Goal: Answer question/provide support: Ask a question

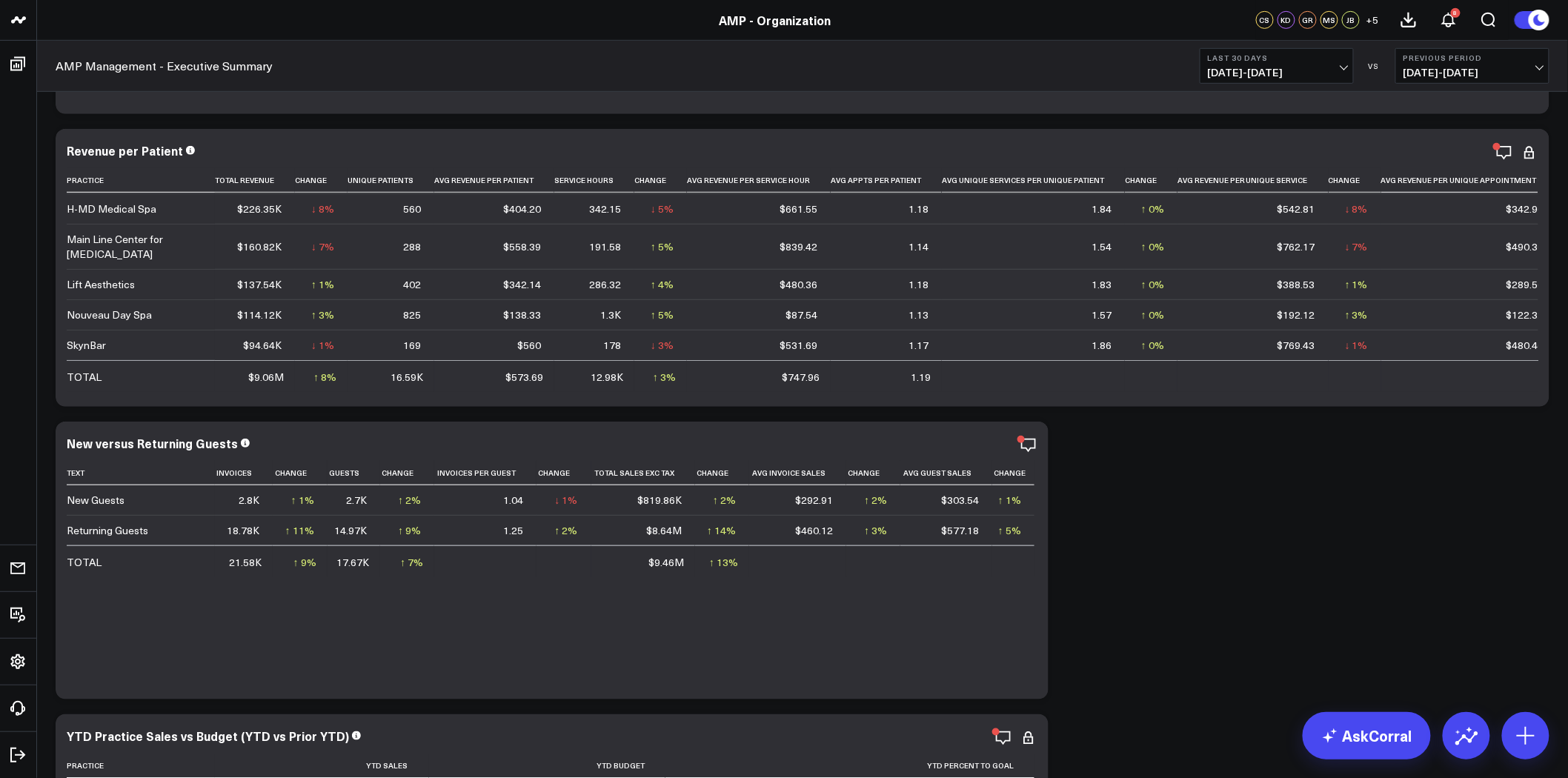
scroll to position [329, 0]
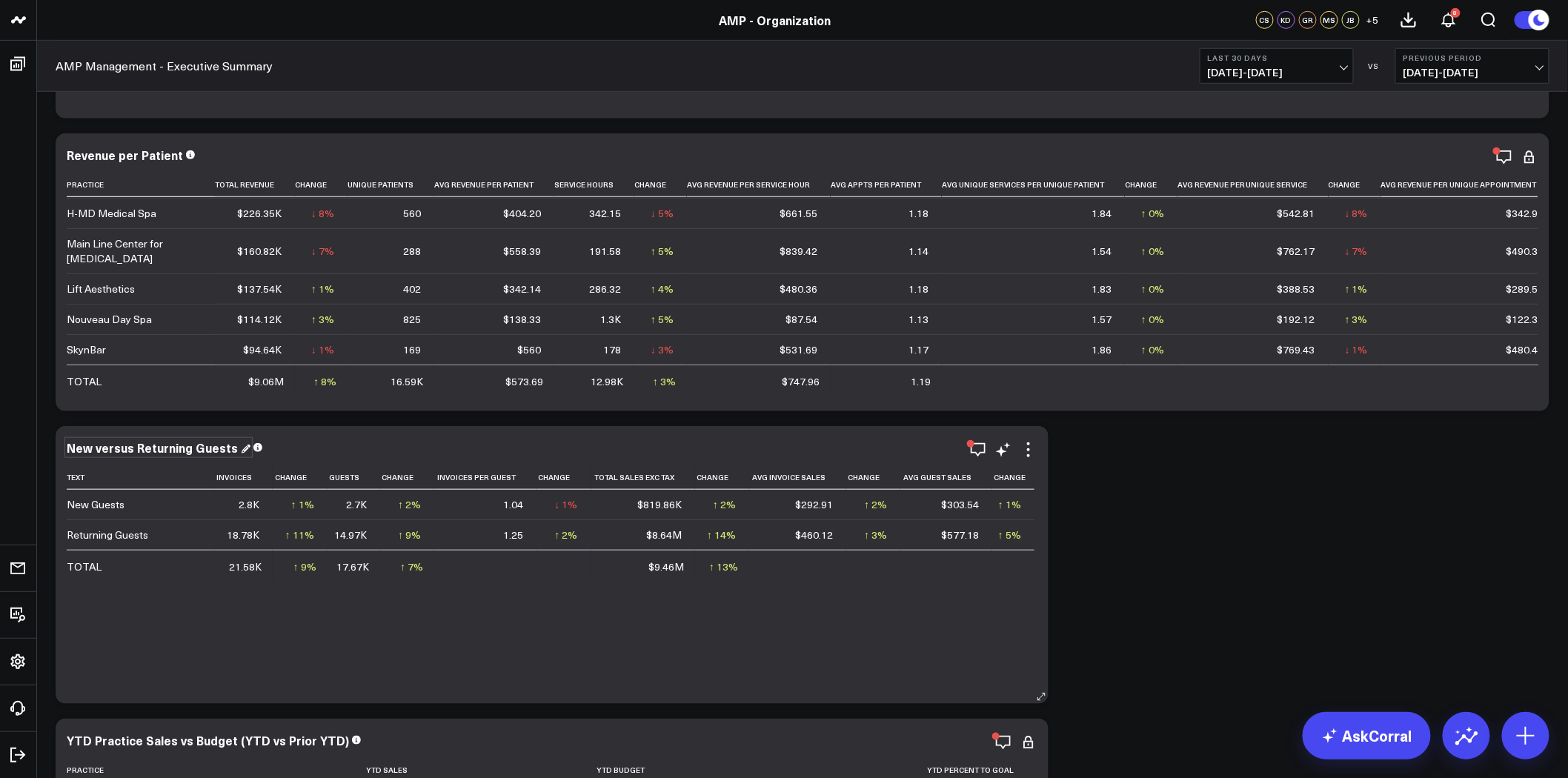
click at [194, 450] on div "New versus Returning Guests" at bounding box center [158, 447] width 184 height 17
click at [194, 450] on div "New versus Returning Guests" at bounding box center [153, 447] width 174 height 17
copy div "New versus Returning Guests"
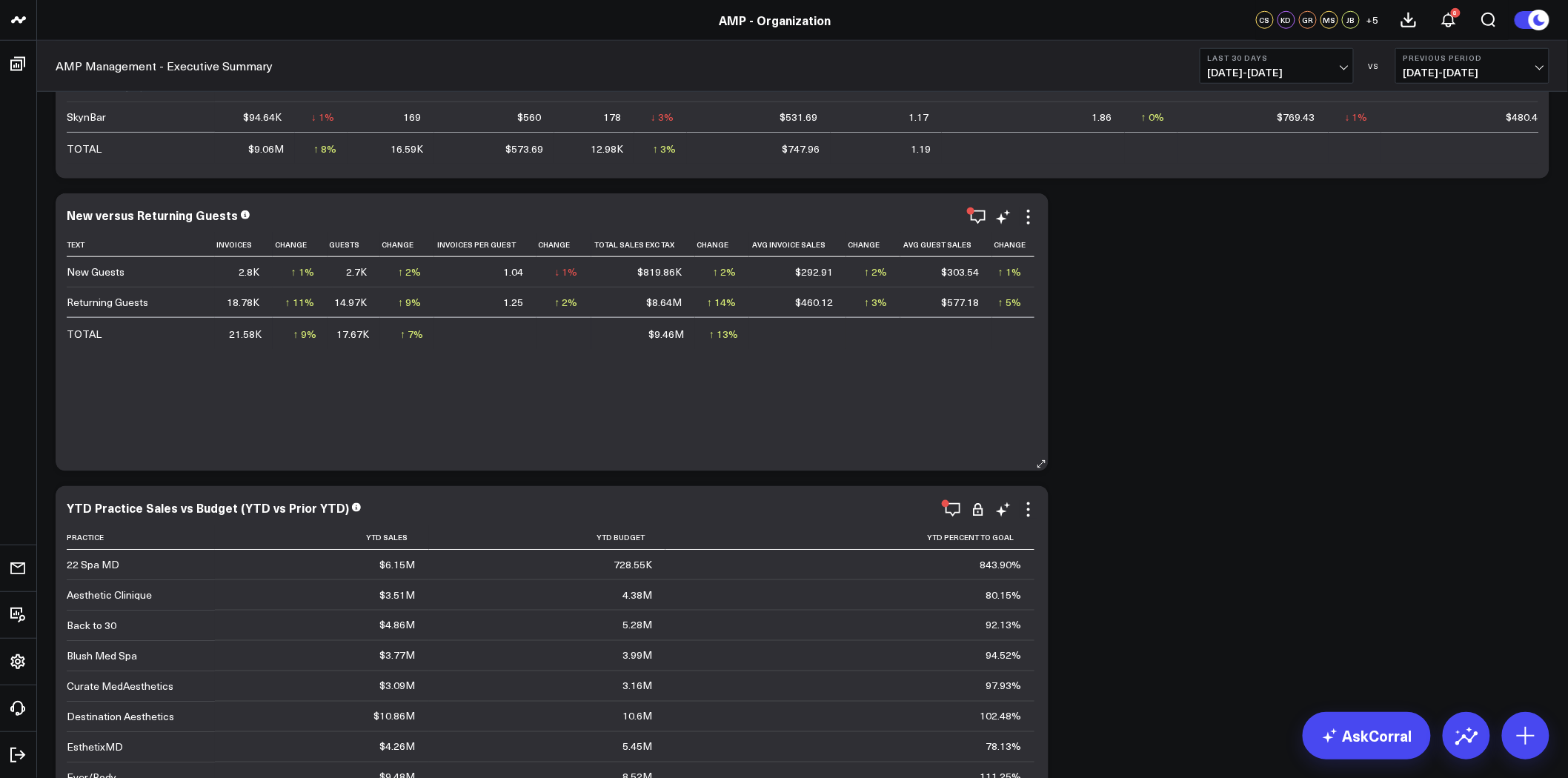
scroll to position [575, 0]
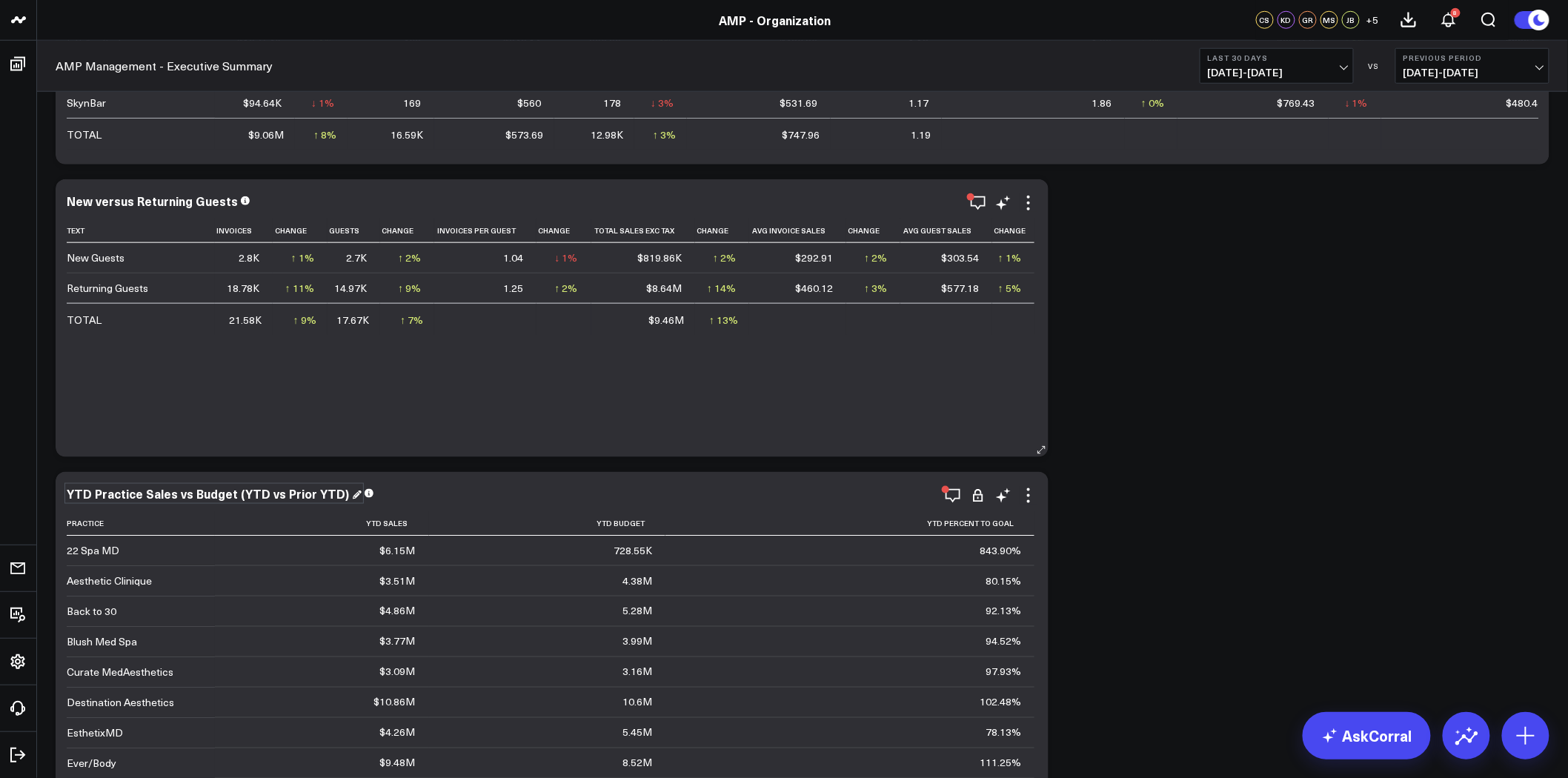
click at [293, 498] on div "YTD Practice Sales vs Budget (YTD vs Prior YTD)" at bounding box center [213, 493] width 295 height 17
click at [293, 498] on div "YTD Practice Sales vs Budget (YTD vs Prior YTD)" at bounding box center [208, 493] width 285 height 17
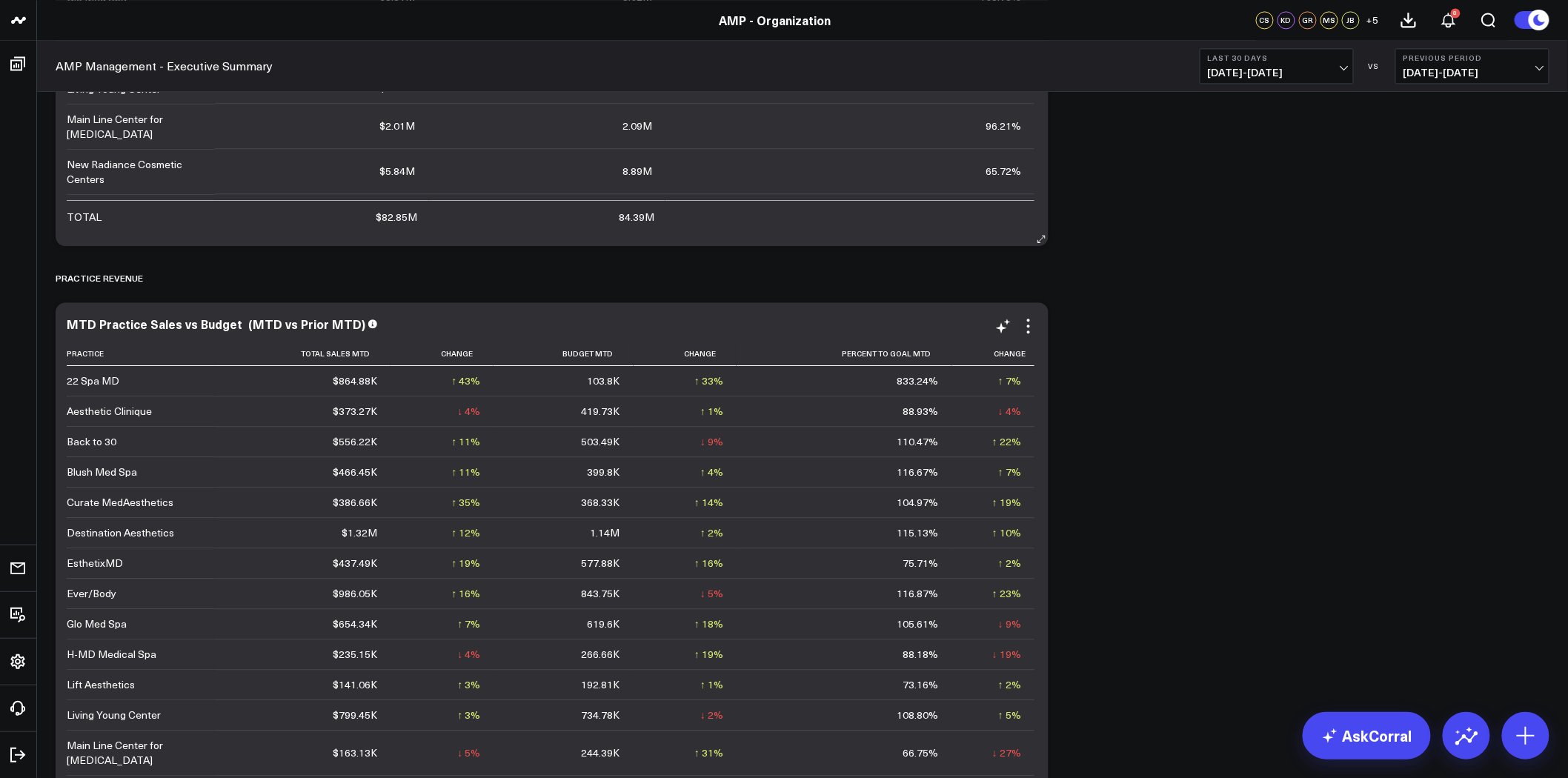
scroll to position [1481, 0]
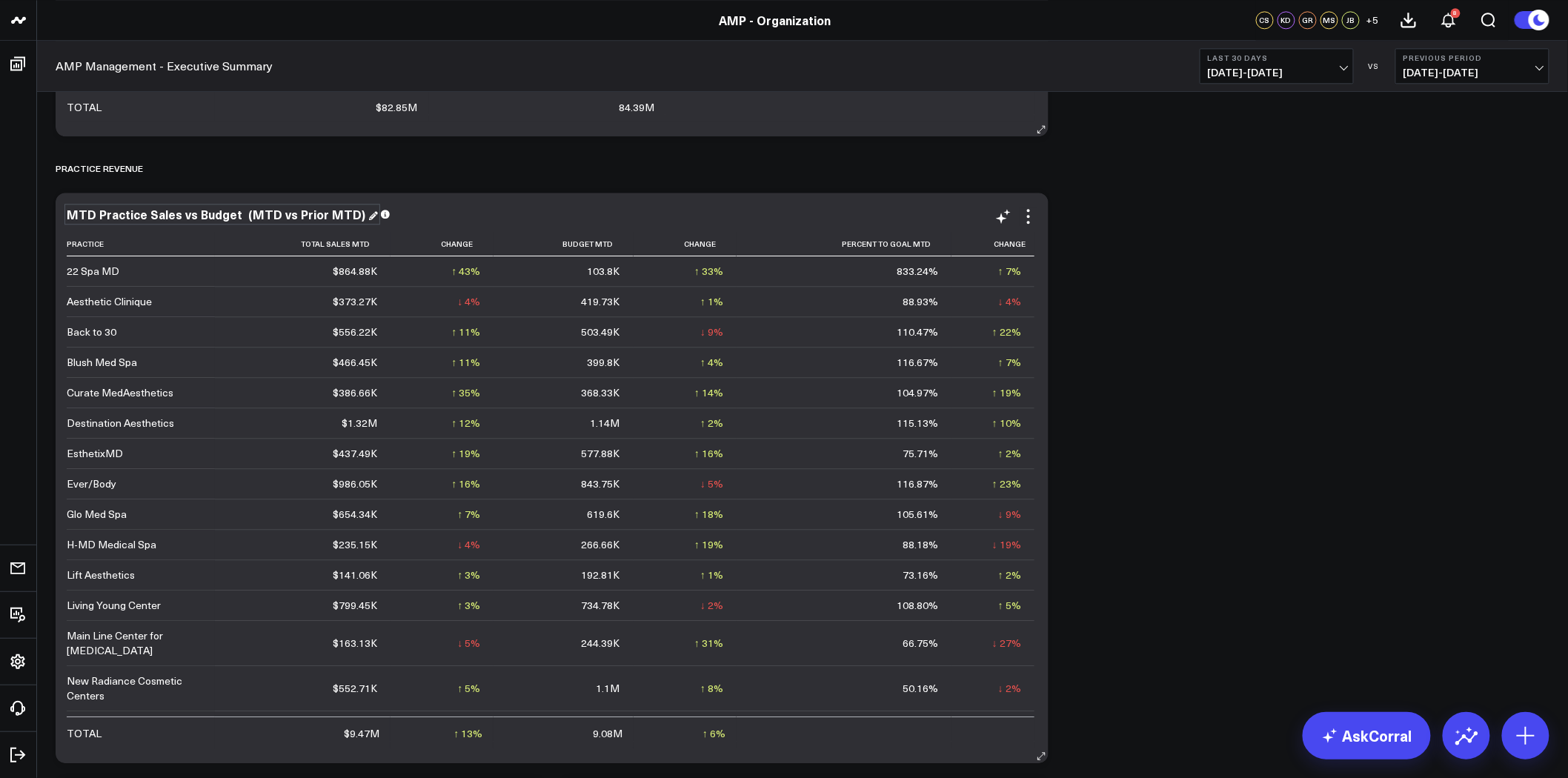
click at [216, 211] on div "MTD Practice Sales vs Budget (MTD vs Prior MTD)" at bounding box center [221, 213] width 311 height 17
click at [216, 211] on div "MTD Practice Sales vs Budget (MTD vs Prior MTD)" at bounding box center [217, 213] width 302 height 17
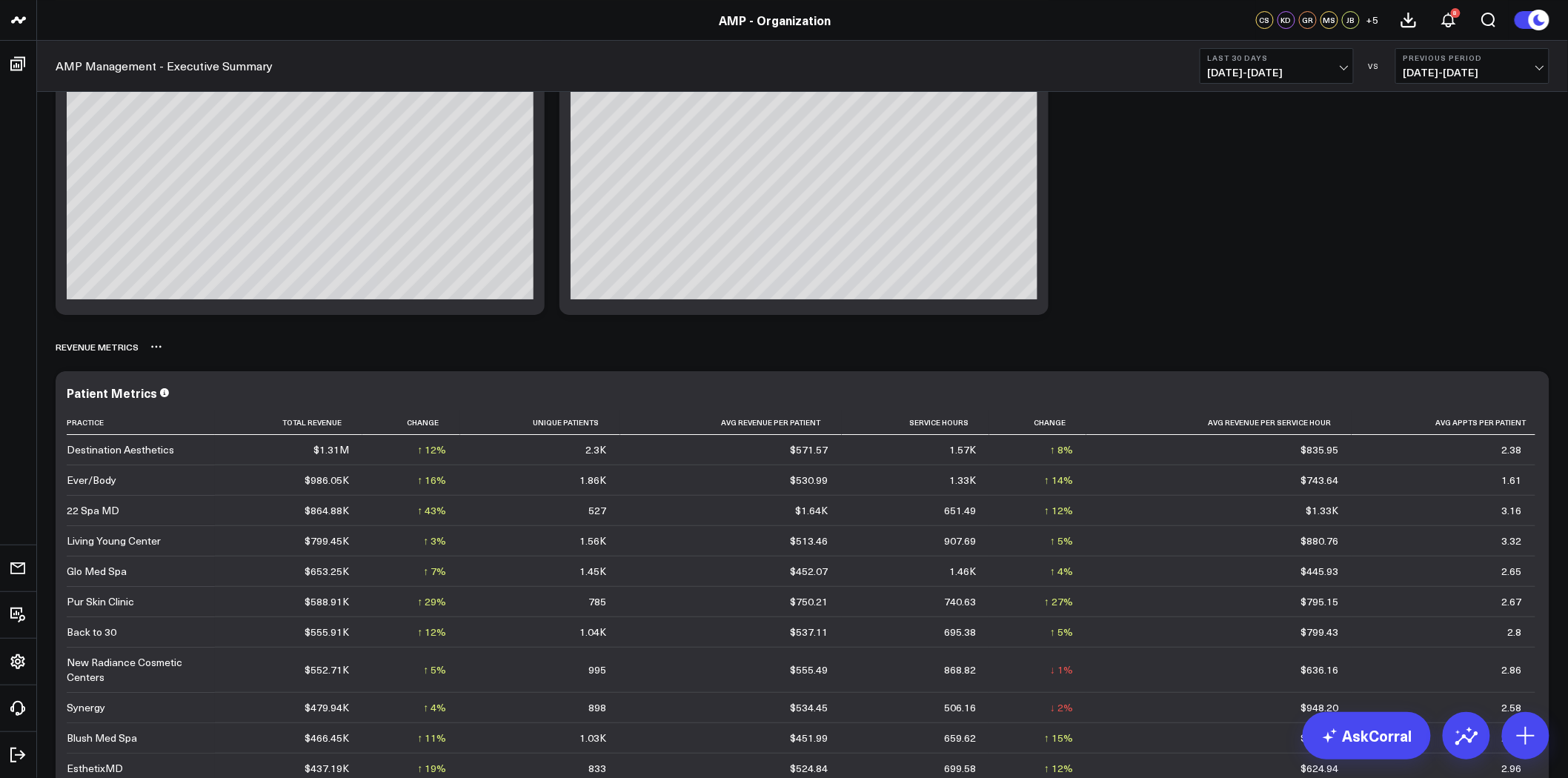
scroll to position [1975, 0]
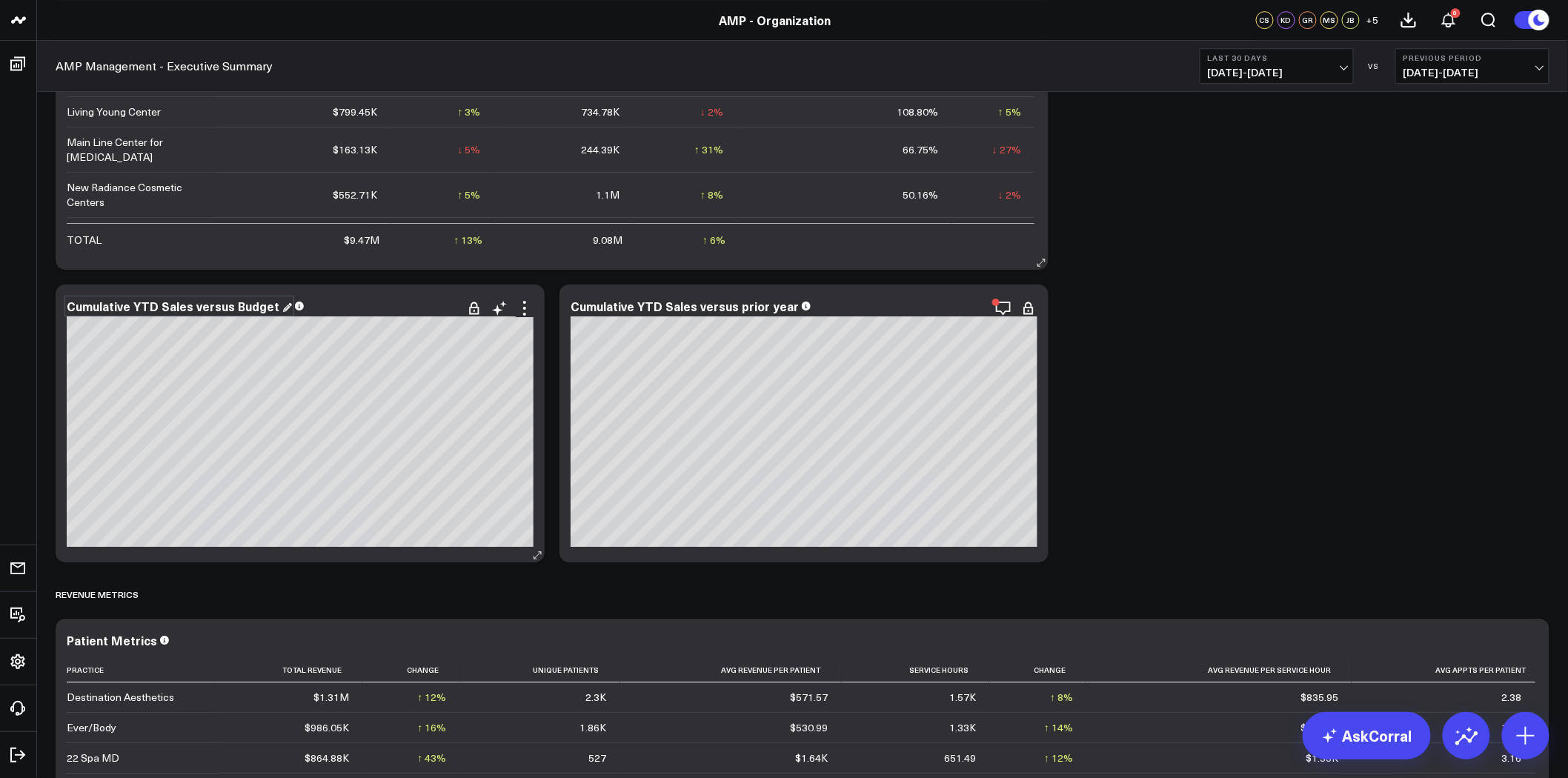
click at [231, 308] on div "Cumulative YTD Sales versus Budget" at bounding box center [178, 306] width 225 height 17
click at [231, 308] on div "Cumulative YTD Sales versus Budget" at bounding box center [173, 306] width 215 height 17
click at [723, 302] on div "Cumulative YTD Sales versus prior year" at bounding box center [691, 306] width 241 height 17
click at [723, 302] on div "Cumulative YTD Sales versus prior year" at bounding box center [686, 306] width 231 height 17
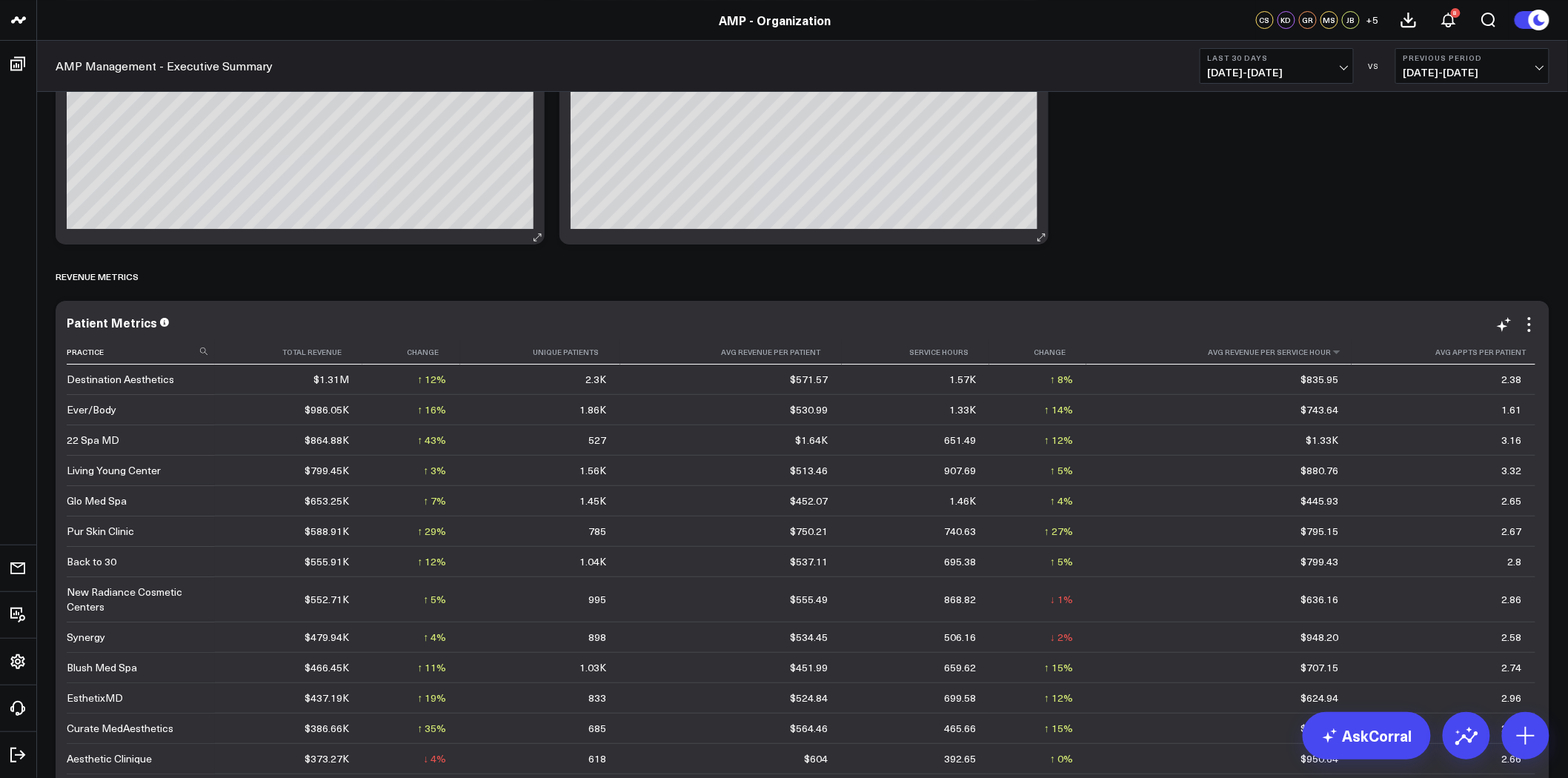
scroll to position [2304, 0]
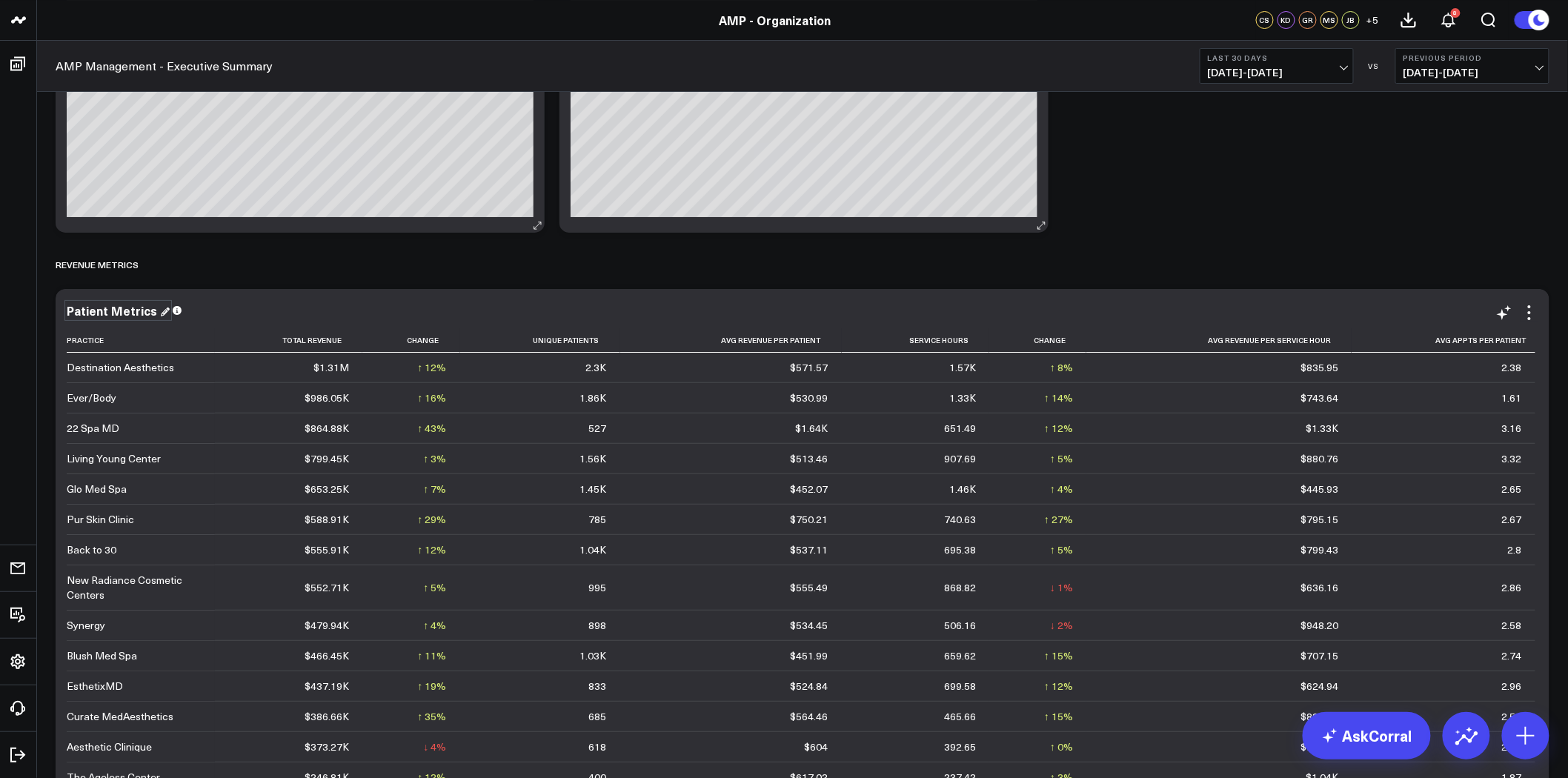
click at [108, 315] on div "Patient Metrics" at bounding box center [118, 310] width 103 height 17
click at [108, 315] on div "Patient Metrics" at bounding box center [113, 310] width 93 height 17
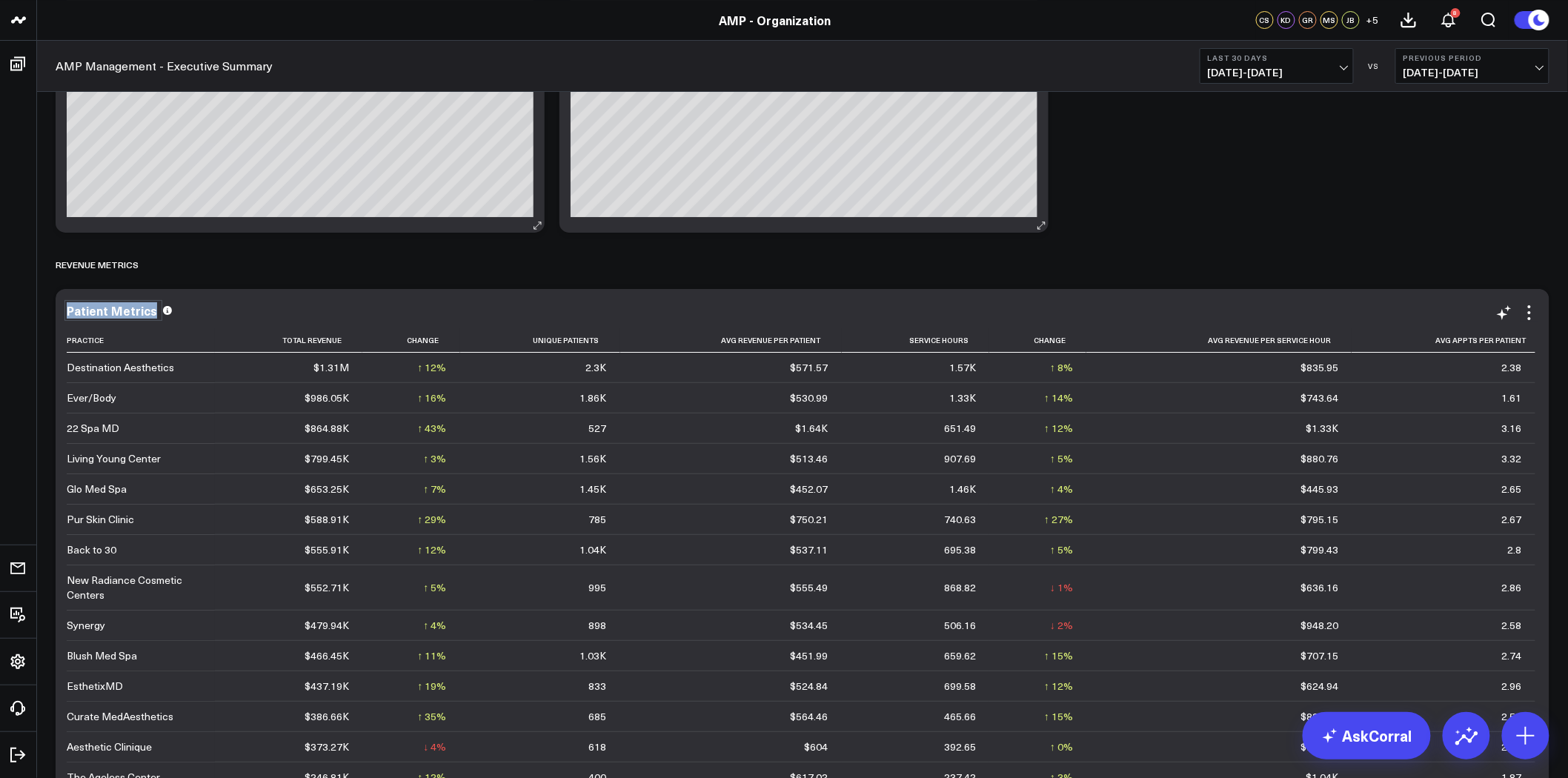
copy div "Patient Metrics"
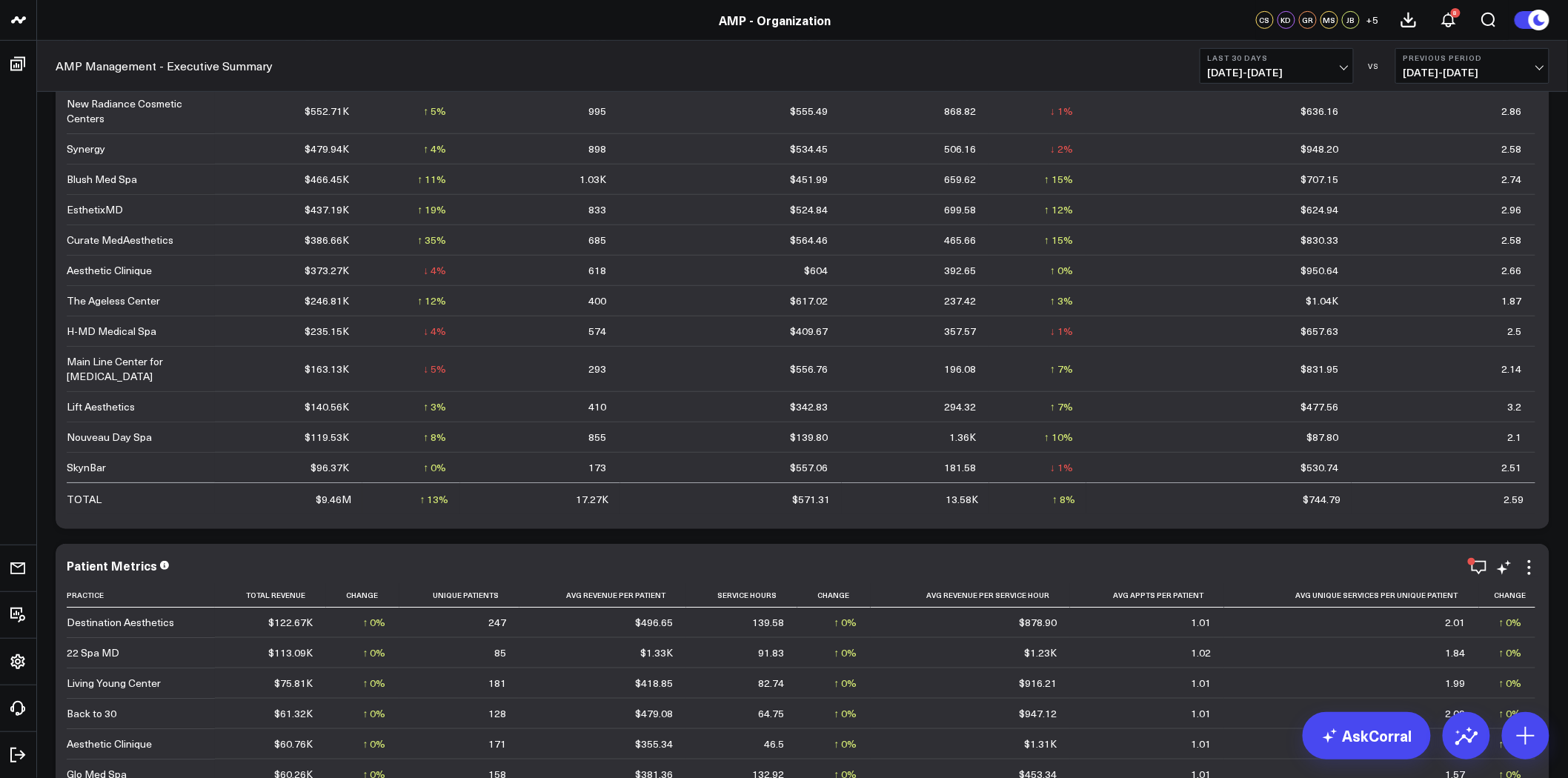
scroll to position [2963, 0]
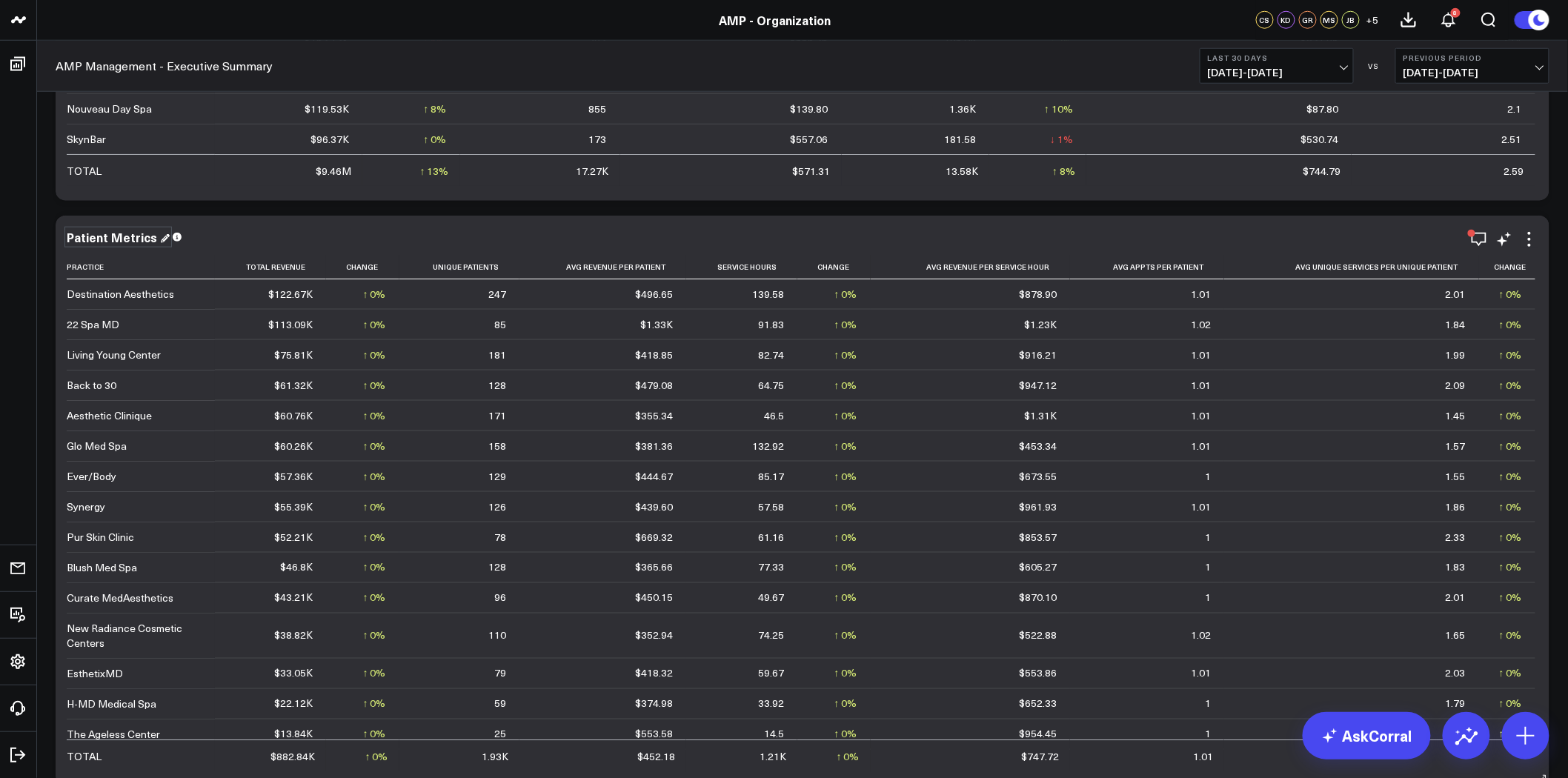
click at [119, 237] on div "Patient Metrics" at bounding box center [118, 237] width 103 height 17
click at [119, 237] on div "Patient Metrics" at bounding box center [113, 237] width 93 height 17
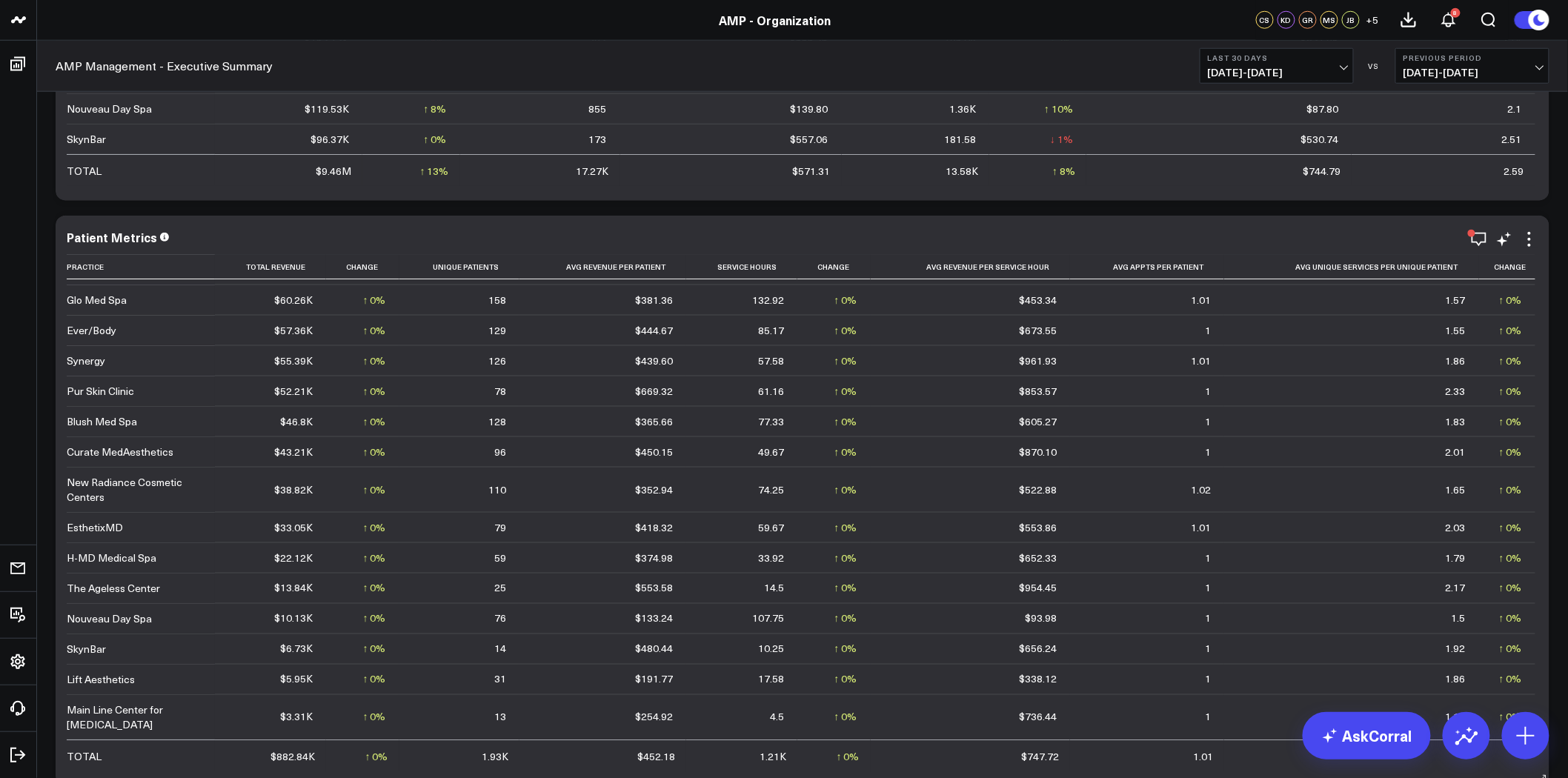
scroll to position [3374, 0]
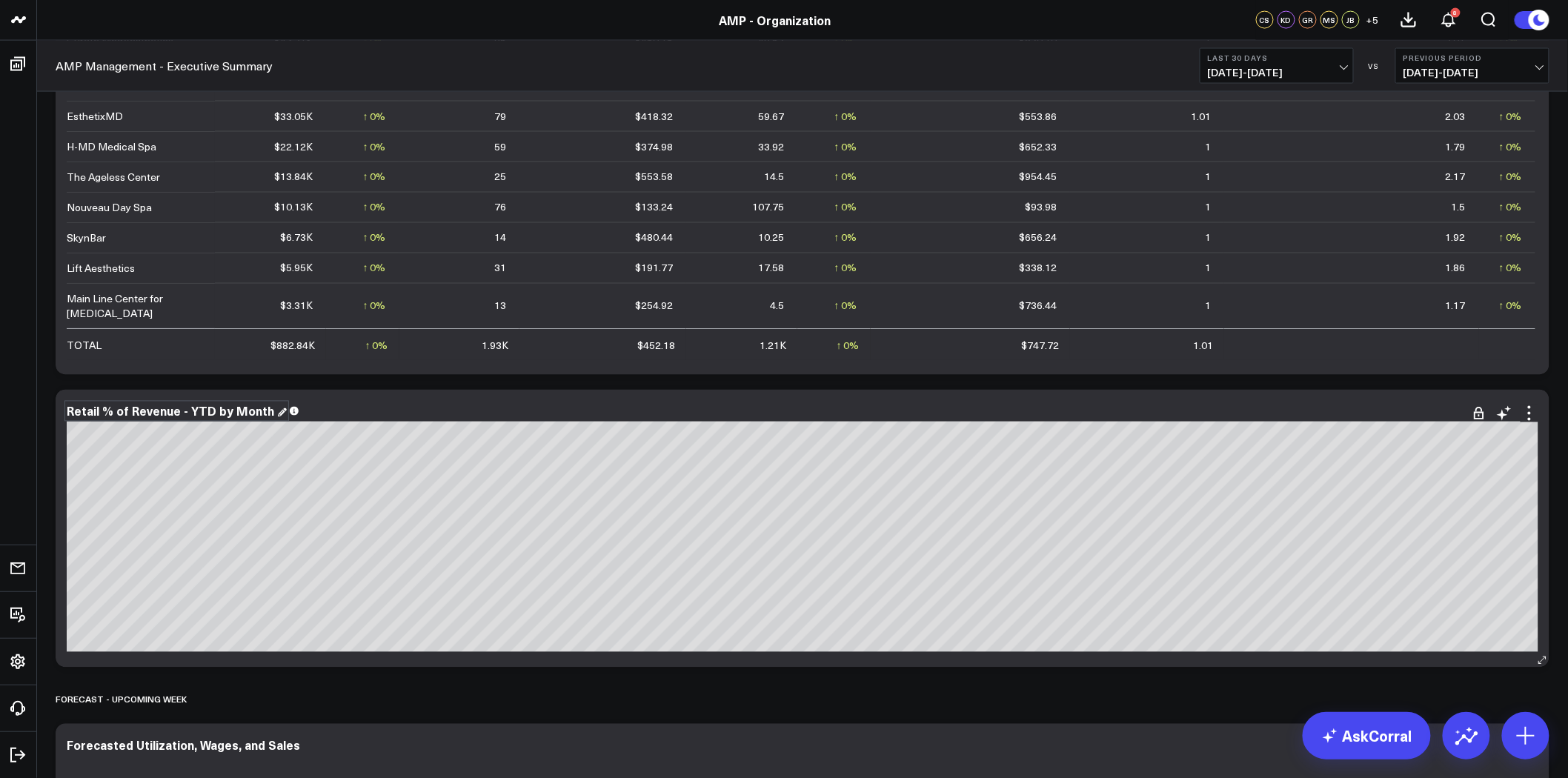
click at [193, 404] on div "Retail % of Revenue - YTD by Month" at bounding box center [176, 411] width 220 height 17
click at [193, 404] on div "Retail % of Revenue - YTD by Month" at bounding box center [171, 411] width 210 height 17
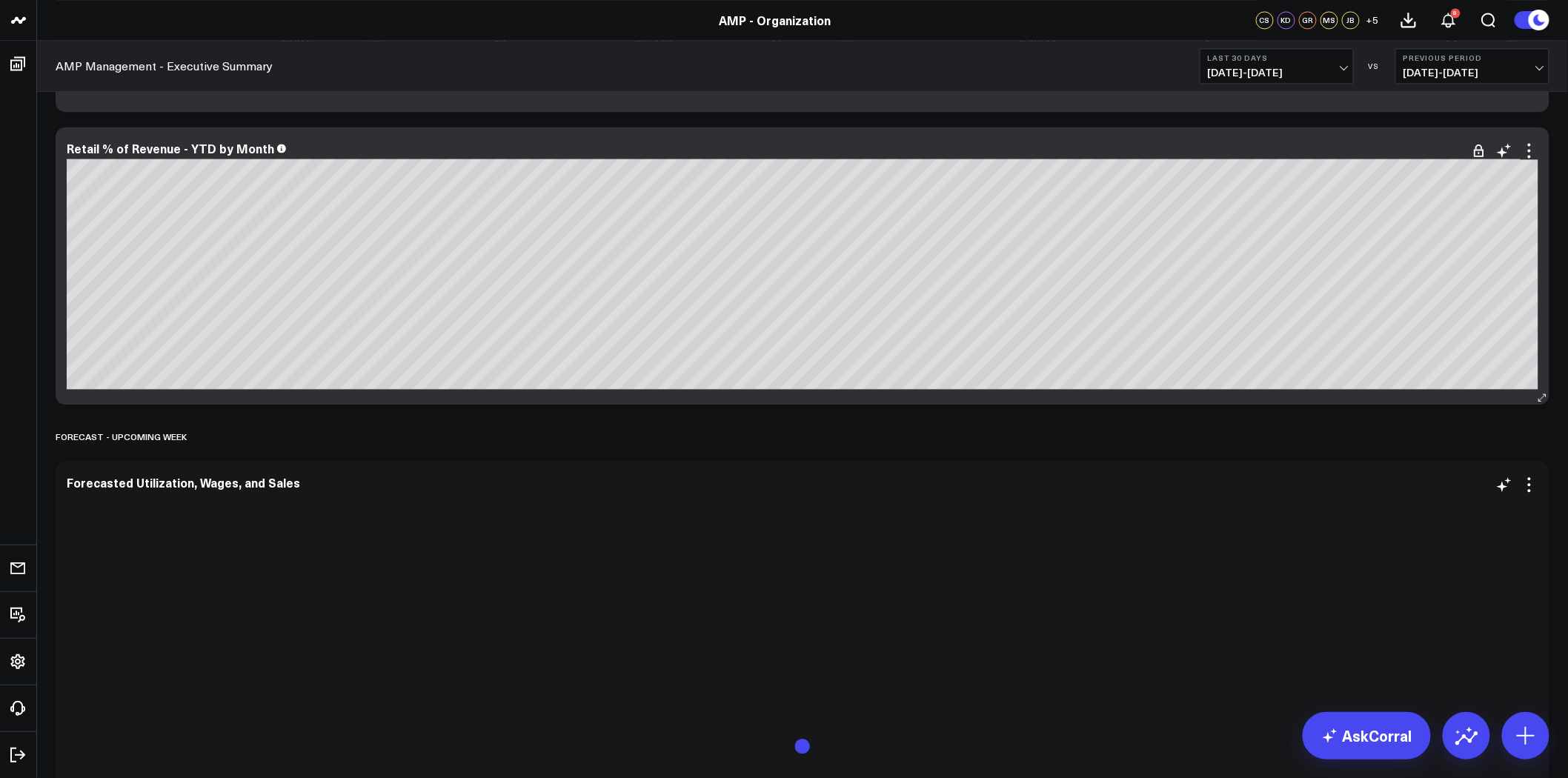
scroll to position [3703, 0]
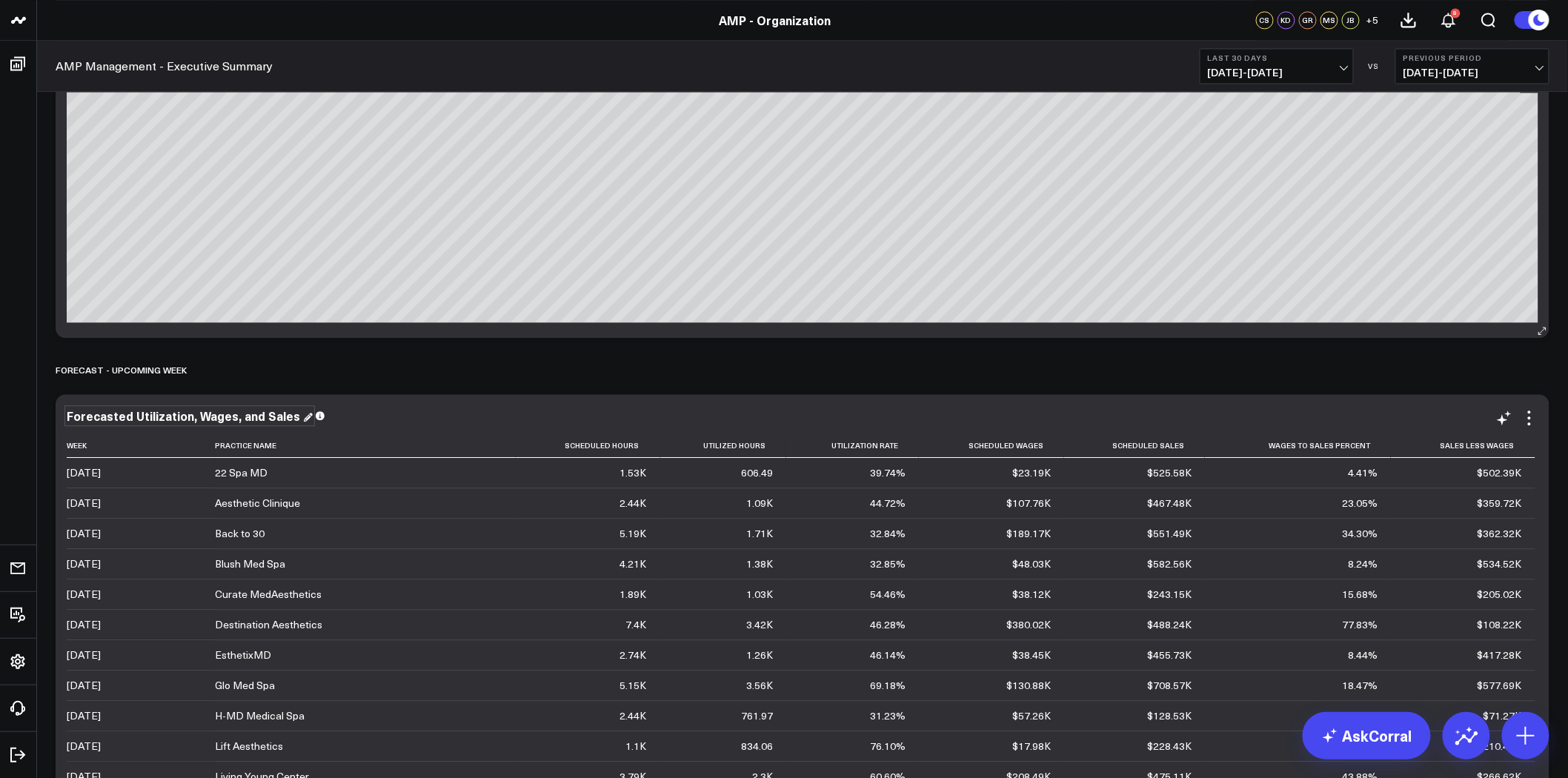
click at [166, 413] on div "Forecasted Utilization, Wages, and Sales" at bounding box center [189, 415] width 246 height 17
click at [166, 413] on div "Forecasted Utilization, Wages, and Sales" at bounding box center [184, 415] width 237 height 17
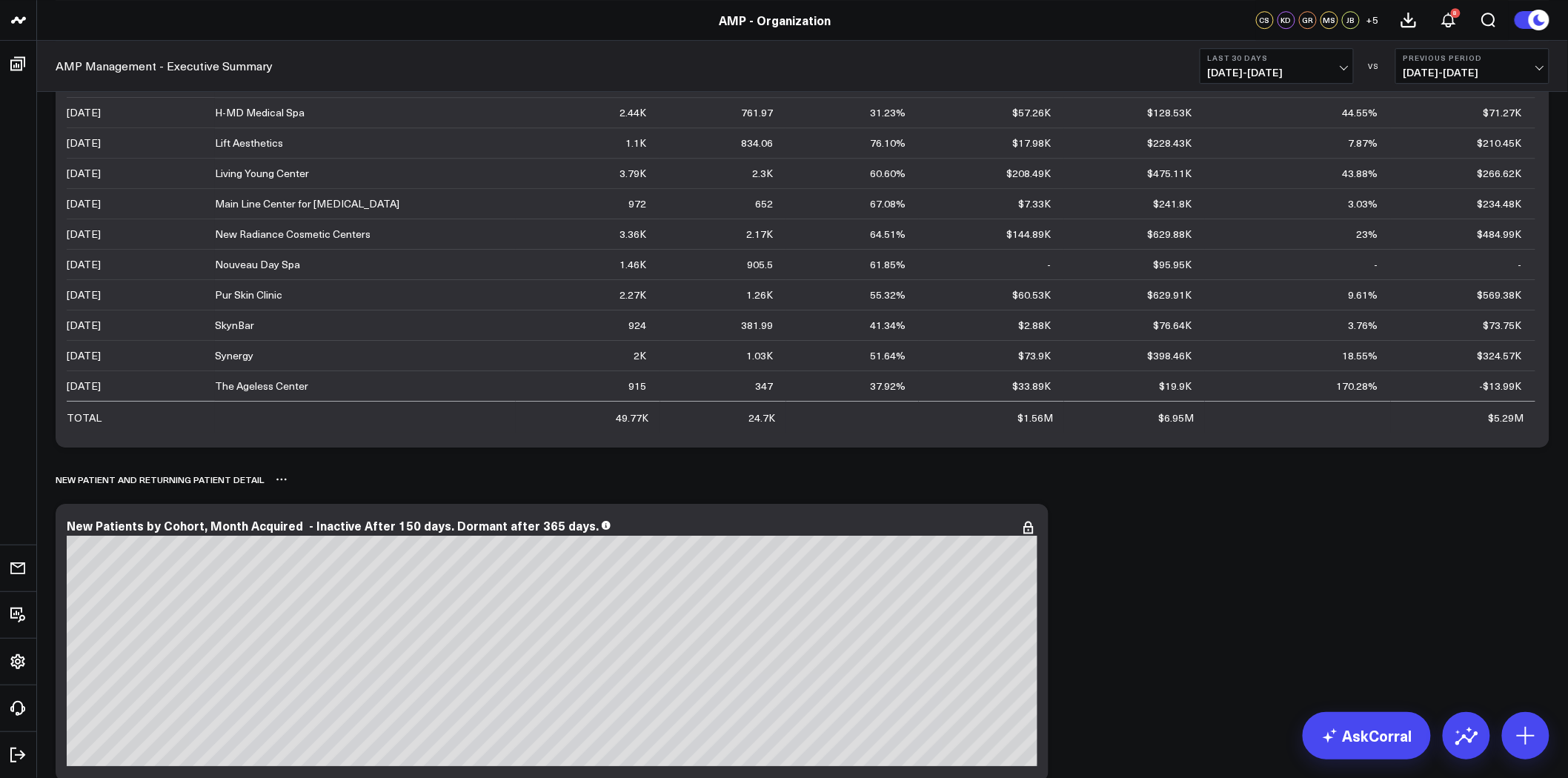
scroll to position [4279, 0]
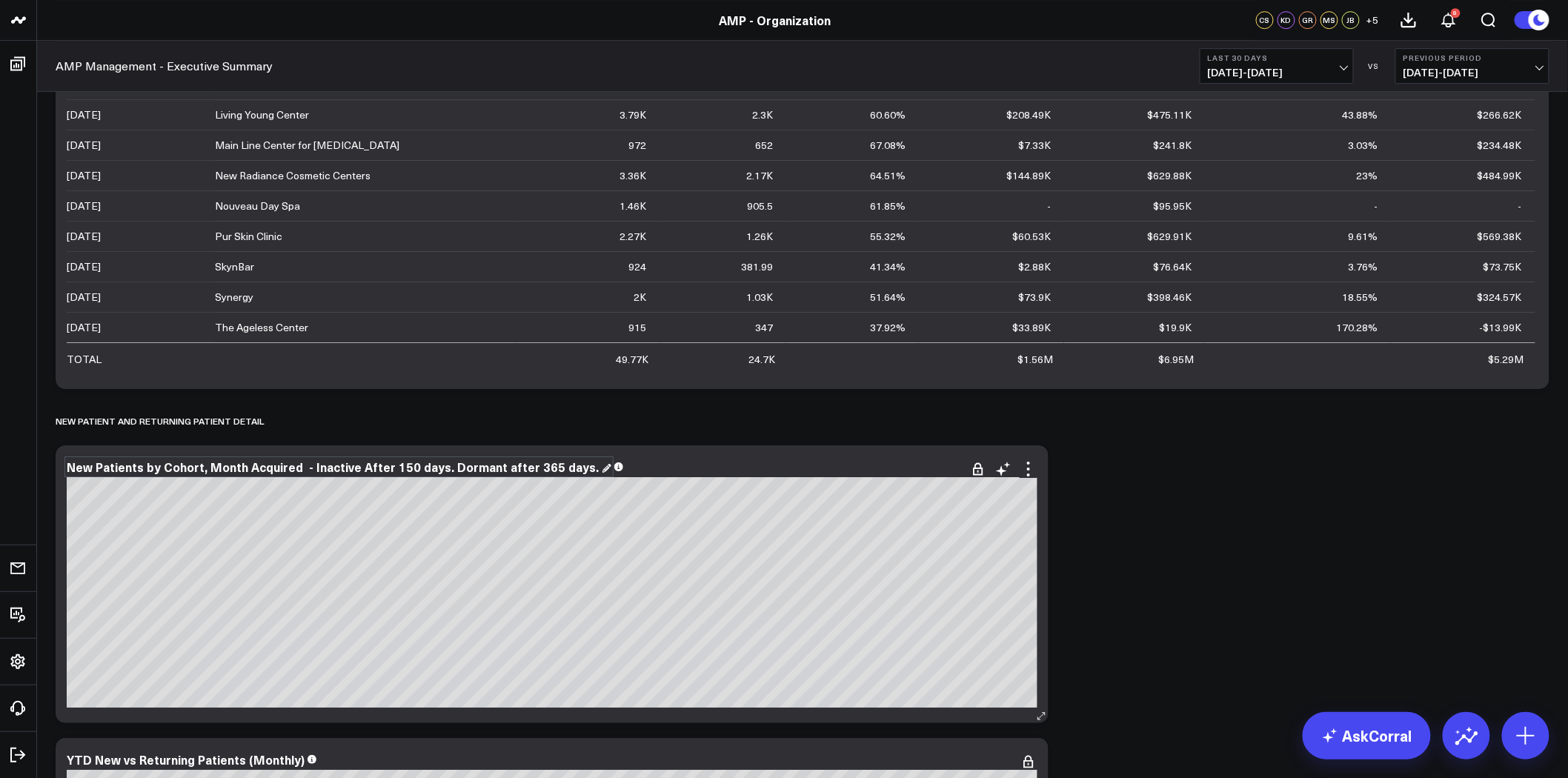
click at [213, 468] on div "New Patients by Cohort, Month Acquired - Inactive After 150 days. Dormant after…" at bounding box center [338, 466] width 544 height 17
click at [213, 468] on div "New Patients by Cohort, Month Acquired - Inactive After 150 days. Dormant after…" at bounding box center [333, 466] width 535 height 17
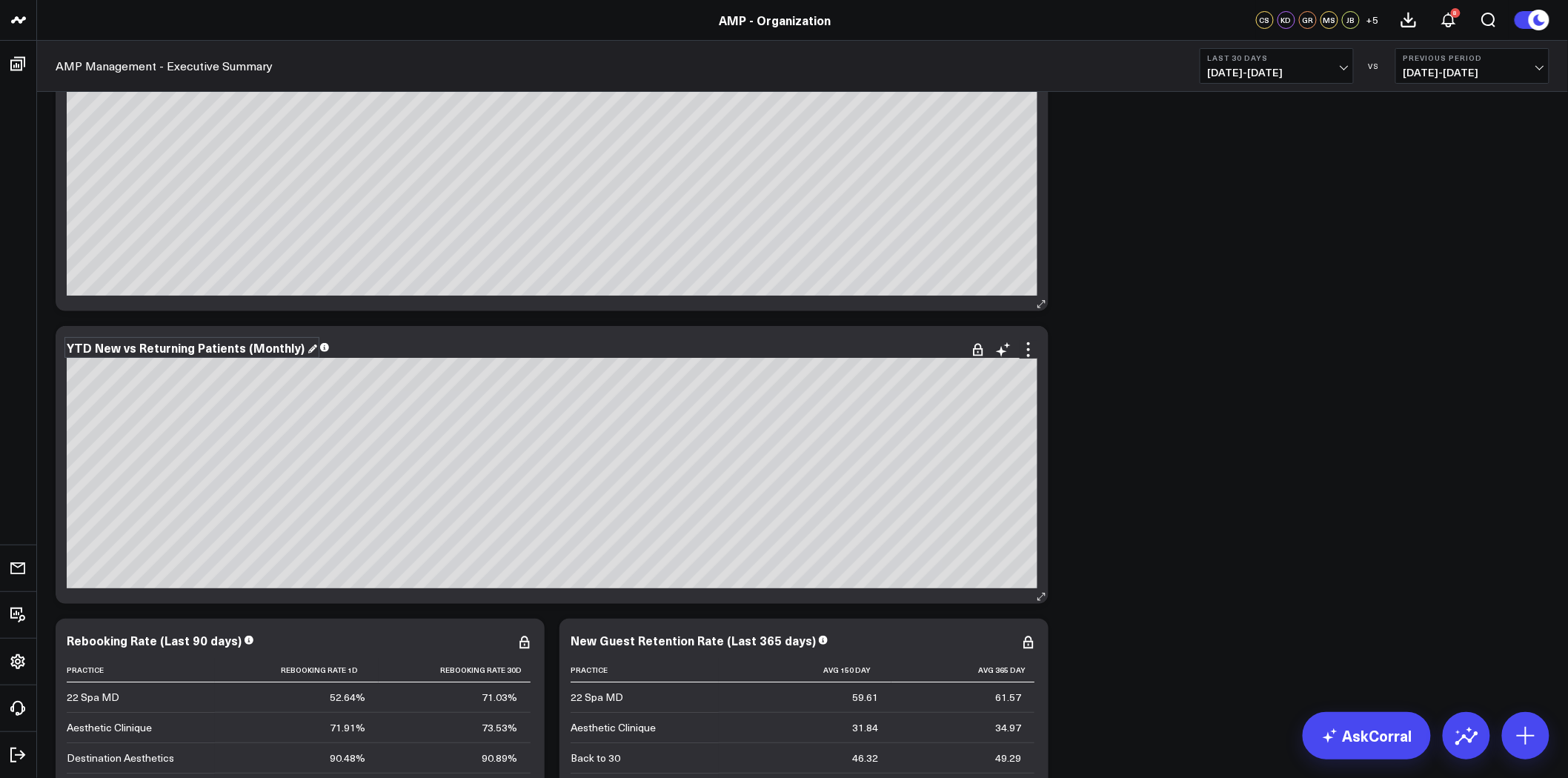
click at [262, 351] on div "YTD New vs Returning Patients (Monthly)" at bounding box center [191, 347] width 250 height 17
click at [262, 351] on div "YTD New vs Returning Patients (Monthly)" at bounding box center [186, 347] width 241 height 17
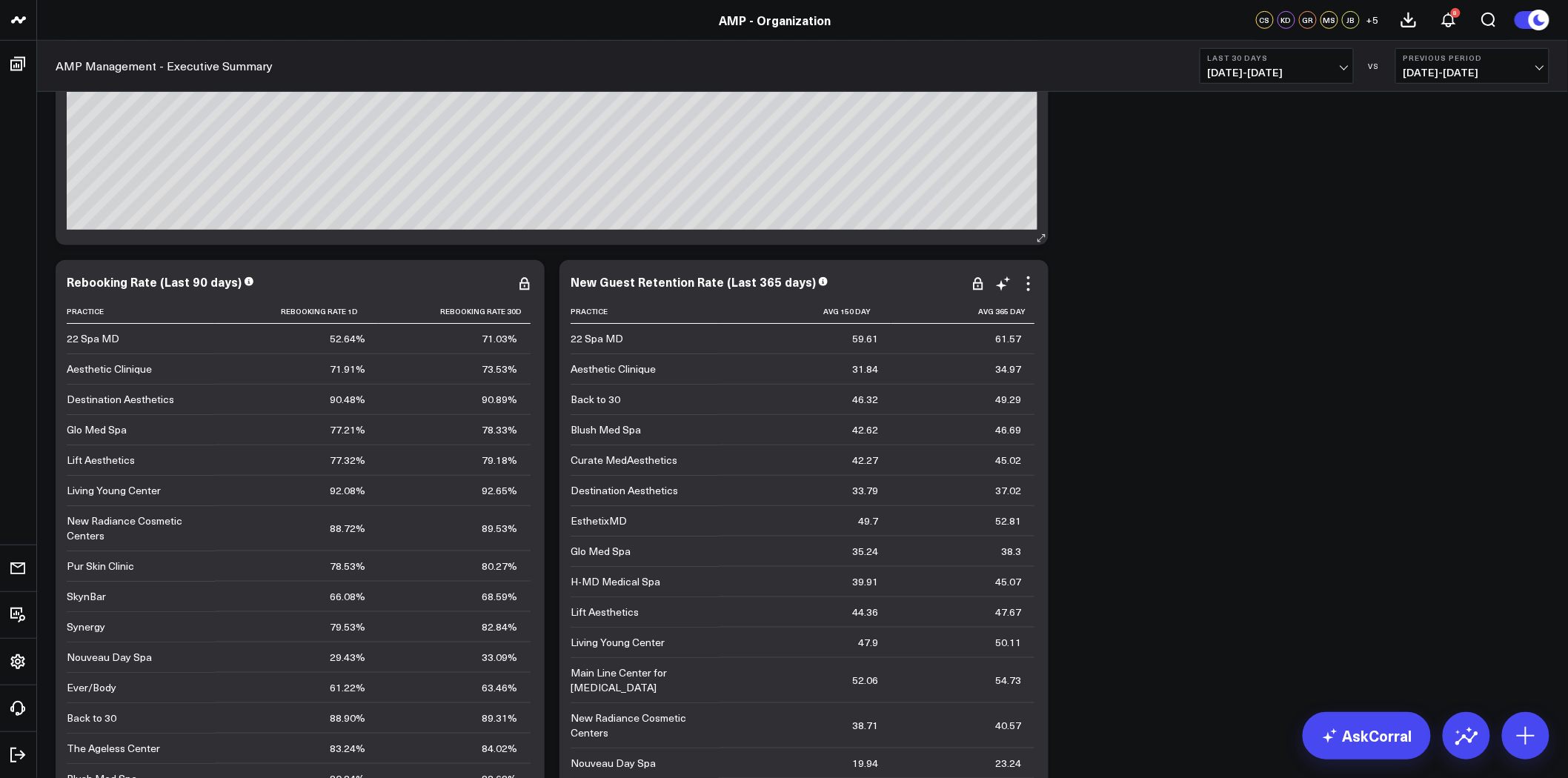
scroll to position [5101, 0]
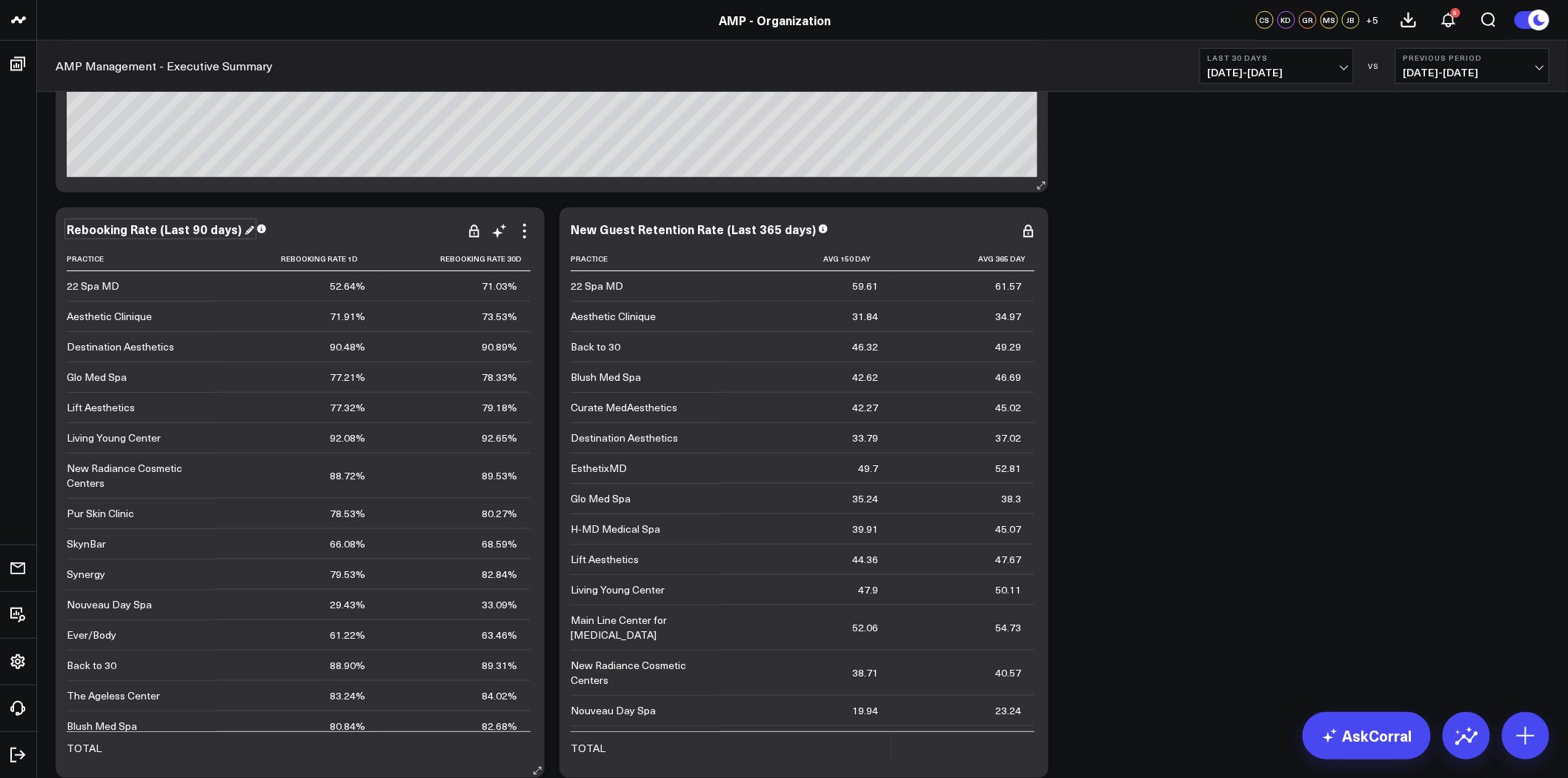
click at [200, 230] on div "Rebooking Rate (Last 90 days)" at bounding box center [160, 229] width 187 height 17
click at [200, 230] on div "Rebooking Rate (Last 90 days)" at bounding box center [155, 229] width 178 height 17
click at [752, 224] on div "New Guest Retention Rate (Last 365 days)" at bounding box center [699, 229] width 258 height 17
click at [751, 225] on div "New Guest Retention Rate (Last 365 days)" at bounding box center [694, 229] width 248 height 17
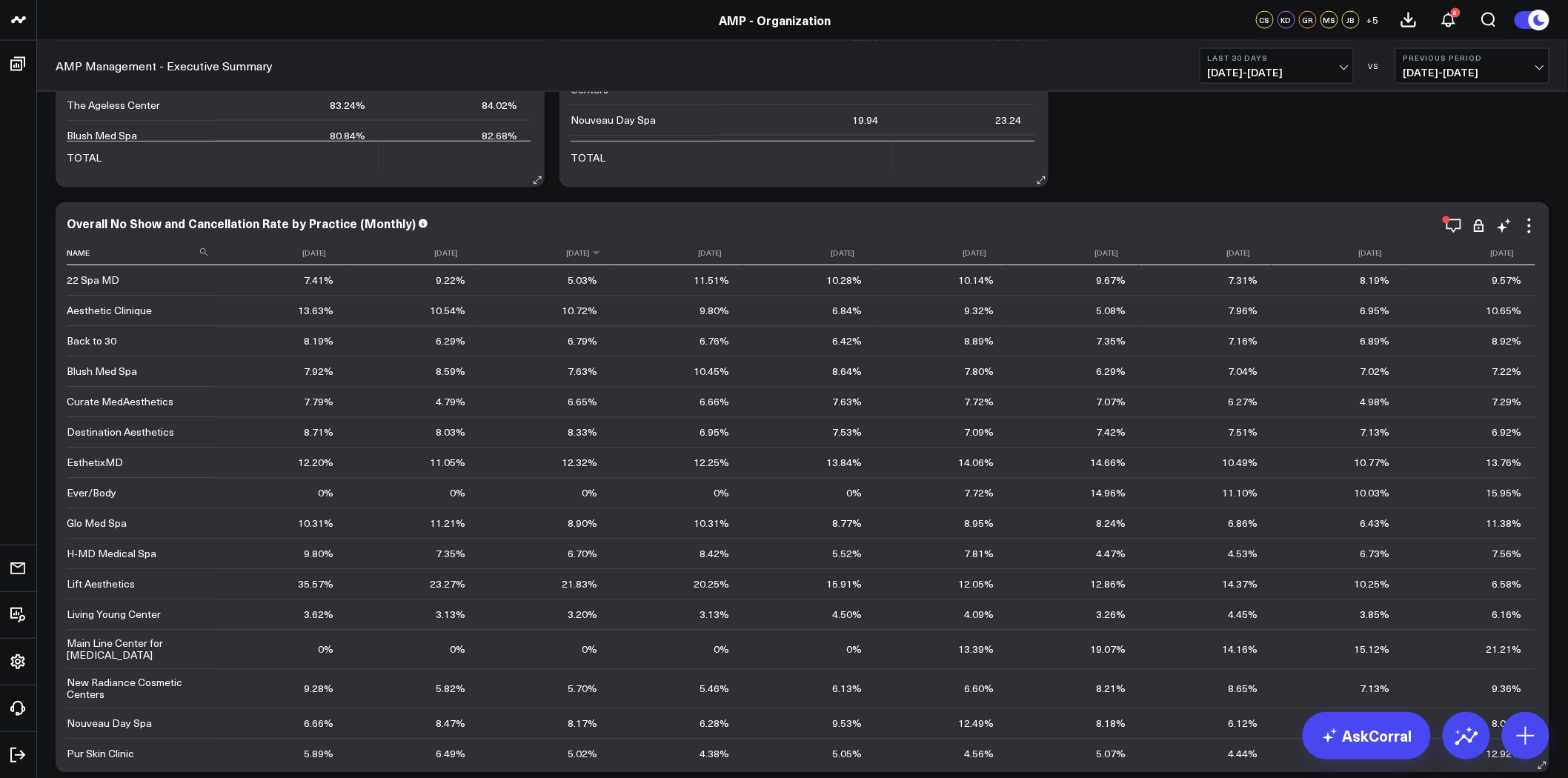
scroll to position [5596, 0]
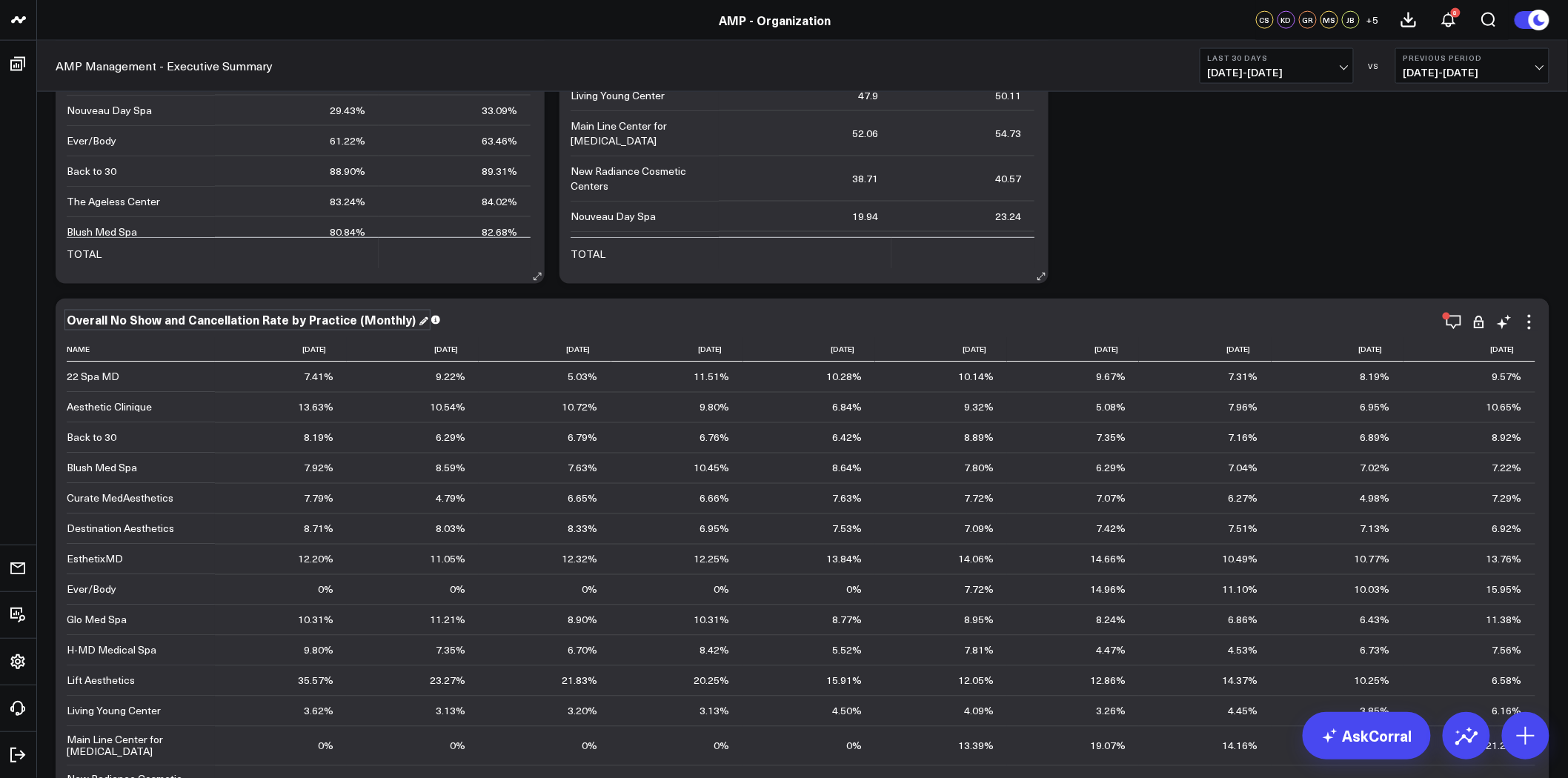
click at [315, 321] on div "Overall No Show and Cancellation Rate by Practice (Monthly)" at bounding box center [246, 319] width 361 height 17
click at [315, 321] on div "Overall No Show and Cancellation Rate by Practice (Monthly)" at bounding box center [242, 319] width 352 height 17
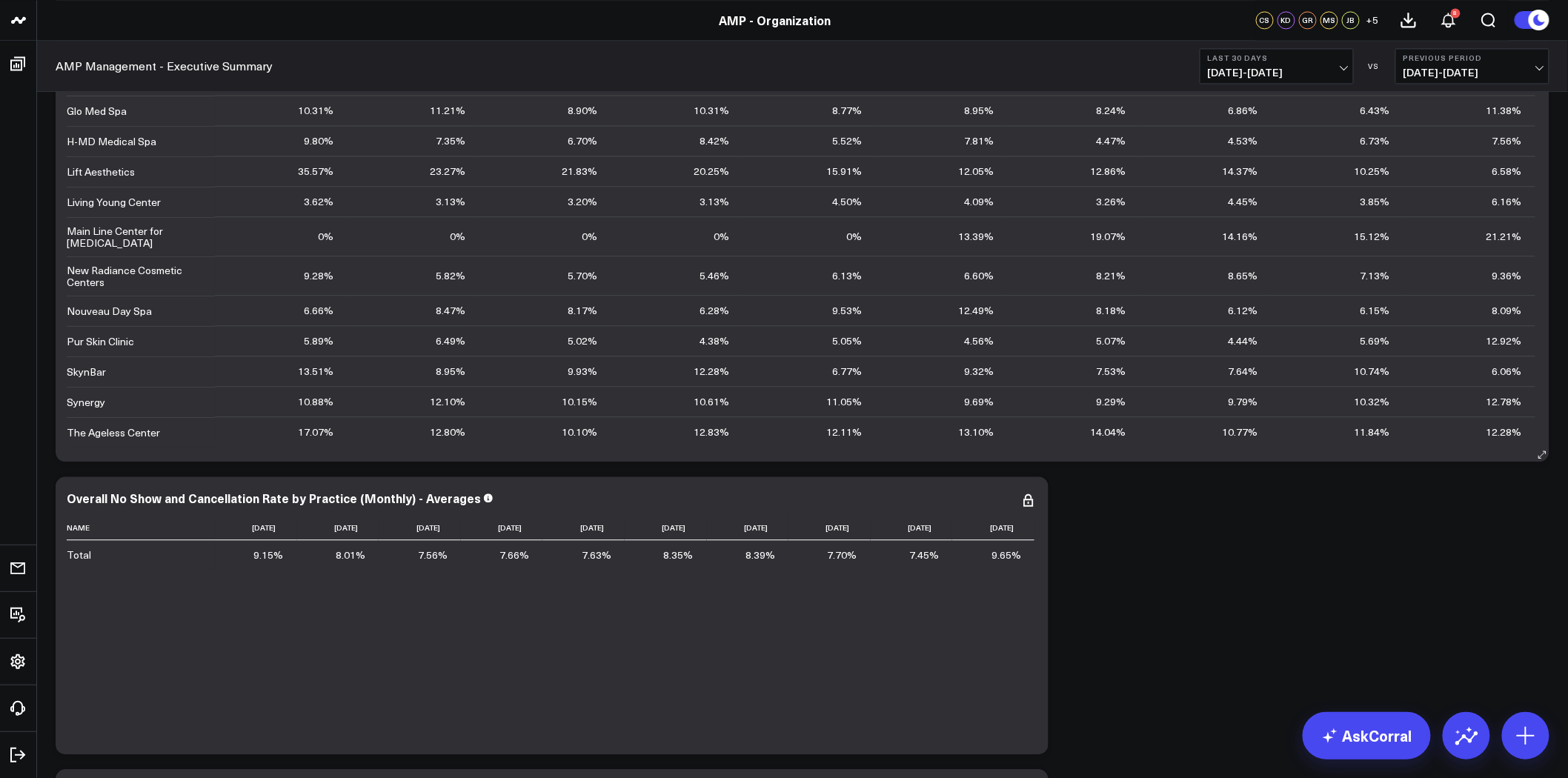
scroll to position [6008, 0]
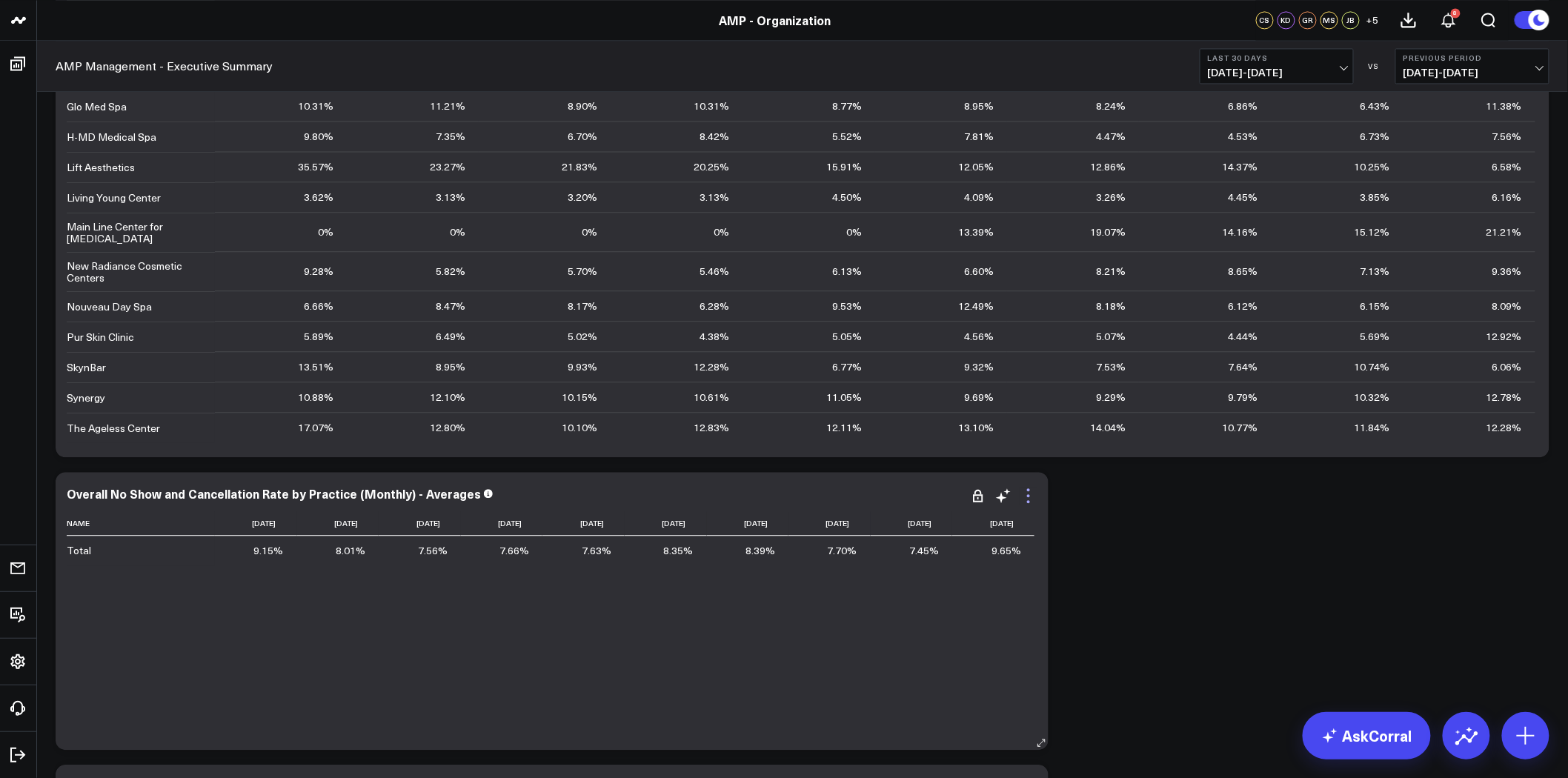
click at [1027, 497] on icon at bounding box center [1027, 495] width 3 height 3
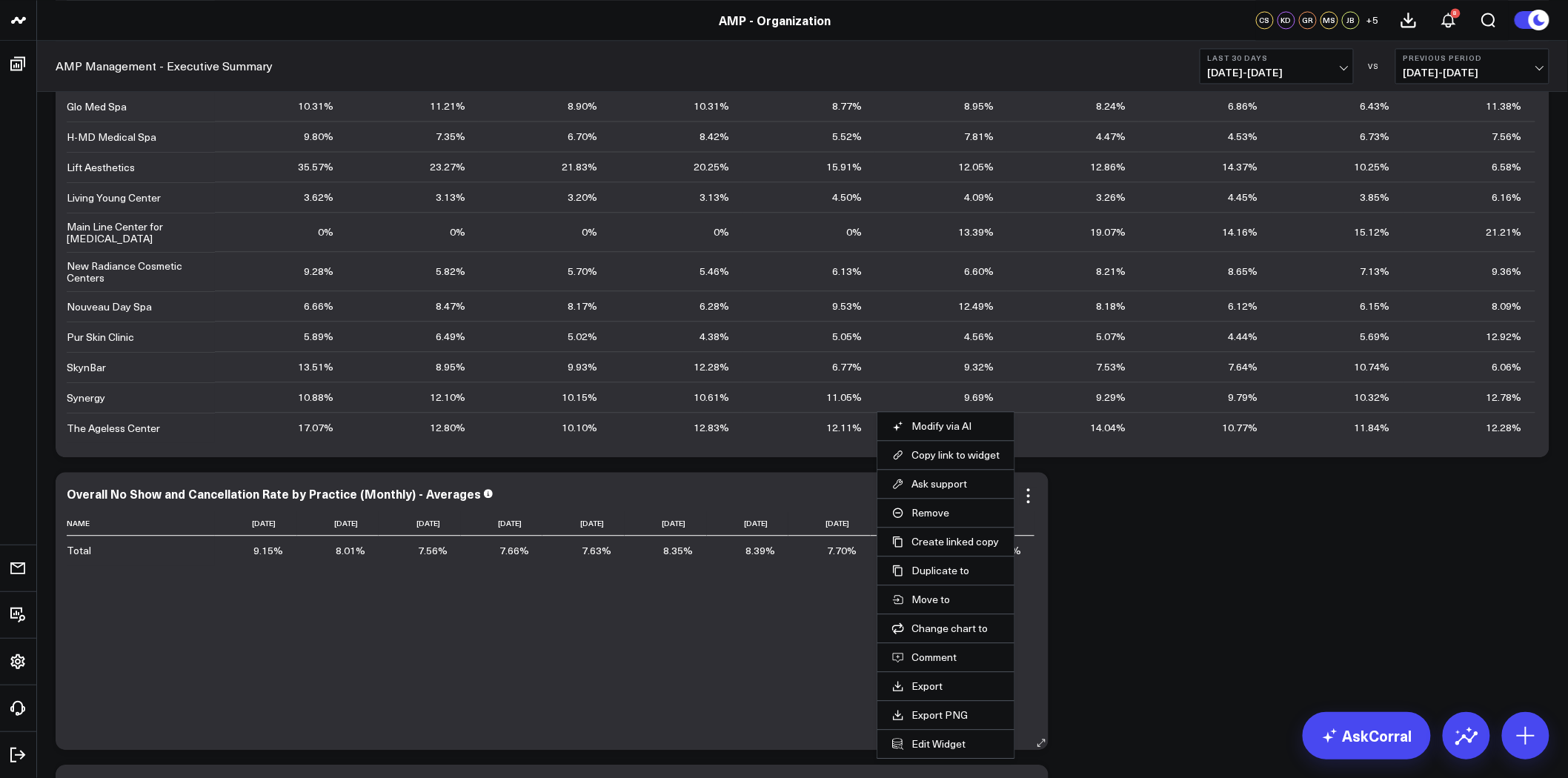
click at [467, 475] on div "Overall No Show and Cancellation Rate by Practice (Monthly) - Averages Name [DA…" at bounding box center [551, 611] width 992 height 278
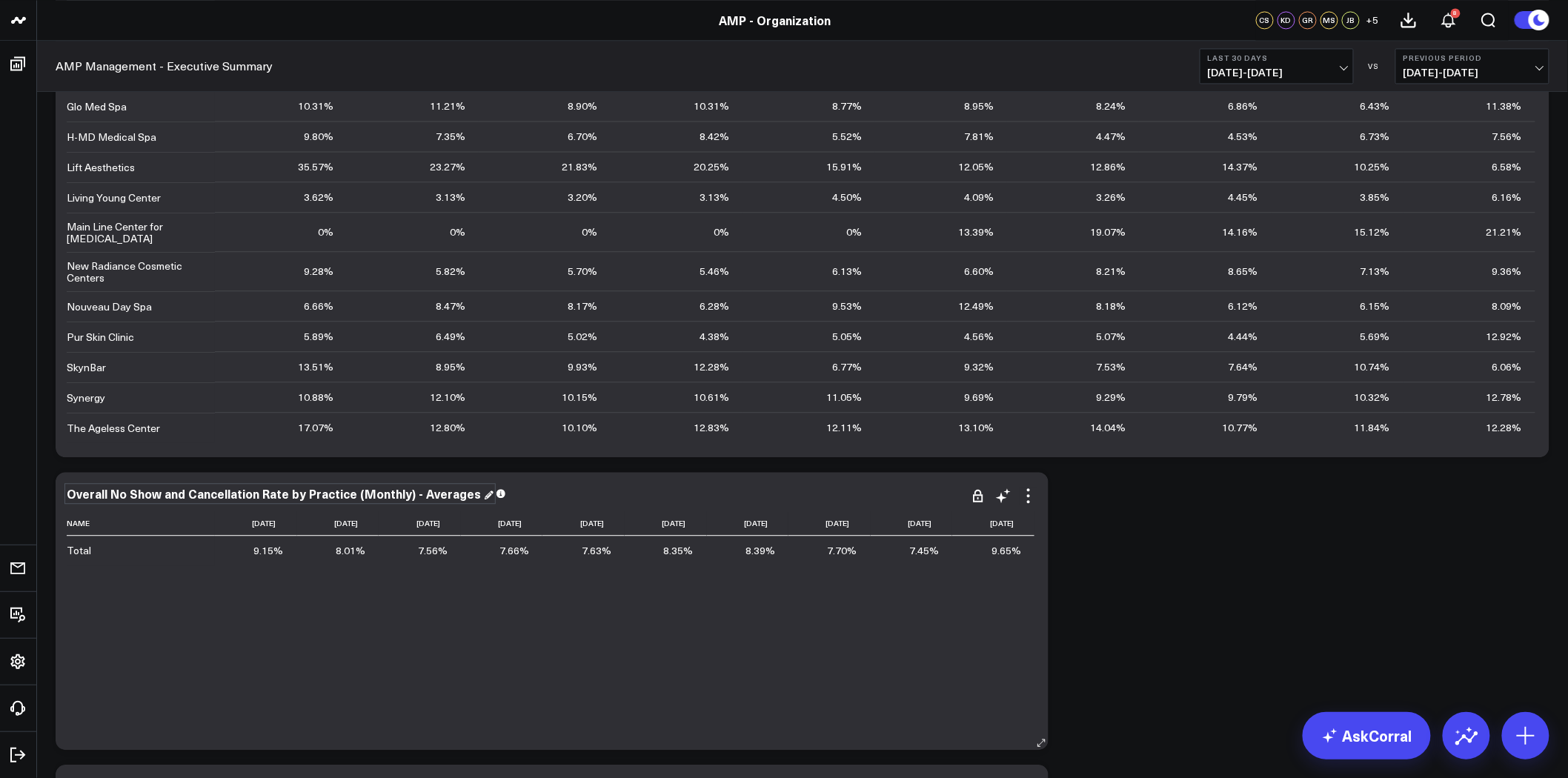
click at [407, 492] on div "Overall No Show and Cancellation Rate by Practice (Monthly) - Averages" at bounding box center [280, 493] width 427 height 17
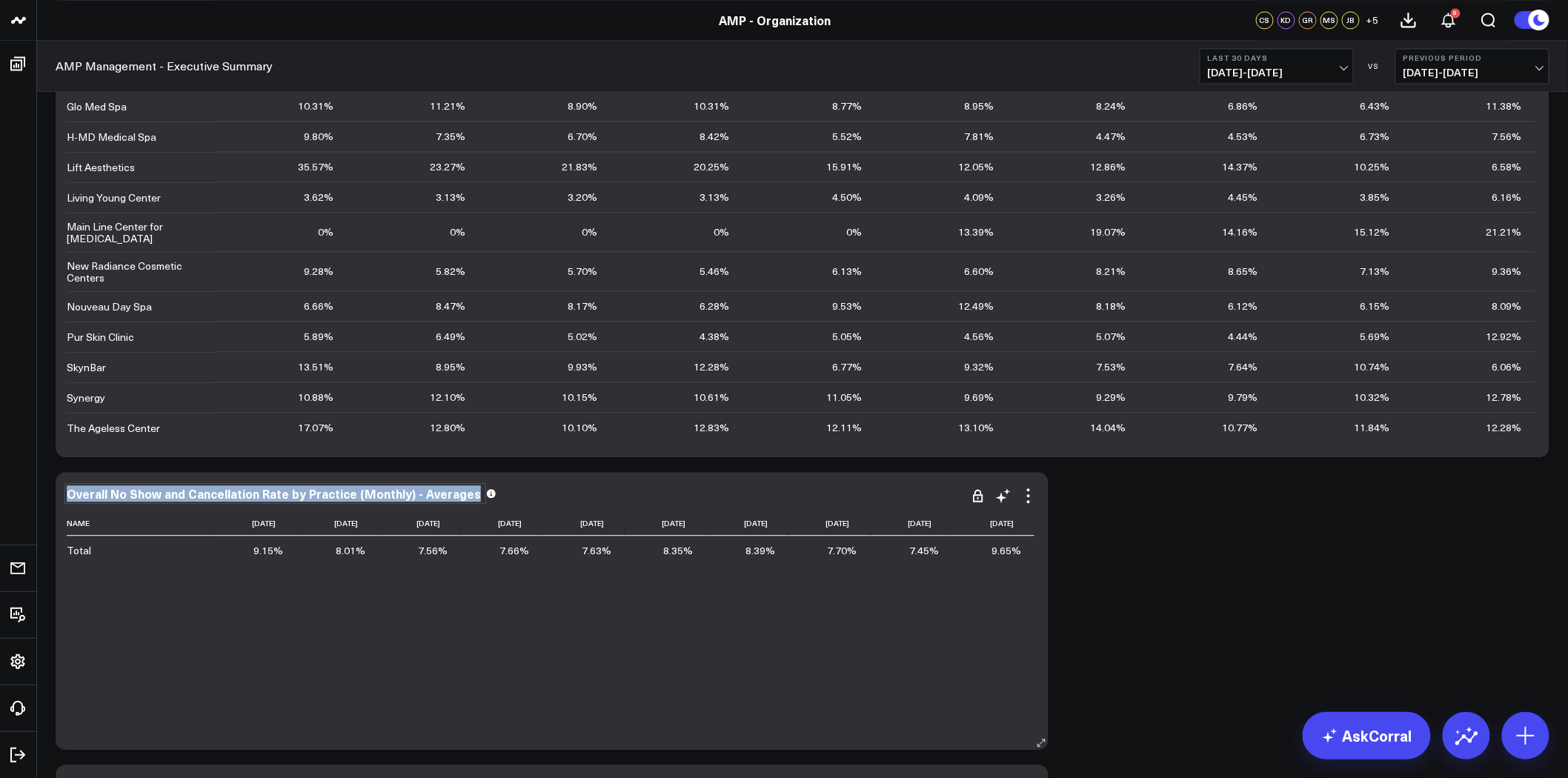
click at [407, 492] on div "Overall No Show and Cancellation Rate by Practice (Monthly) - Averages" at bounding box center [275, 493] width 417 height 17
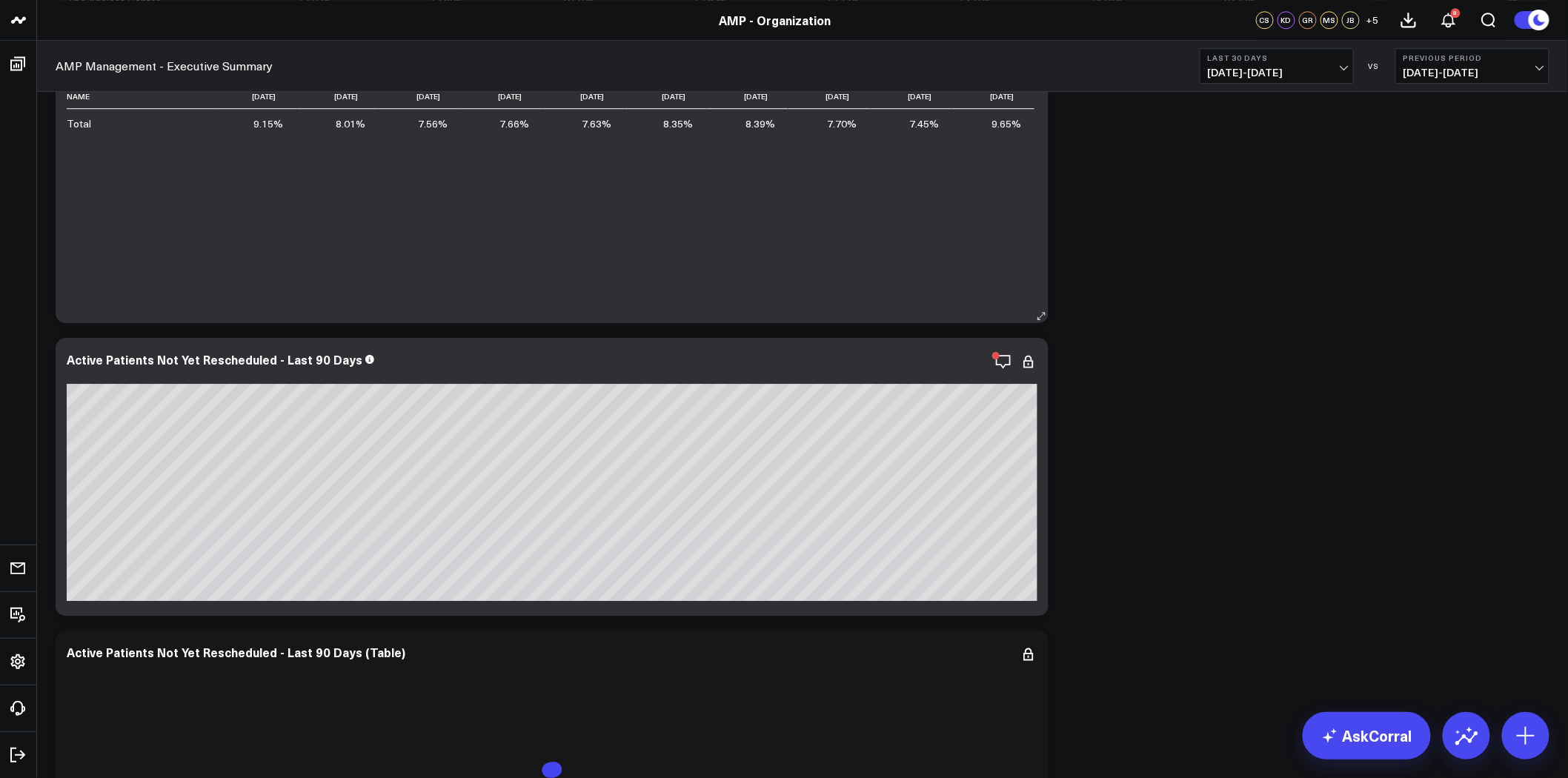
scroll to position [6501, 0]
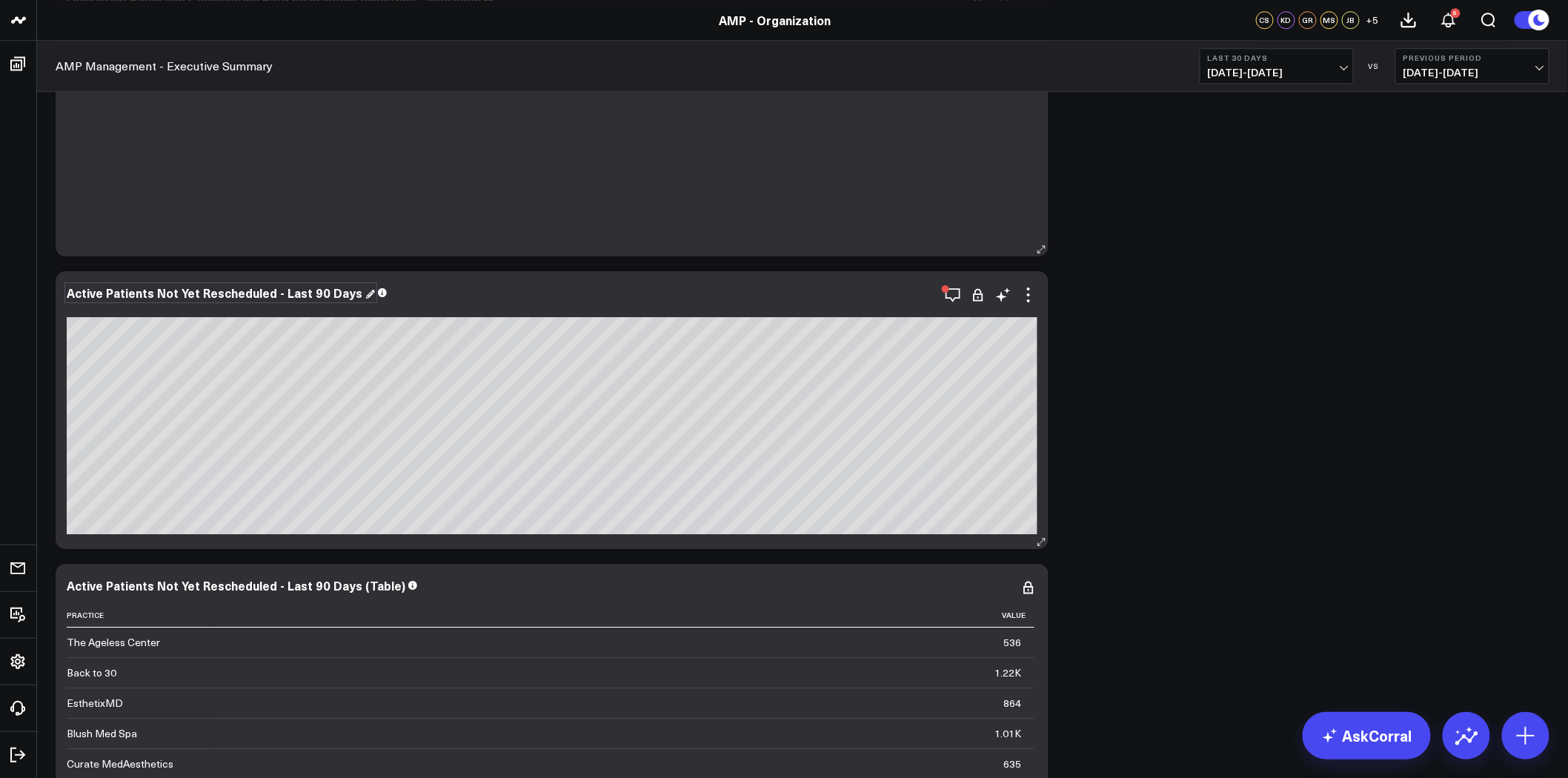
click at [306, 298] on div "Active Patients Not Yet Rescheduled - Last 90 Days" at bounding box center [220, 292] width 308 height 17
click at [306, 298] on div "Active Patients Not Yet Rescheduled - Last 90 Days" at bounding box center [215, 292] width 299 height 17
copy div "Active Patients Not Yet Rescheduled - Last 90 Days"
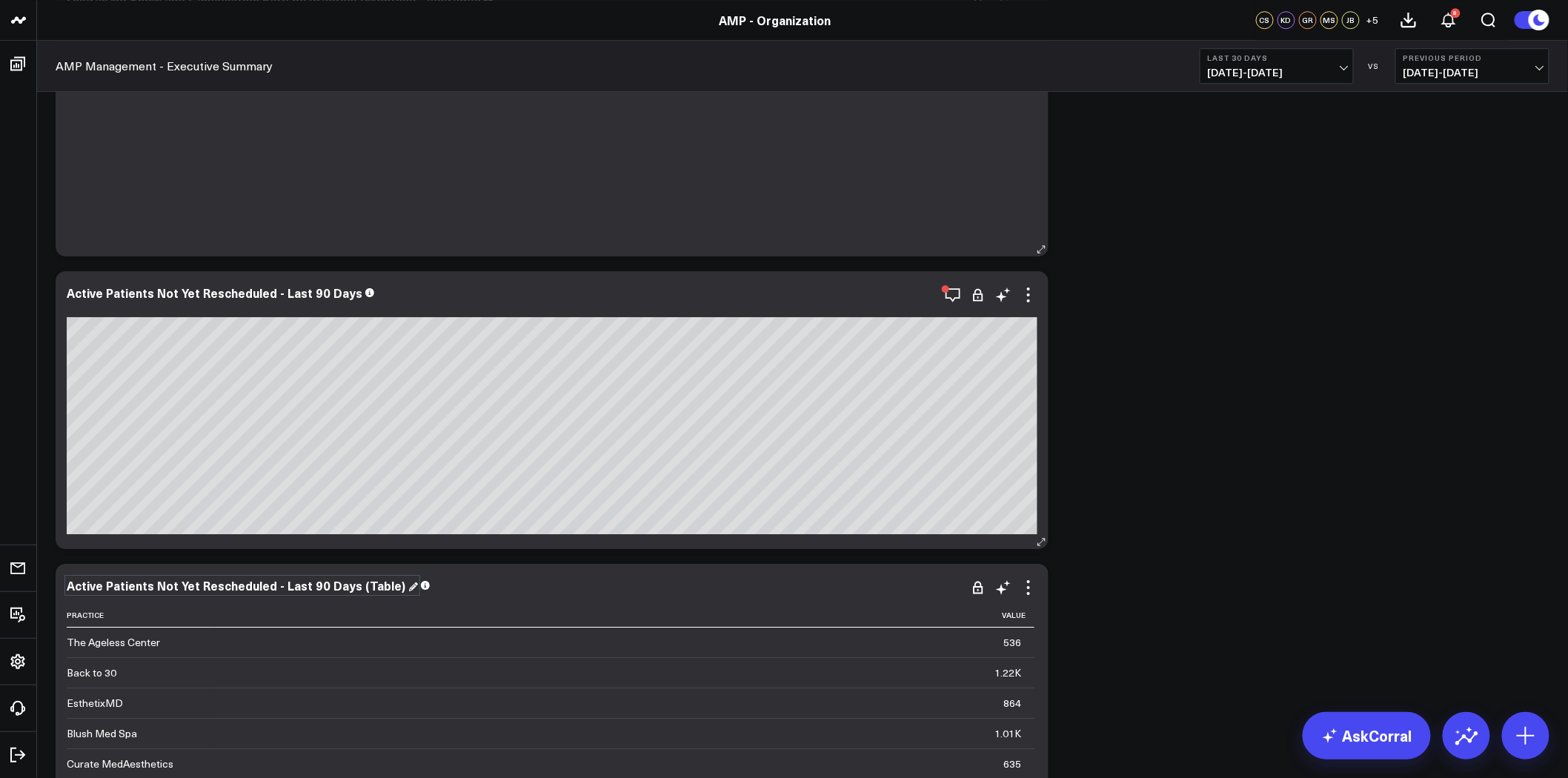
click at [195, 579] on div "Active Patients Not Yet Rescheduled - Last 90 Days (Table)" at bounding box center [242, 585] width 352 height 17
click at [195, 579] on div "Active Patients Not Yet Rescheduled - Last 90 Days (Table)" at bounding box center [237, 585] width 342 height 17
click at [196, 579] on div "Active Patients Not Yet Rescheduled - Last 90 Days (Table)" at bounding box center [237, 585] width 342 height 17
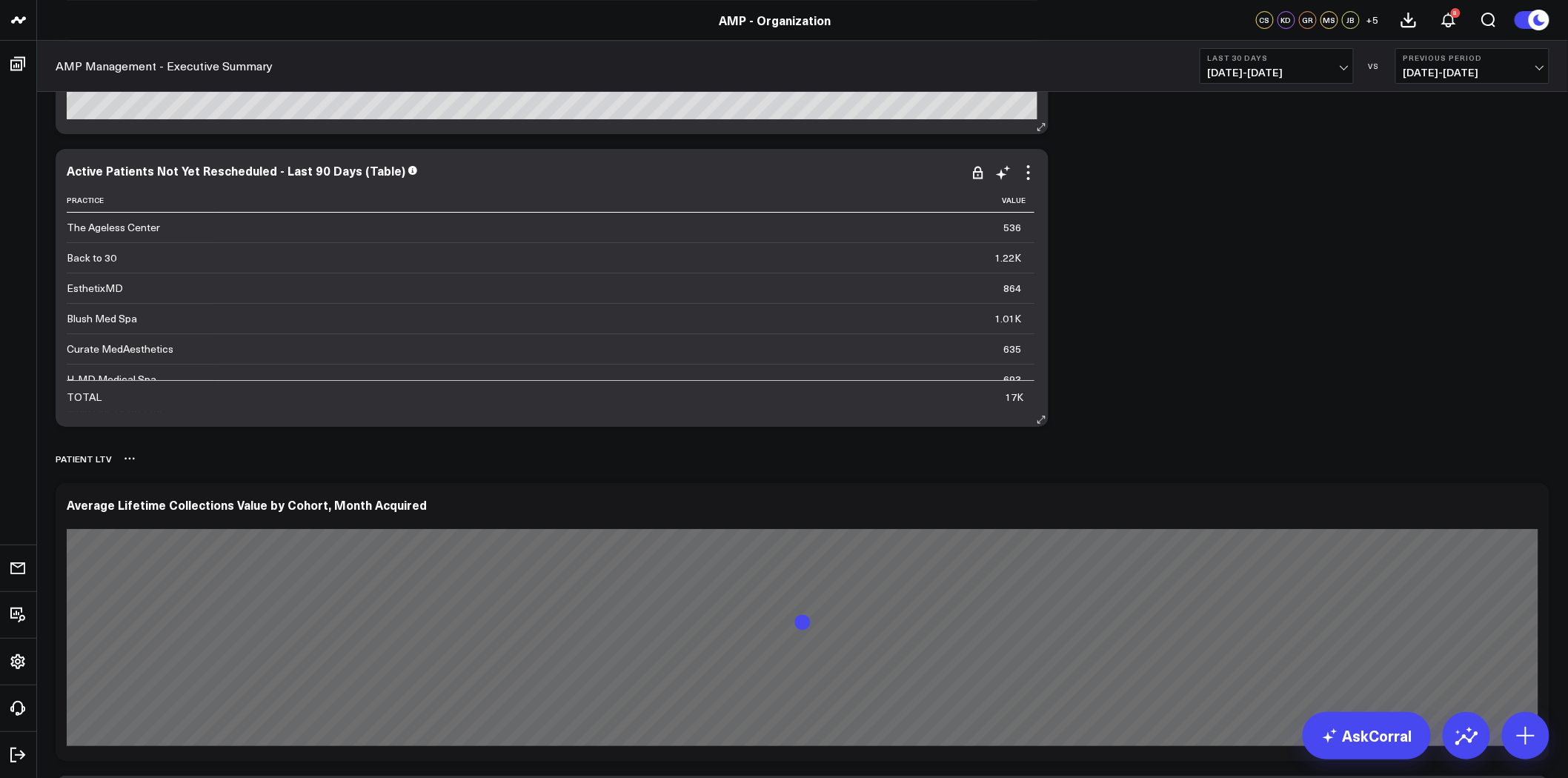
scroll to position [7077, 0]
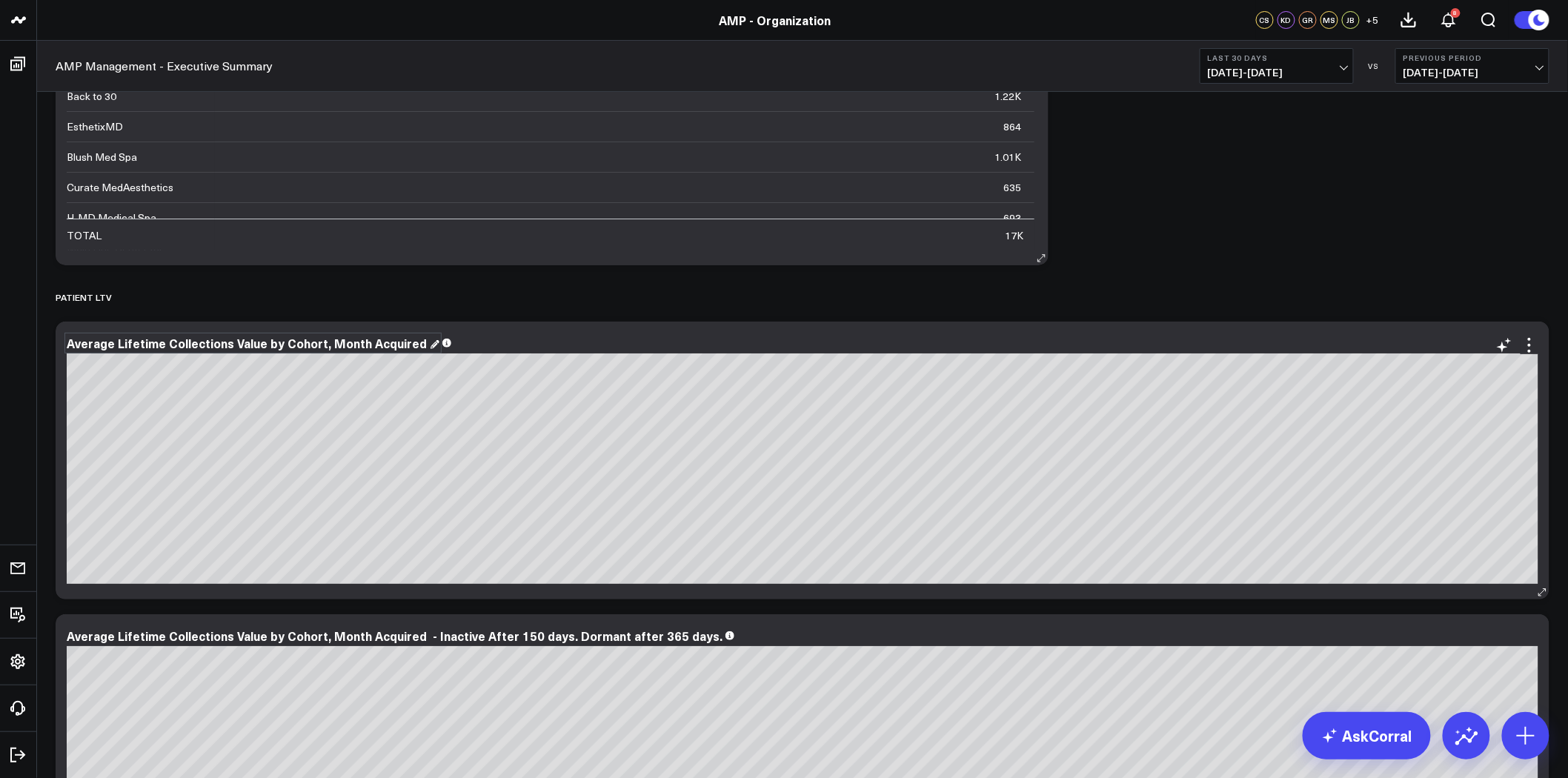
click at [250, 346] on div "Average Lifetime Collections Value by Cohort, Month Acquired" at bounding box center [252, 343] width 373 height 17
click at [250, 346] on div "Average Lifetime Collections Value by Cohort, Month Acquired" at bounding box center [247, 343] width 363 height 17
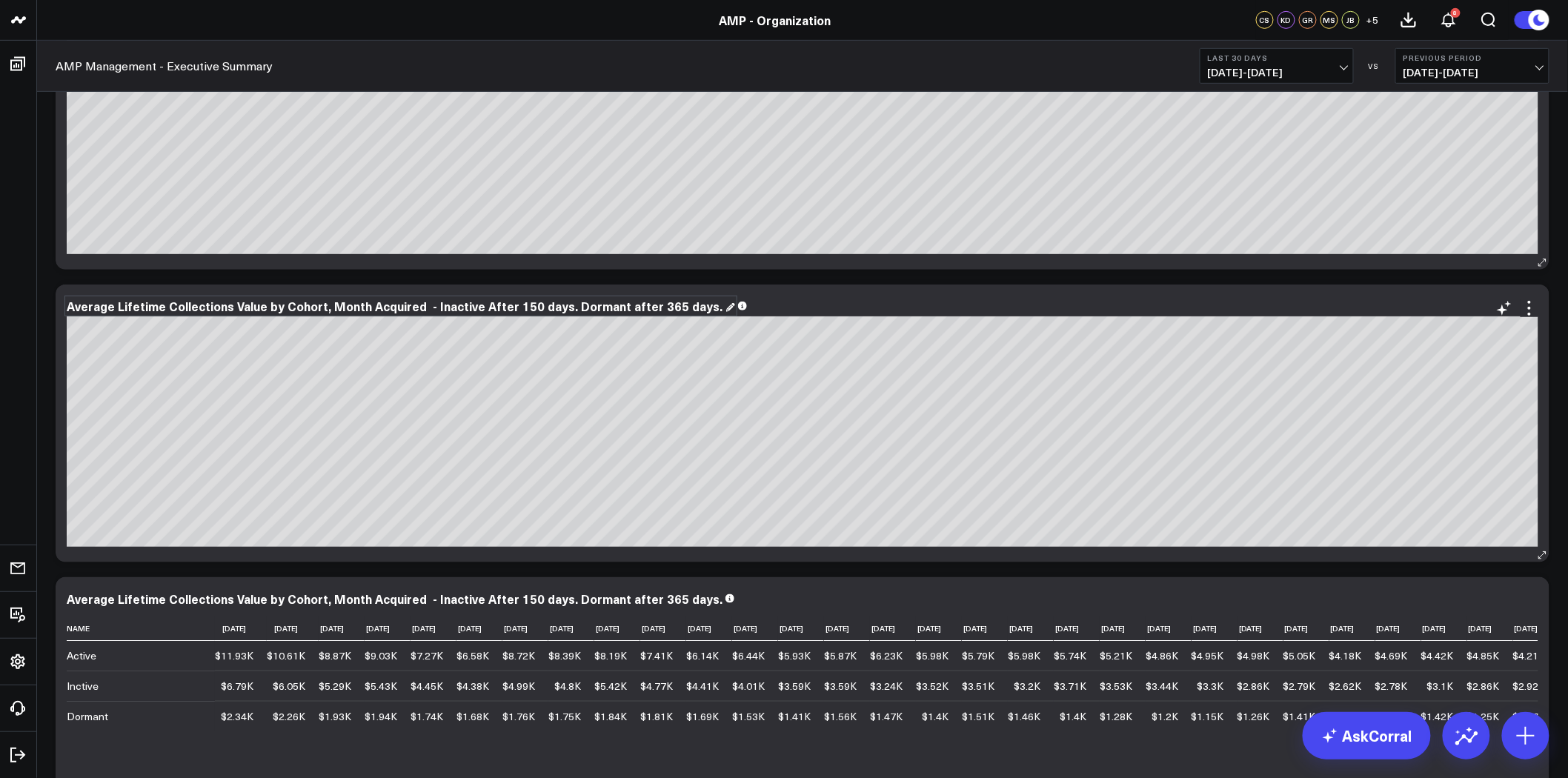
click at [511, 306] on div "Average Lifetime Collections Value by Cohort, Month Acquired - Inactive After 1…" at bounding box center [400, 306] width 668 height 17
click at [511, 306] on div "Average Lifetime Collections Value by Cohort, Month Acquired - Inactive After 1…" at bounding box center [395, 306] width 658 height 17
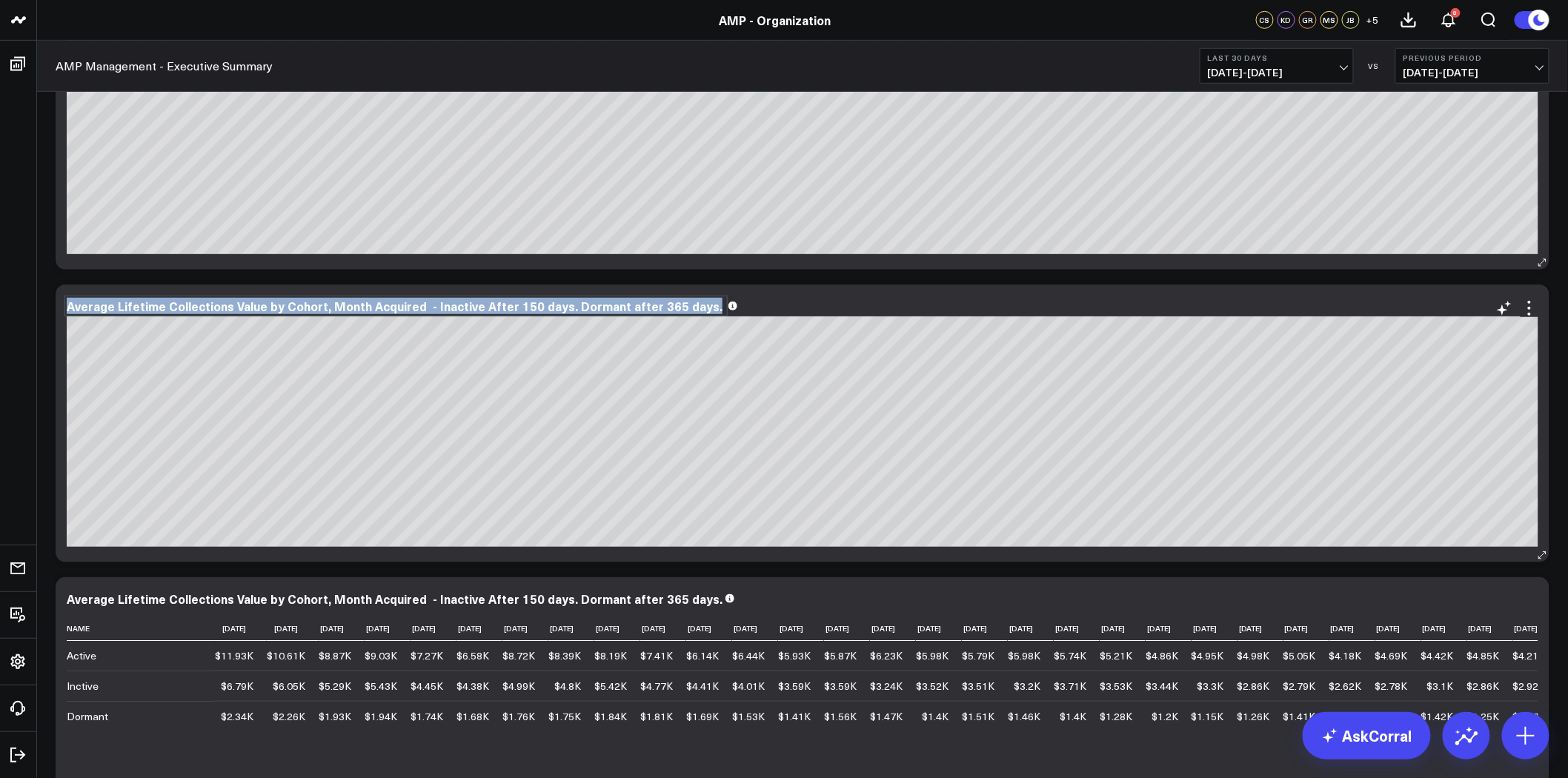
click at [511, 306] on div "Average Lifetime Collections Value by Cohort, Month Acquired - Inactive After 1…" at bounding box center [395, 306] width 658 height 17
copy div "Average Lifetime Collections Value by Cohort, Month Acquired - Inactive After 1…"
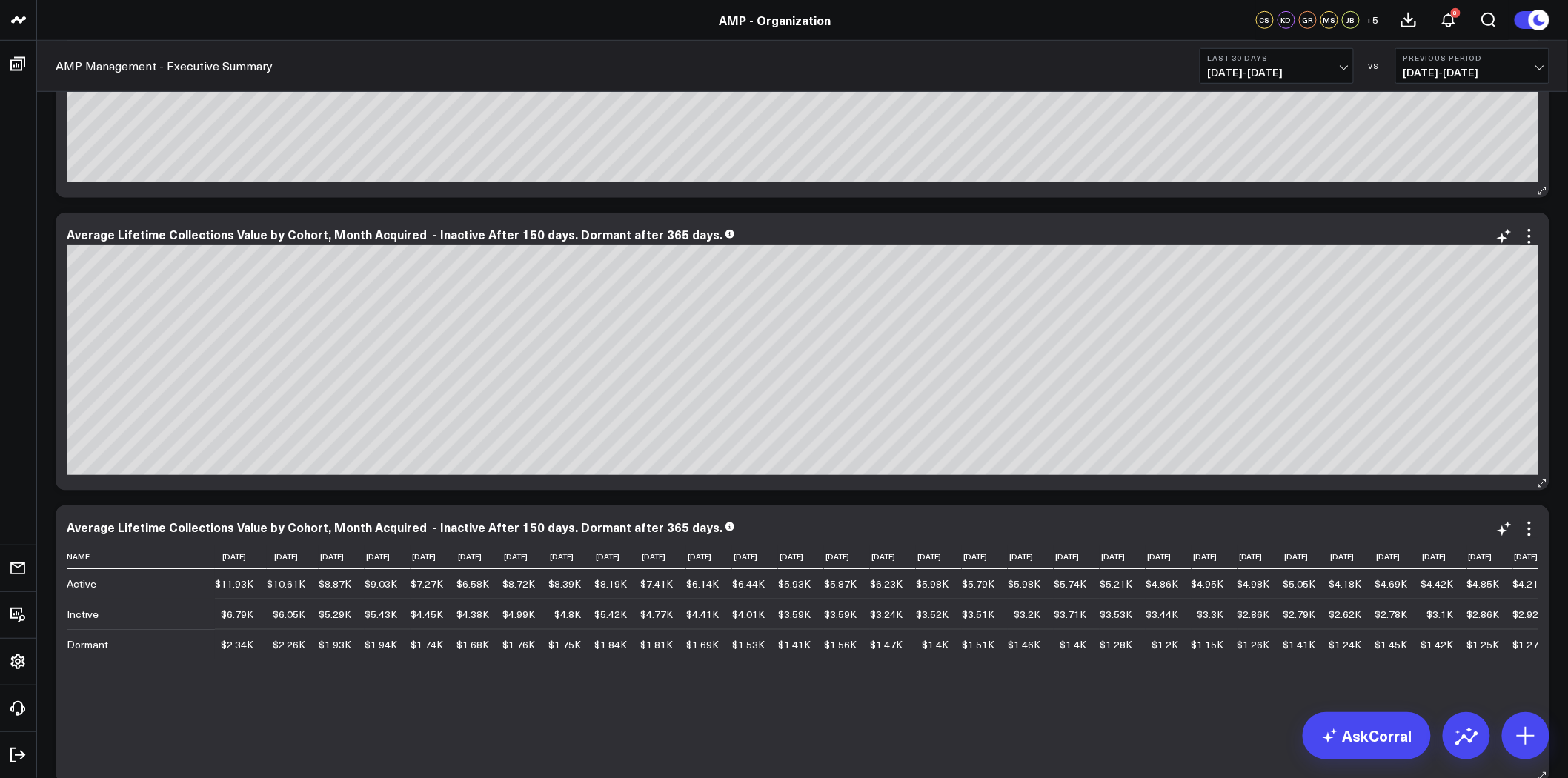
scroll to position [7735, 0]
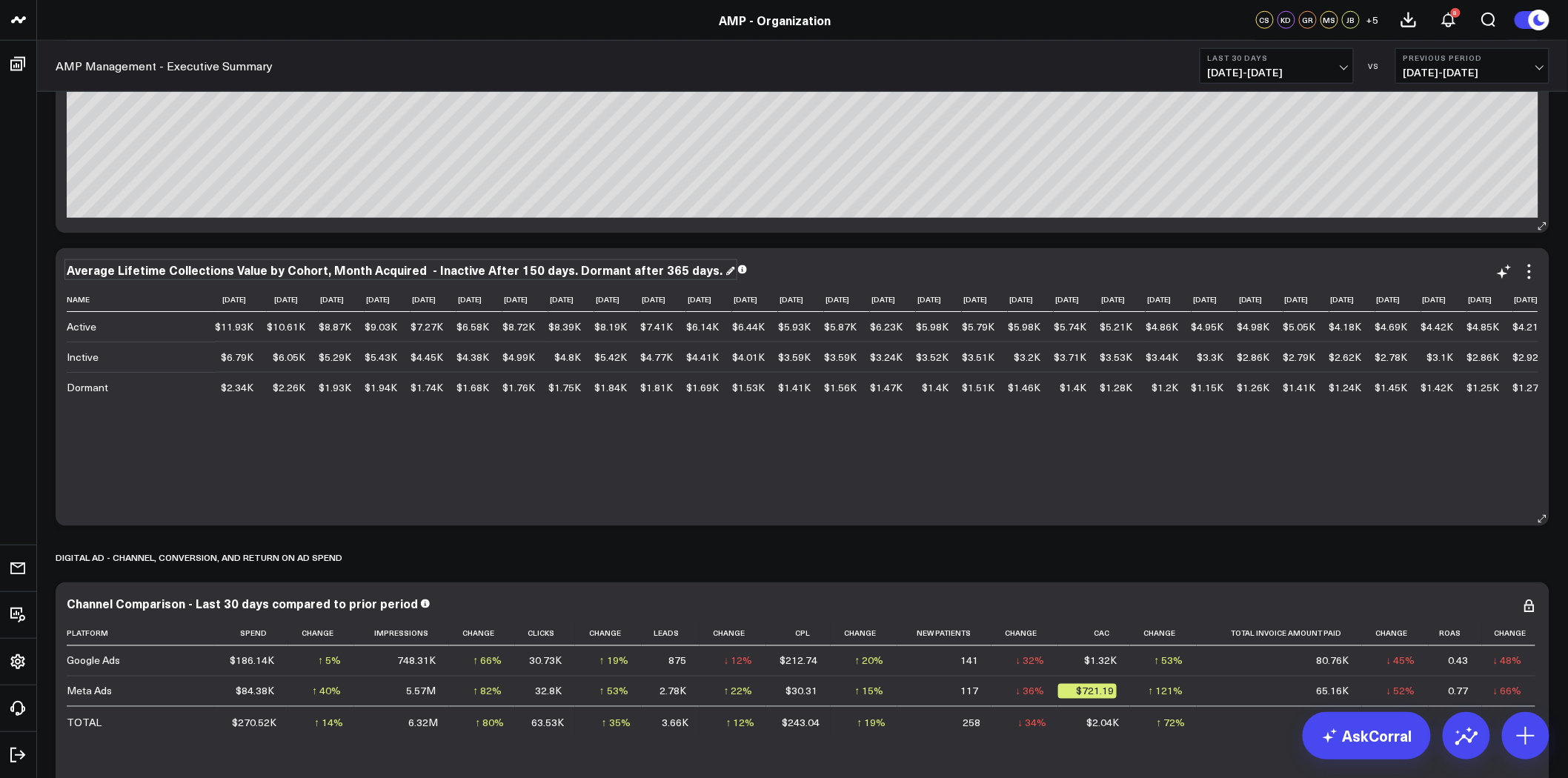
click at [484, 273] on div "Average Lifetime Collections Value by Cohort, Month Acquired - Inactive After 1…" at bounding box center [400, 270] width 668 height 17
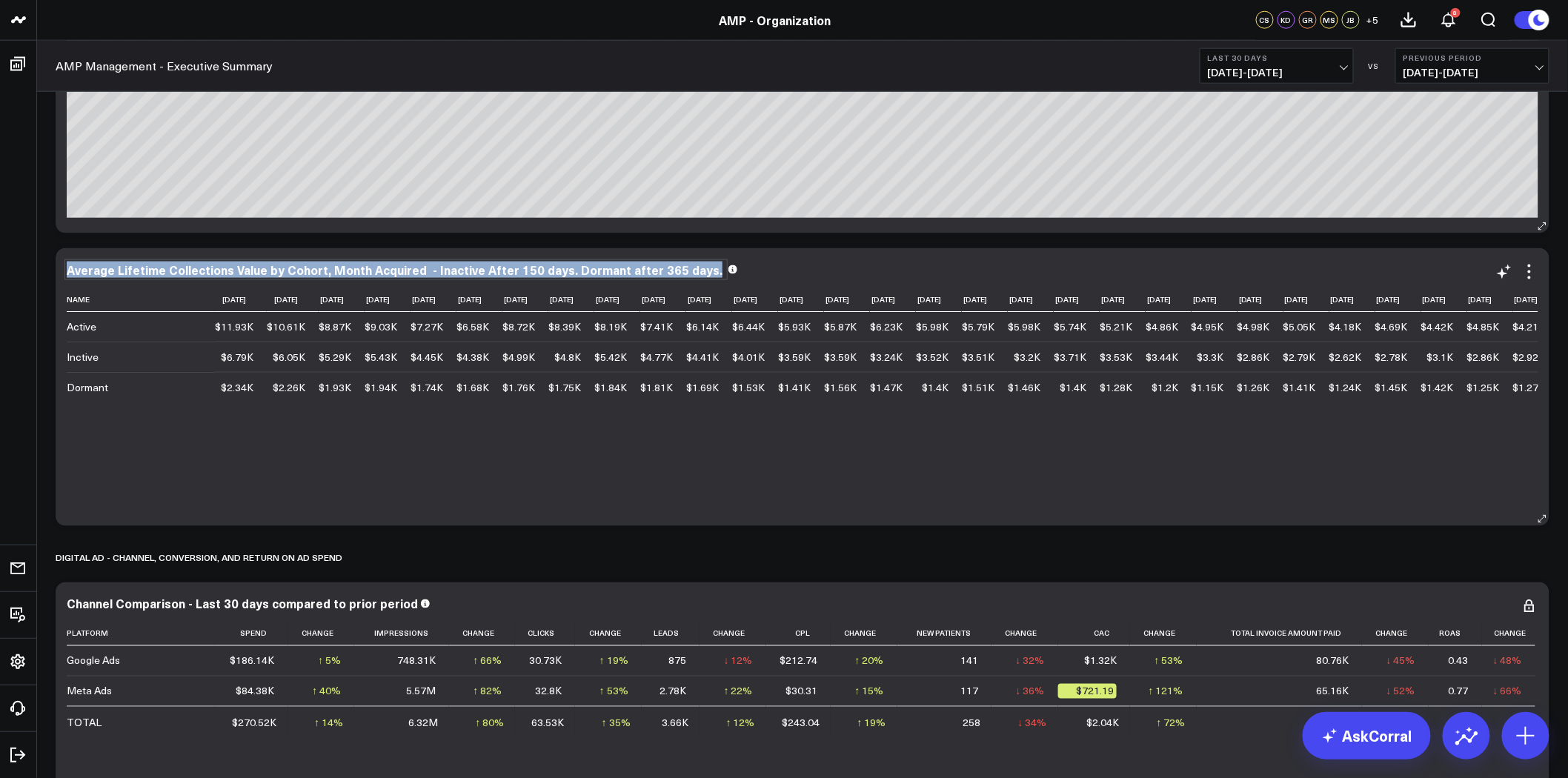
click at [484, 273] on div "Average Lifetime Collections Value by Cohort, Month Acquired - Inactive After 1…" at bounding box center [395, 270] width 658 height 17
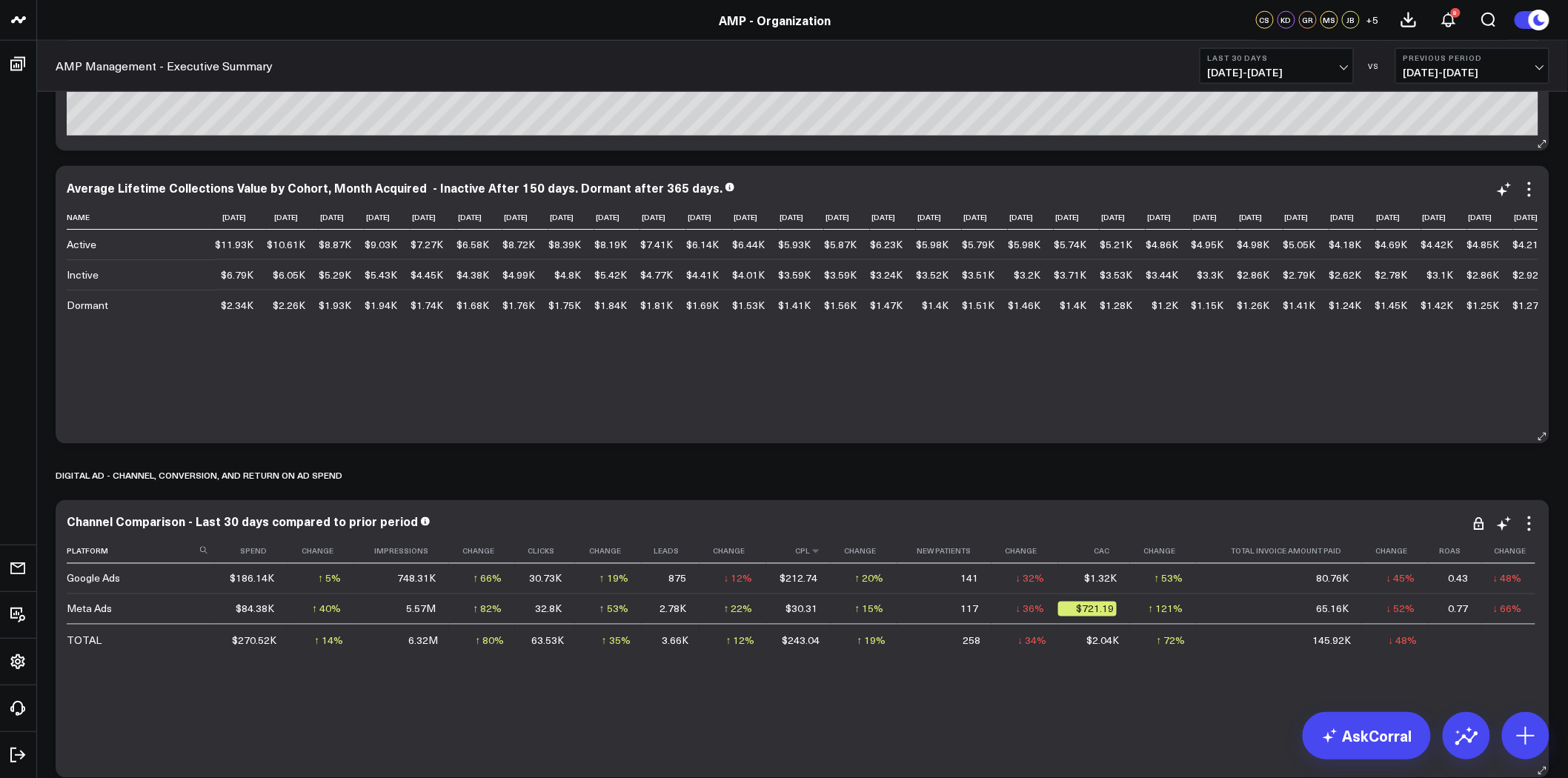
scroll to position [7900, 0]
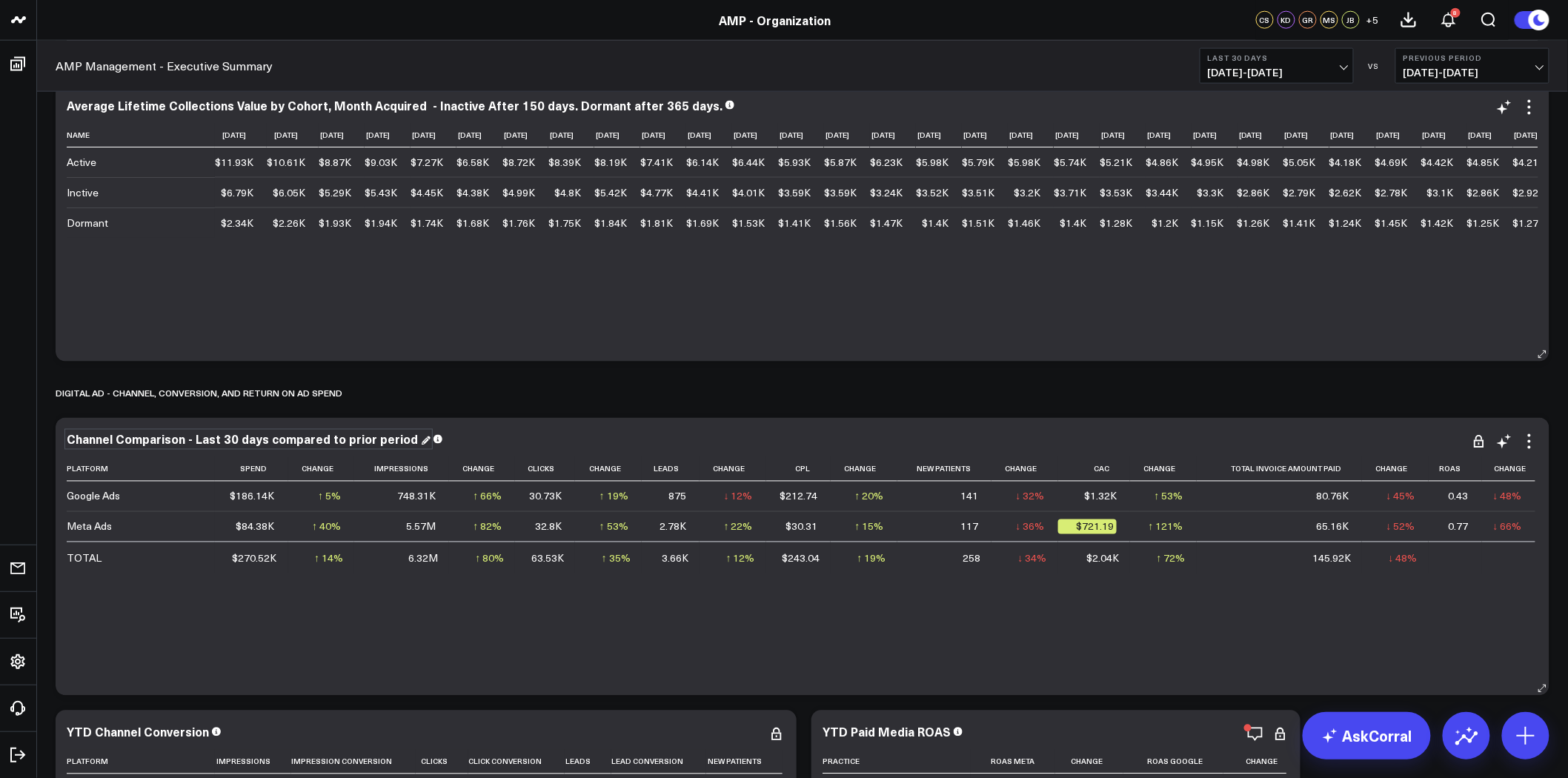
click at [219, 438] on div "Channel Comparison - Last 30 days compared to prior period" at bounding box center [247, 439] width 363 height 17
click at [219, 438] on div "Channel Comparison - Last 30 days compared to prior period" at bounding box center [243, 439] width 355 height 17
click at [220, 439] on div "Channel Comparison - Last 30 days compared to prior period" at bounding box center [243, 439] width 355 height 17
copy div "Channel Comparison - Last 30 days compared to prior period"
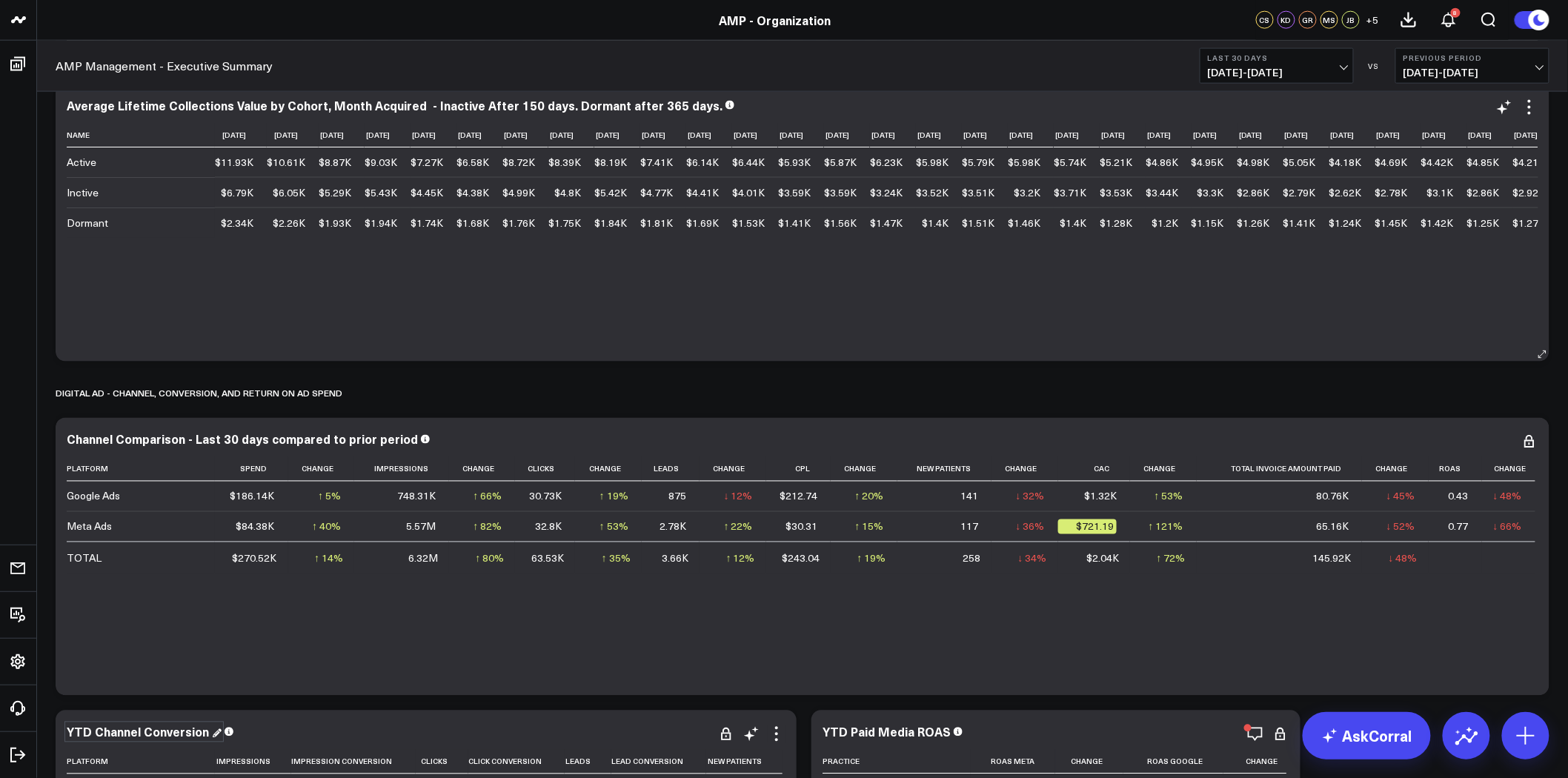
scroll to position [8230, 0]
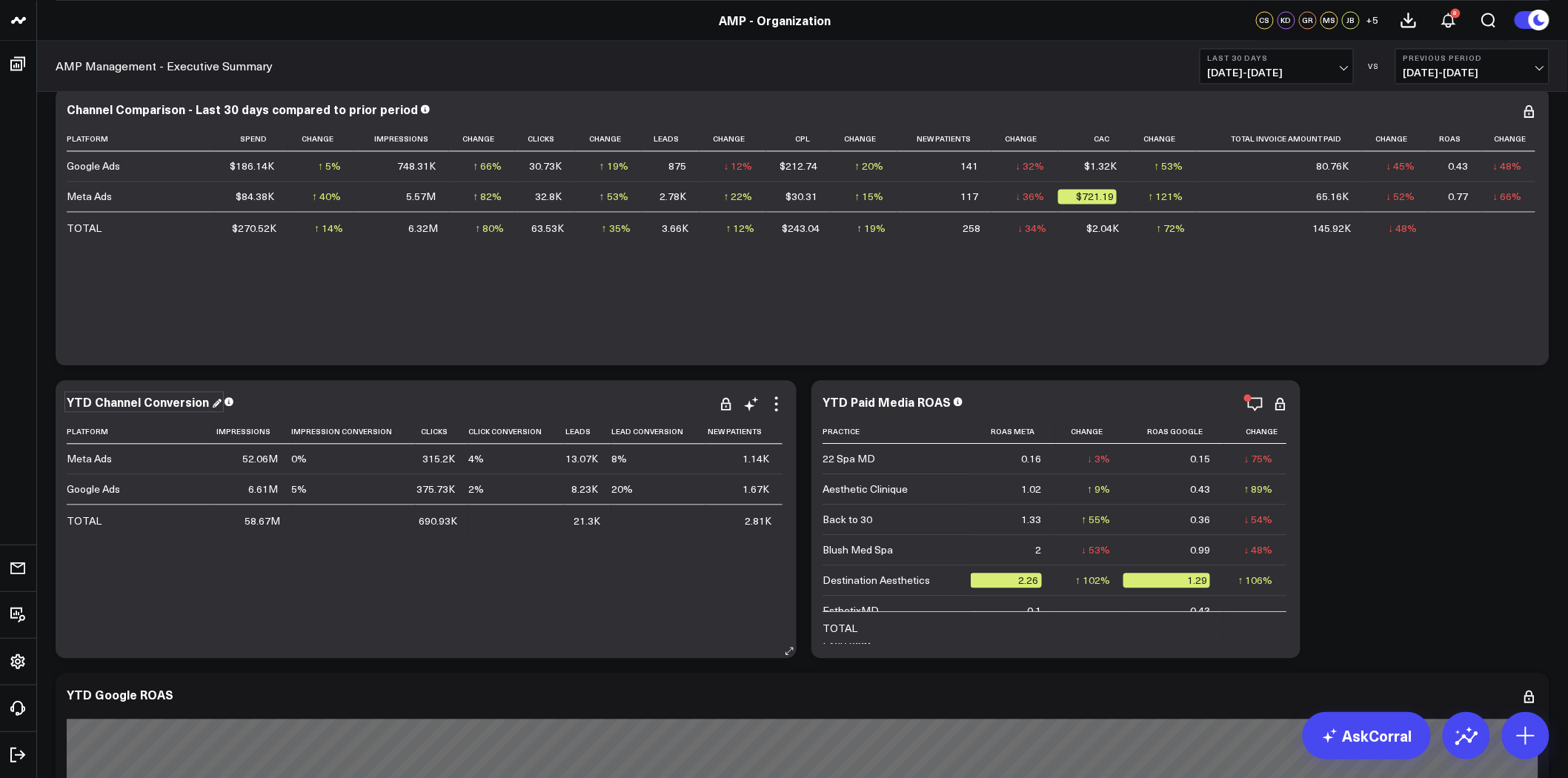
click at [135, 395] on div "YTD Channel Conversion" at bounding box center [143, 402] width 155 height 17
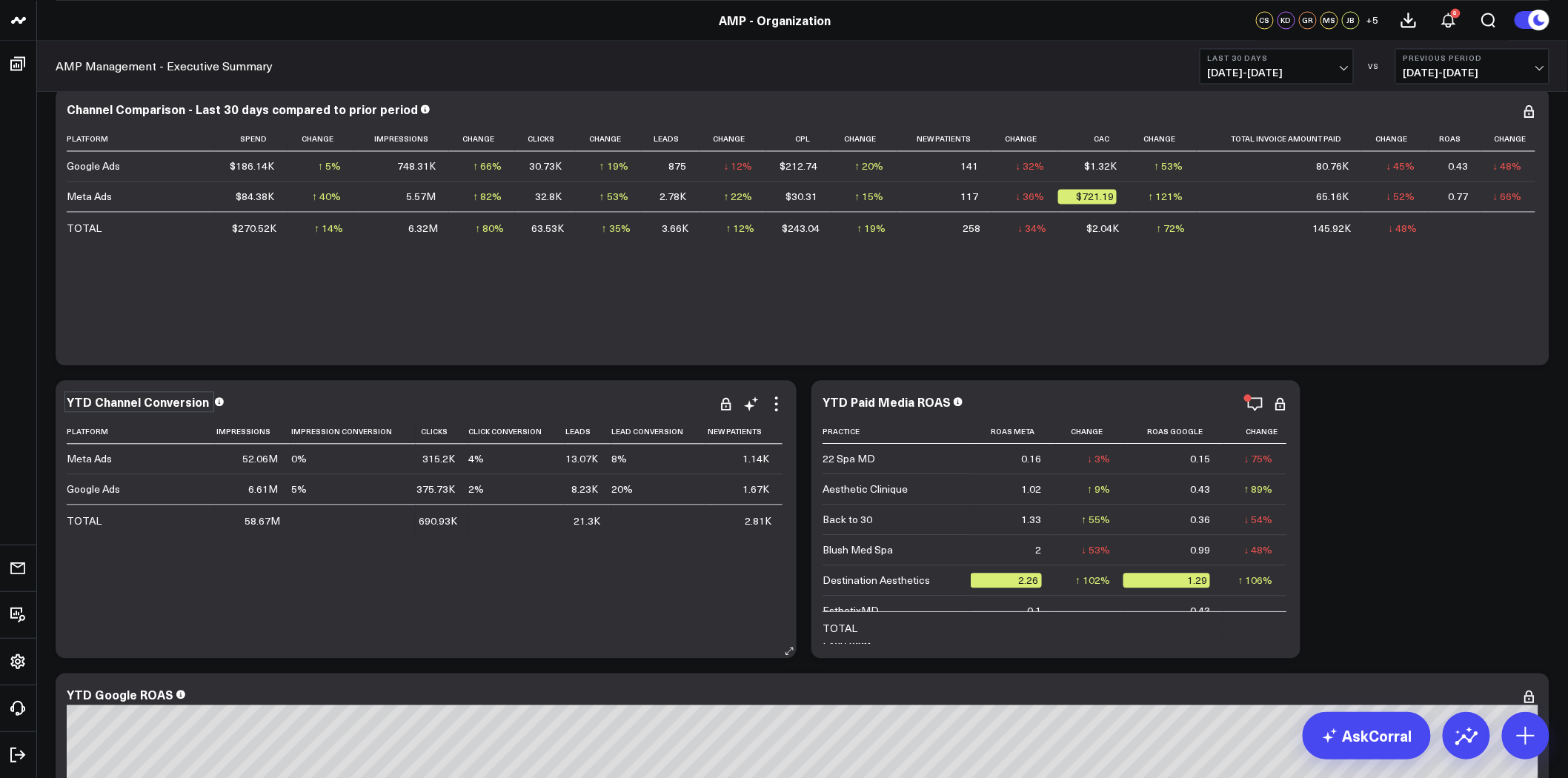
click at [135, 395] on div "YTD Channel Conversion" at bounding box center [138, 402] width 145 height 17
click at [865, 398] on div "YTD Paid Media ROAS" at bounding box center [892, 402] width 141 height 17
click at [865, 398] on div "YTD Paid Media ROAS" at bounding box center [887, 402] width 131 height 17
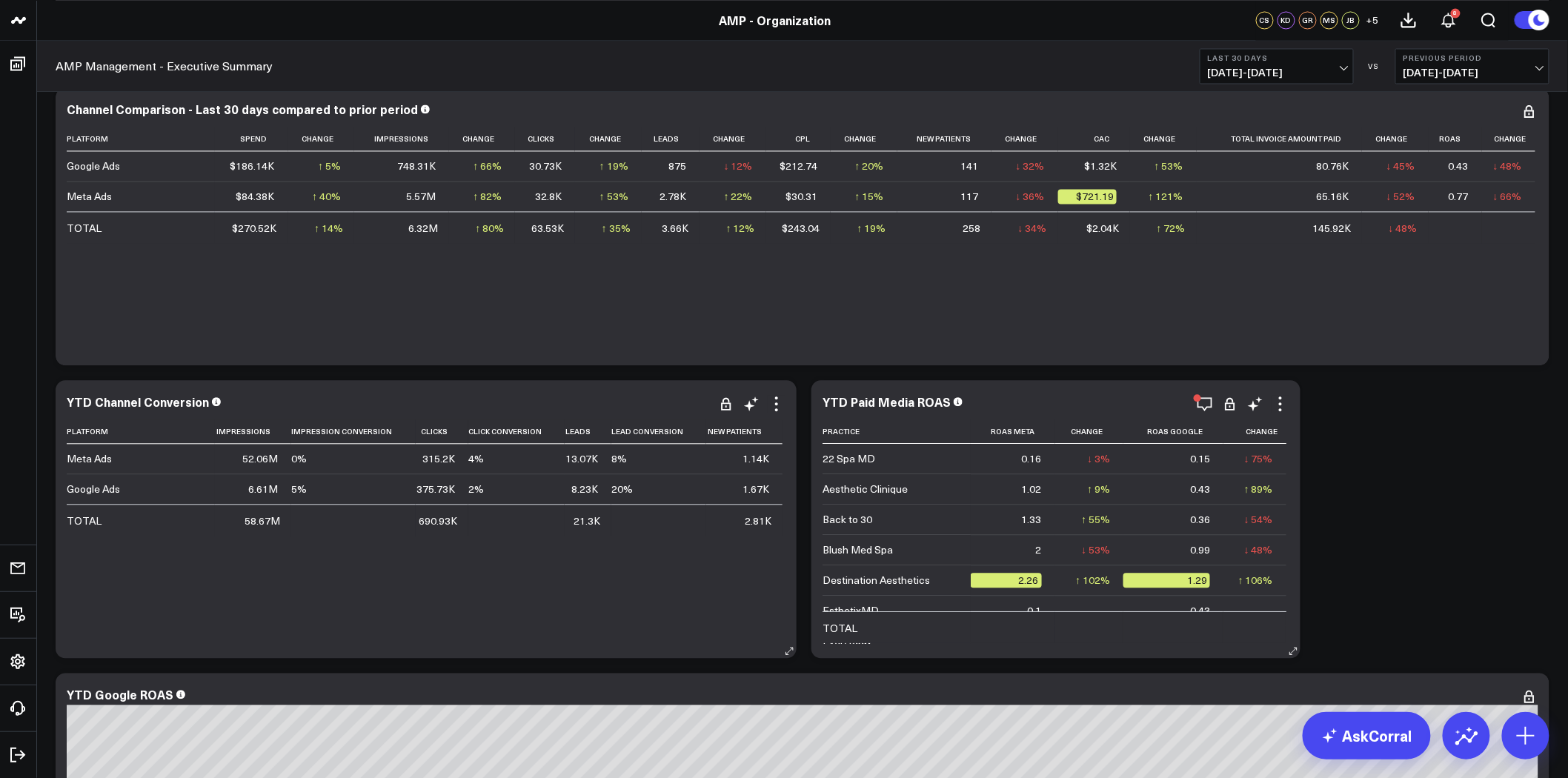
scroll to position [8394, 0]
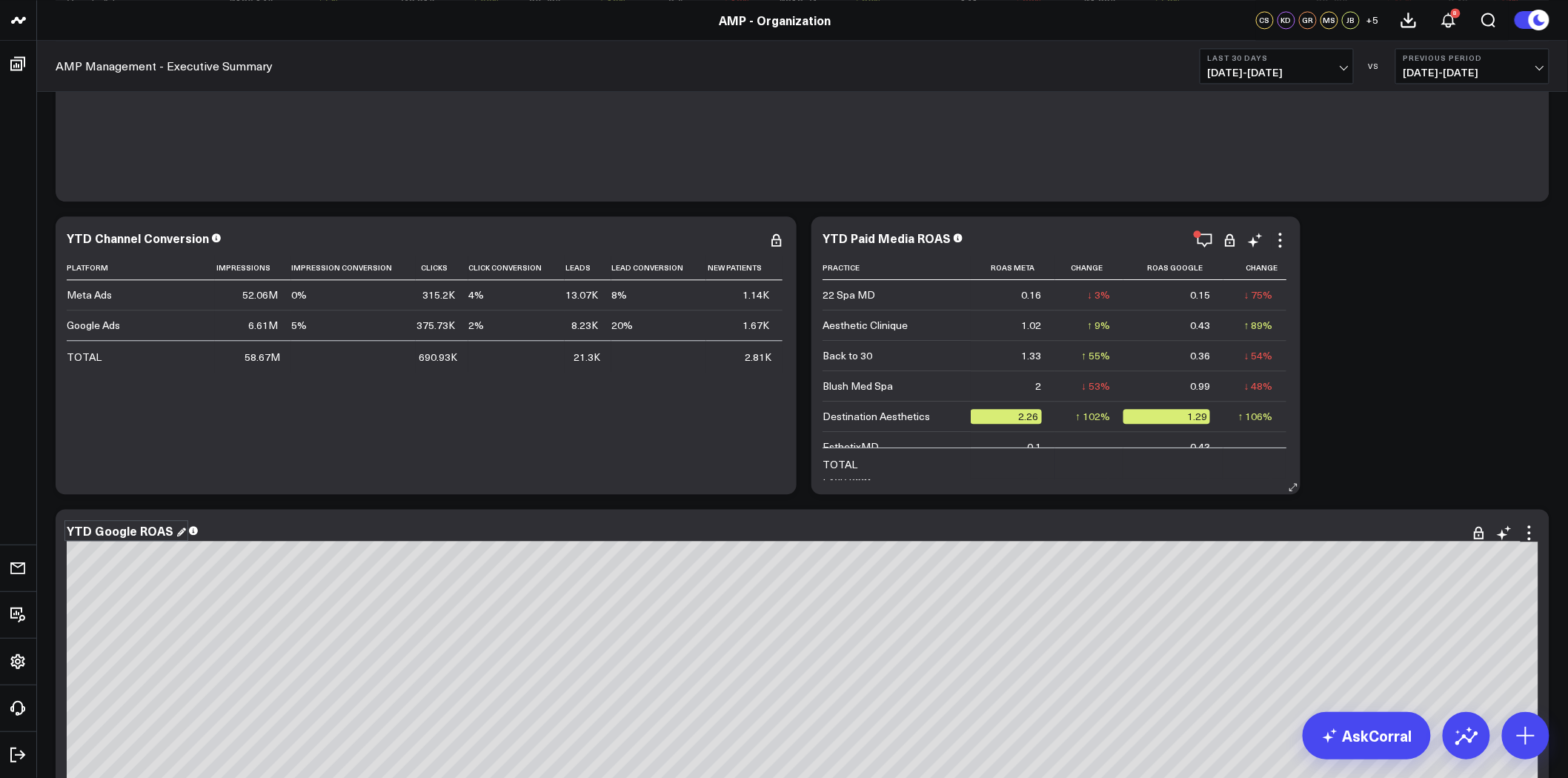
click at [124, 523] on div "YTD Google ROAS" at bounding box center [126, 530] width 119 height 17
click at [124, 523] on div "YTD Google ROAS" at bounding box center [121, 530] width 110 height 17
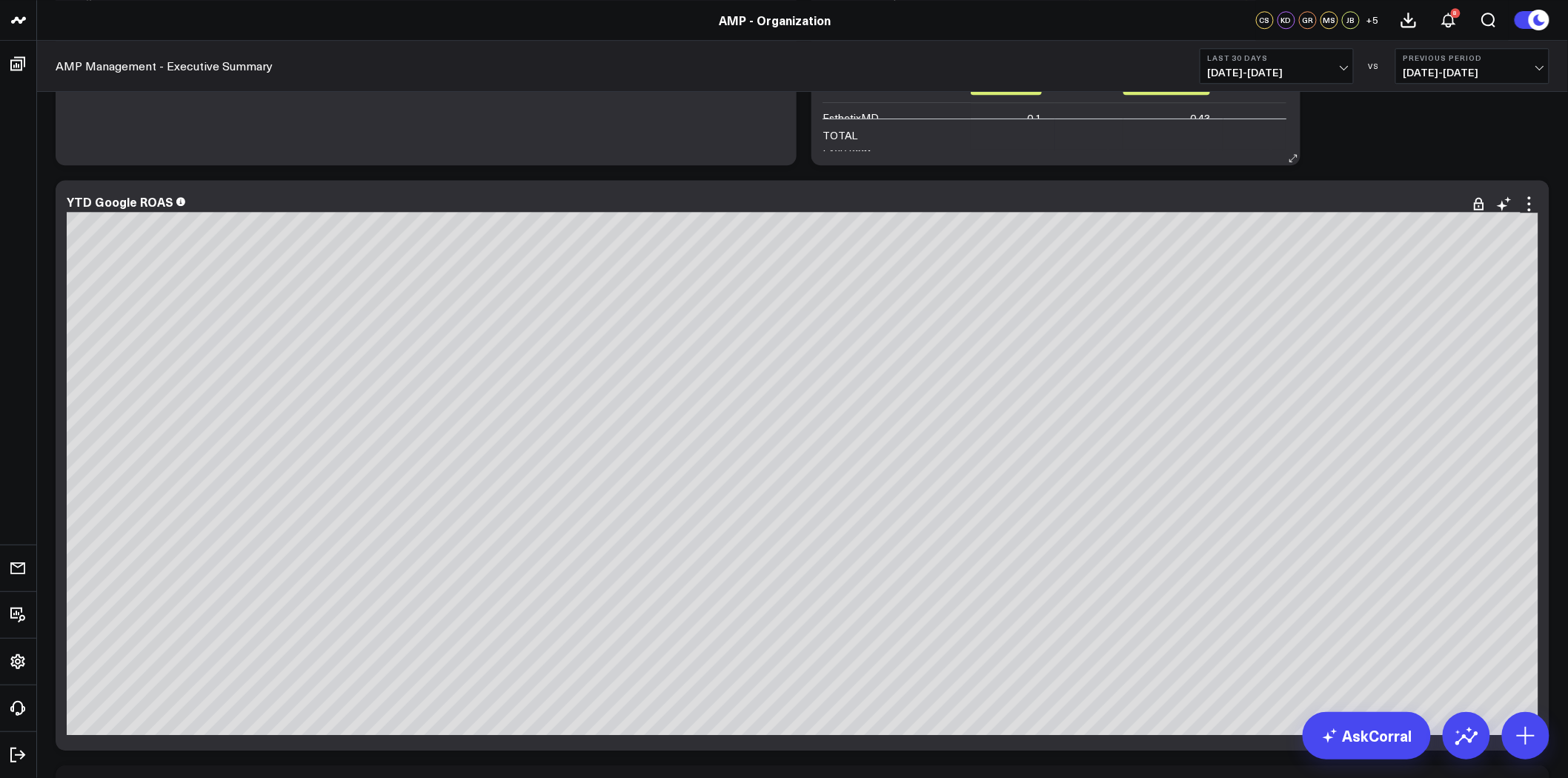
scroll to position [9299, 0]
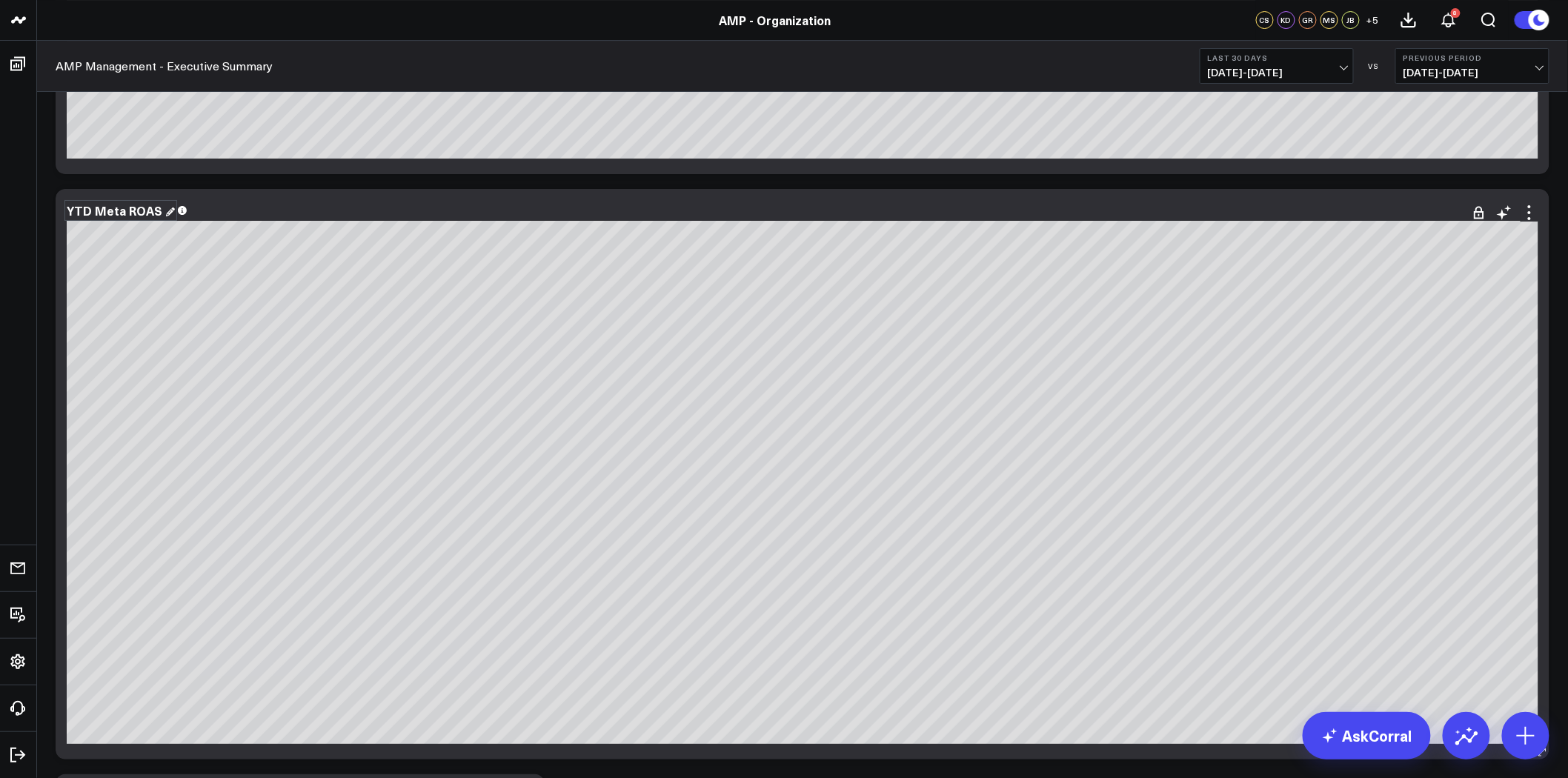
click at [97, 215] on div "YTD Meta ROAS" at bounding box center [120, 210] width 108 height 17
click at [97, 215] on div "YTD Meta ROAS" at bounding box center [115, 210] width 98 height 17
click at [97, 213] on div "YTD Meta ROAS" at bounding box center [115, 210] width 98 height 17
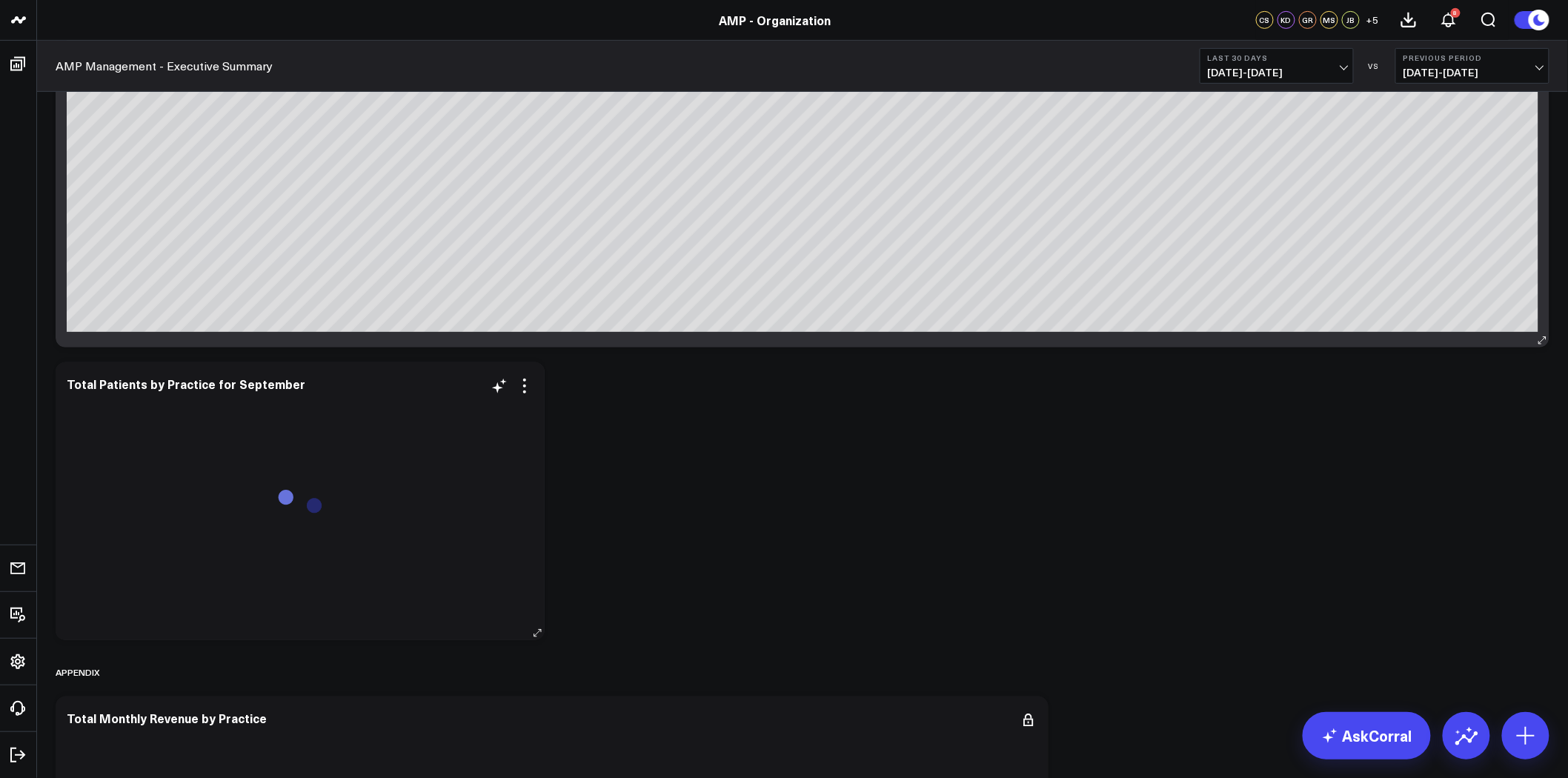
scroll to position [9875, 0]
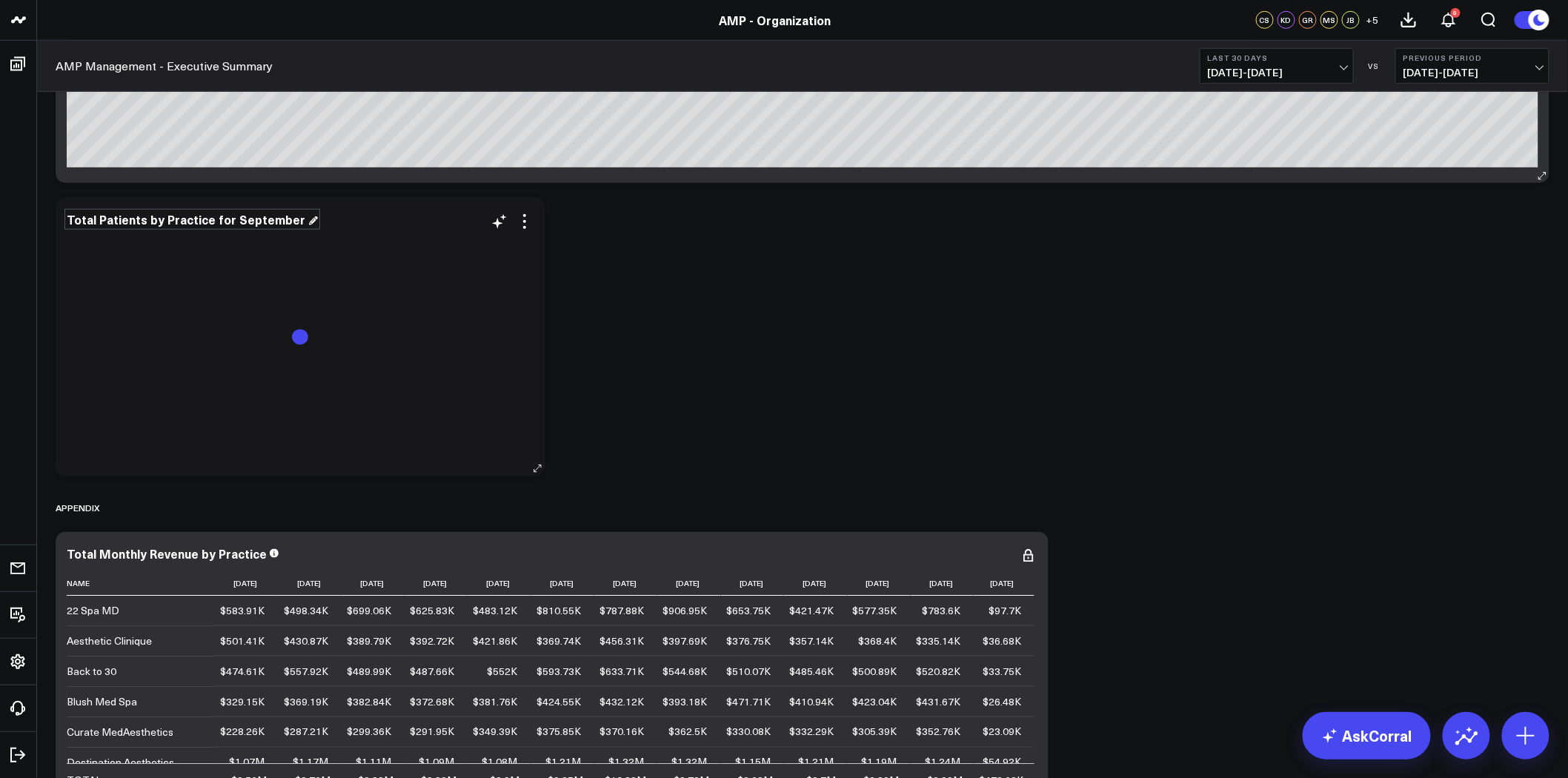
click at [243, 218] on div "Total Patients by Practice for September" at bounding box center [192, 219] width 251 height 17
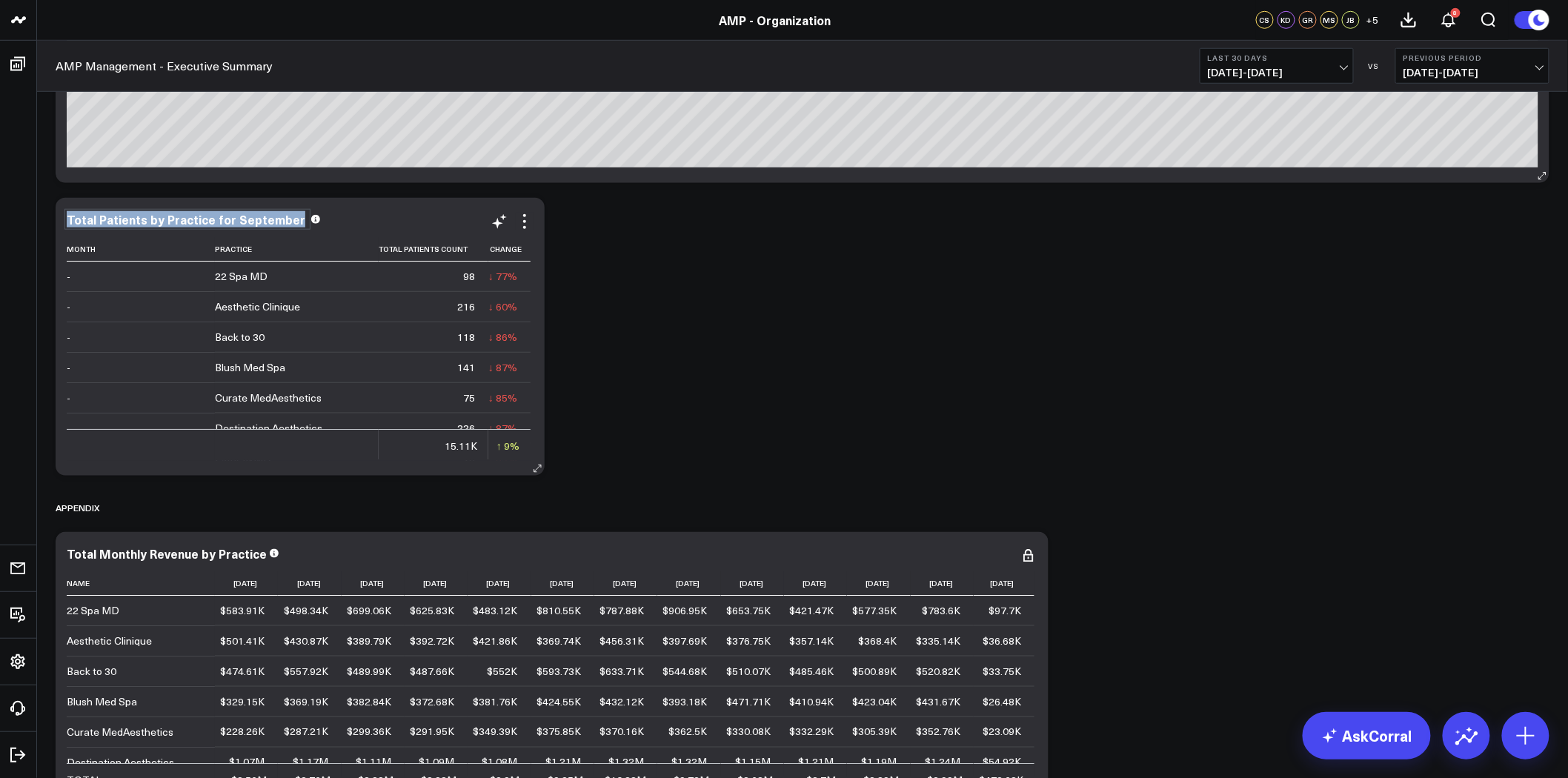
click at [243, 218] on div "Total Patients by Practice for September" at bounding box center [187, 219] width 242 height 17
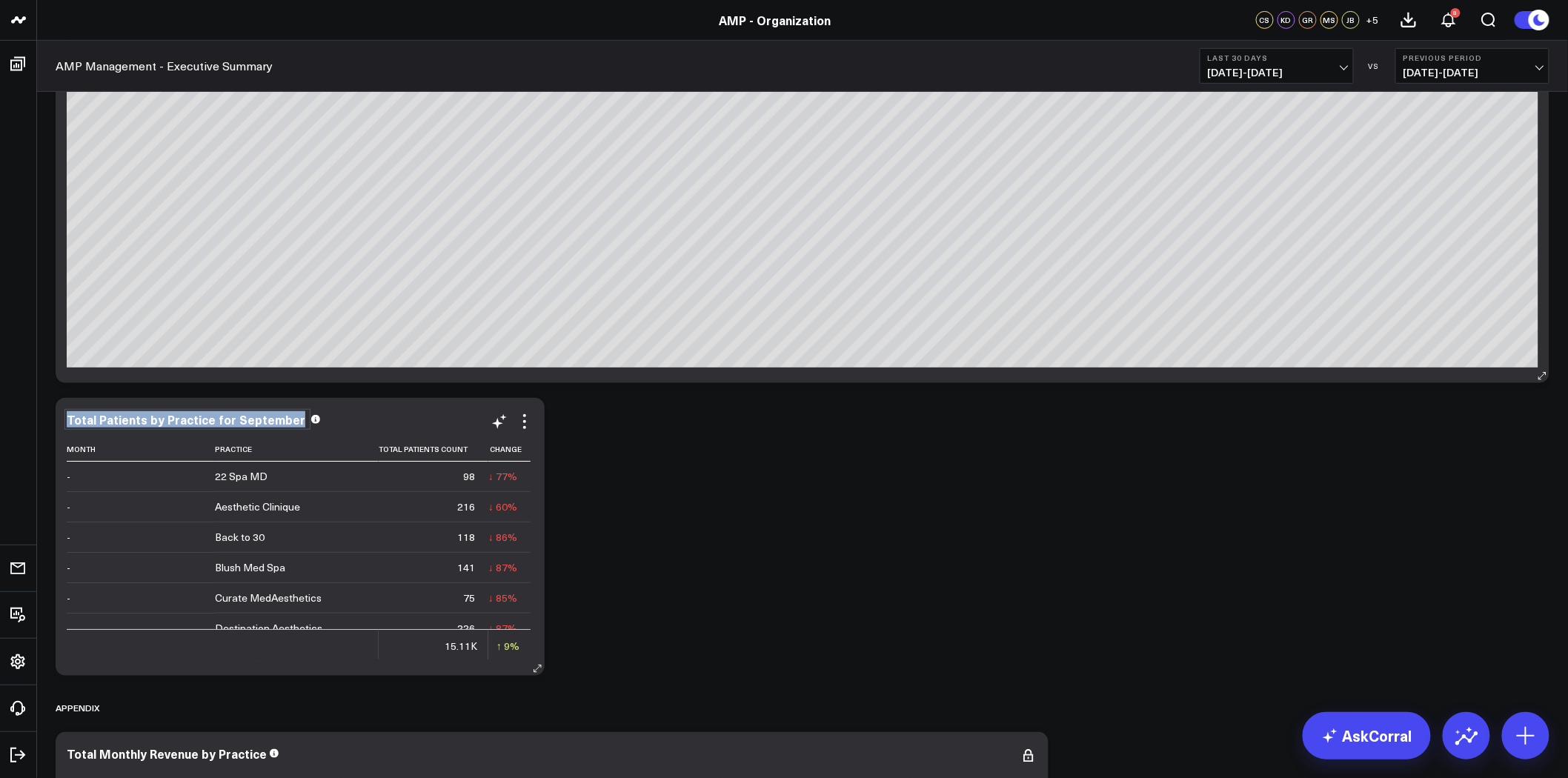
scroll to position [9675, 0]
click at [527, 421] on icon at bounding box center [524, 422] width 18 height 18
drag, startPoint x: 452, startPoint y: 513, endPoint x: 695, endPoint y: 487, distance: 244.4
click at [0, 0] on button "Remove" at bounding box center [0, 0] width 0 height 0
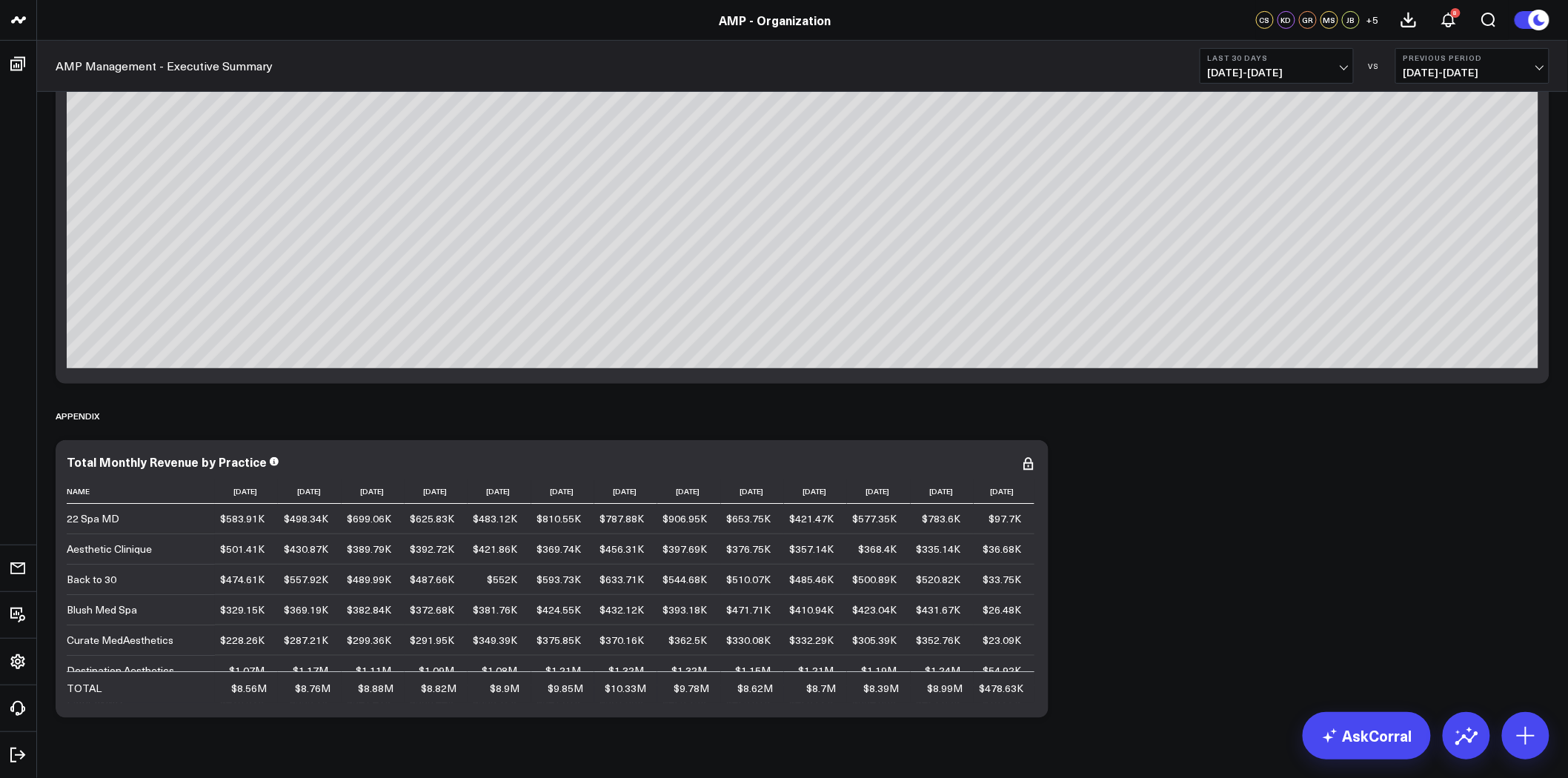
scroll to position [9711, 0]
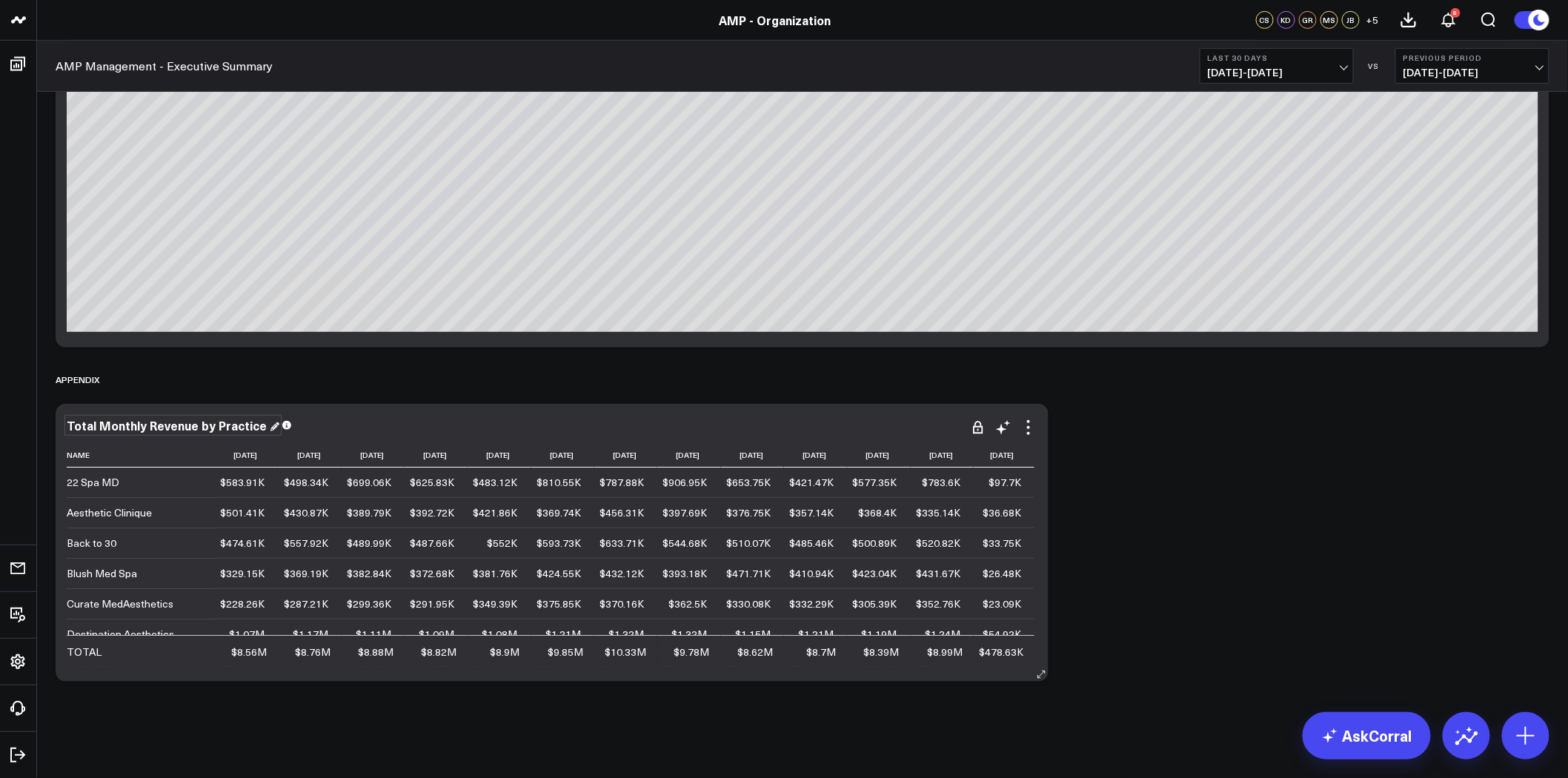
click at [157, 421] on div "Total Monthly Revenue by Practice" at bounding box center [172, 425] width 212 height 17
click at [157, 421] on div "Total Monthly Revenue by Practice" at bounding box center [168, 425] width 203 height 17
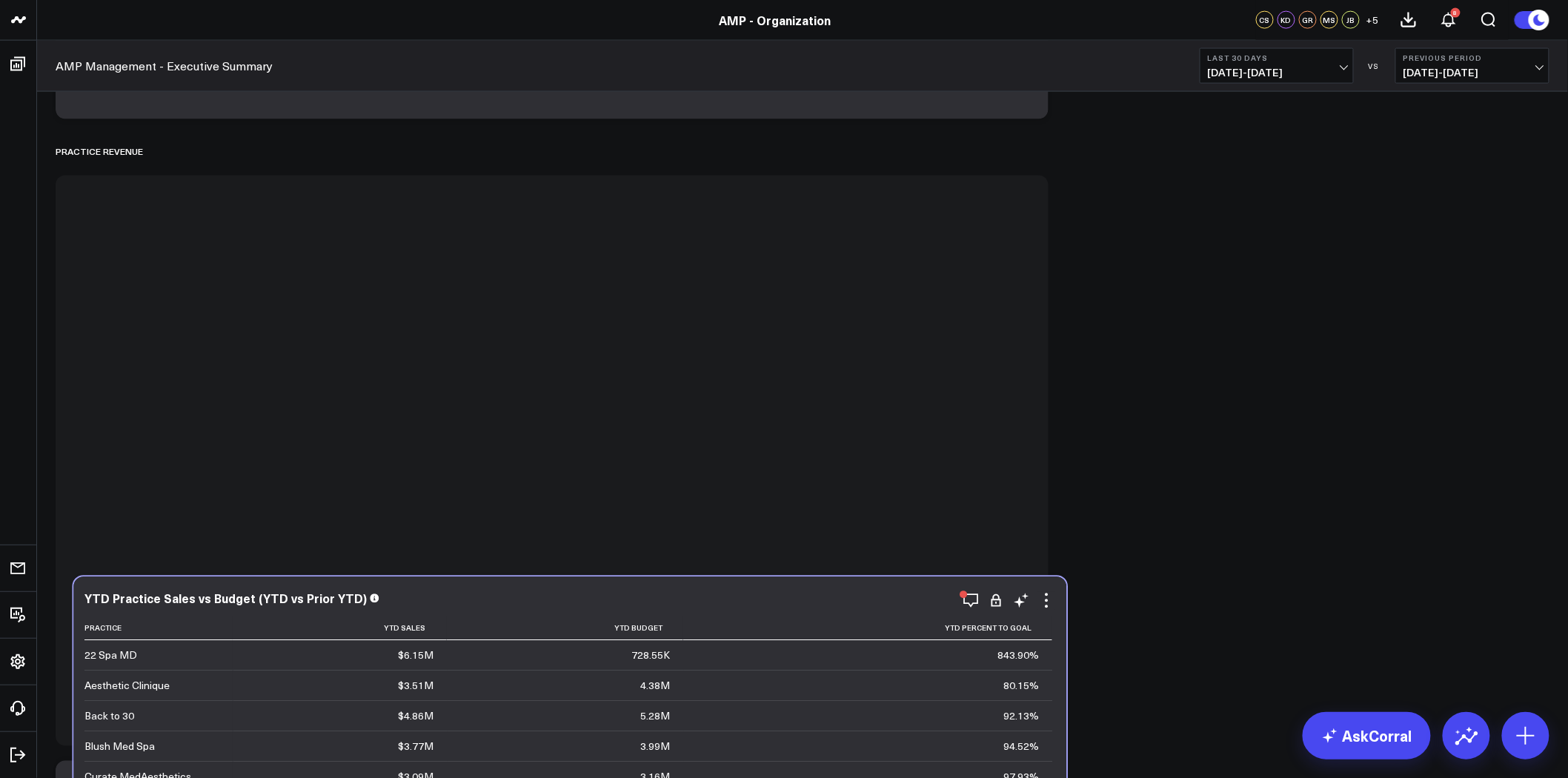
scroll to position [938, 0]
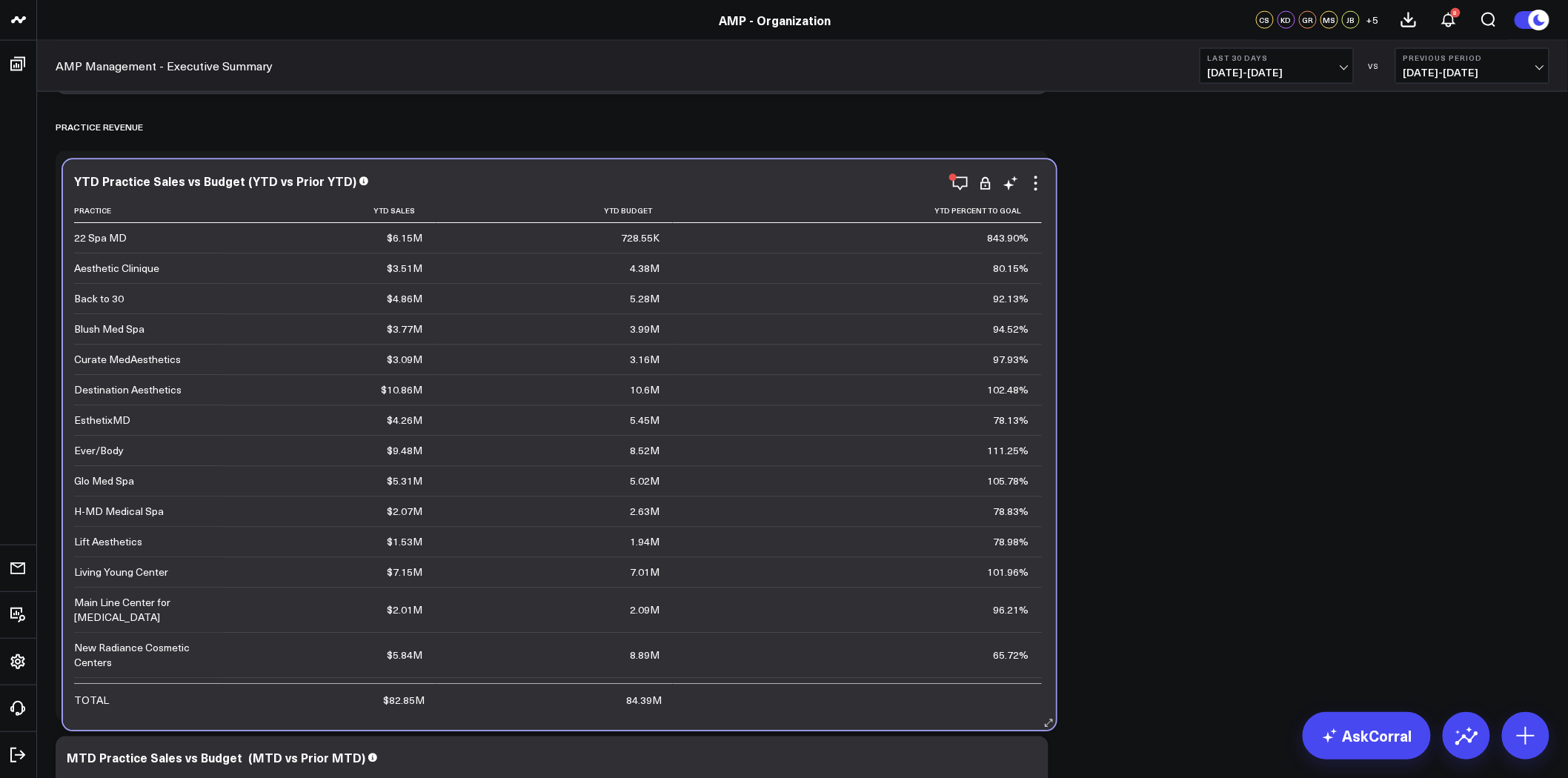
drag, startPoint x: 437, startPoint y: 161, endPoint x: 434, endPoint y: 230, distance: 69.1
click at [434, 230] on div "YTD Practice Sales vs Budget (YTD vs Prior YTD) Practice Ytd Sales Ytd Budget Y…" at bounding box center [559, 445] width 970 height 540
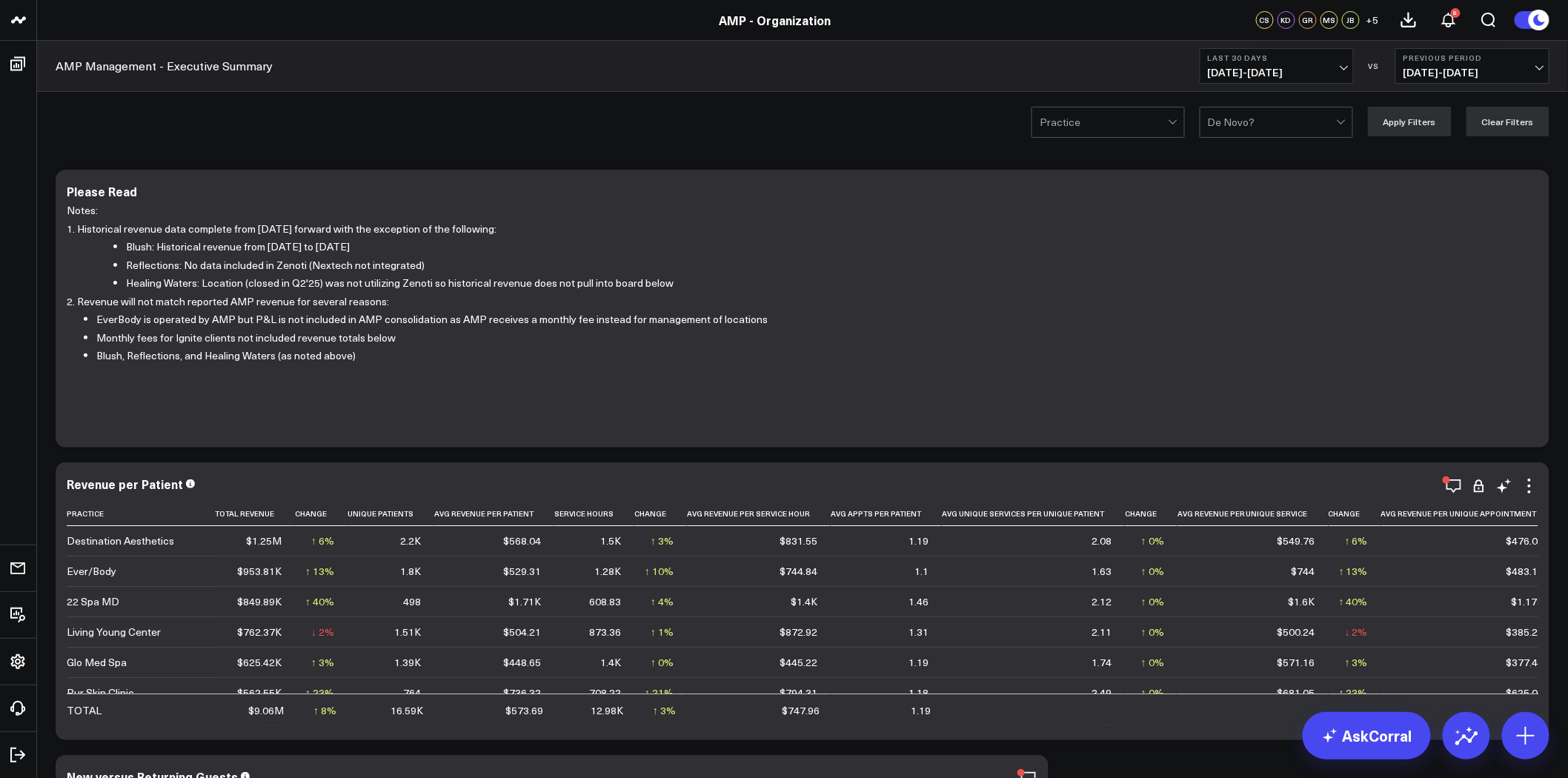
scroll to position [329, 0]
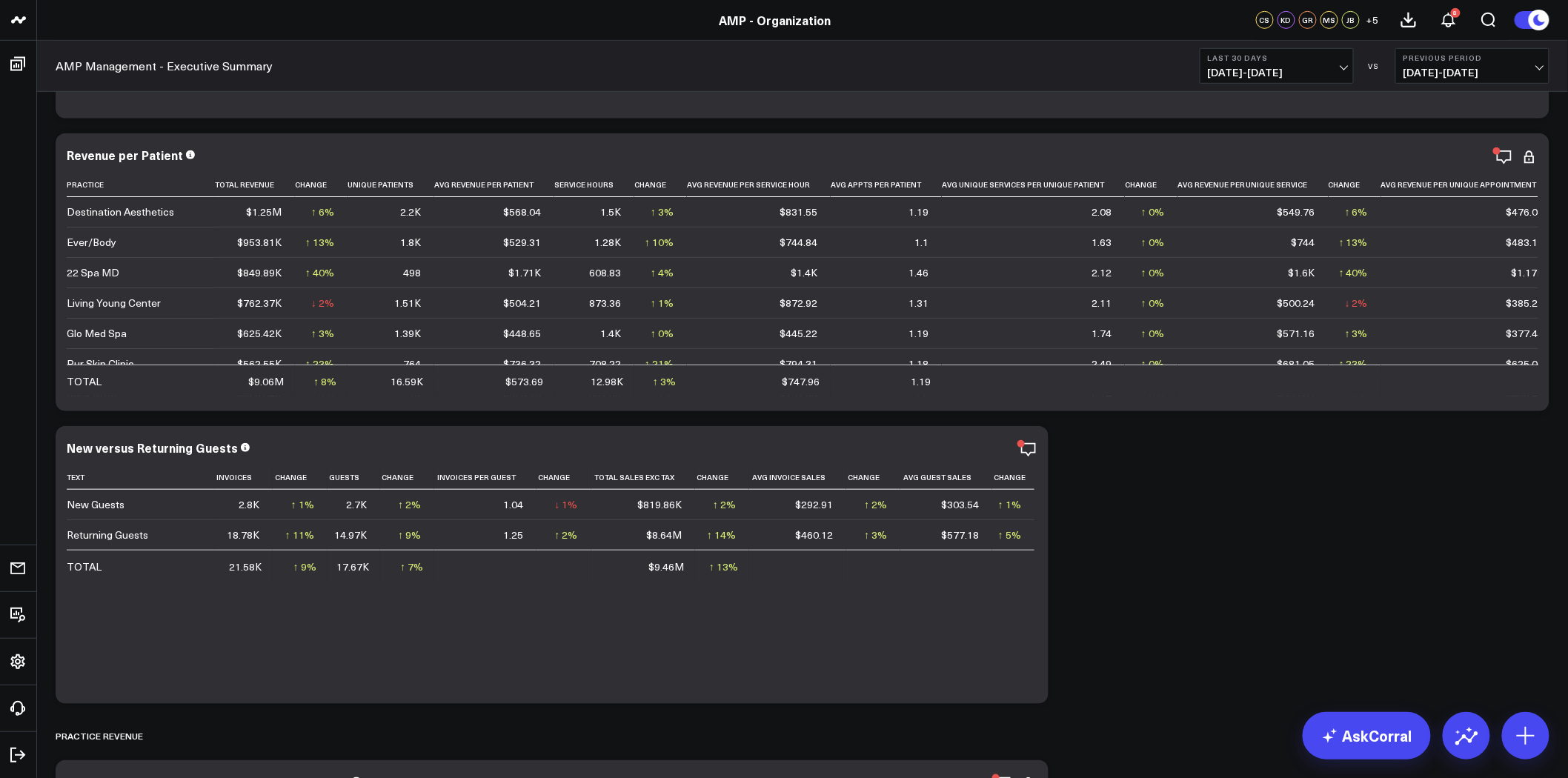
click at [163, 732] on icon at bounding box center [161, 735] width 12 height 12
click at [1535, 726] on icon at bounding box center [1525, 735] width 23 height 23
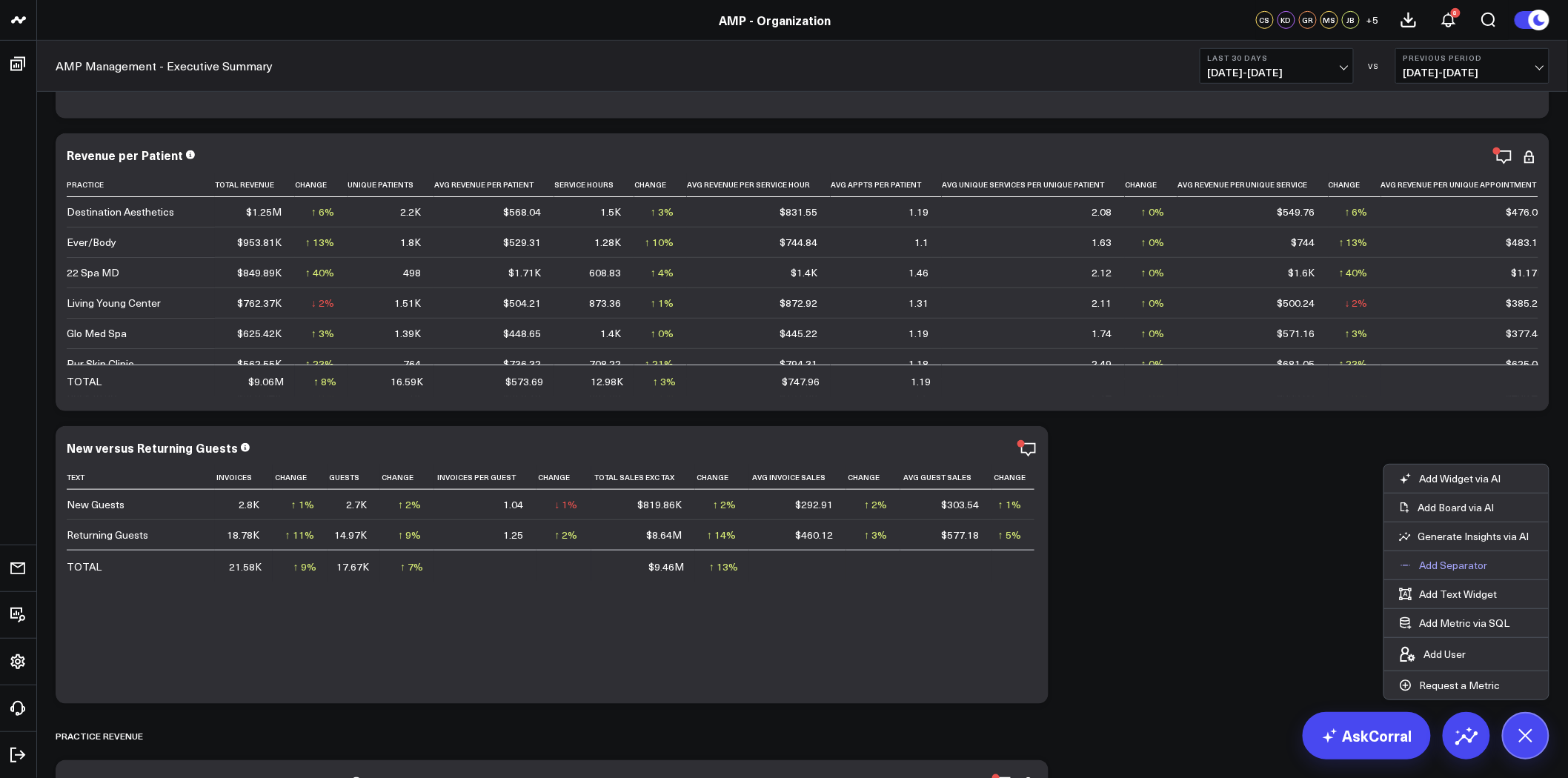
click at [1463, 561] on p "Add Separator" at bounding box center [1453, 566] width 68 height 14
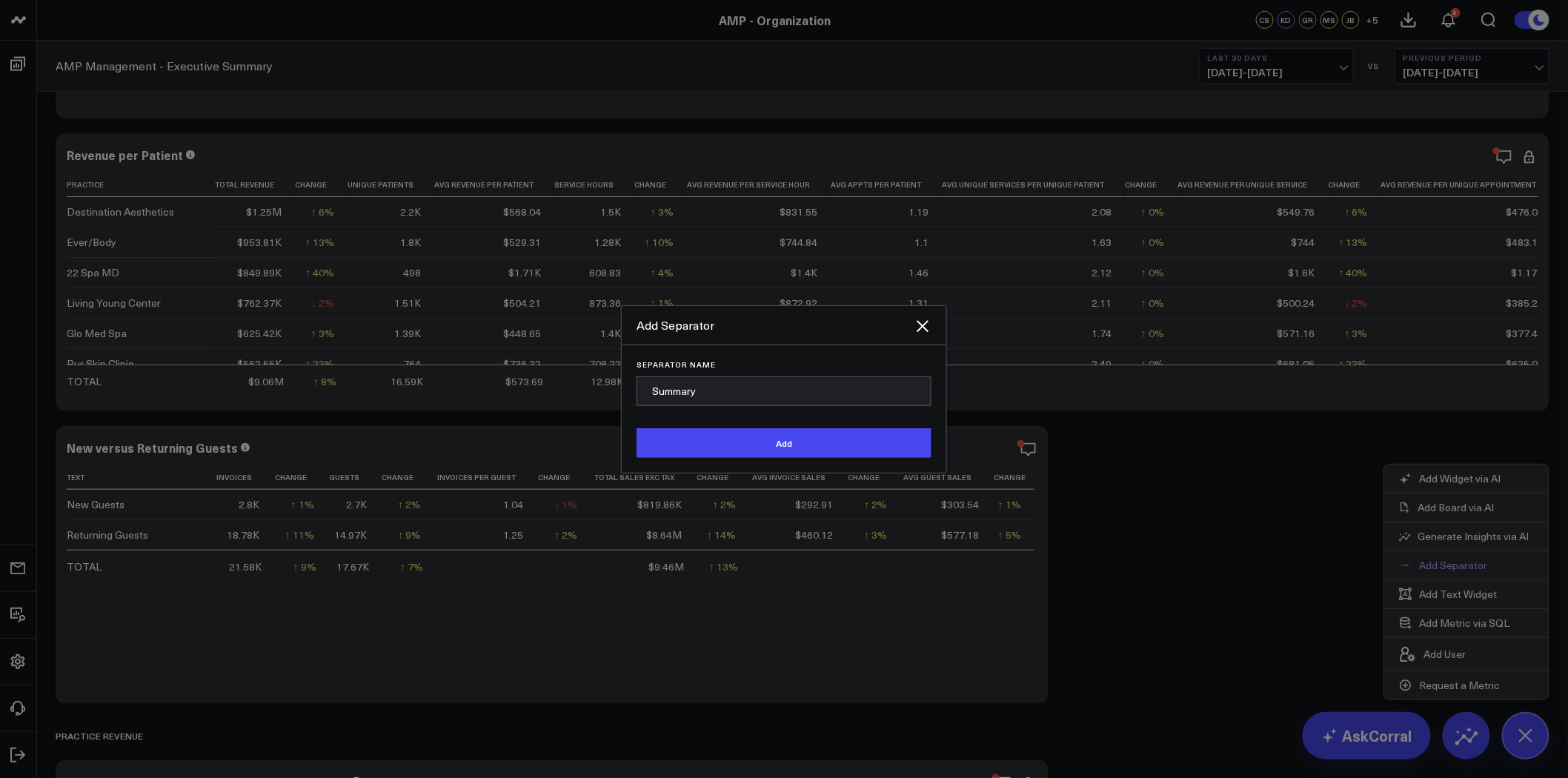
type input "Summary"
click at [636, 428] on button "Add" at bounding box center [783, 443] width 295 height 29
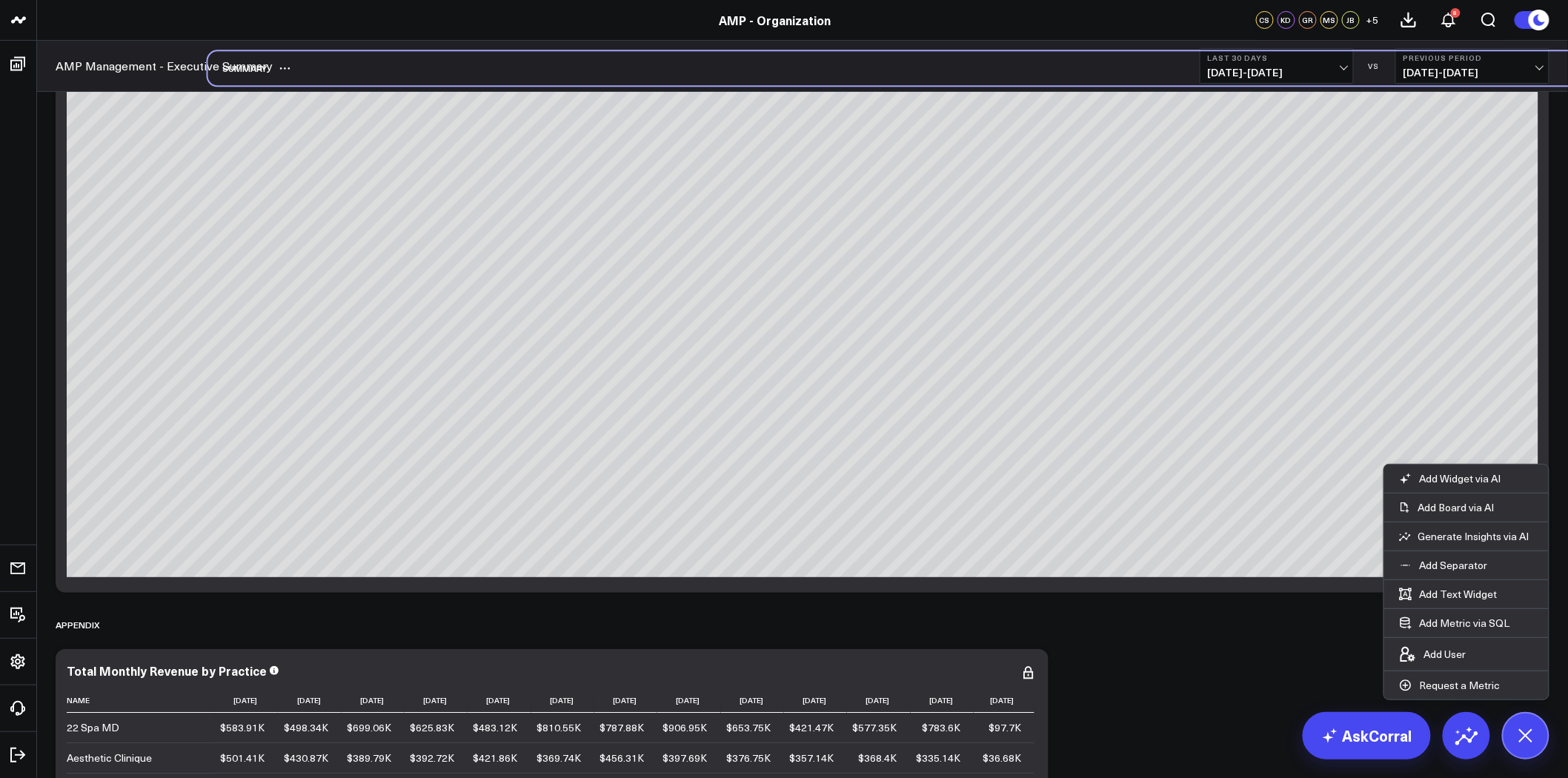
scroll to position [9511, 0]
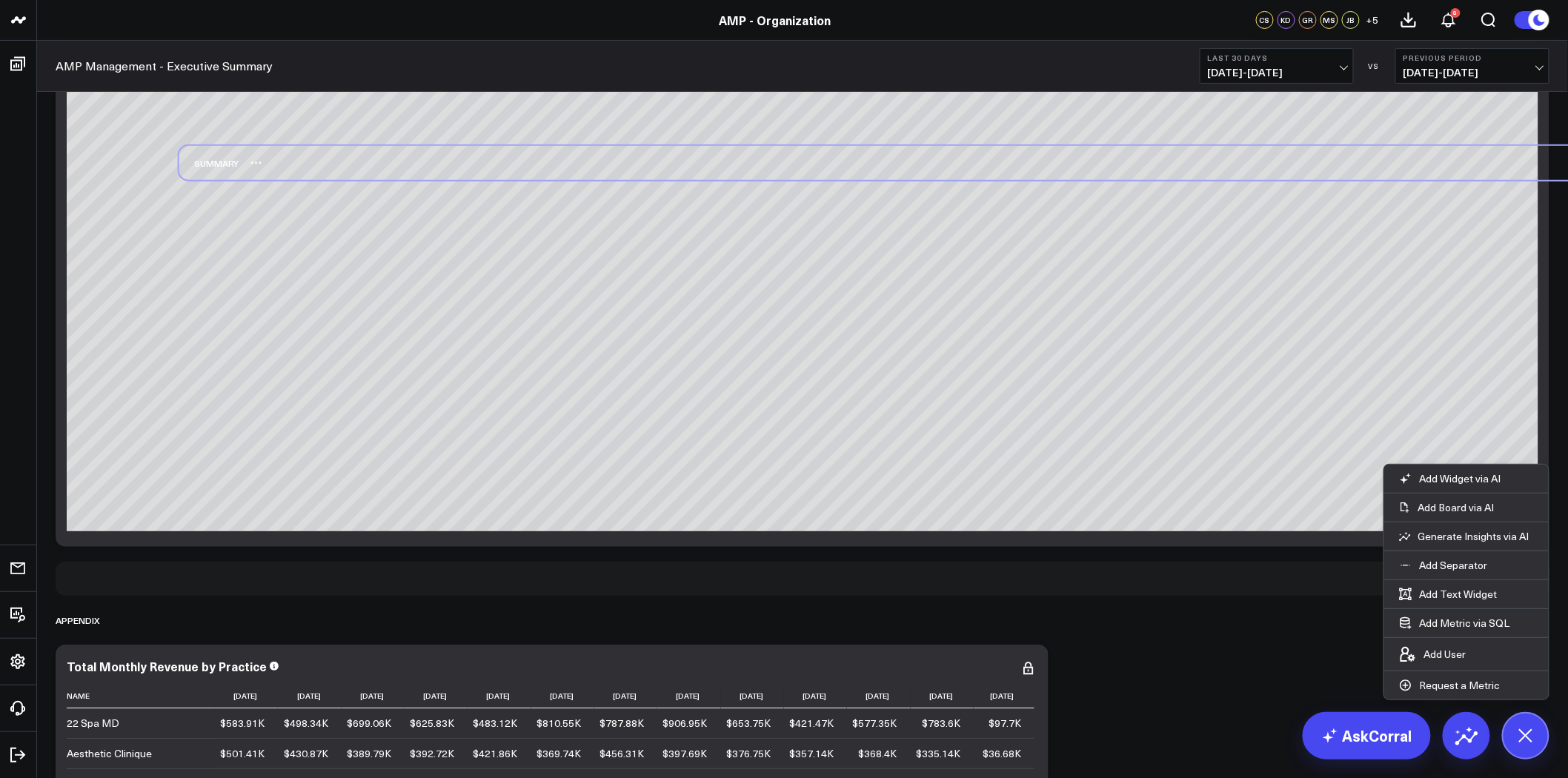
drag, startPoint x: 99, startPoint y: 714, endPoint x: 227, endPoint y: 147, distance: 581.3
click at [227, 147] on div "Summary" at bounding box center [208, 163] width 59 height 34
click at [160, 574] on div "Summary" at bounding box center [802, 578] width 1493 height 34
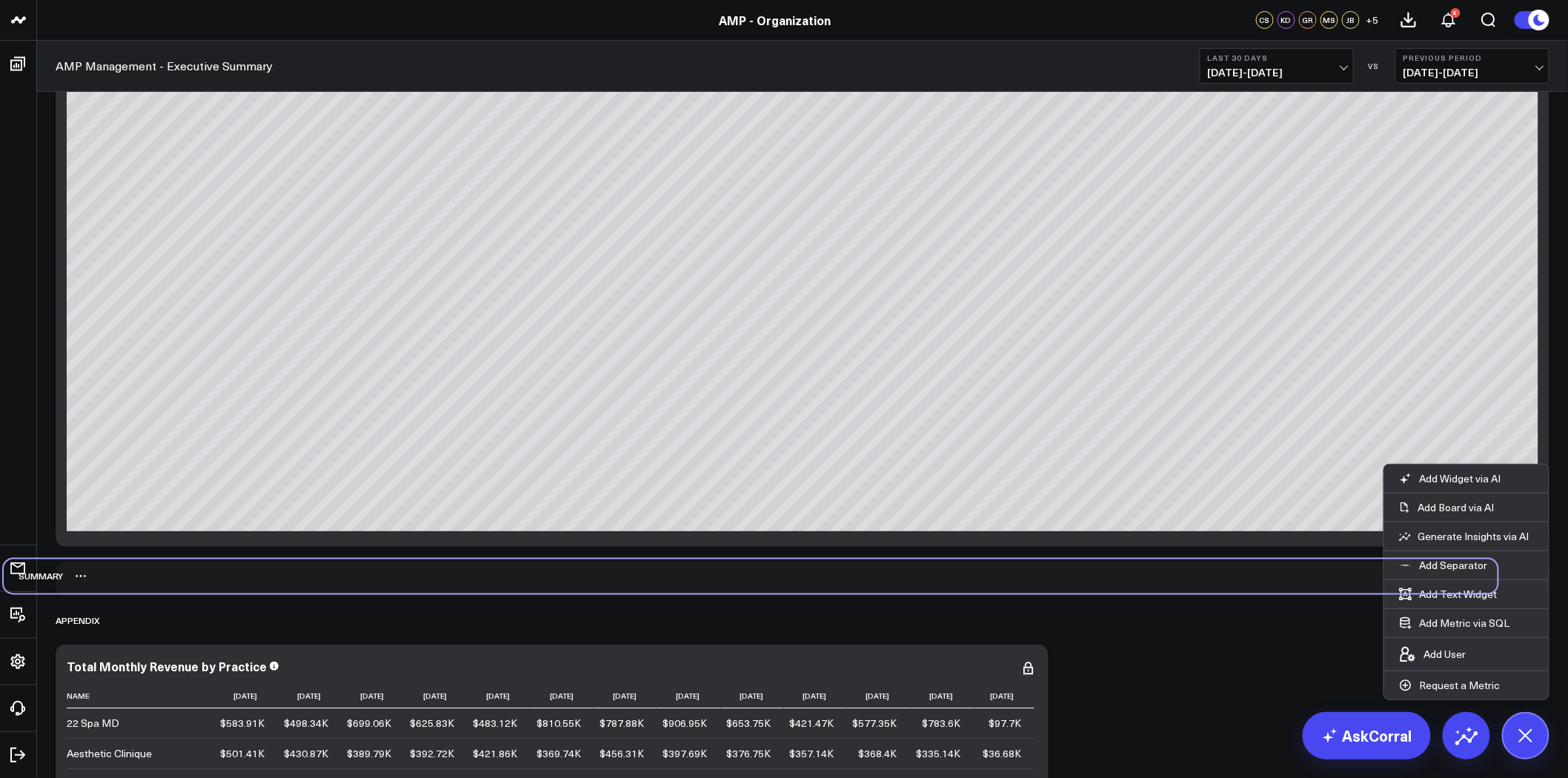
click at [150, 576] on div "Summary" at bounding box center [750, 575] width 1493 height 34
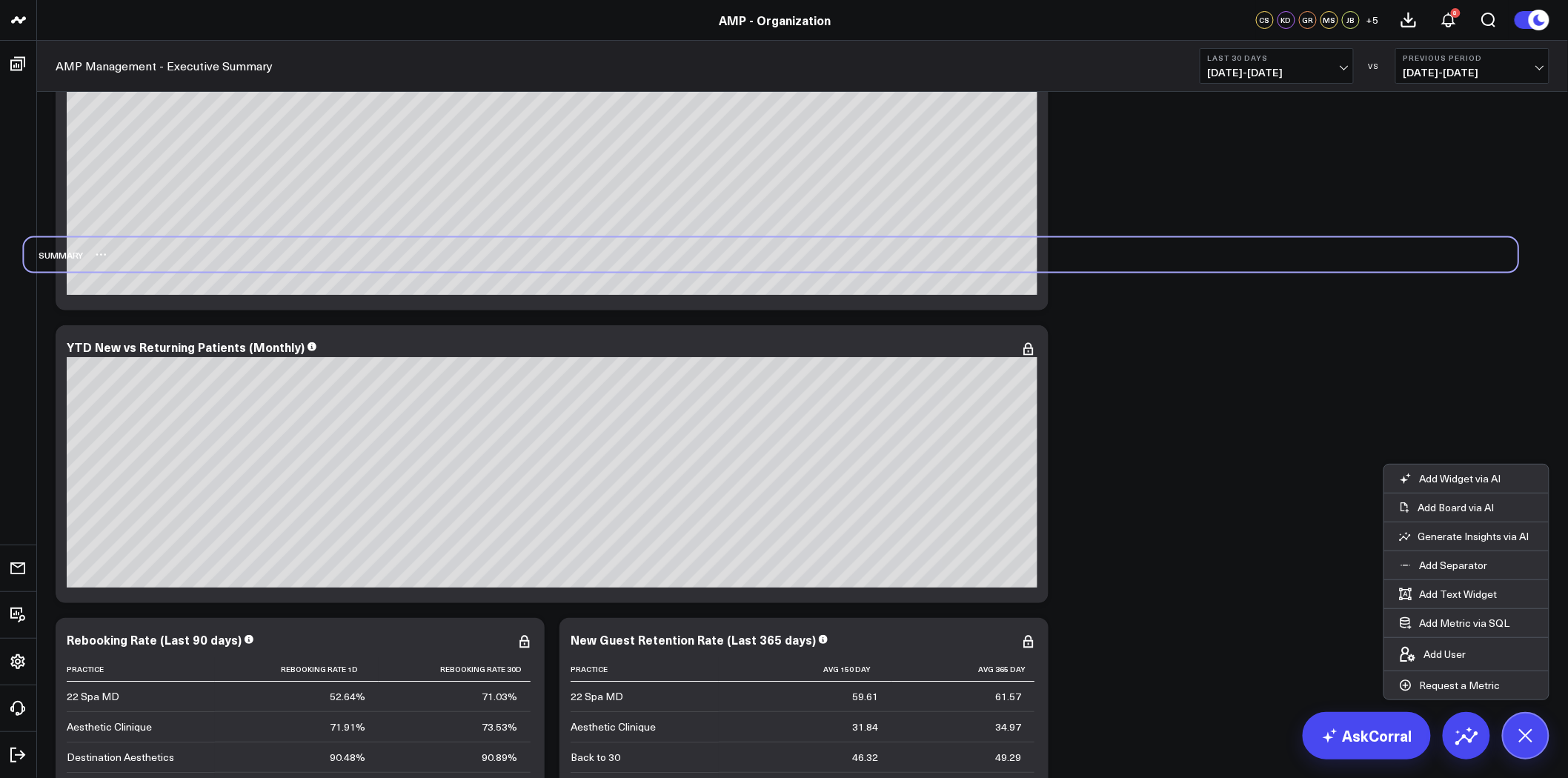
scroll to position [4659, 0]
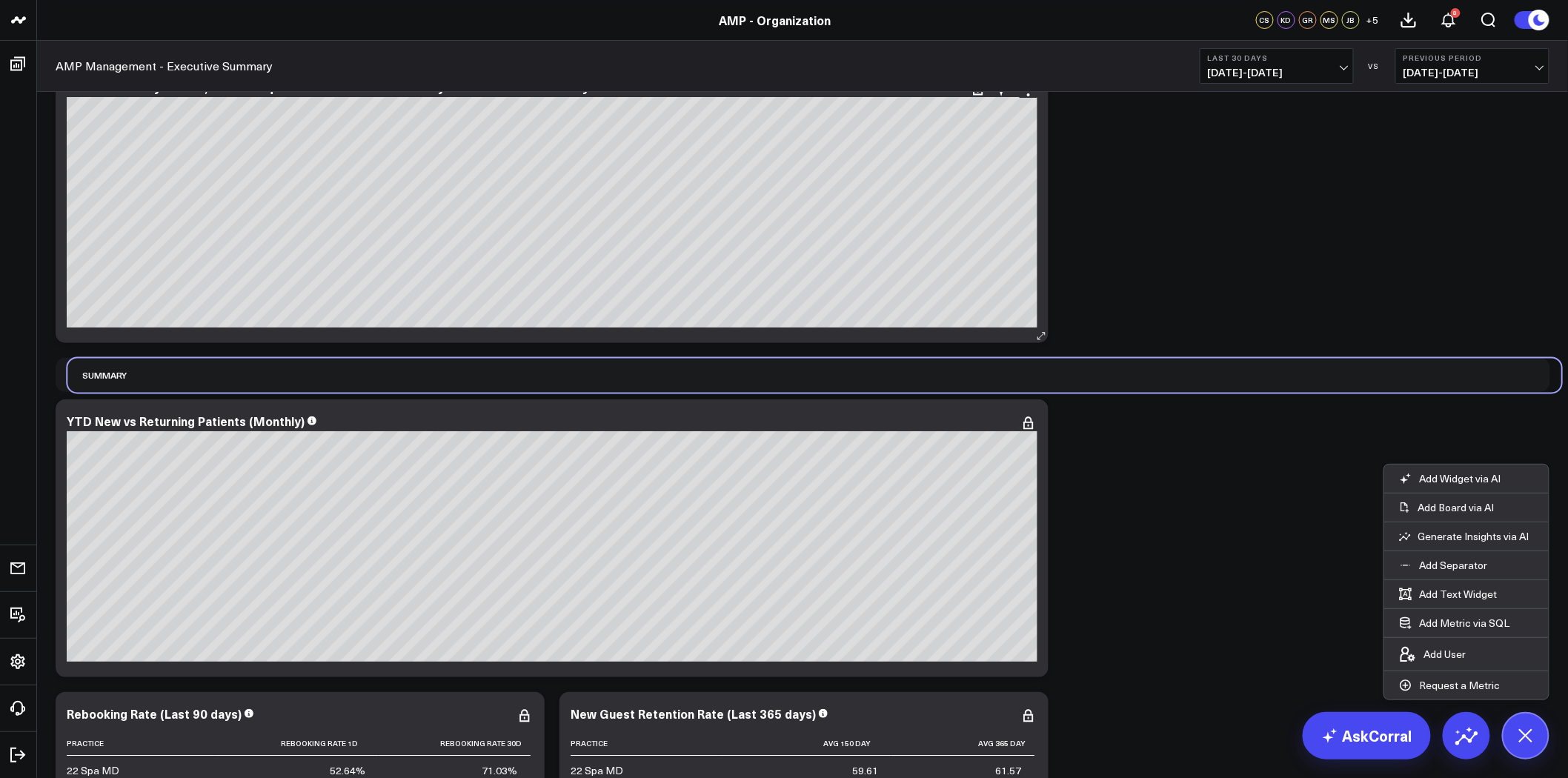
click at [215, 323] on div "Modify via AI Copy link to widget Ask support Remove Create linked copy [PERSON…" at bounding box center [802, 643] width 1509 height 10279
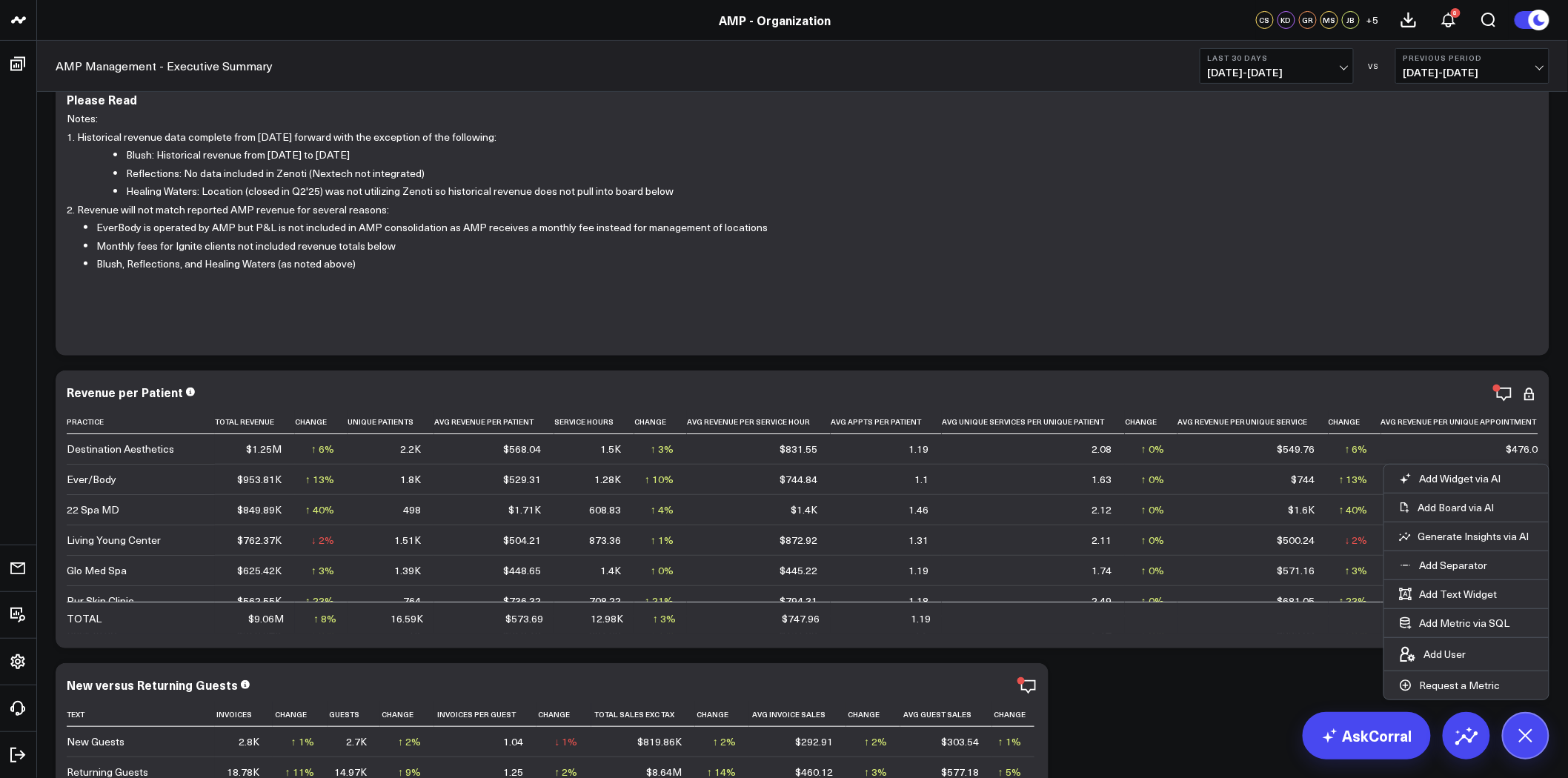
scroll to position [0, 0]
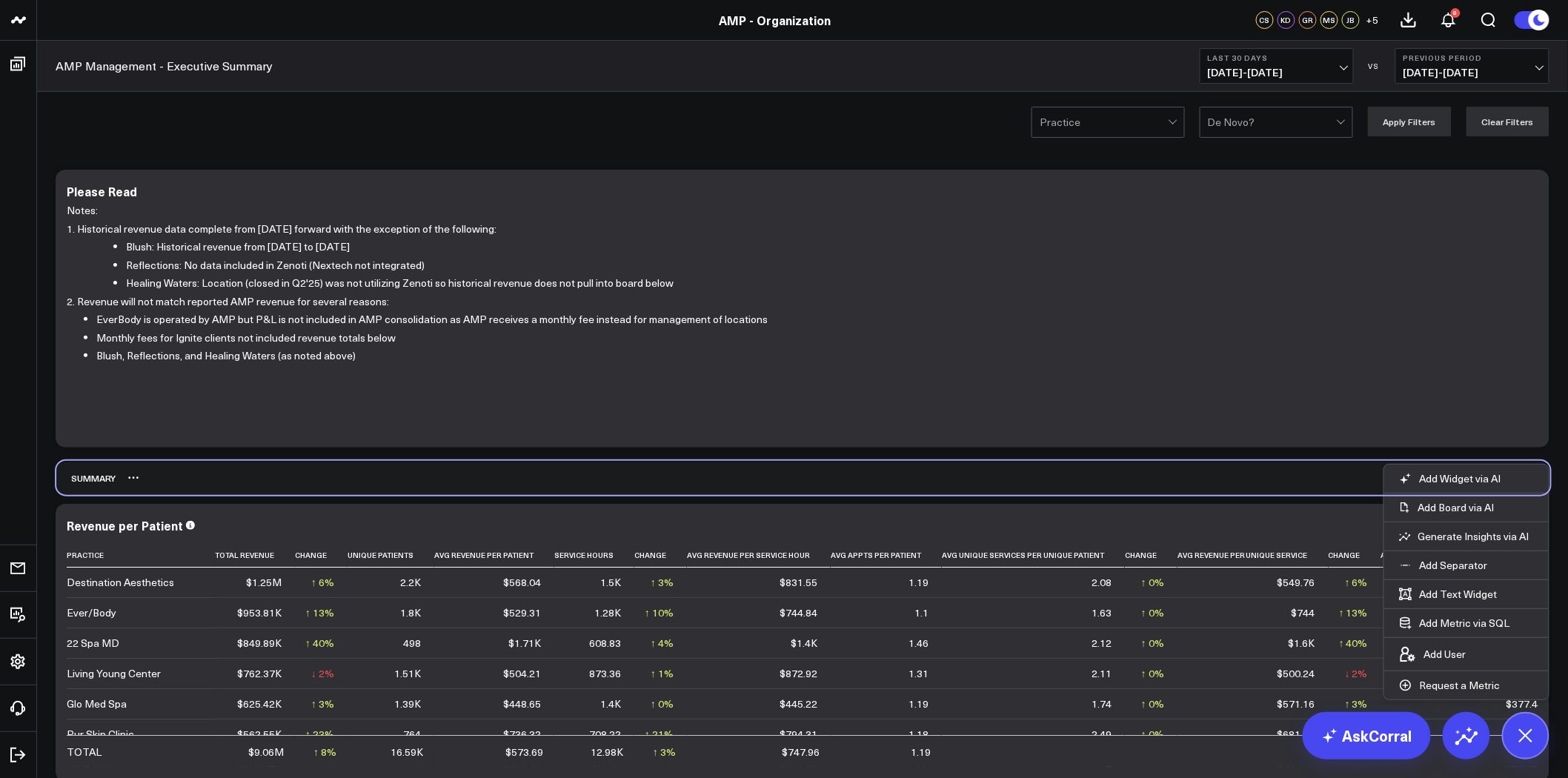
drag, startPoint x: 225, startPoint y: 328, endPoint x: 234, endPoint y: 479, distance: 151.3
click at [234, 479] on div "Summary" at bounding box center [803, 477] width 1493 height 34
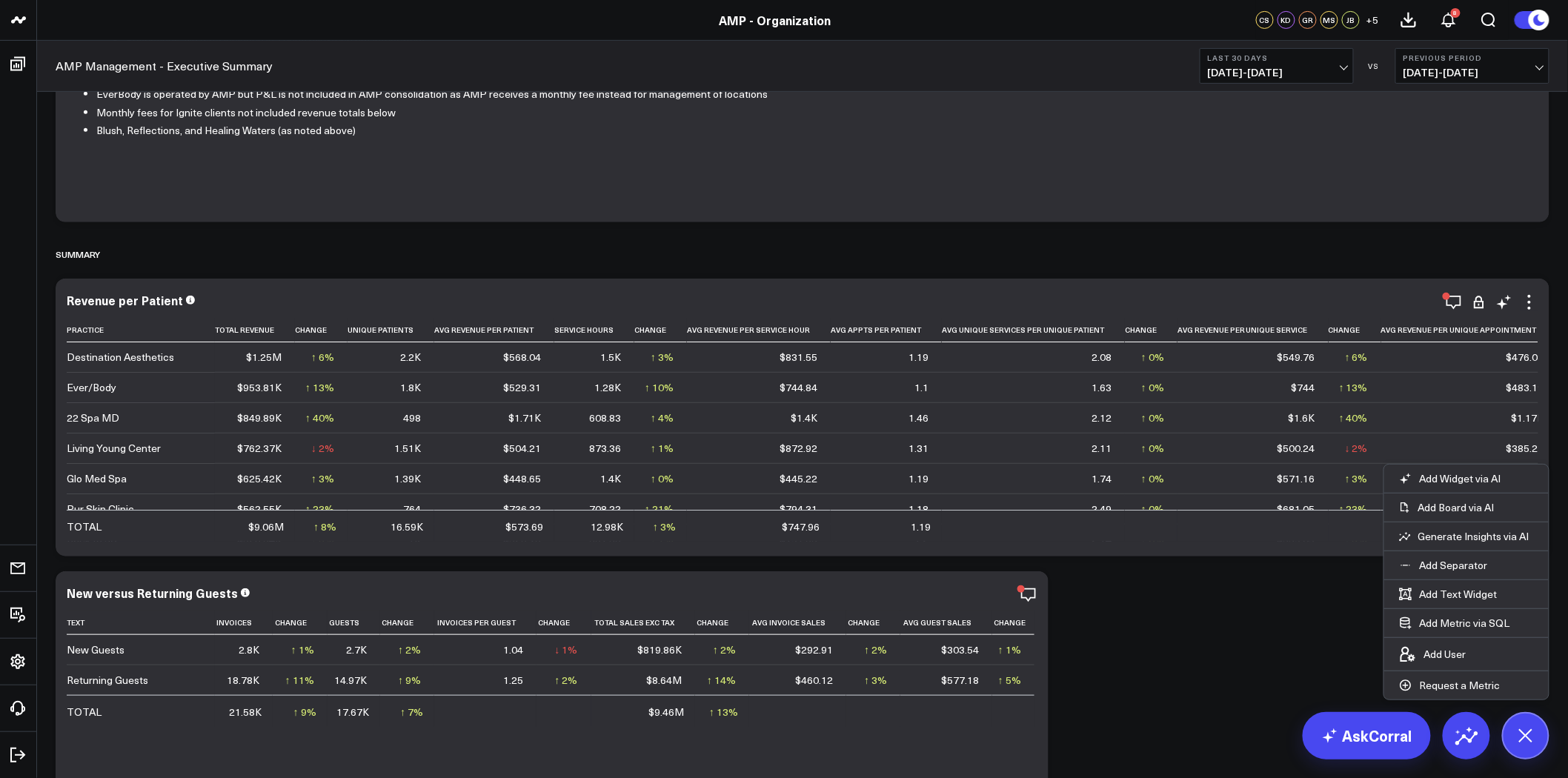
scroll to position [246, 0]
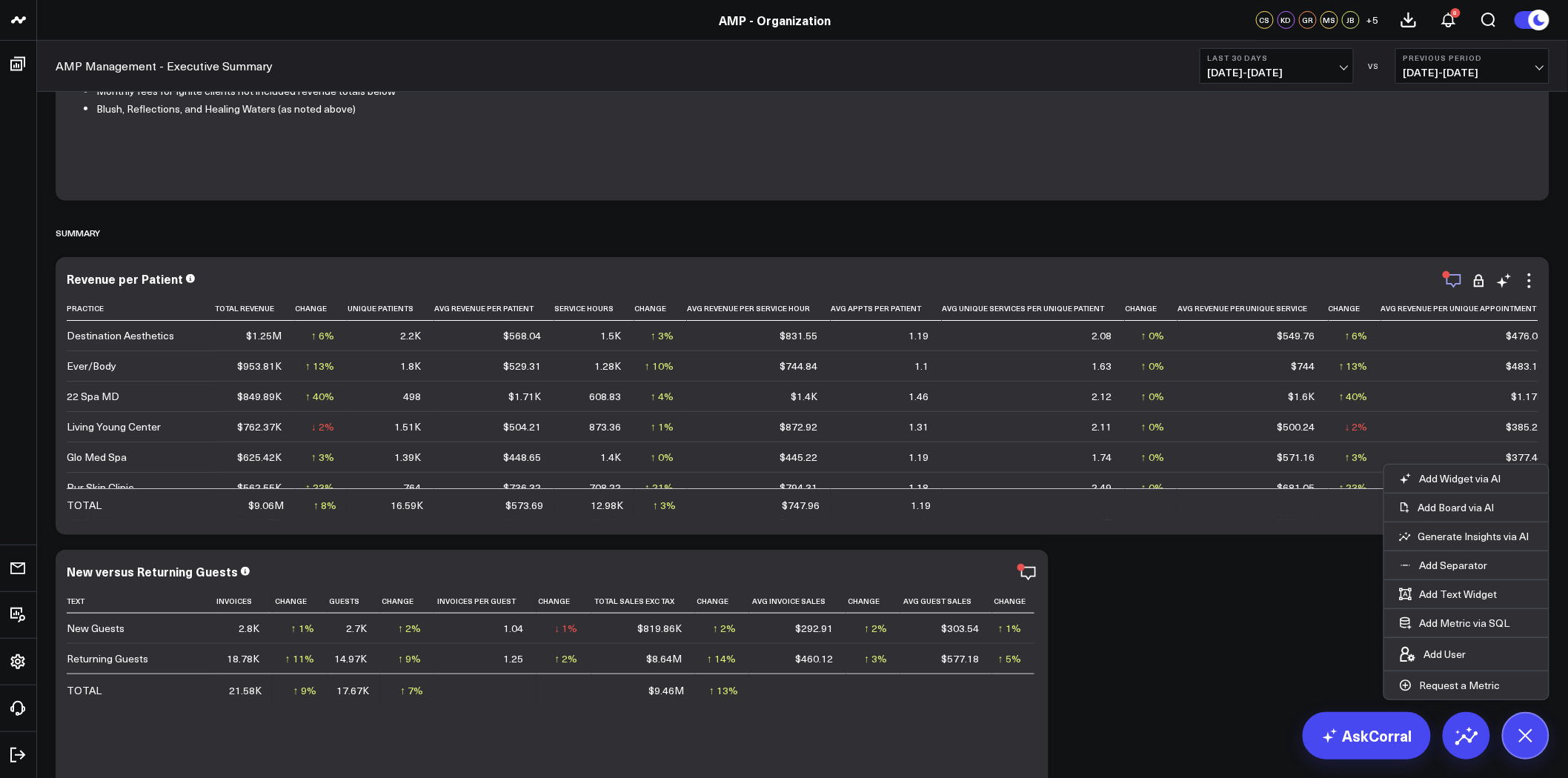
click at [1456, 281] on icon "button" at bounding box center [1453, 280] width 18 height 18
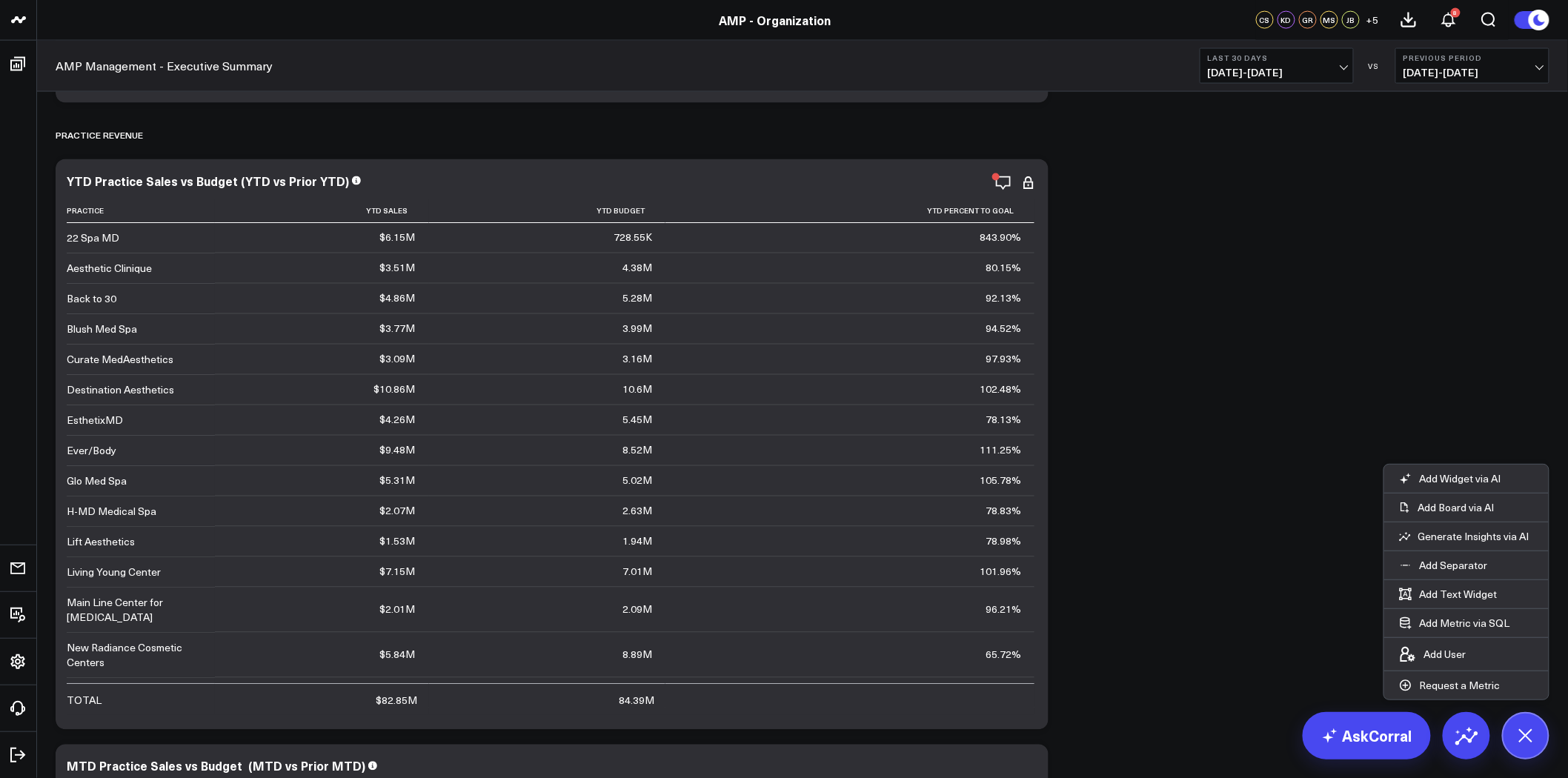
scroll to position [906, 0]
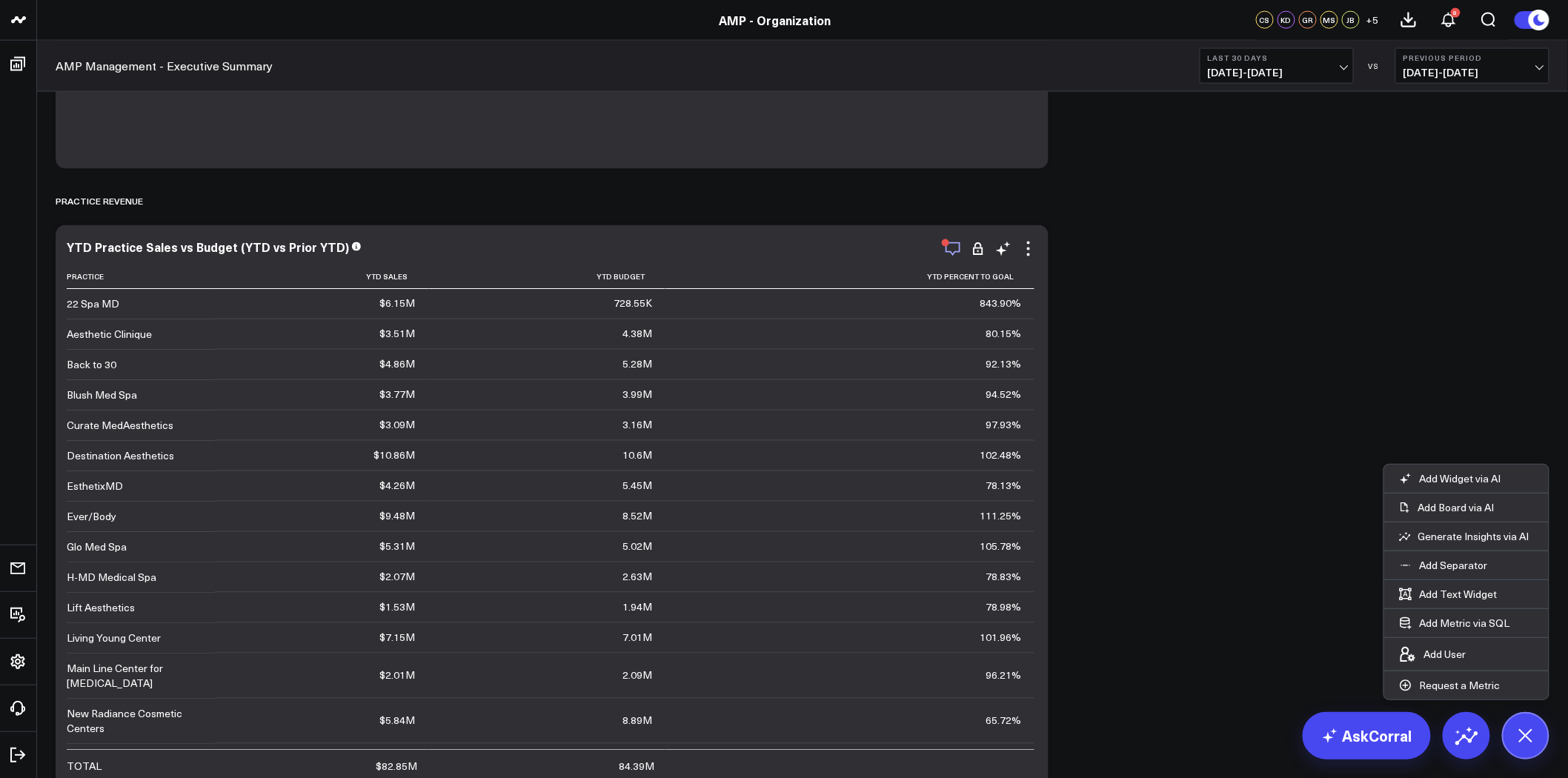
click at [955, 249] on icon "button" at bounding box center [952, 248] width 18 height 18
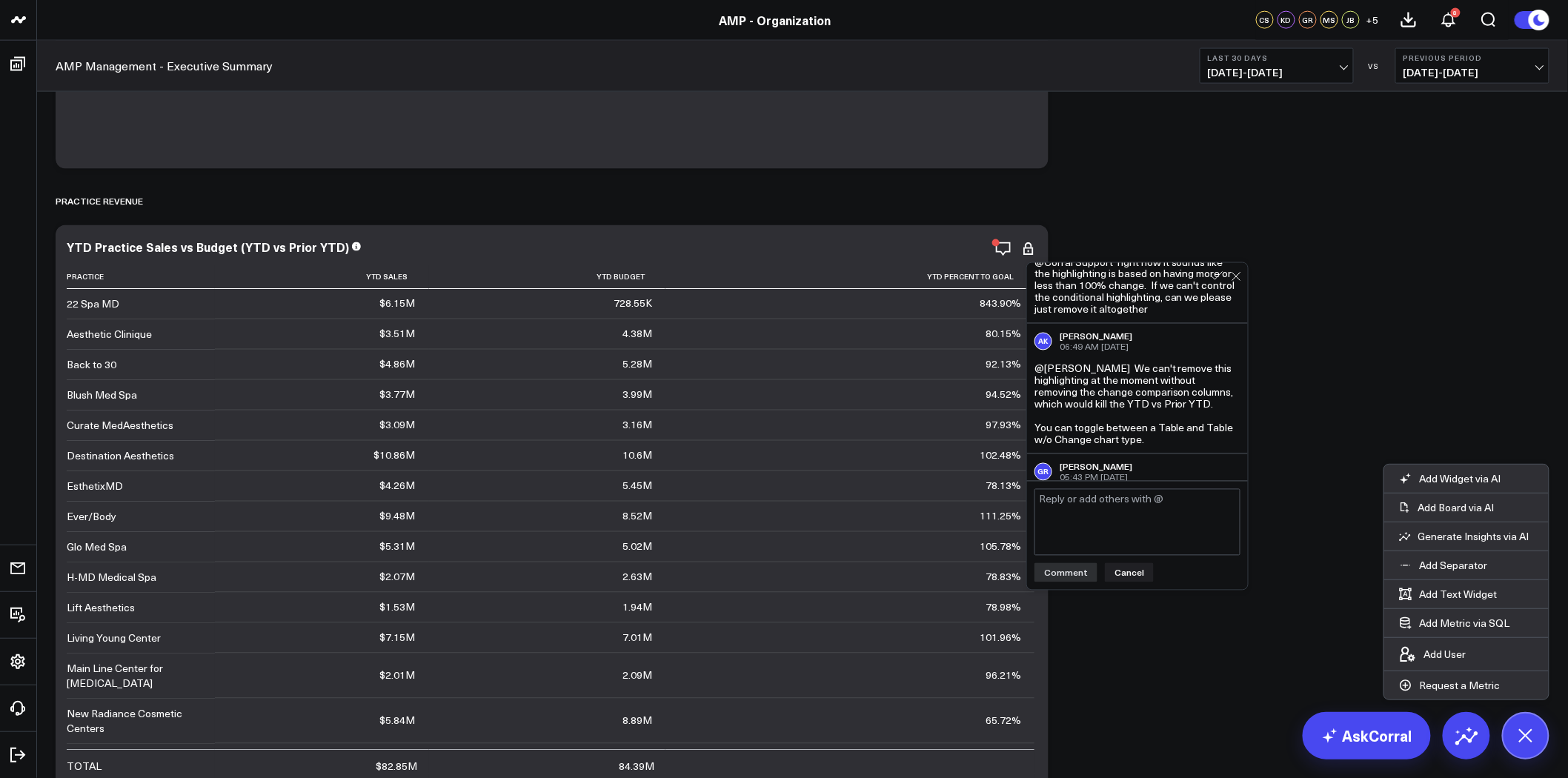
scroll to position [160, 0]
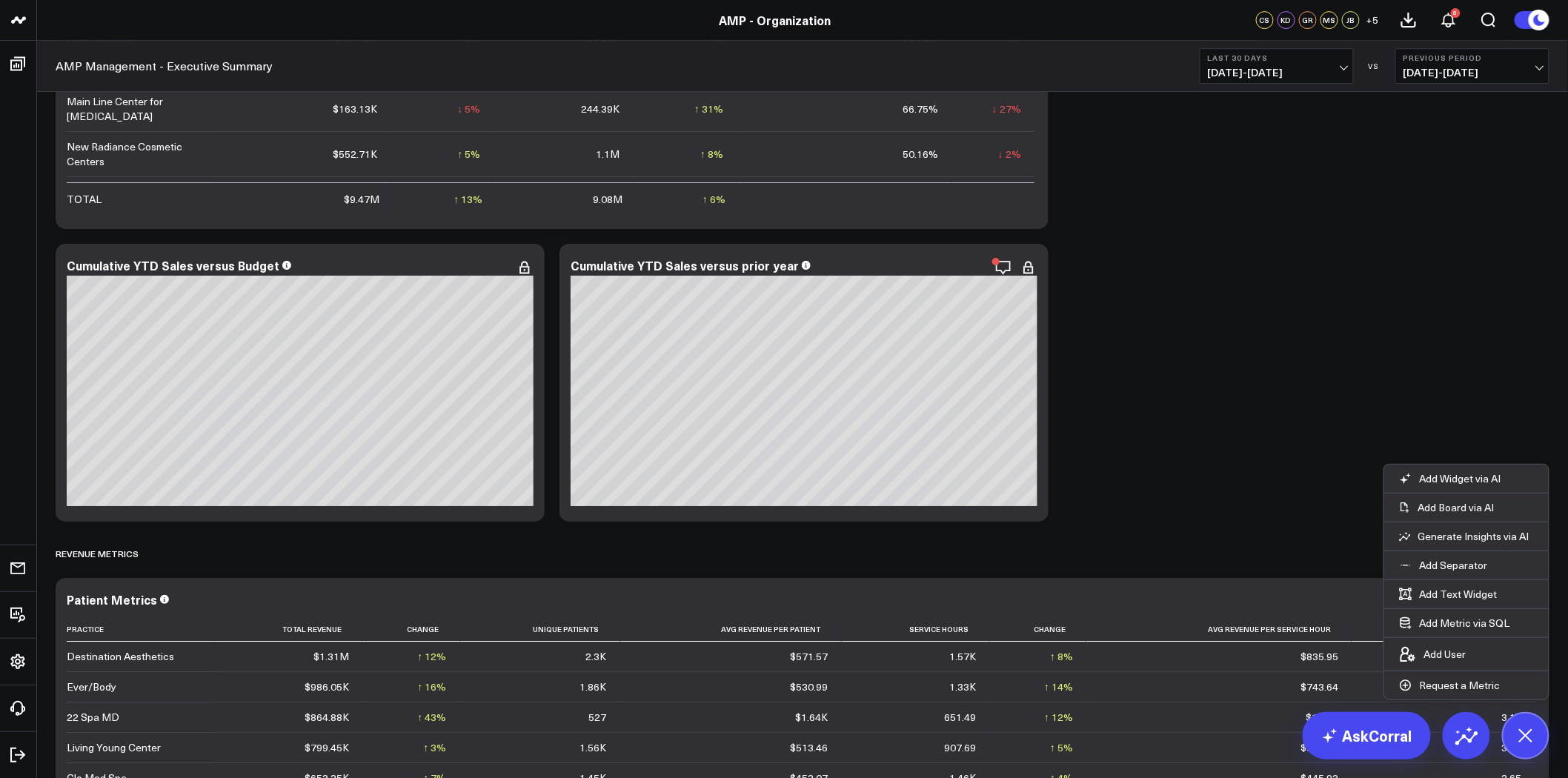
scroll to position [1892, 0]
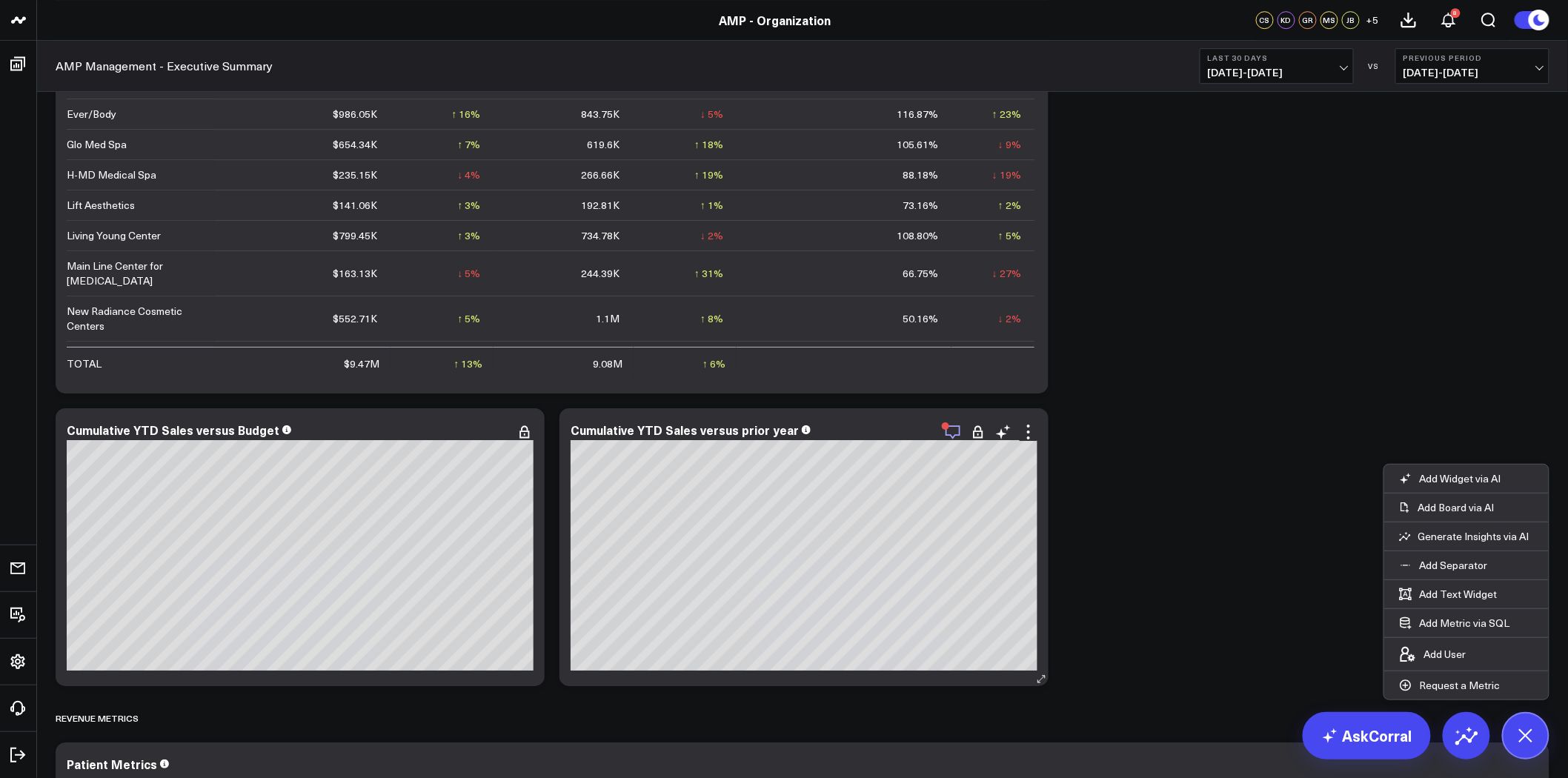
click at [958, 434] on icon "button" at bounding box center [952, 432] width 15 height 14
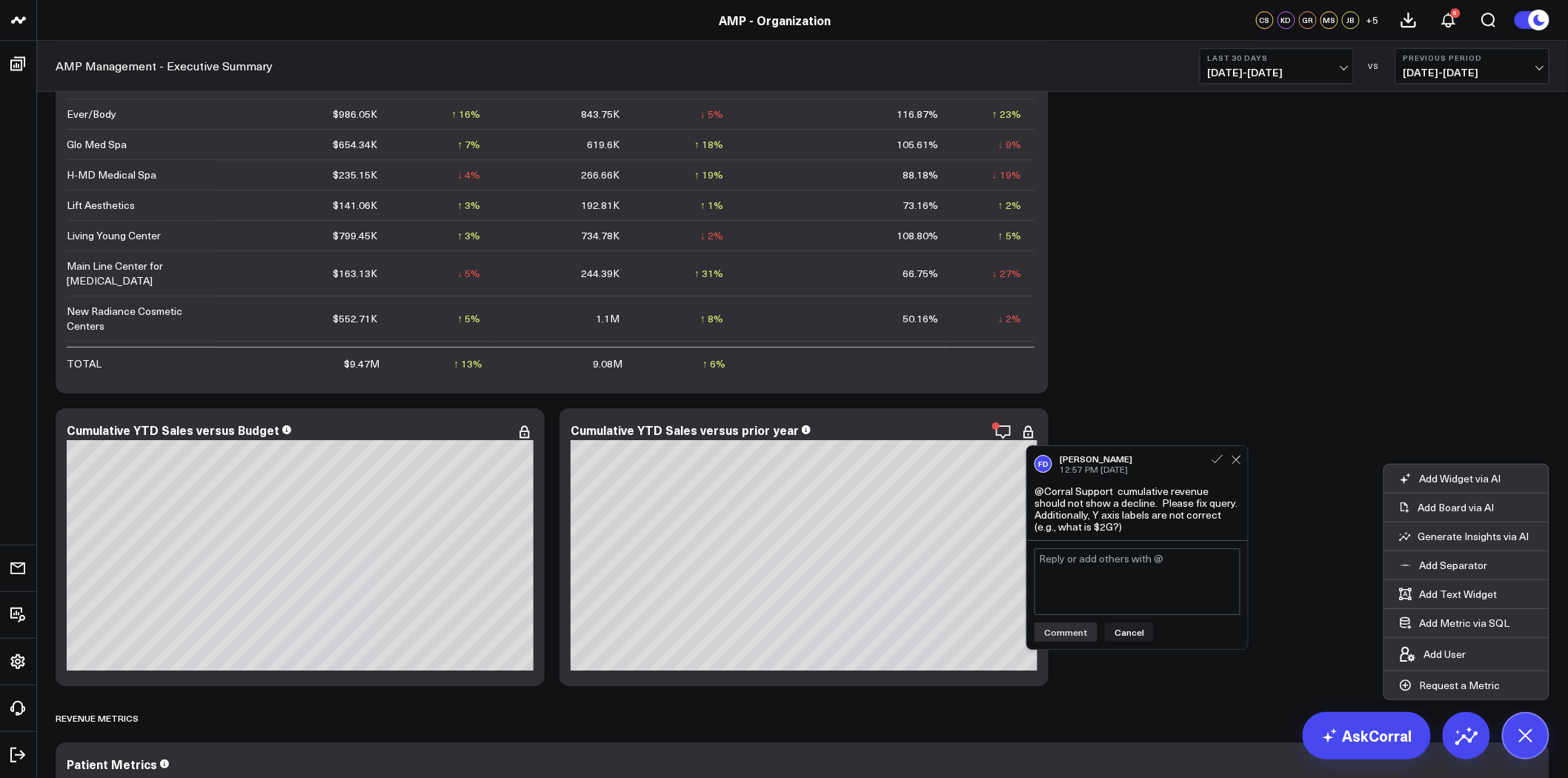
click at [1119, 494] on div "@Corral Support cumulative revenue should not show a decline. Please fix query.…" at bounding box center [1137, 508] width 205 height 48
click at [1169, 522] on div "@Corral Support cumulative revenue should not show a decline. Please fix query.…" at bounding box center [1137, 508] width 205 height 48
click at [1175, 512] on div "@Corral Support cumulative revenue should not show a decline. Please fix query.…" at bounding box center [1137, 508] width 205 height 48
click at [1151, 505] on div "@Corral Support cumulative revenue should not show a decline. Please fix query.…" at bounding box center [1137, 508] width 205 height 48
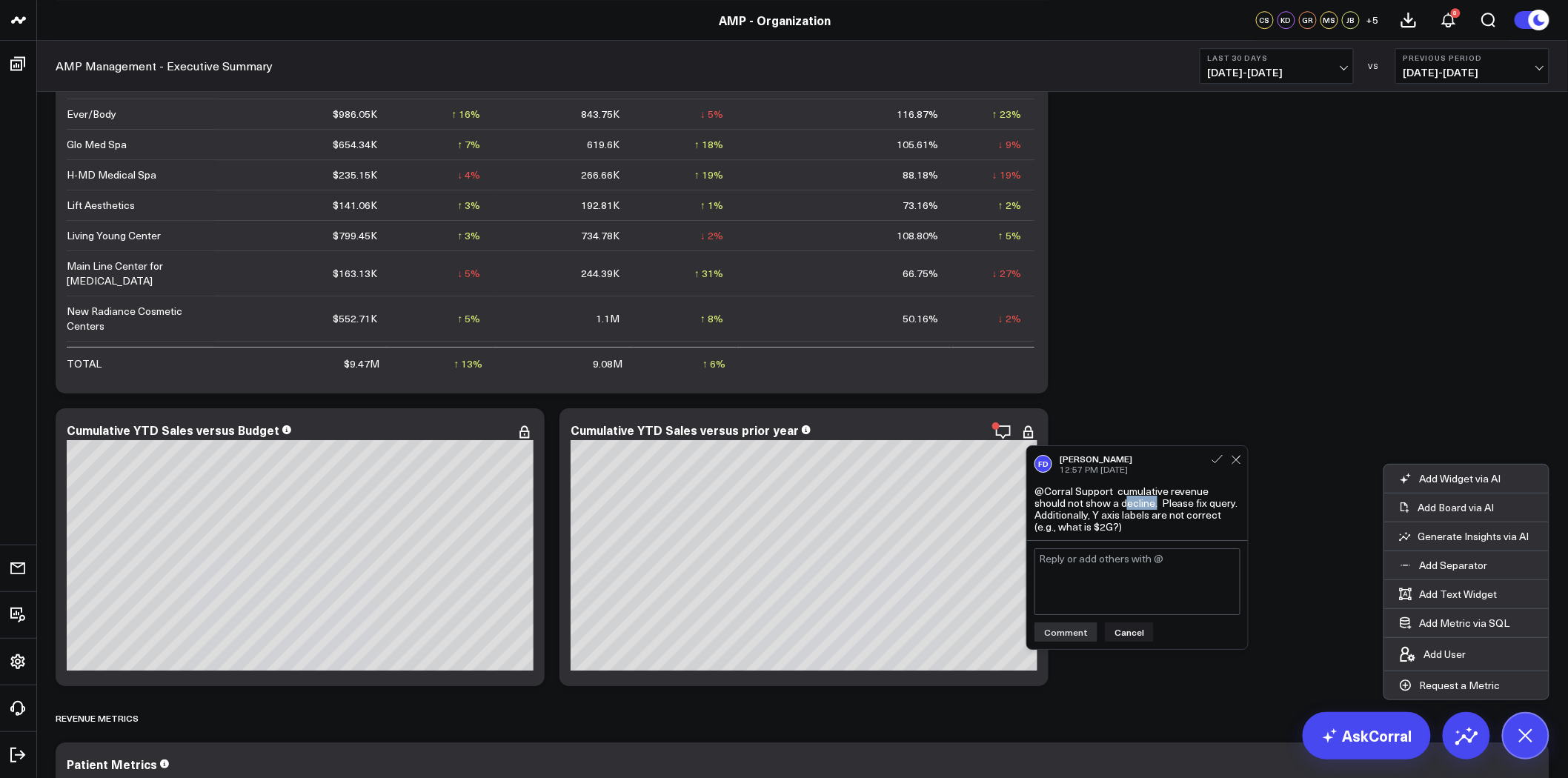
click at [1151, 505] on div "@Corral Support cumulative revenue should not show a decline. Please fix query.…" at bounding box center [1137, 508] width 205 height 48
drag, startPoint x: 1151, startPoint y: 504, endPoint x: 1038, endPoint y: 492, distance: 113.6
click at [1038, 492] on div "@Corral Support cumulative revenue should not show a decline. Please fix query.…" at bounding box center [1137, 508] width 205 height 48
click at [1139, 500] on div "@Corral Support cumulative revenue should not show a decline. Please fix query.…" at bounding box center [1137, 508] width 205 height 48
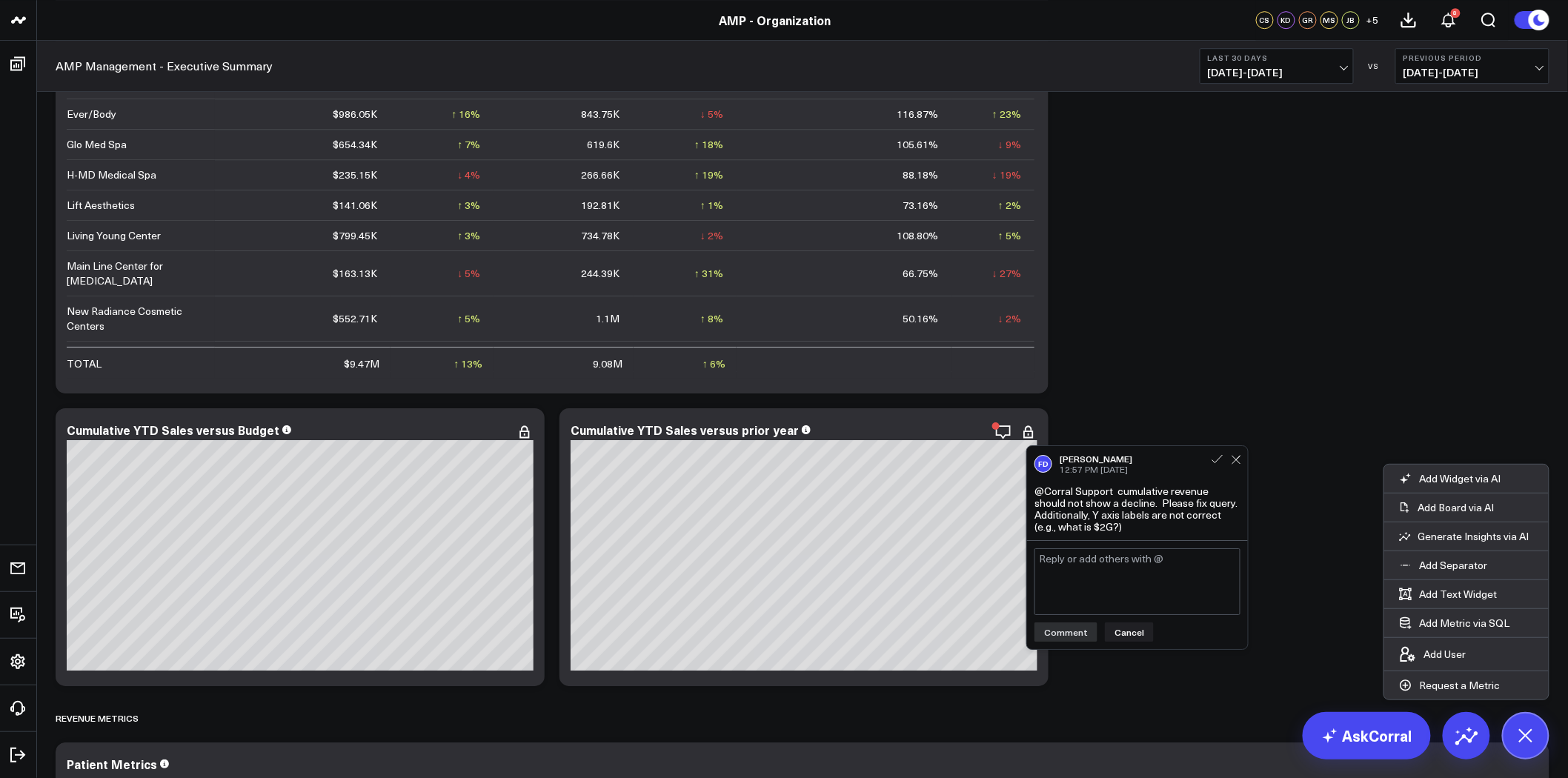
click at [1163, 504] on div "@Corral Support cumulative revenue should not show a decline. Please fix query.…" at bounding box center [1137, 508] width 205 height 48
click at [1212, 506] on div "@Corral Support cumulative revenue should not show a decline. Please fix query.…" at bounding box center [1137, 508] width 205 height 48
drag, startPoint x: 1212, startPoint y: 506, endPoint x: 1035, endPoint y: 490, distance: 177.7
click at [1035, 490] on div "@Corral Support cumulative revenue should not show a decline. Please fix query.…" at bounding box center [1137, 508] width 205 height 48
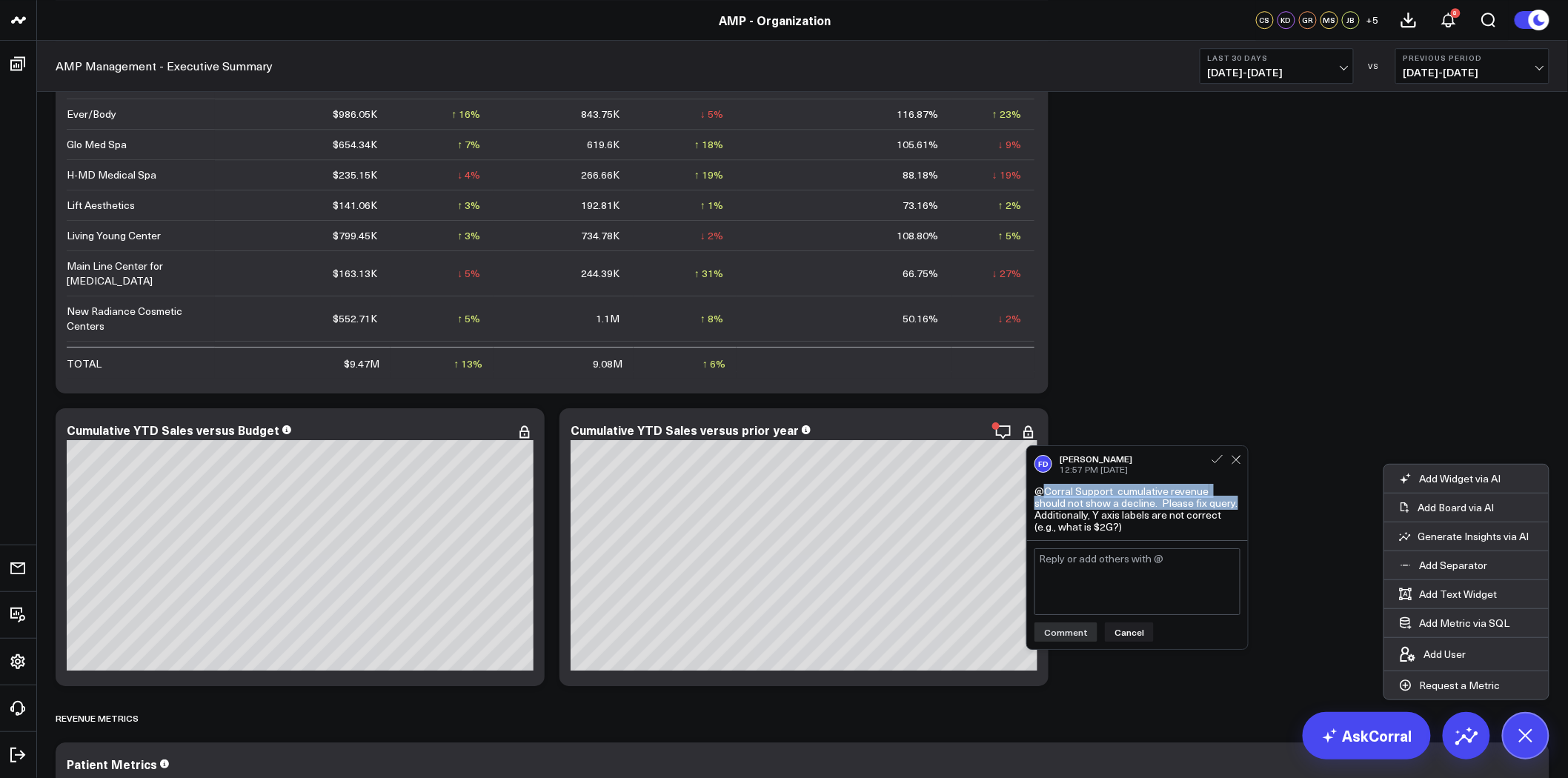
copy div "@Corral Support cumulative revenue should not show a decline. Please fix query"
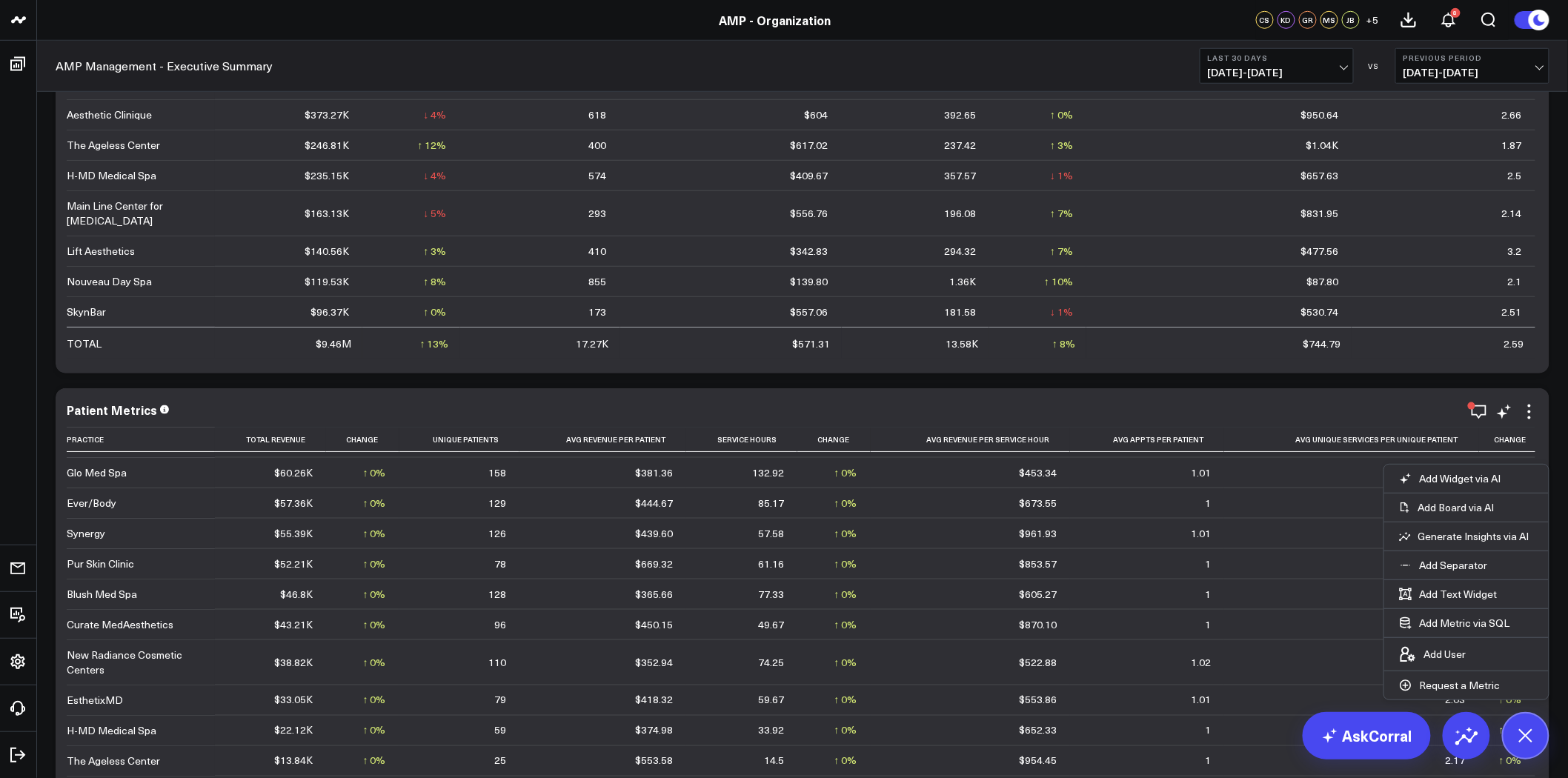
scroll to position [3045, 0]
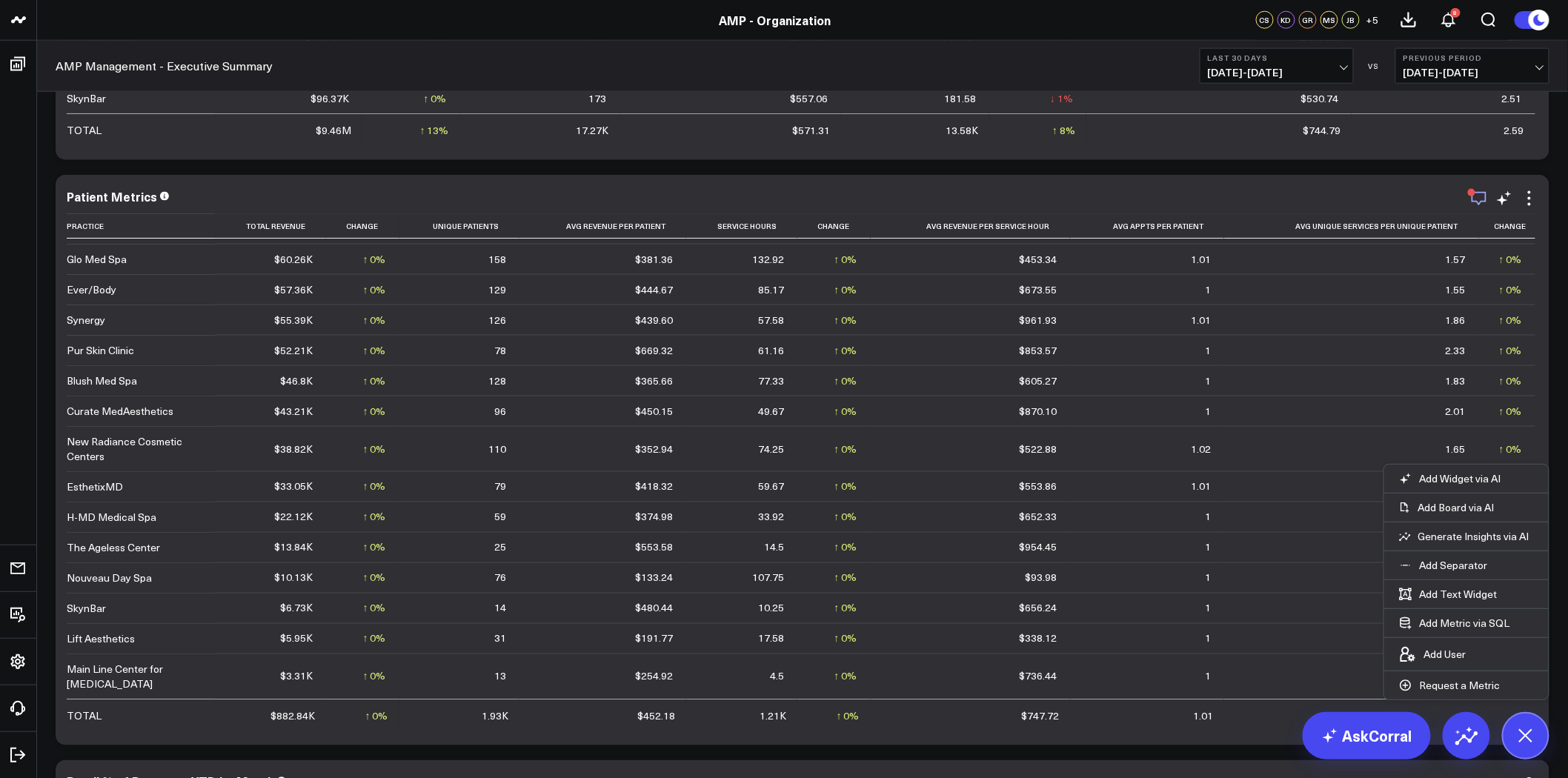
click at [1471, 201] on icon "button" at bounding box center [1478, 199] width 18 height 18
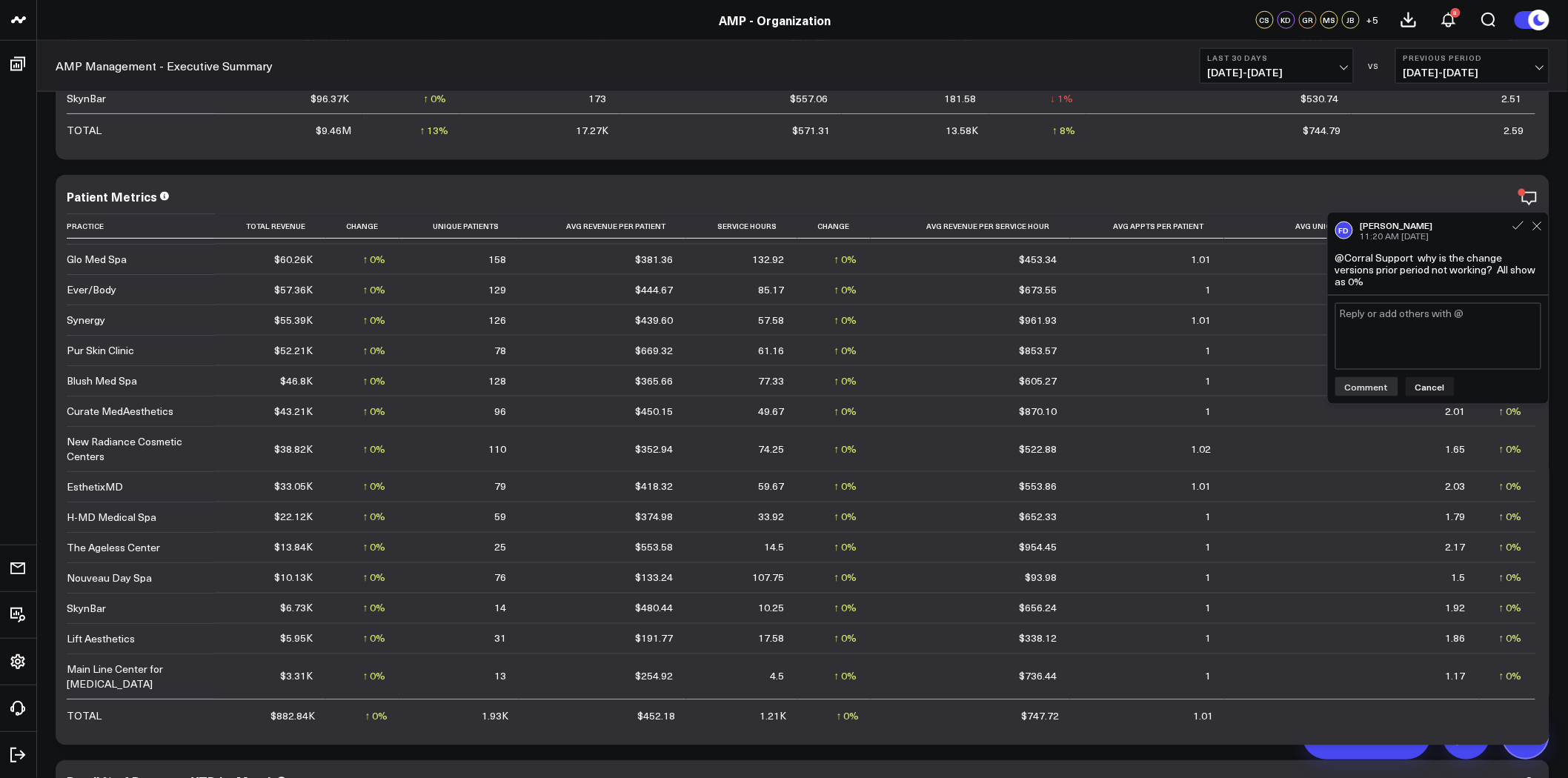
click at [1384, 283] on div "@Corral Support why is the change versions prior period not working? All show a…" at bounding box center [1437, 270] width 205 height 36
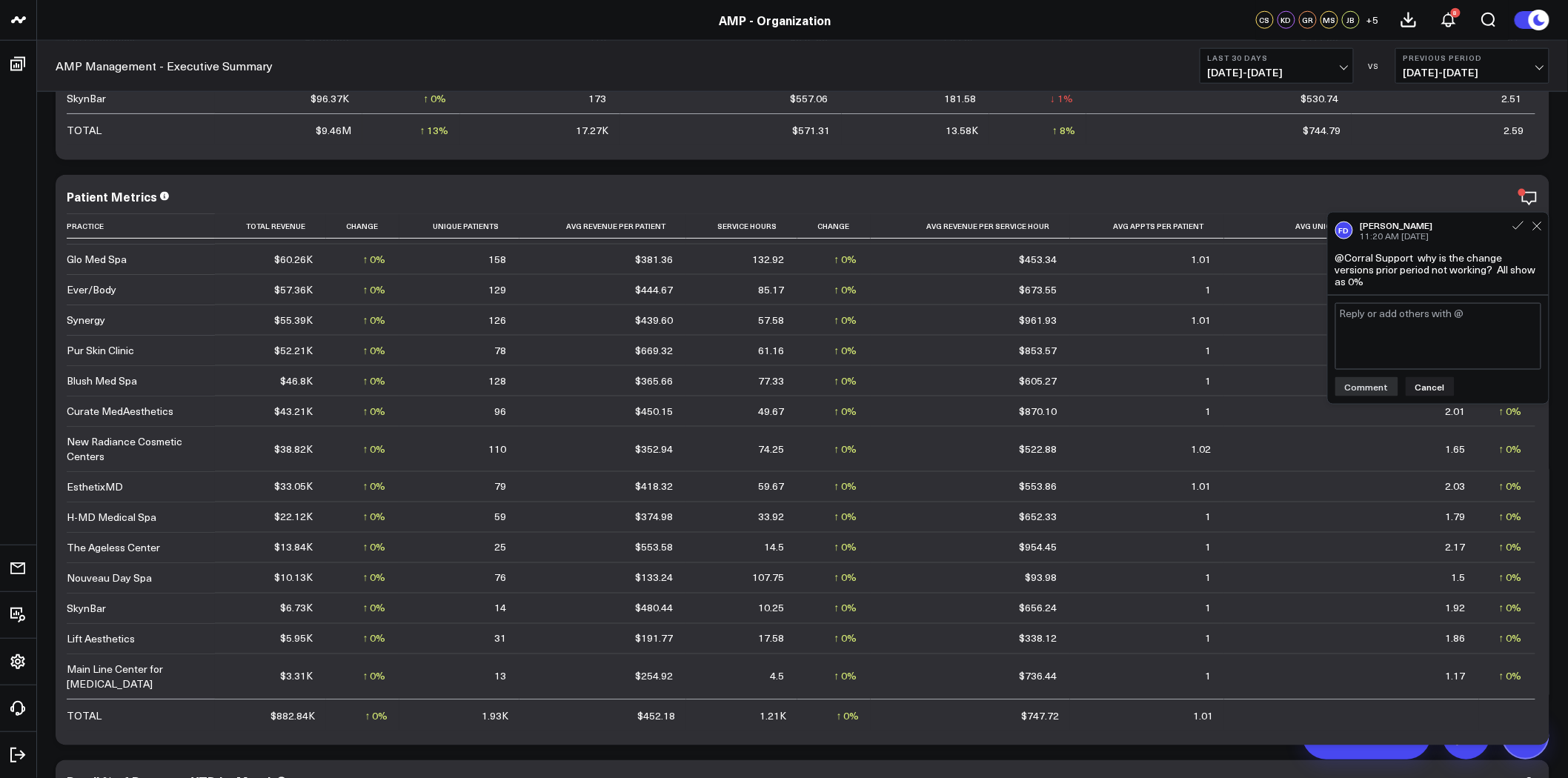
click at [1384, 283] on div "@Corral Support why is the change versions prior period not working? All show a…" at bounding box center [1437, 270] width 205 height 36
click at [1410, 277] on div "@Corral Support why is the change versions prior period not working? All show a…" at bounding box center [1437, 270] width 205 height 36
click at [1455, 272] on div "@Corral Support why is the change versions prior period not working? All show a…" at bounding box center [1437, 270] width 205 height 36
click at [1366, 277] on div "@Corral Support why is the change versions prior period not working? All show a…" at bounding box center [1437, 270] width 205 height 36
click at [1479, 264] on div "@Corral Support why is the change versions prior period not working? All show a…" at bounding box center [1437, 270] width 205 height 36
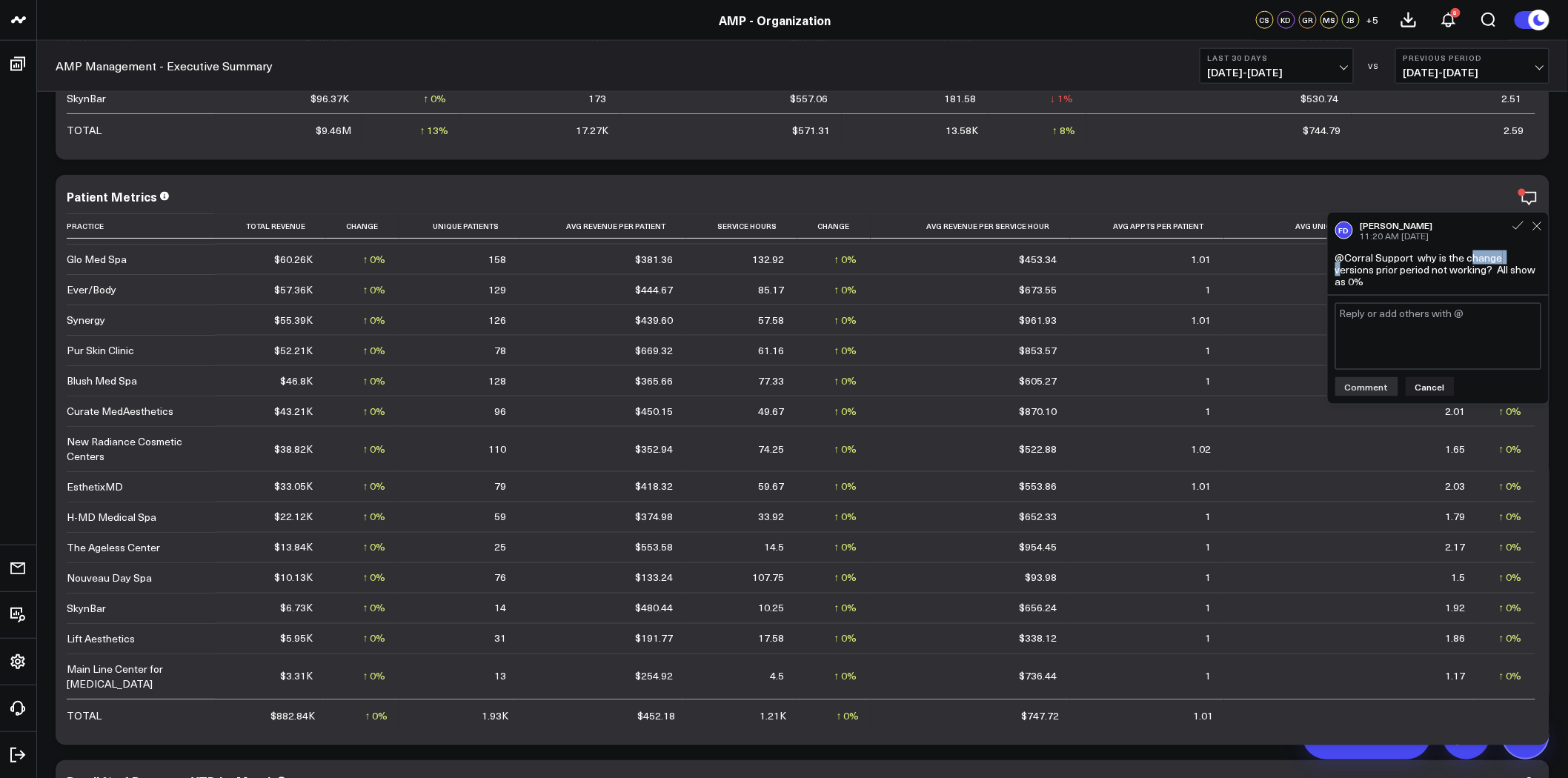
click at [1479, 264] on div "@Corral Support why is the change versions prior period not working? All show a…" at bounding box center [1437, 270] width 205 height 36
copy div "@Corral Support why is the change versions prior period not working? All show a…"
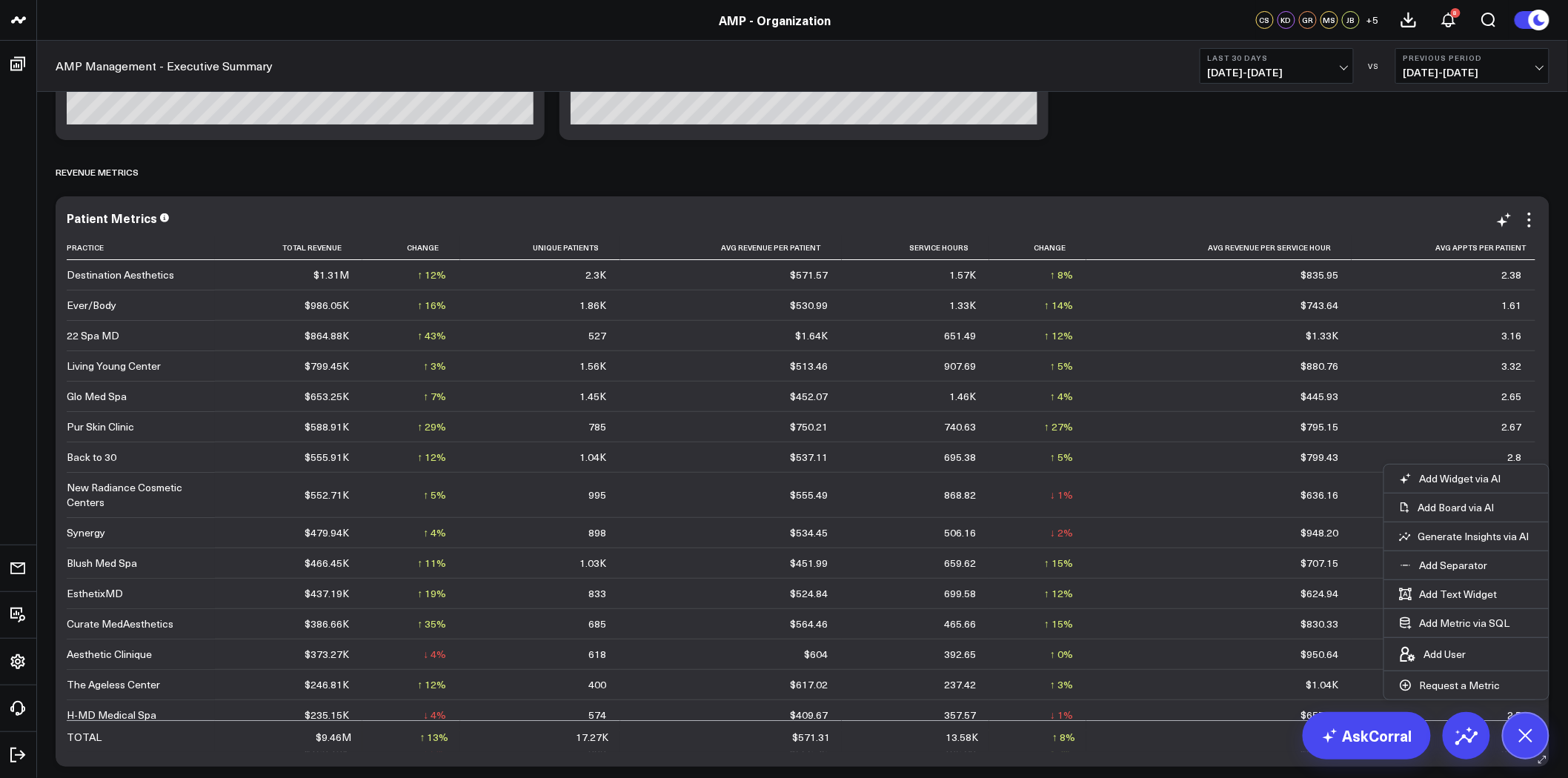
scroll to position [2468, 0]
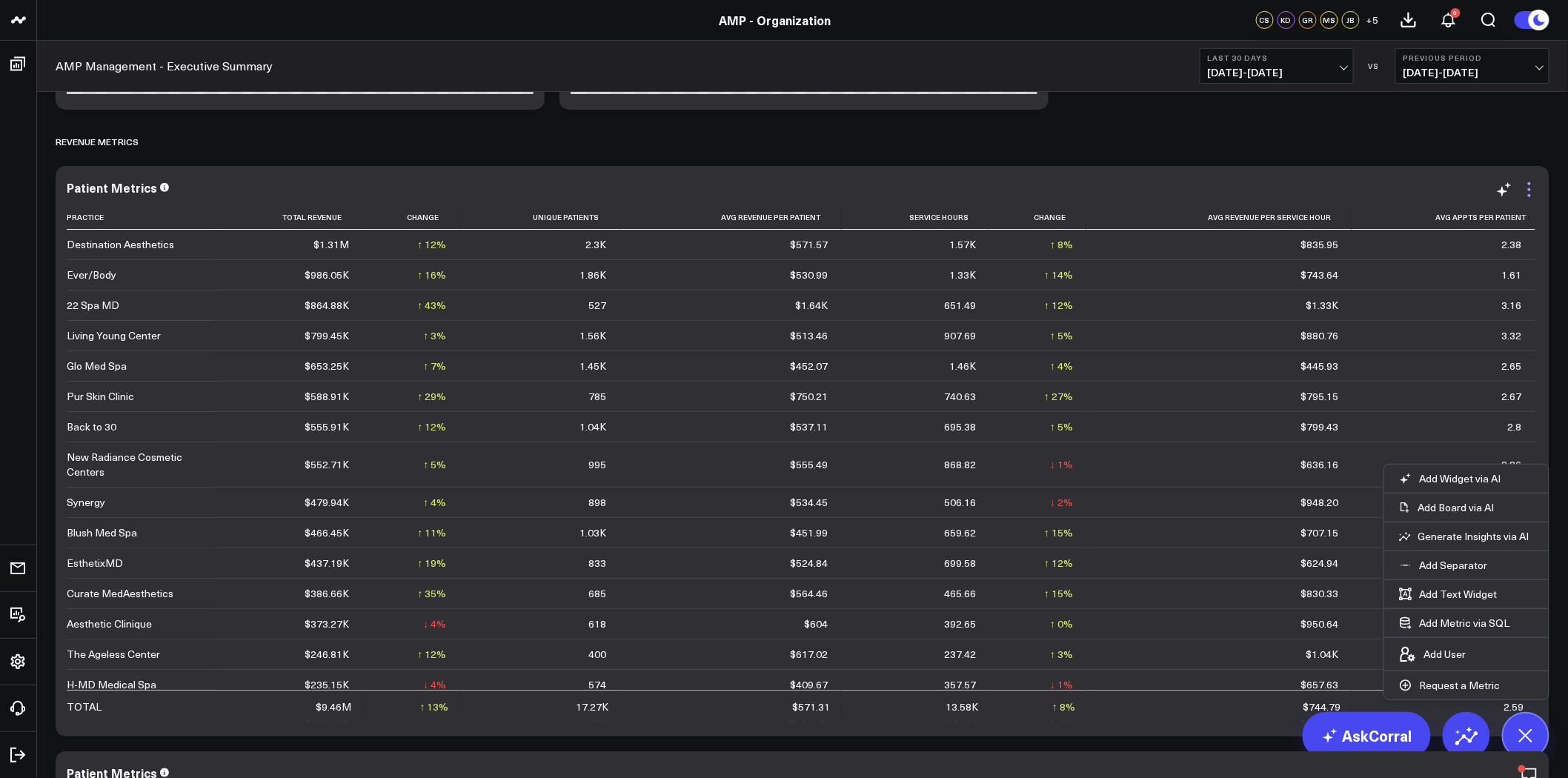
click at [1526, 190] on icon at bounding box center [1529, 190] width 18 height 18
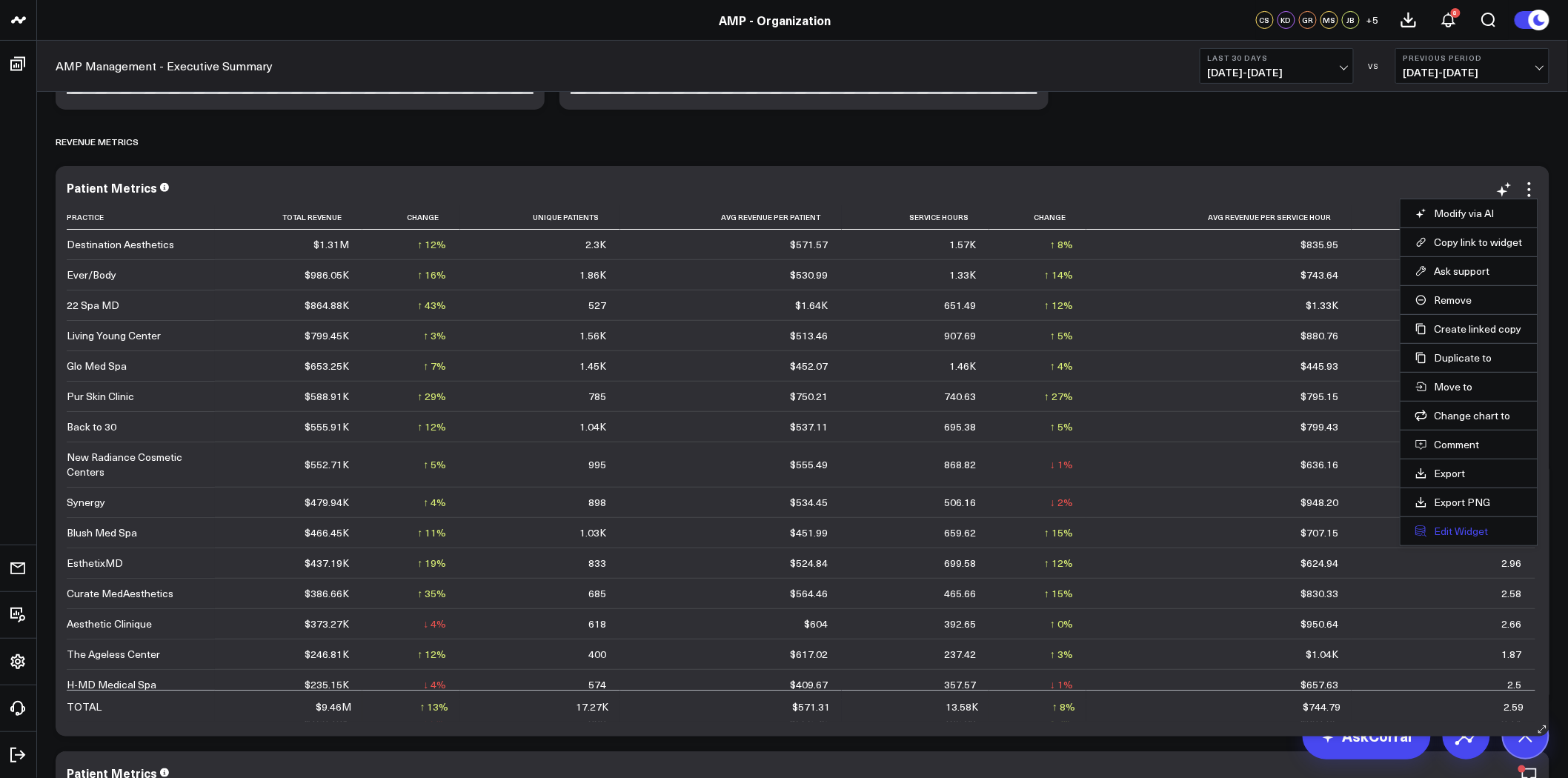
click at [1456, 531] on button "Edit Widget" at bounding box center [1469, 532] width 107 height 14
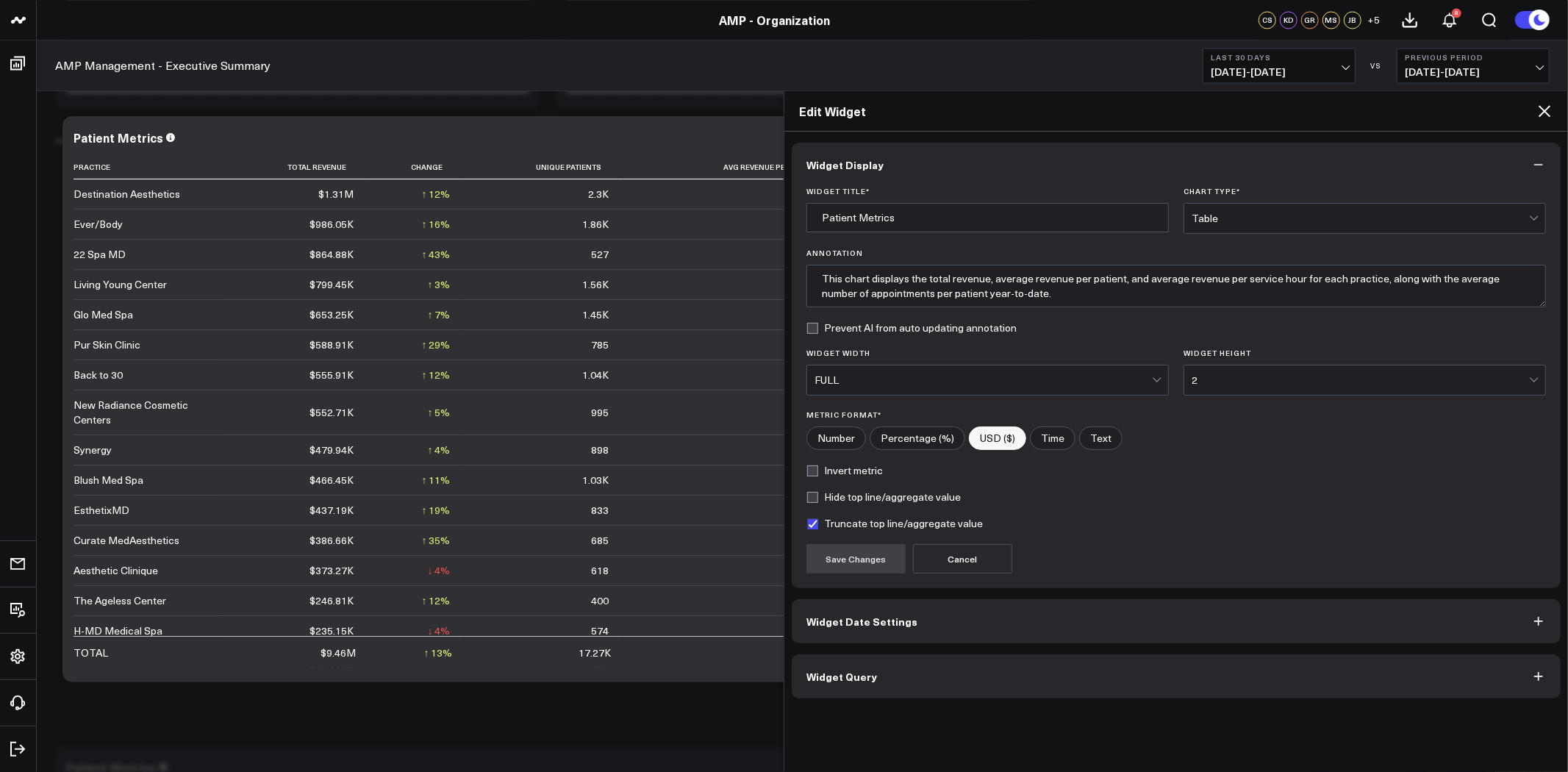
click at [1543, 109] on icon at bounding box center [1545, 111] width 12 height 12
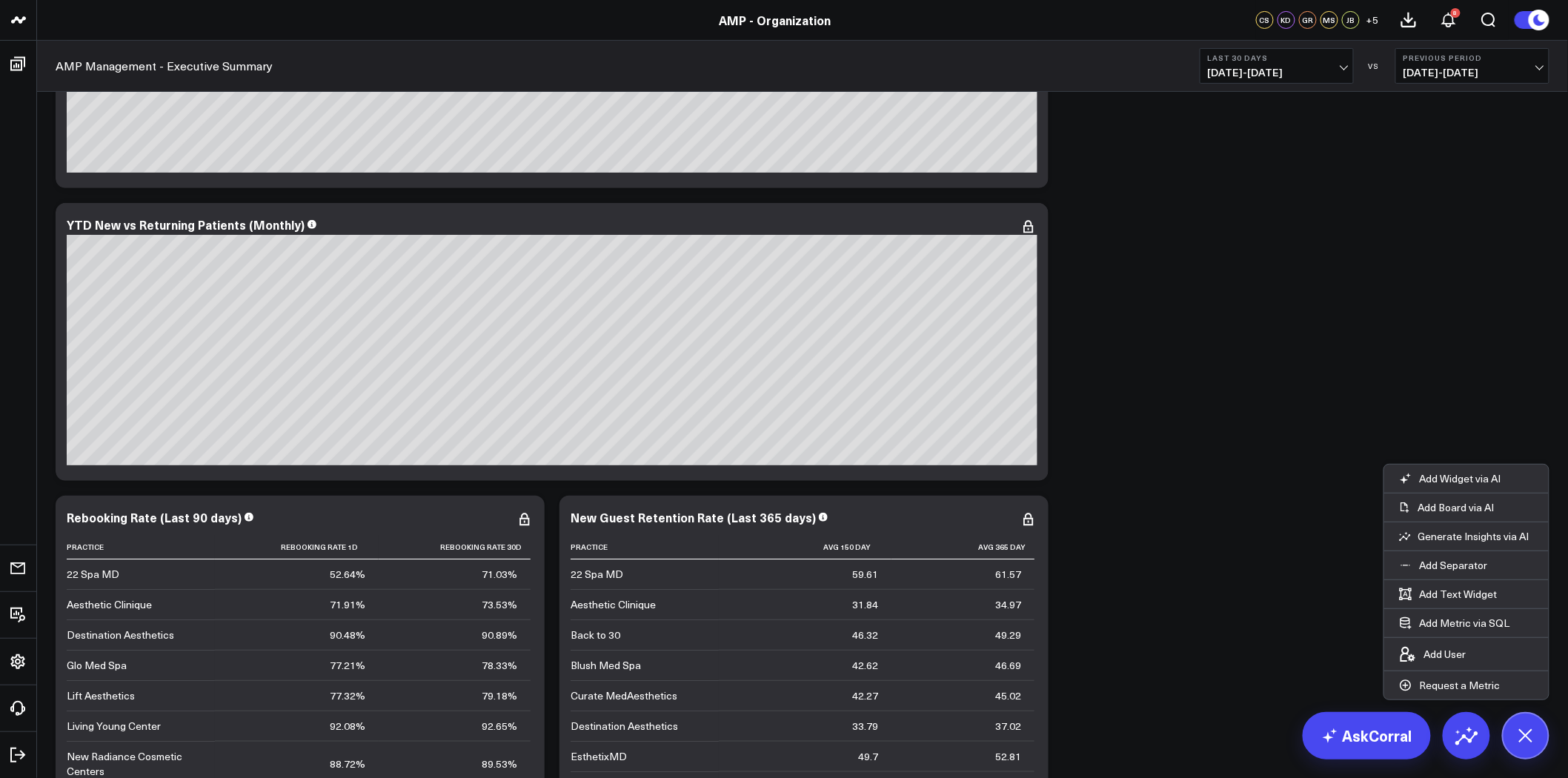
scroll to position [5101, 0]
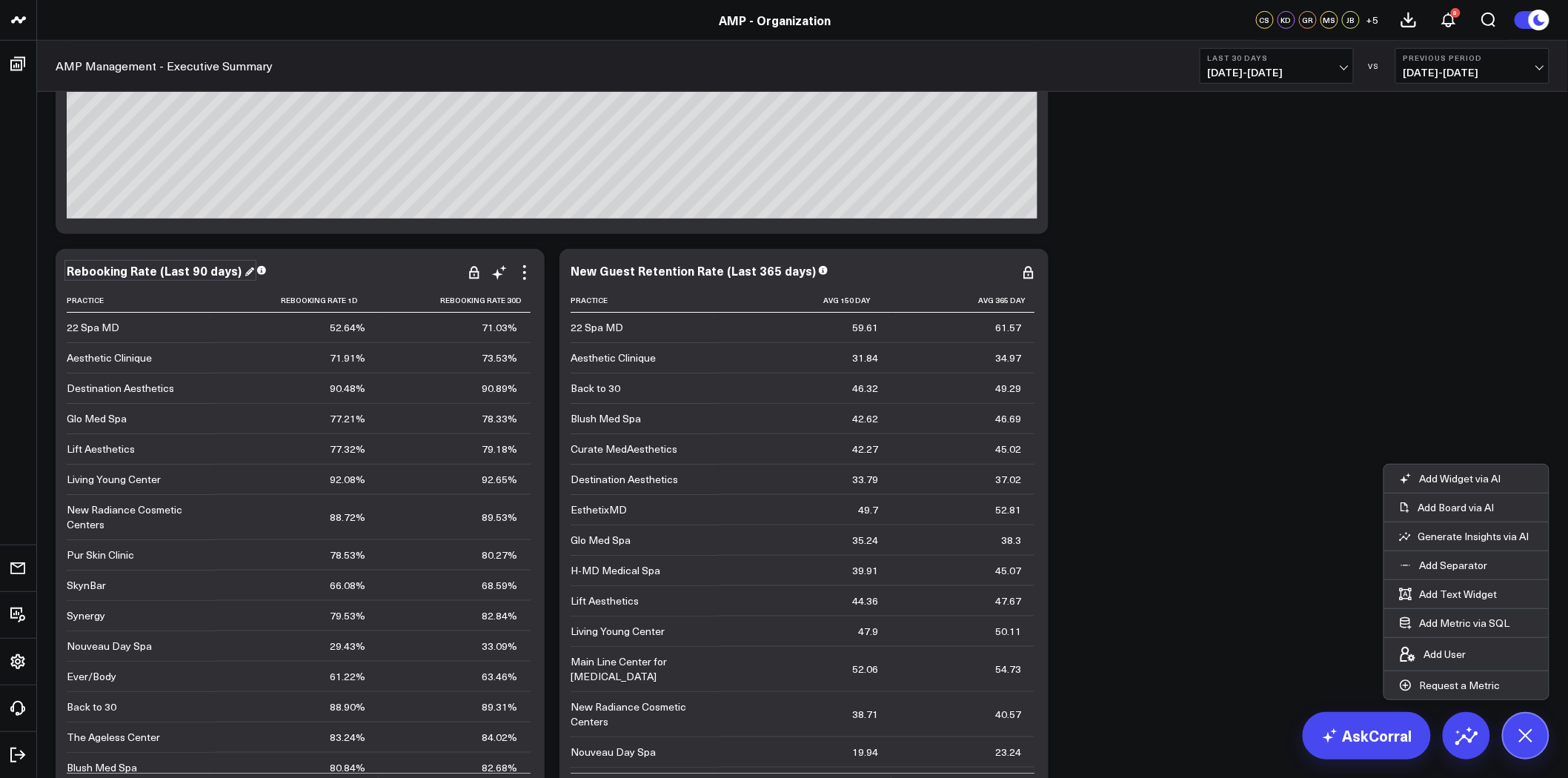
click at [162, 265] on div "Rebooking Rate (Last 90 days)" at bounding box center [160, 270] width 187 height 17
click at [162, 265] on div "Rebooking Rate (Last 90 days)" at bounding box center [155, 270] width 178 height 17
drag, startPoint x: 156, startPoint y: 268, endPoint x: 296, endPoint y: 274, distance: 140.1
click at [296, 274] on div "Rebooking Rate (Last 90 days)" at bounding box center [299, 271] width 467 height 14
click at [749, 271] on div "New Guest Retention Rate (Last 365 days)" at bounding box center [699, 270] width 258 height 17
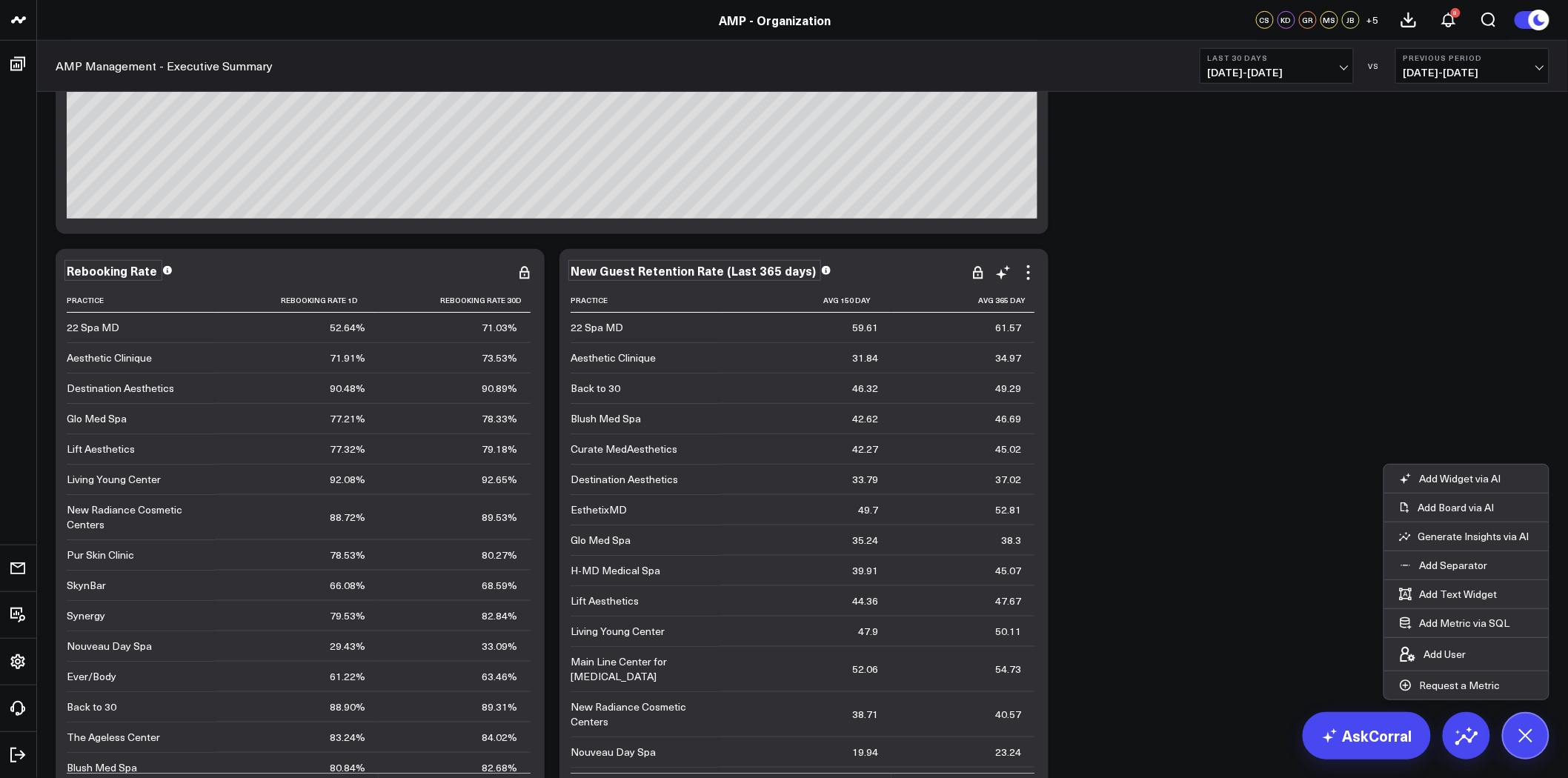
click at [722, 271] on div "New Guest Retention Rate (Last 365 days)" at bounding box center [694, 270] width 248 height 17
drag, startPoint x: 719, startPoint y: 271, endPoint x: 816, endPoint y: 271, distance: 97.0
click at [816, 271] on div "New Guest Retention Rate (Last 365 days)" at bounding box center [803, 271] width 467 height 14
click at [1190, 286] on div "Modify via AI Copy link to widget Ask support Remove Create linked copy [PERSON…" at bounding box center [802, 200] width 1509 height 10279
click at [137, 271] on div "Rebooking Rate" at bounding box center [118, 270] width 103 height 17
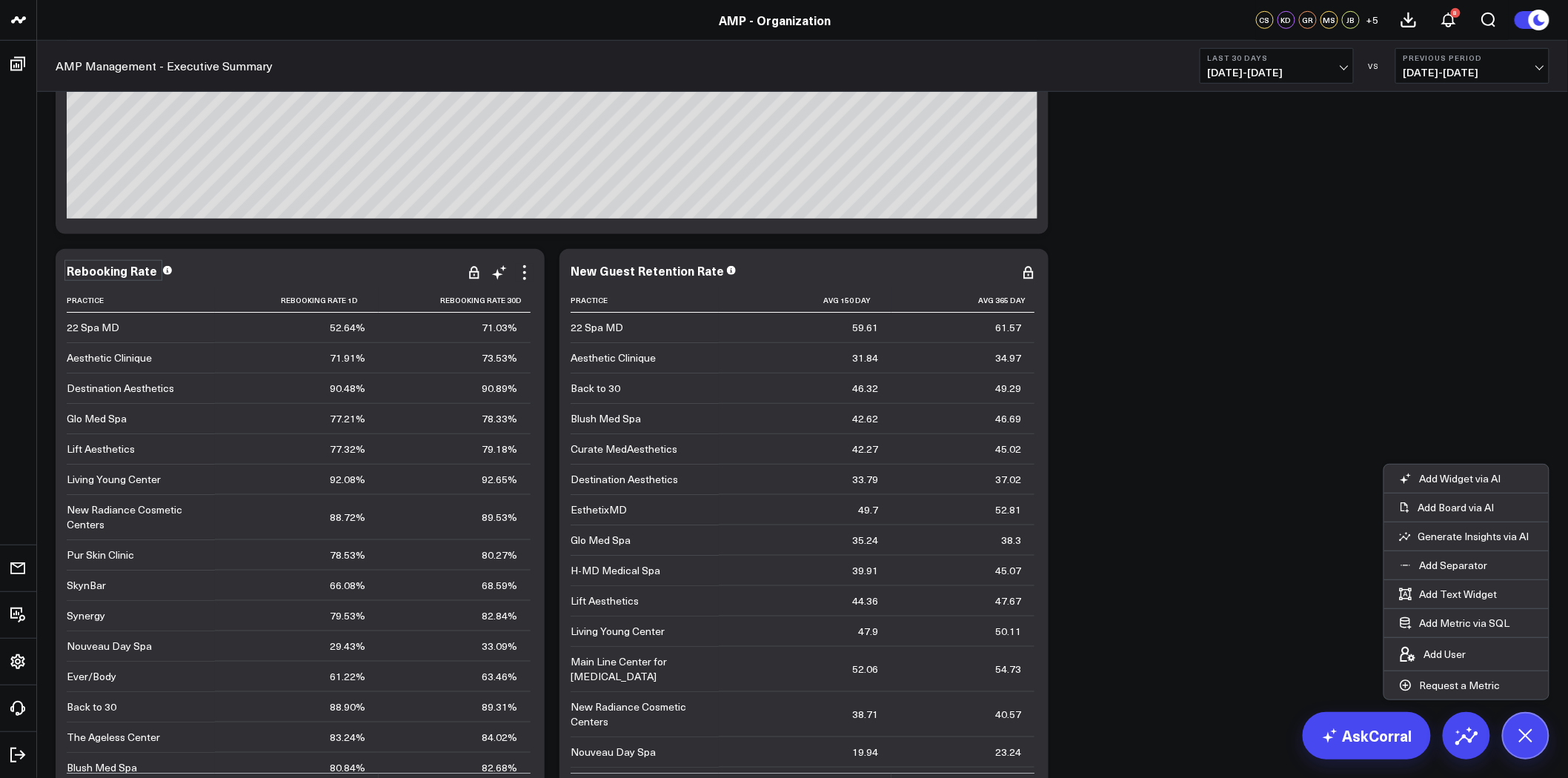
click at [148, 270] on div "Rebooking Rate" at bounding box center [113, 270] width 93 height 17
click at [153, 271] on div "Rebooking Rate" at bounding box center [113, 270] width 93 height 17
click at [1232, 265] on div "Modify via AI Copy link to widget Ask support Remove Create linked copy [PERSON…" at bounding box center [802, 200] width 1509 height 10279
click at [702, 268] on div "New Guest Retention Rate" at bounding box center [653, 270] width 166 height 17
click at [702, 268] on div "New Guest Retention Rate" at bounding box center [649, 270] width 156 height 17
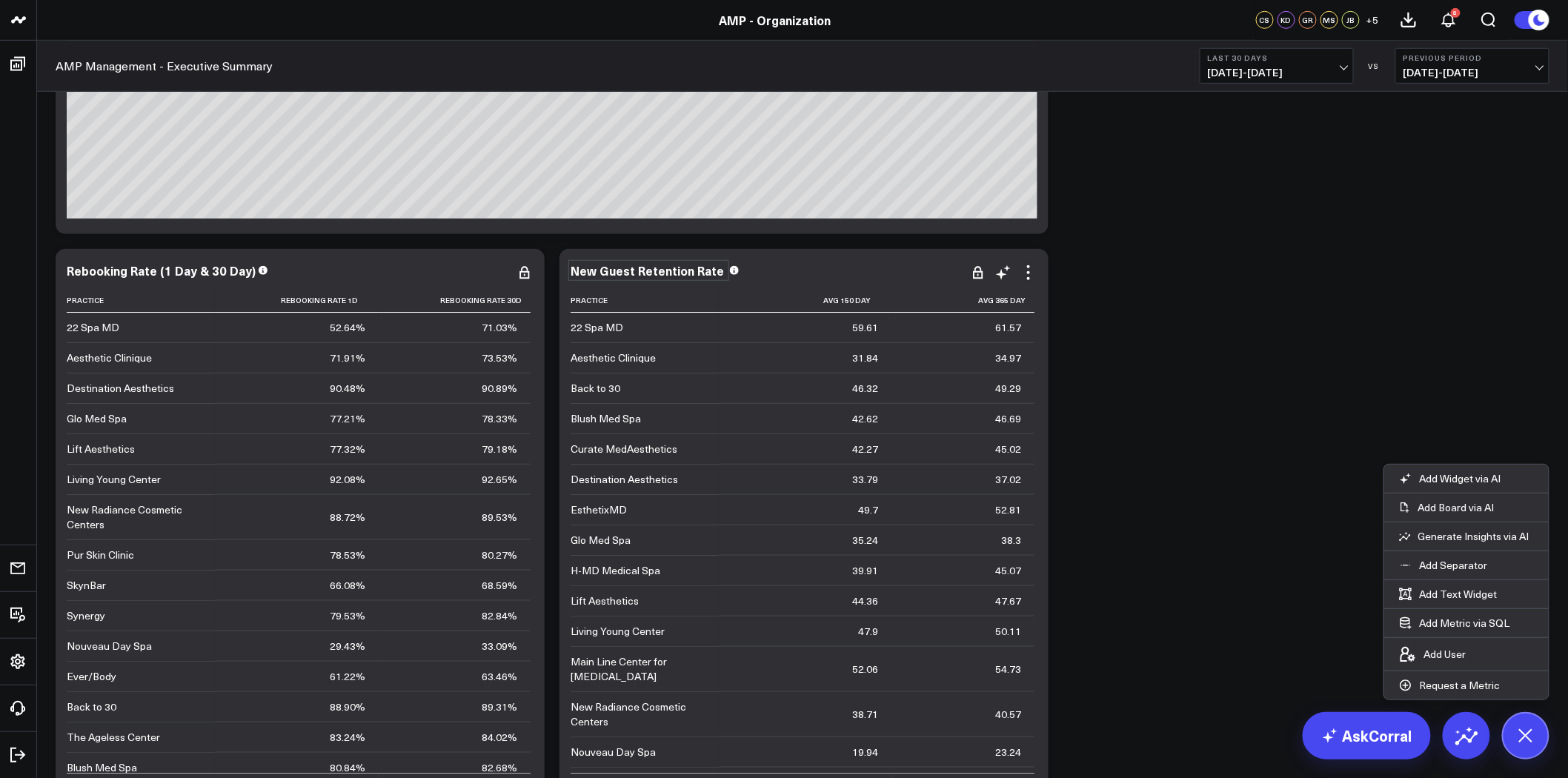
click at [717, 268] on div "New Guest Retention Rate" at bounding box center [649, 270] width 156 height 17
click at [1376, 278] on div "Modify via AI Copy link to widget Ask support Remove Create linked copy [PERSON…" at bounding box center [802, 200] width 1509 height 10279
click at [226, 271] on div "Rebooking Rate (1 Day & 30 Day)" at bounding box center [167, 270] width 202 height 17
click at [205, 269] on div "Rebooking Rate (1 Day & 30 Day)" at bounding box center [162, 270] width 192 height 17
click at [190, 268] on div "Rebooking Rate (1 Day & 30 Day)" at bounding box center [162, 270] width 192 height 17
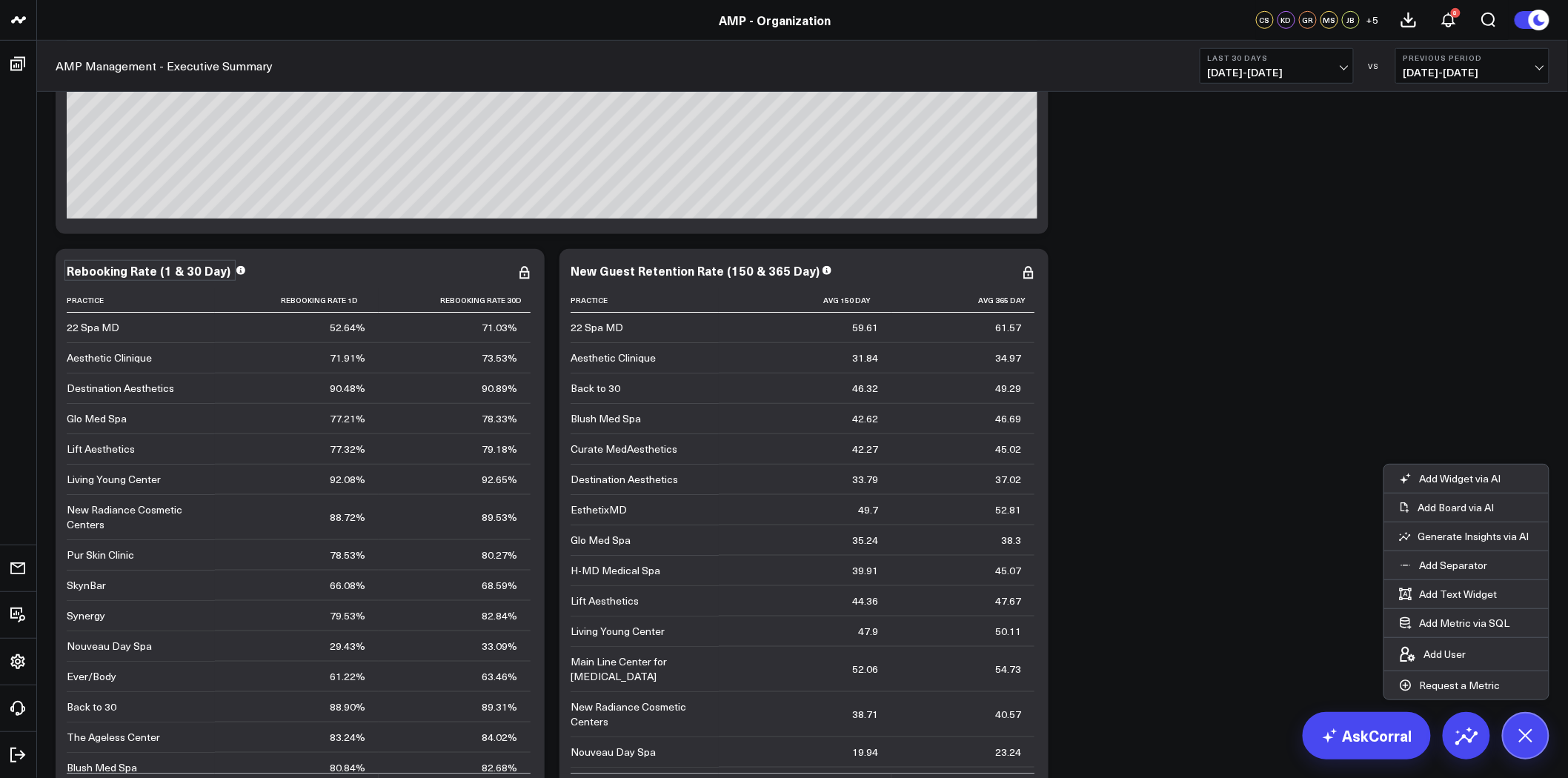
click at [1219, 291] on div "Modify via AI Copy link to widget Ask support Remove Create linked copy [PERSON…" at bounding box center [802, 200] width 1509 height 10279
click at [1182, 320] on div "Modify via AI Copy link to widget Ask support Remove Create linked copy [PERSON…" at bounding box center [802, 200] width 1509 height 10279
click at [203, 276] on div "Rebooking Rate (1 & 30 Day)" at bounding box center [154, 270] width 176 height 17
click at [203, 276] on div "Rebooking Rate (1 & 30 Day)" at bounding box center [149, 270] width 167 height 17
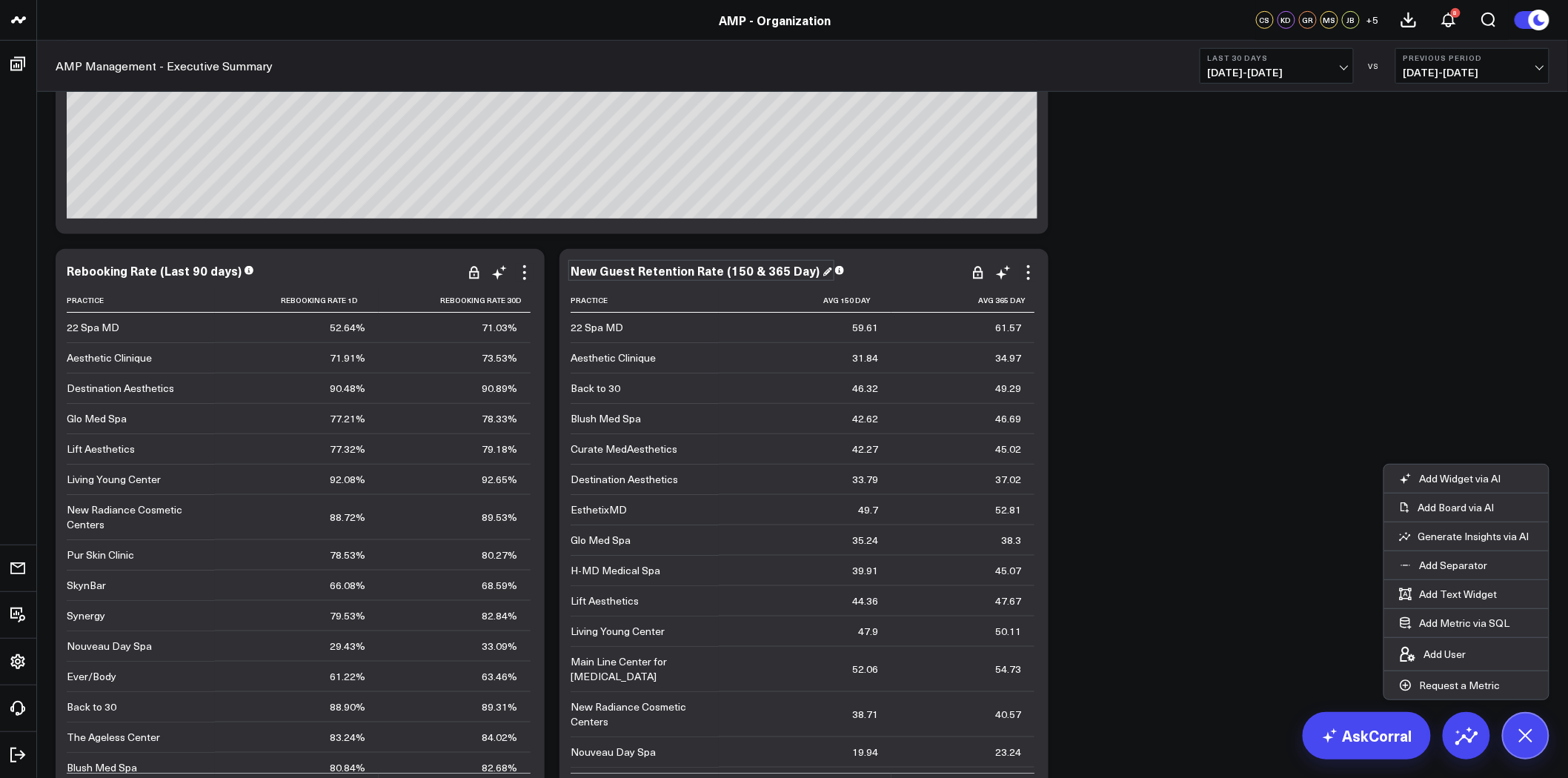
click at [724, 277] on div "New Guest Retention Rate (150 & 365 Day)" at bounding box center [701, 270] width 262 height 17
click at [724, 277] on div "New Guest Retention Rate (150 & 365 Day)" at bounding box center [696, 270] width 252 height 17
copy div "New Guest Retention Rate (150 & 365 Day)"
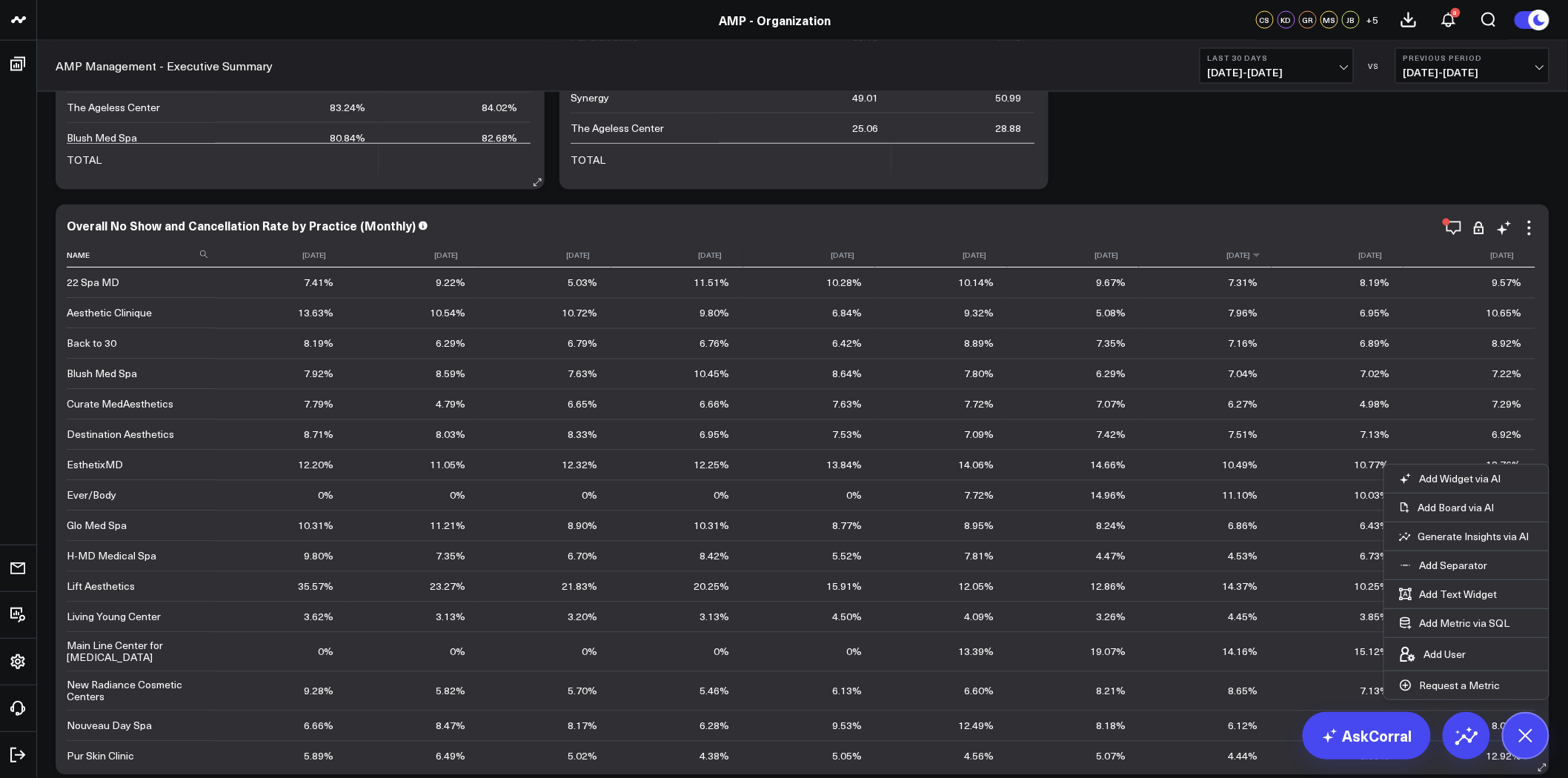
scroll to position [5761, 0]
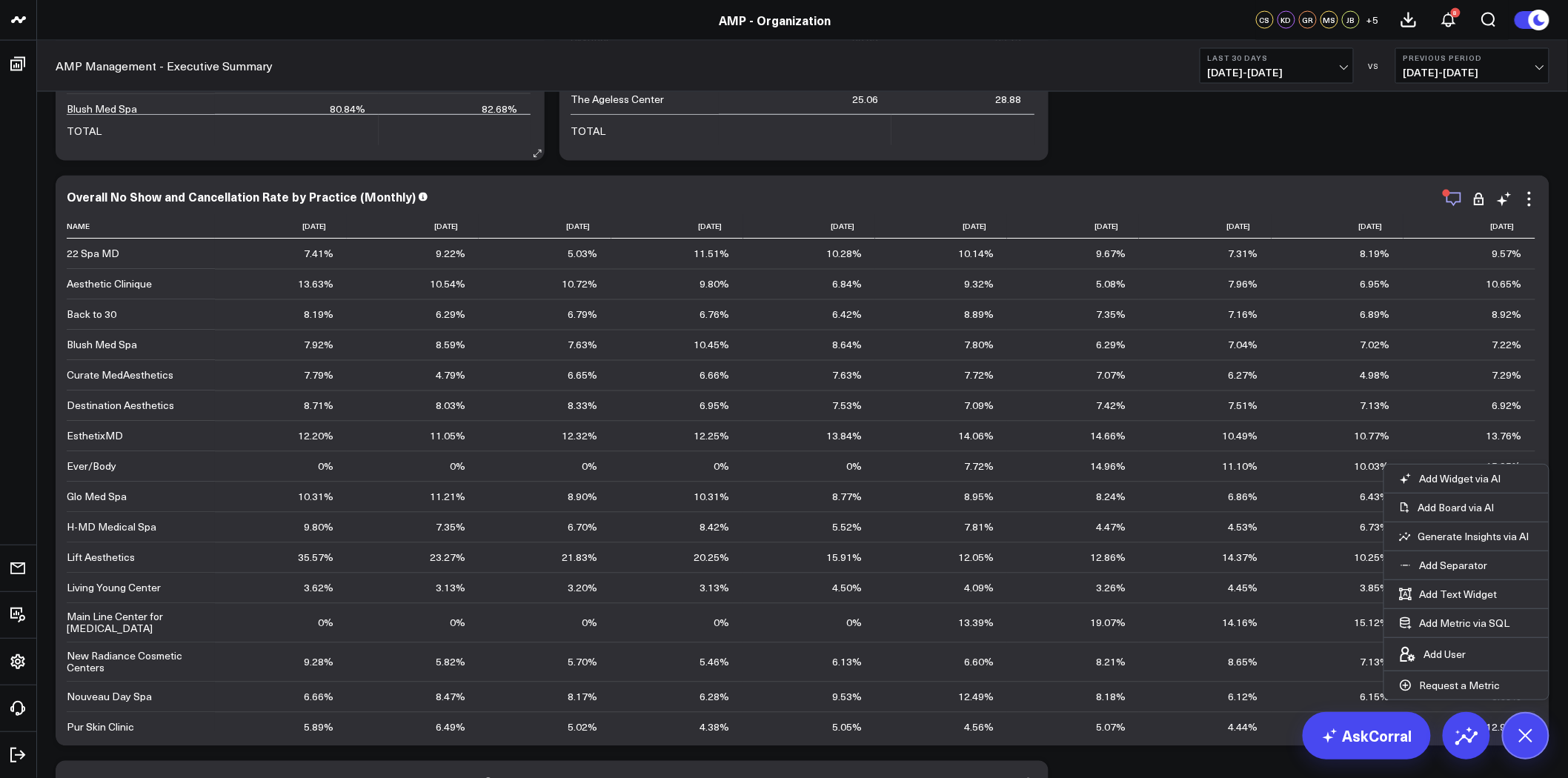
click at [1447, 193] on div "button" at bounding box center [1446, 194] width 8 height 8
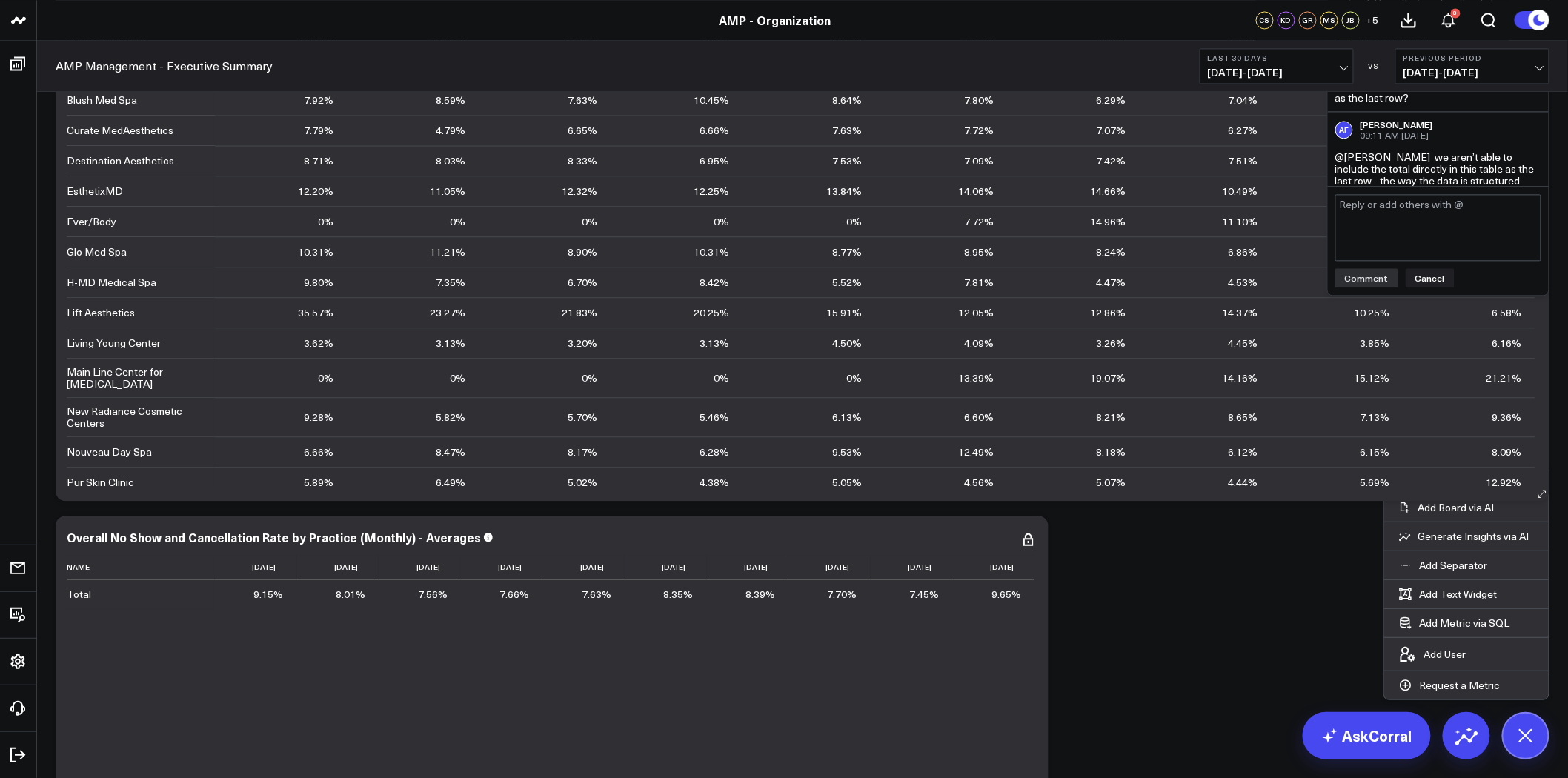
scroll to position [6090, 0]
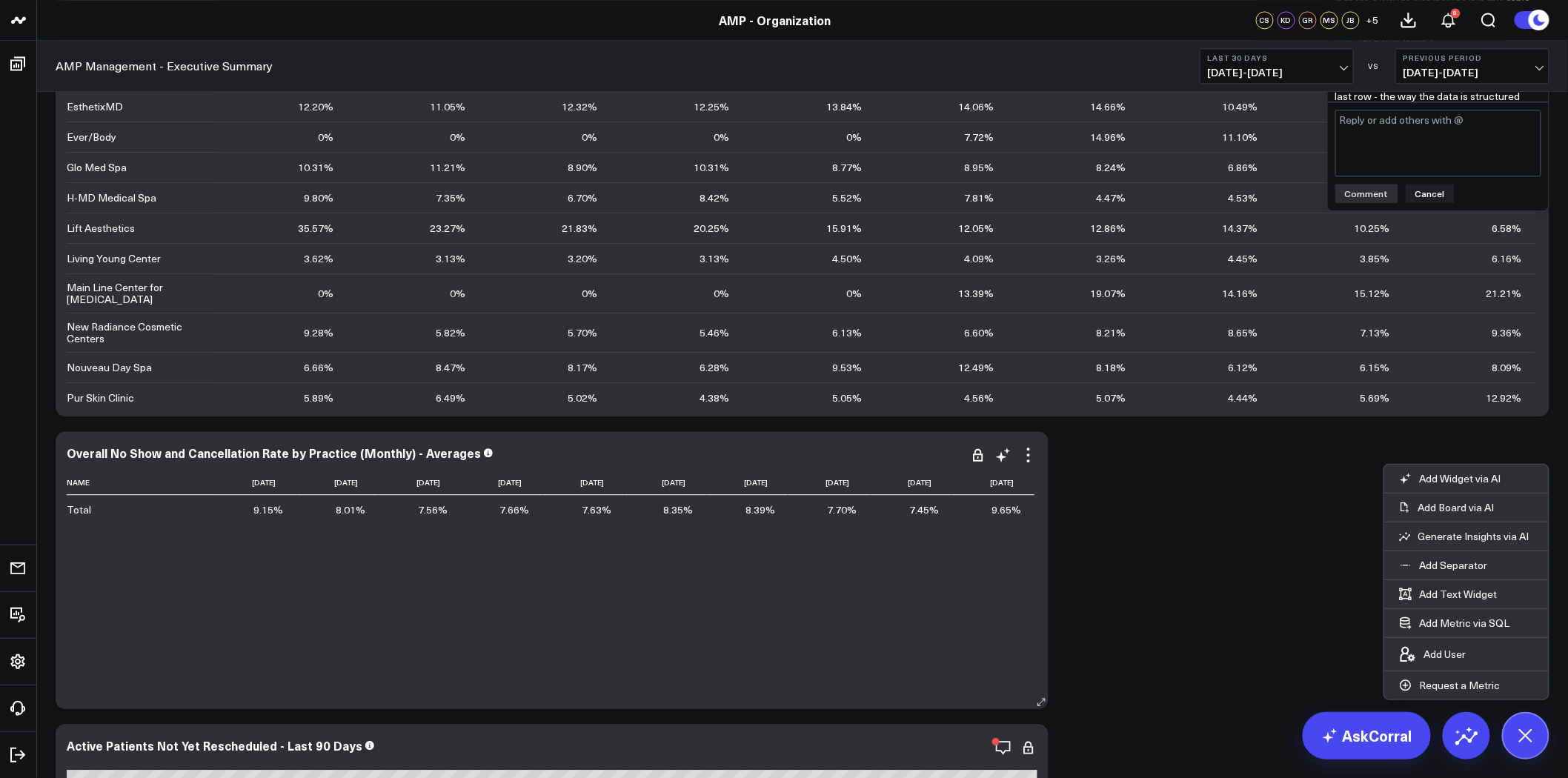
click at [1031, 602] on div "Name [DATE] [DATE] [DATE] [DATE] [DATE] [DATE] [DATE] [DATE] [DATE] [DATE] Tota…" at bounding box center [551, 582] width 970 height 224
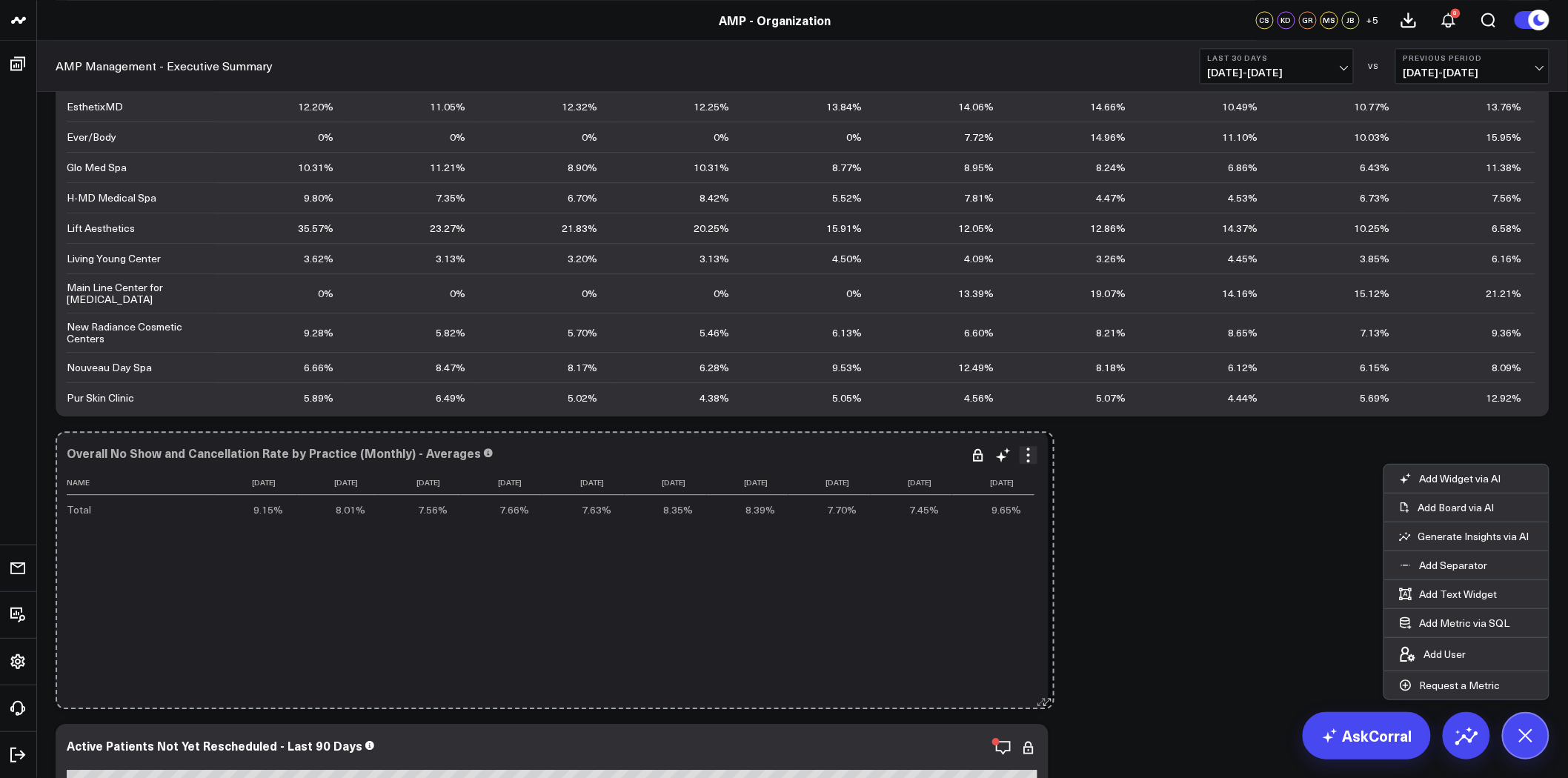
drag, startPoint x: 1040, startPoint y: 705, endPoint x: 1046, endPoint y: 662, distance: 43.4
click at [1046, 662] on div "Overall No Show and Cancellation Rate by Practice (Monthly) - Averages Name [DA…" at bounding box center [551, 570] width 992 height 278
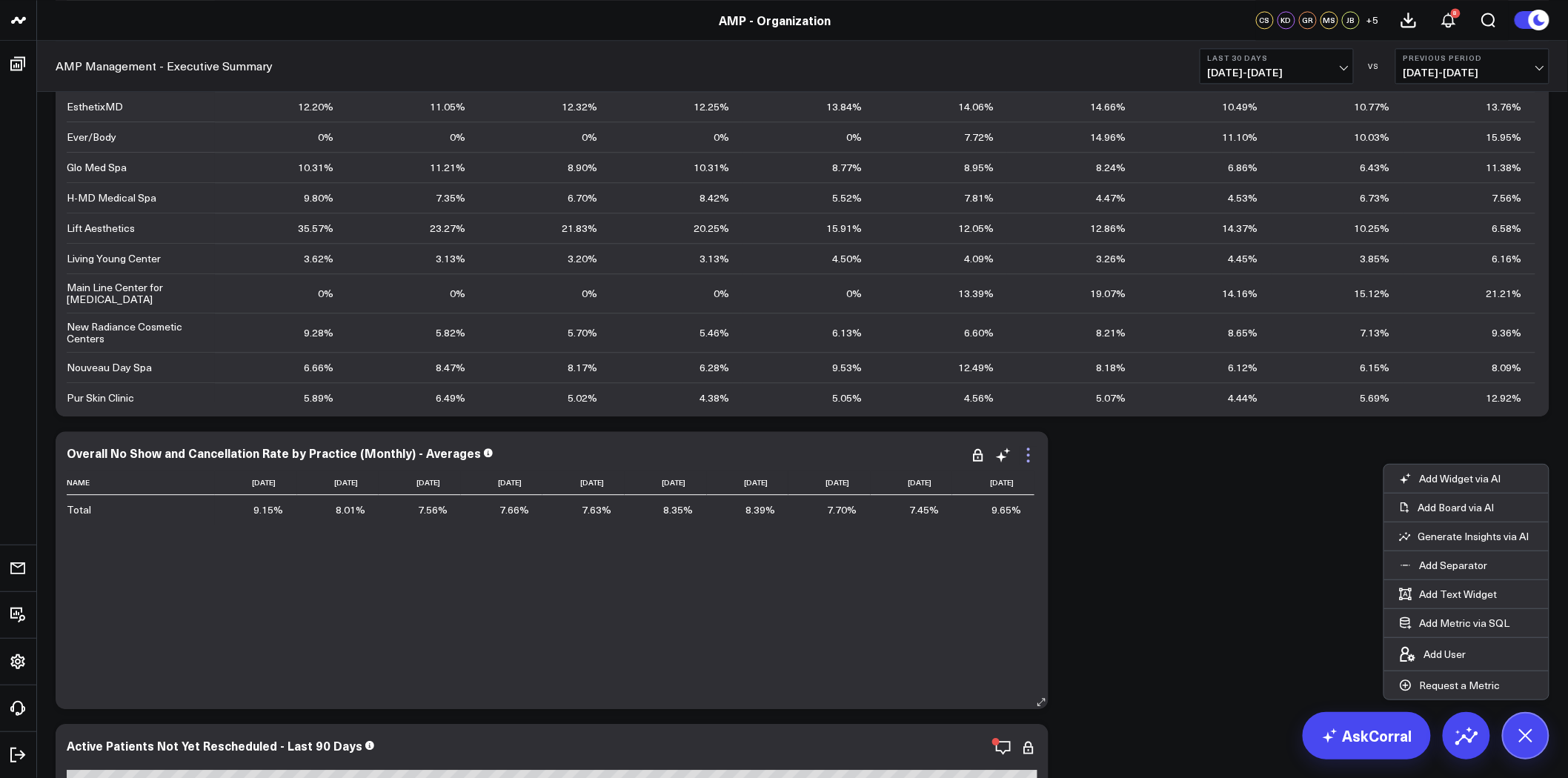
click at [1027, 453] on icon at bounding box center [1028, 455] width 18 height 18
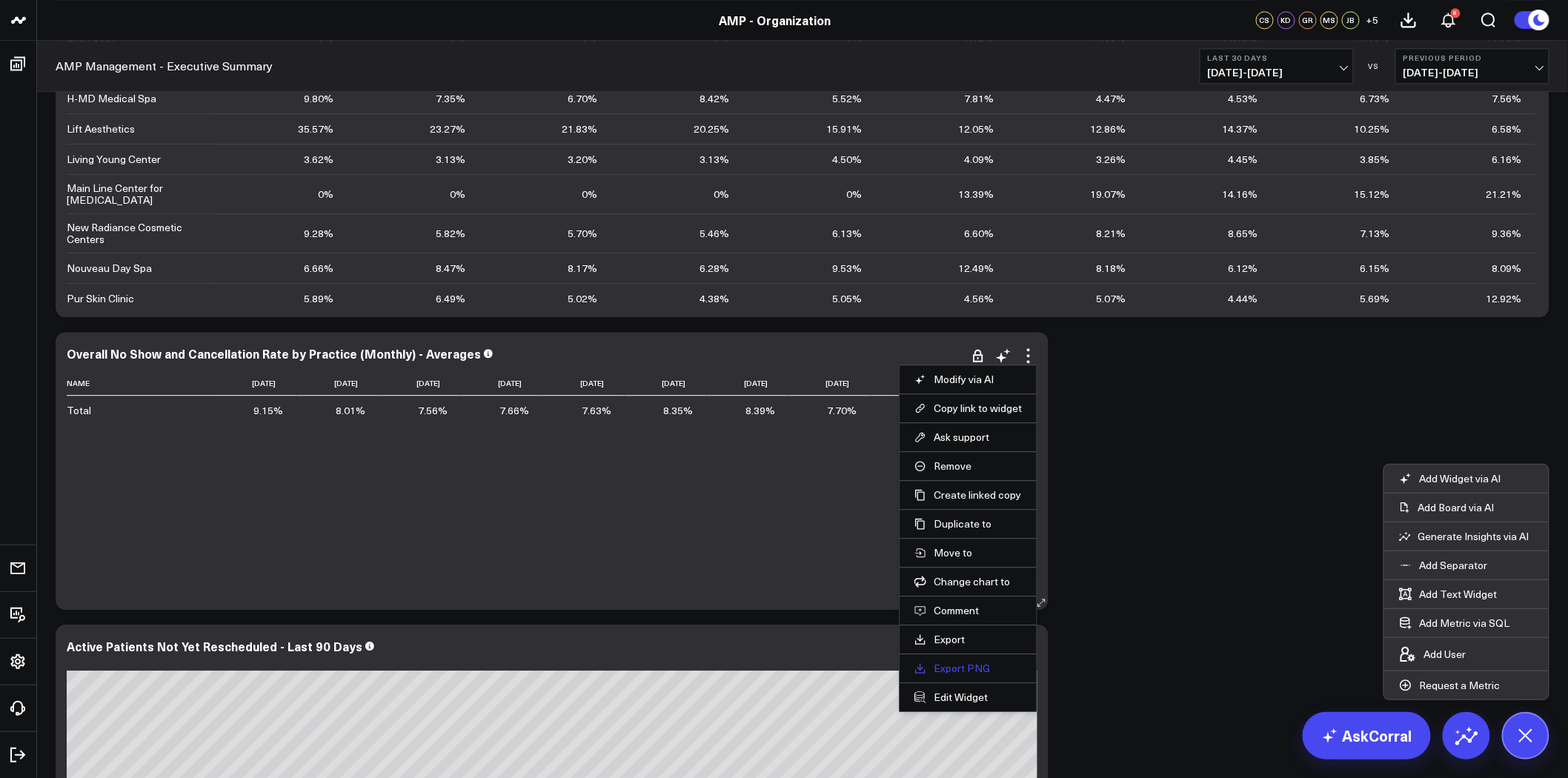
scroll to position [6336, 0]
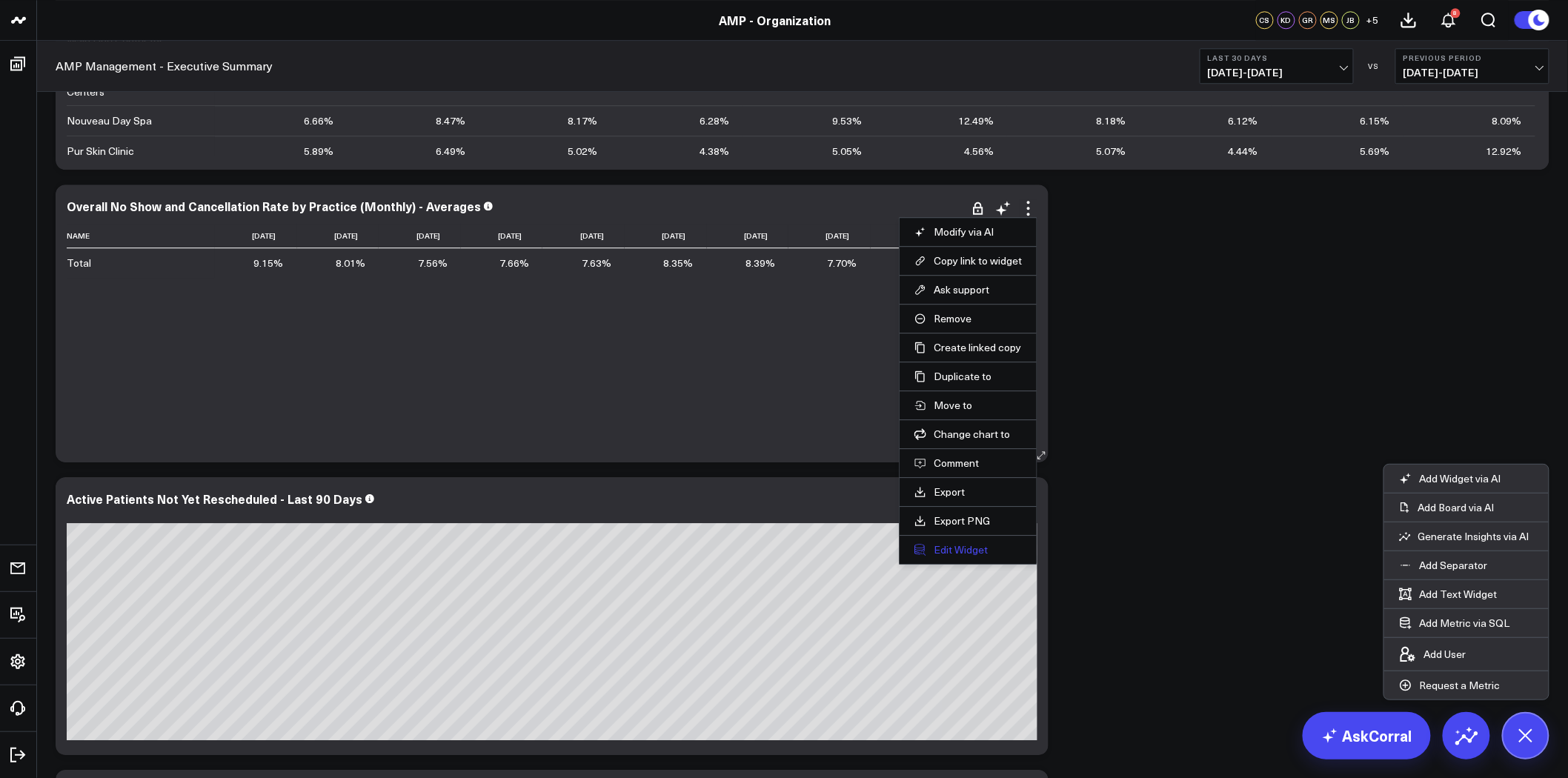
click at [958, 543] on button "Edit Widget" at bounding box center [968, 550] width 107 height 14
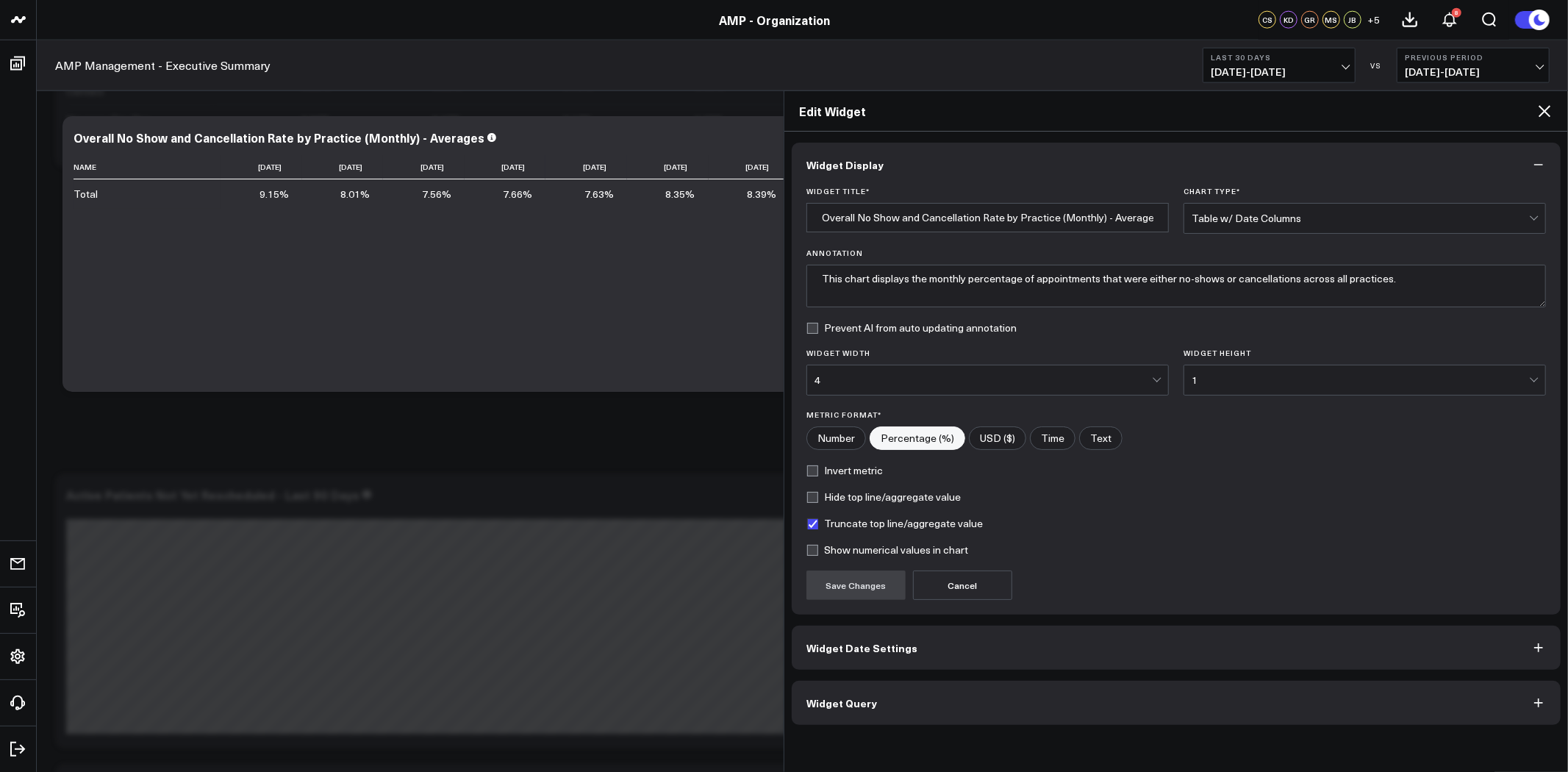
click at [1108, 389] on div "4" at bounding box center [983, 380] width 337 height 29
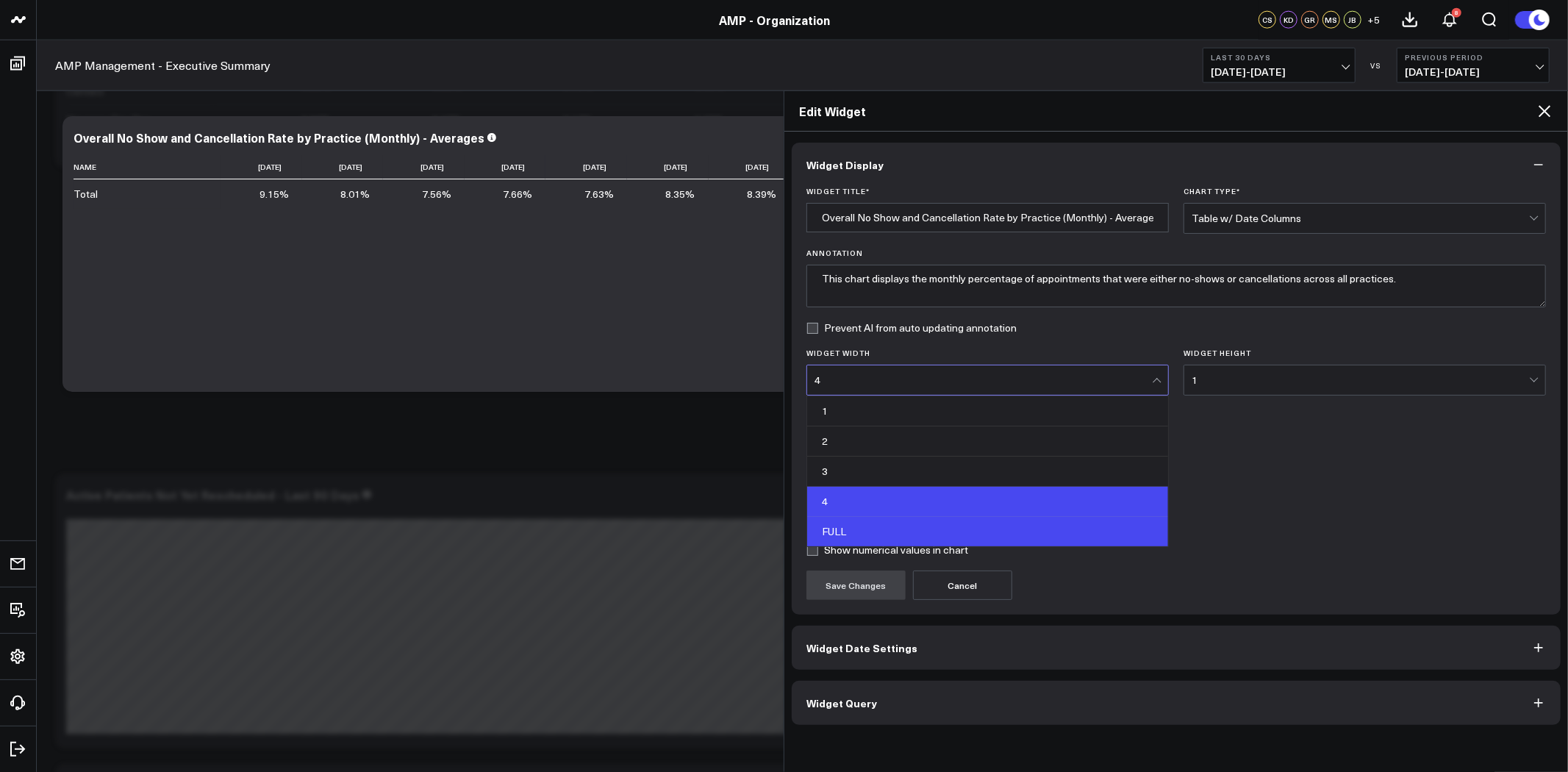
click at [1022, 519] on div "FULL" at bounding box center [987, 531] width 361 height 29
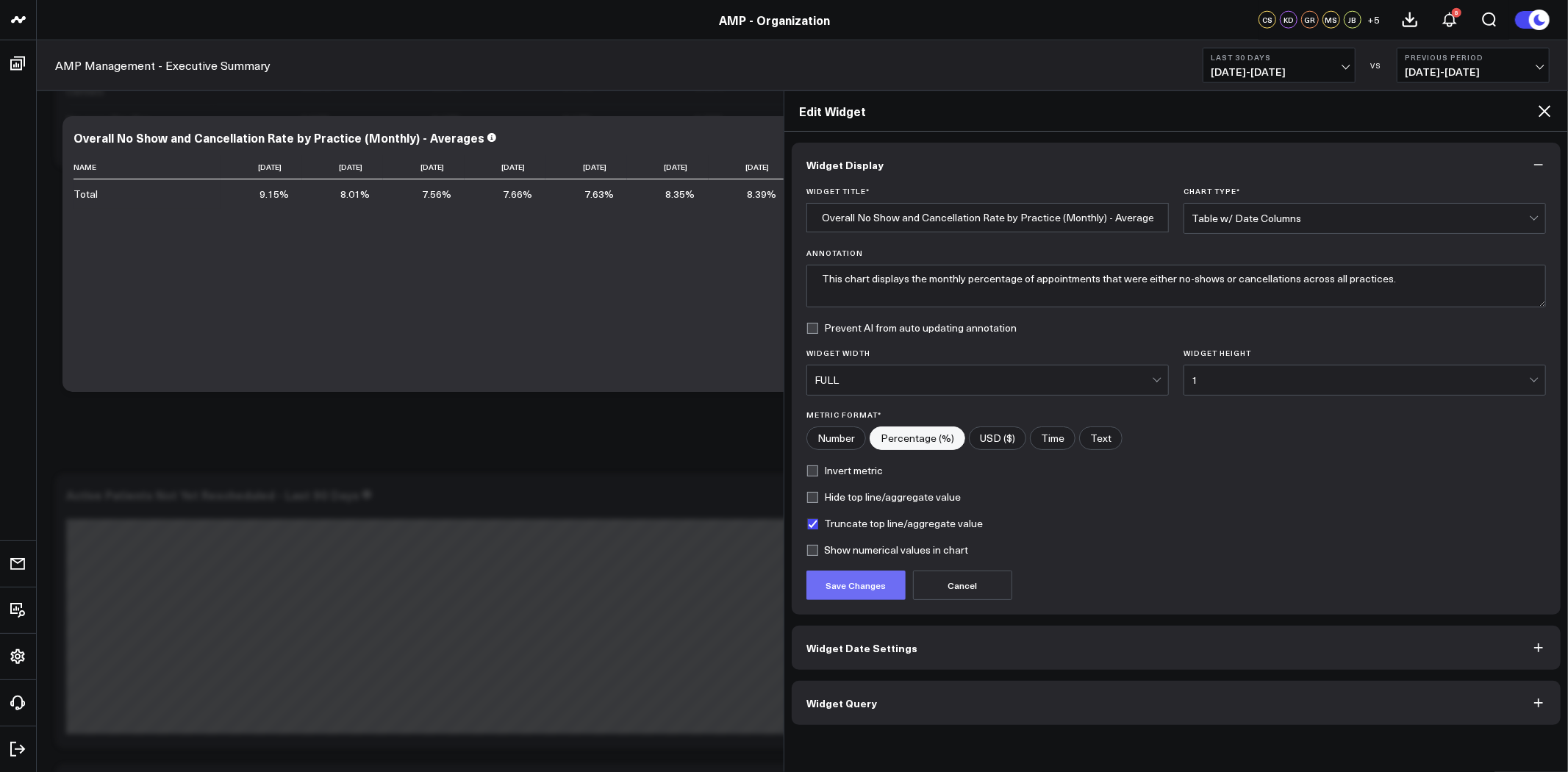
click at [858, 582] on button "Save Changes" at bounding box center [856, 585] width 100 height 29
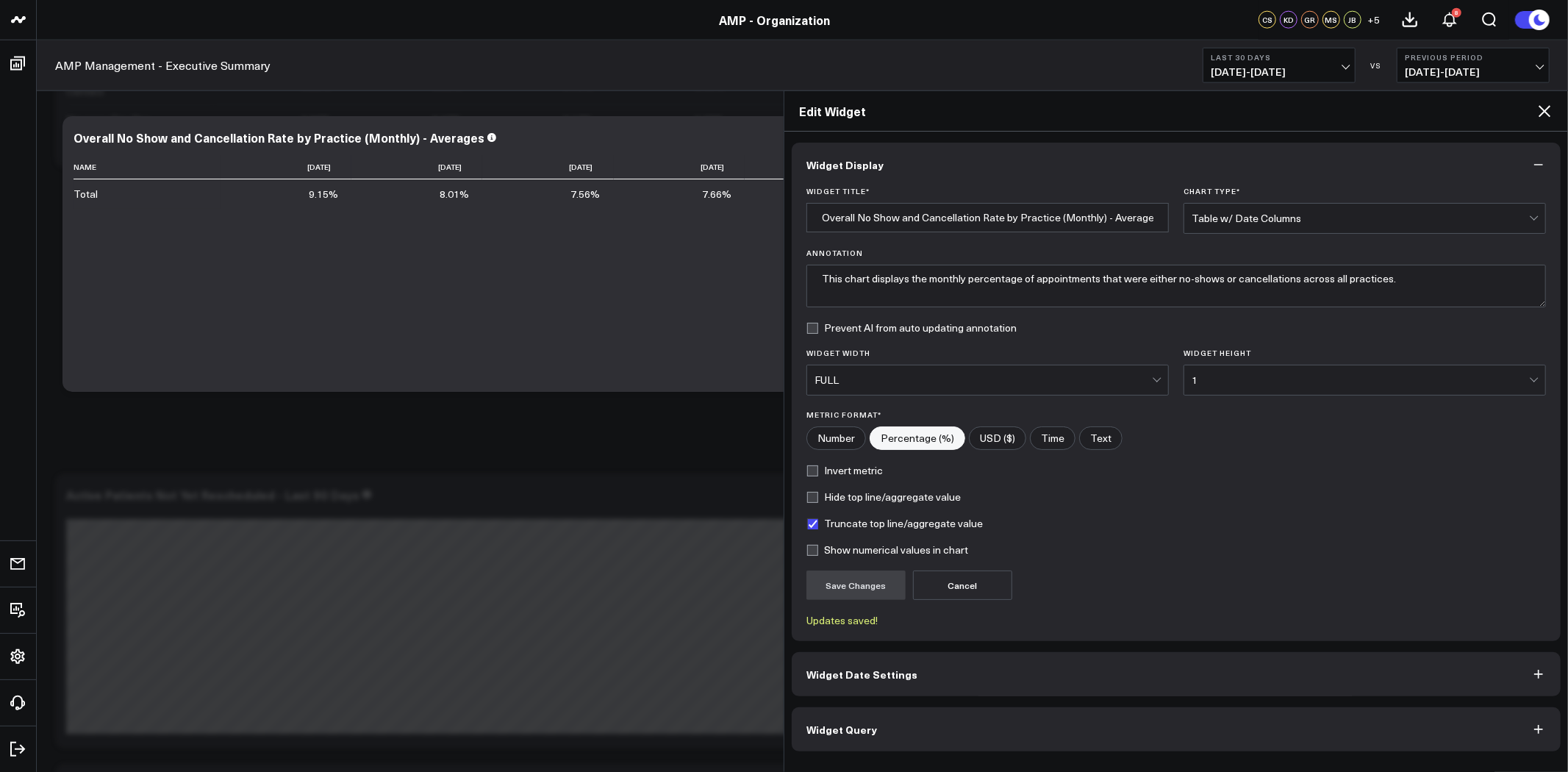
click at [1544, 111] on icon at bounding box center [1545, 111] width 12 height 12
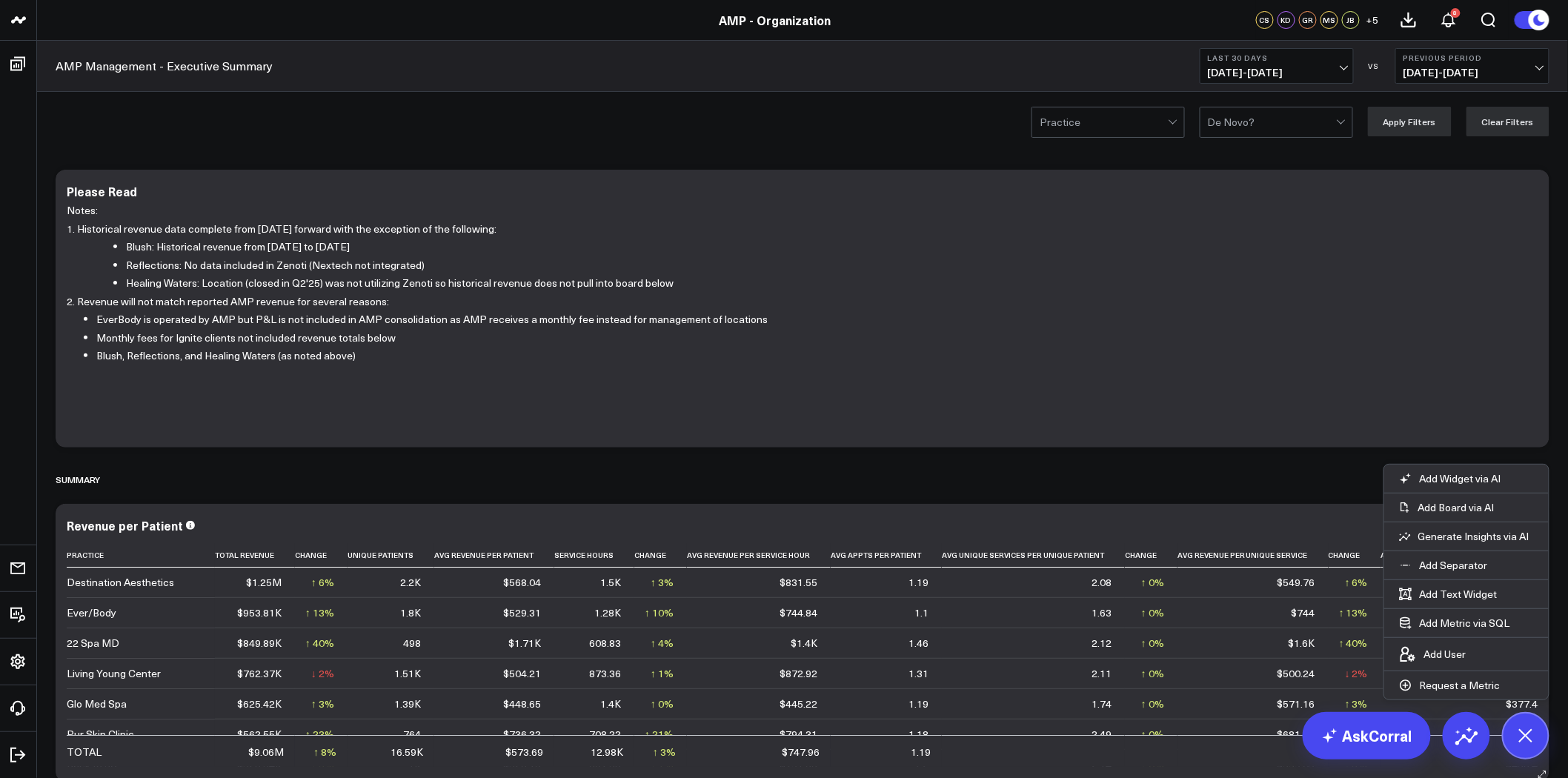
scroll to position [165, 0]
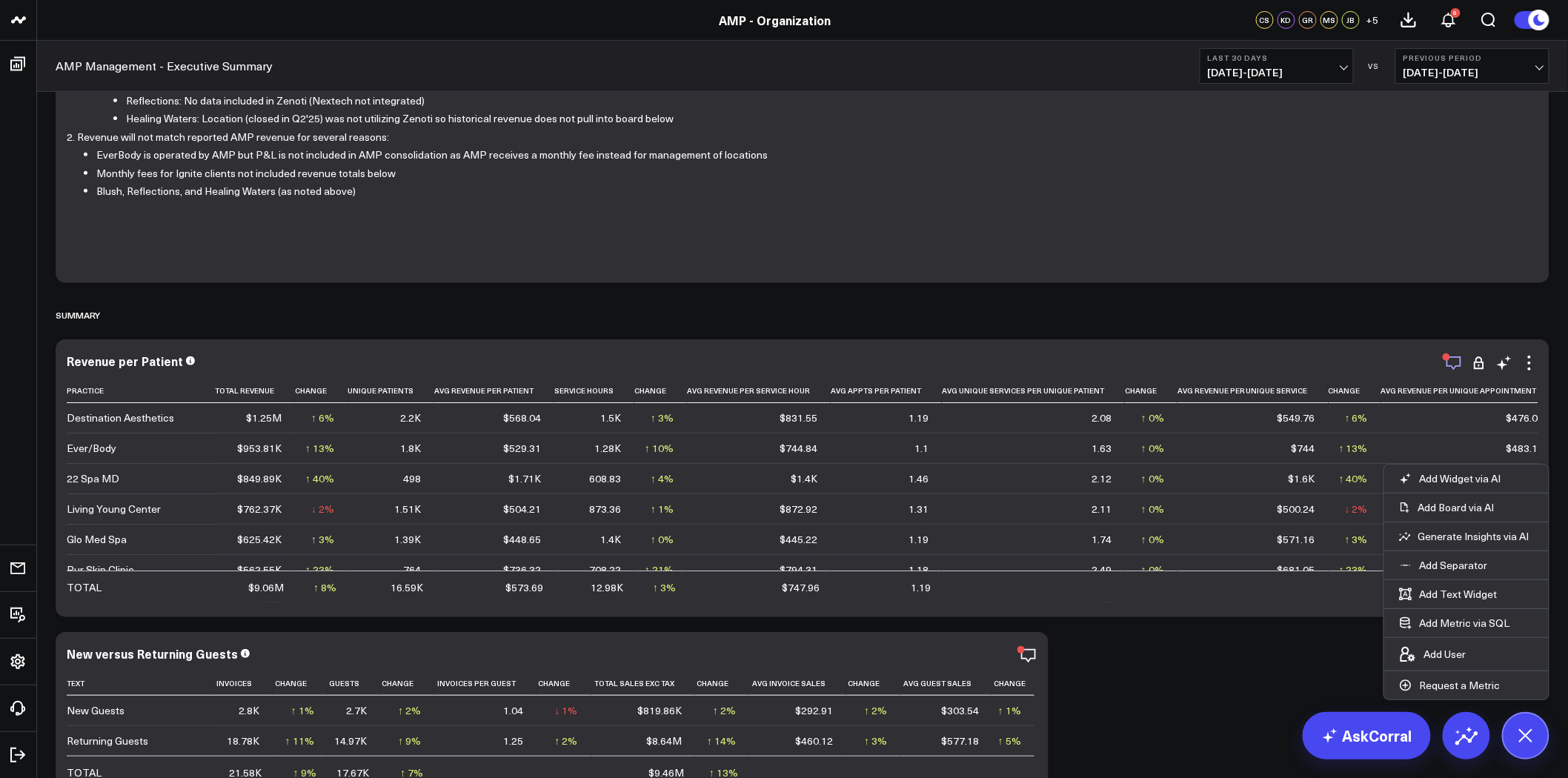
click at [1460, 361] on icon "button" at bounding box center [1453, 363] width 18 height 18
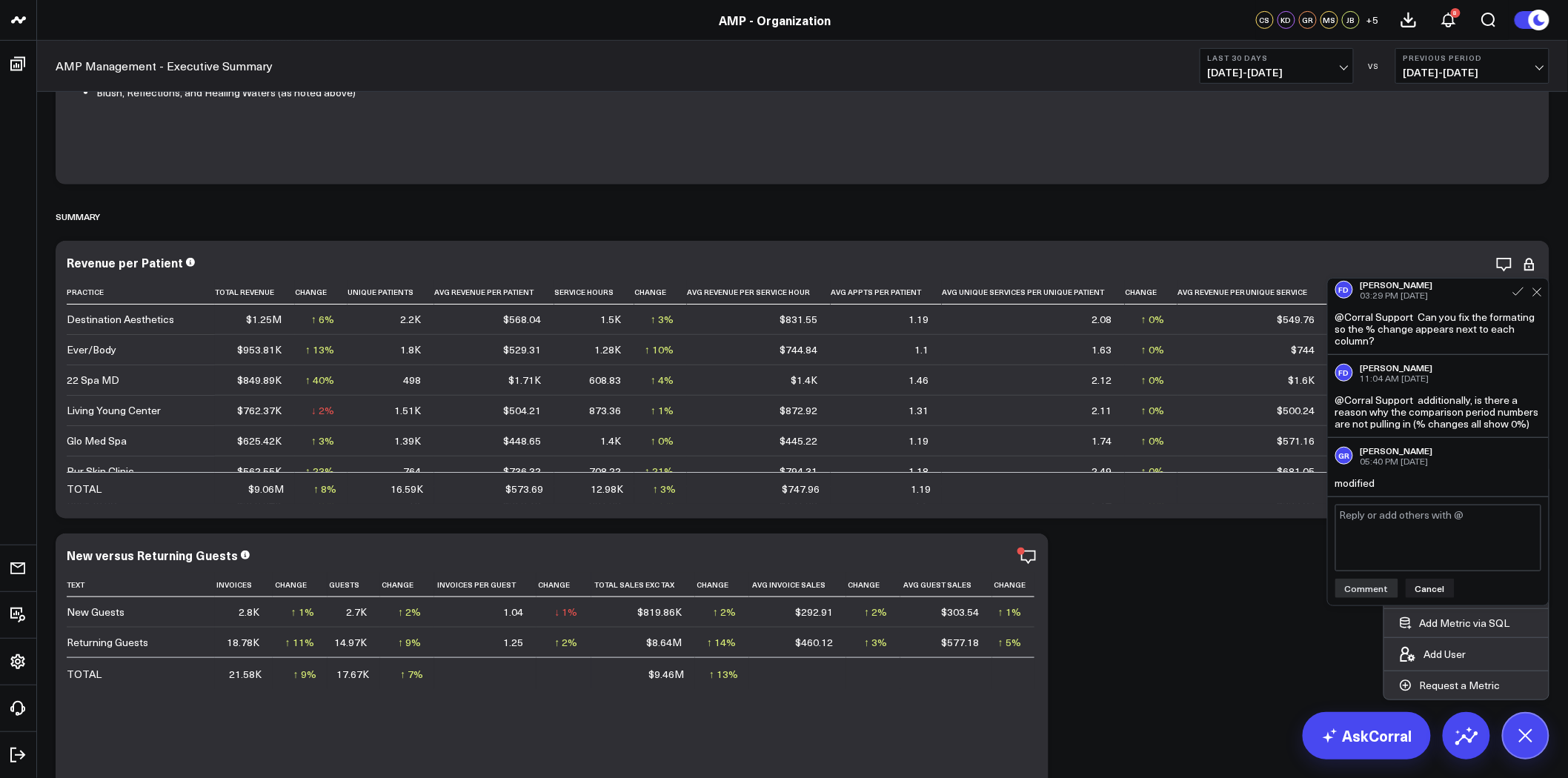
scroll to position [411, 0]
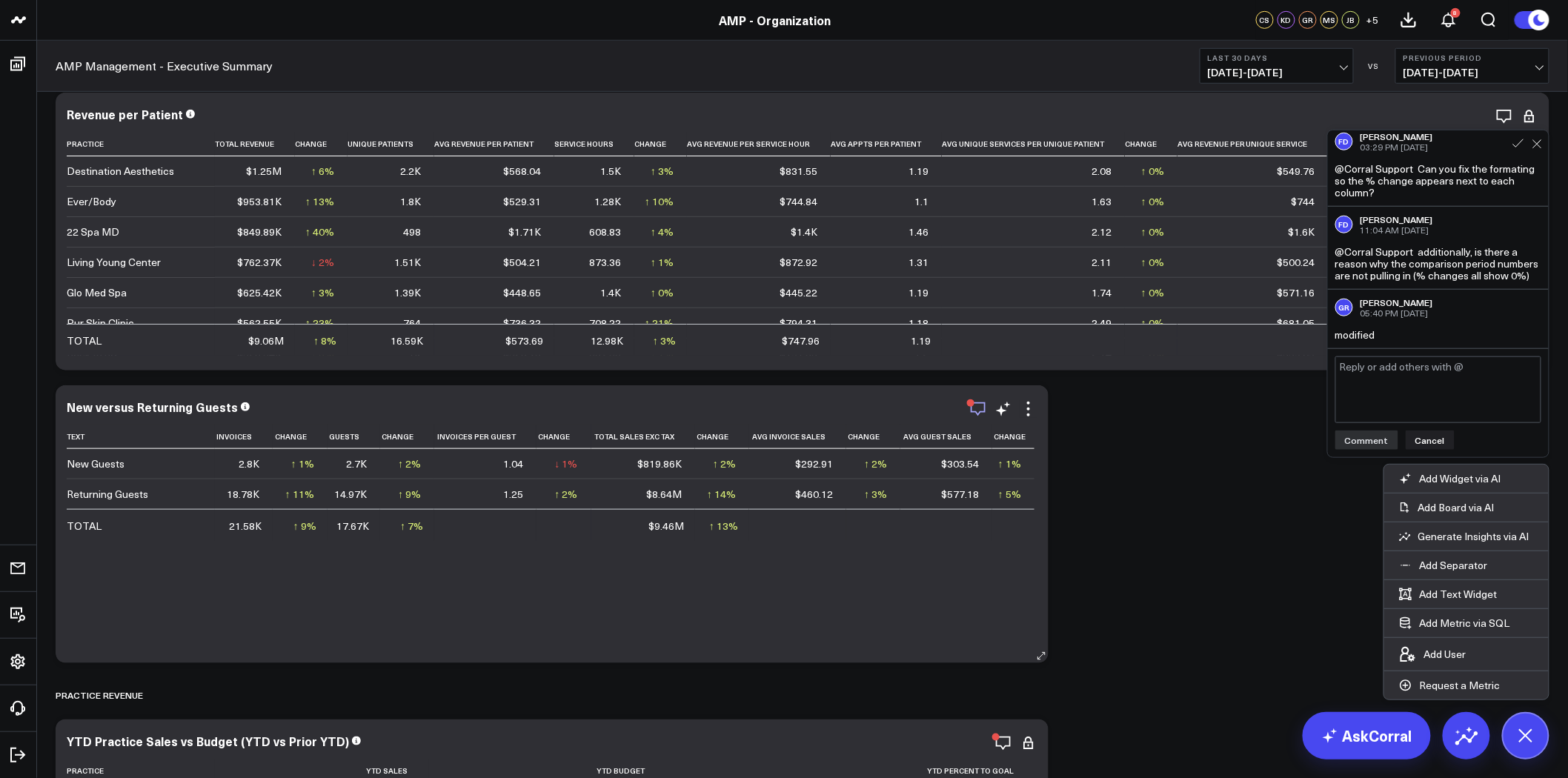
click at [969, 407] on icon "button" at bounding box center [978, 409] width 18 height 18
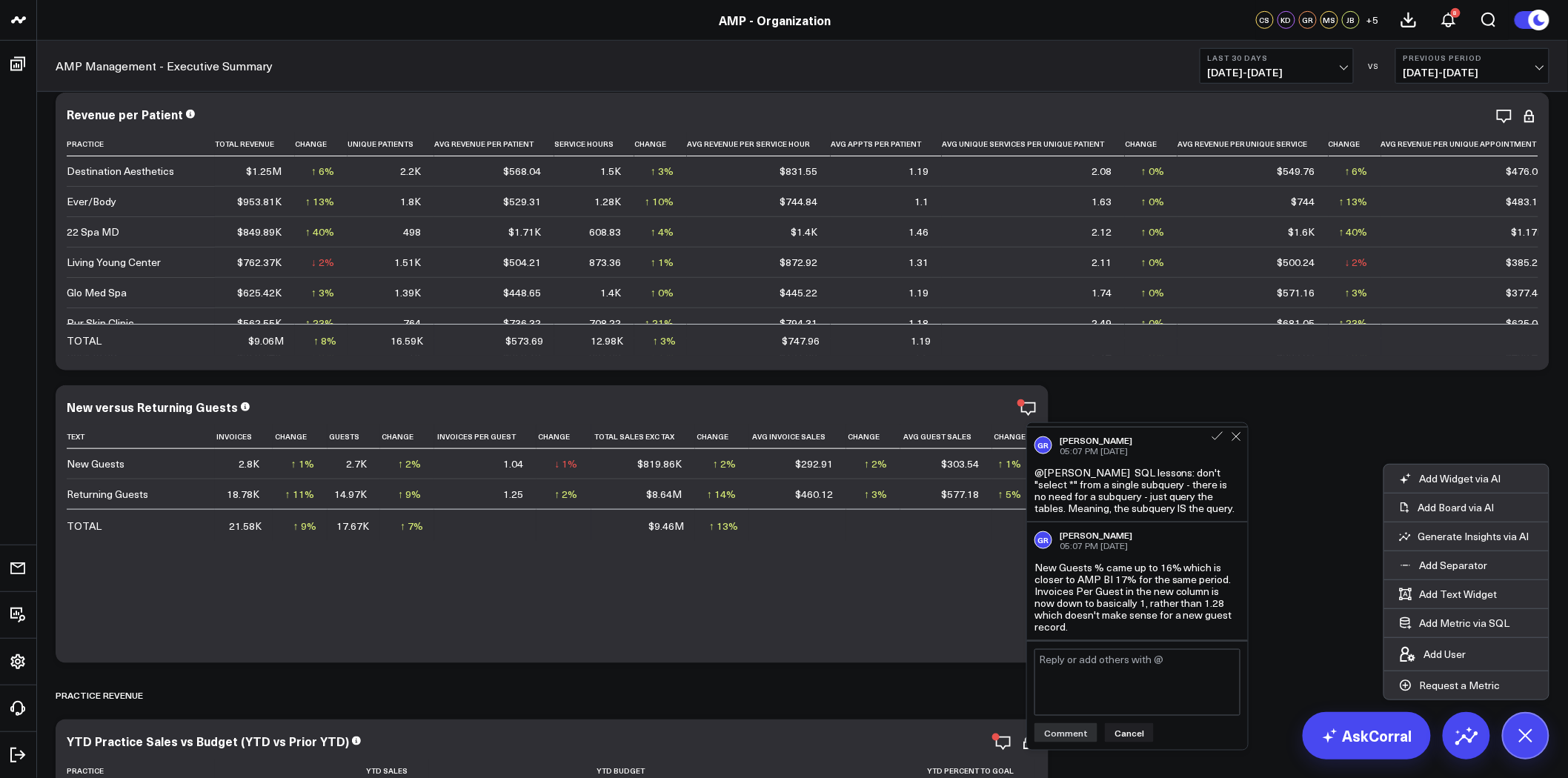
scroll to position [160, 0]
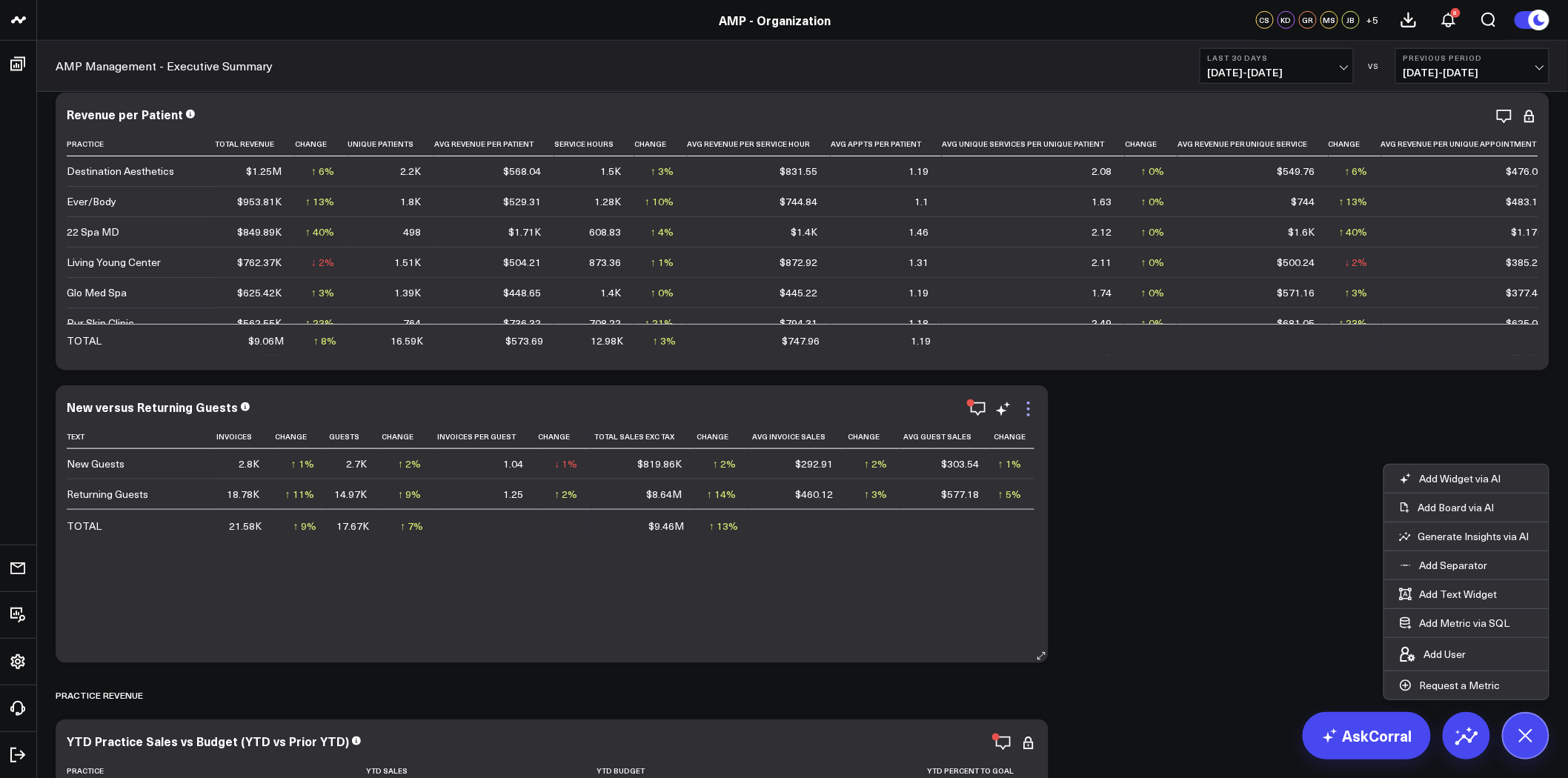
click at [1026, 415] on icon at bounding box center [1028, 409] width 18 height 18
click at [0, 0] on li "Edit Widget" at bounding box center [0, 0] width 0 height 0
click at [1026, 410] on icon at bounding box center [1028, 409] width 18 height 18
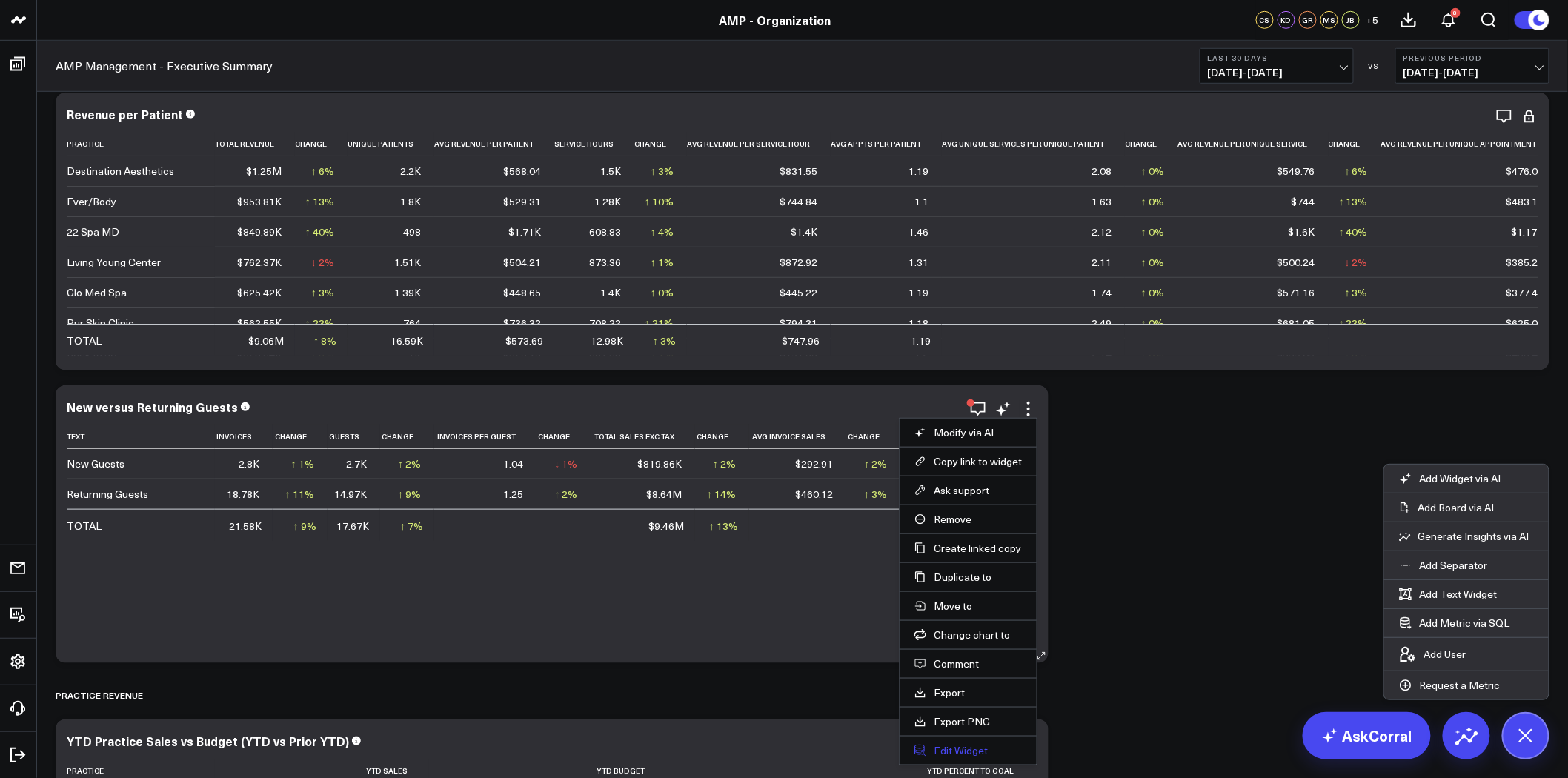
click at [960, 747] on button "Edit Widget" at bounding box center [968, 751] width 107 height 14
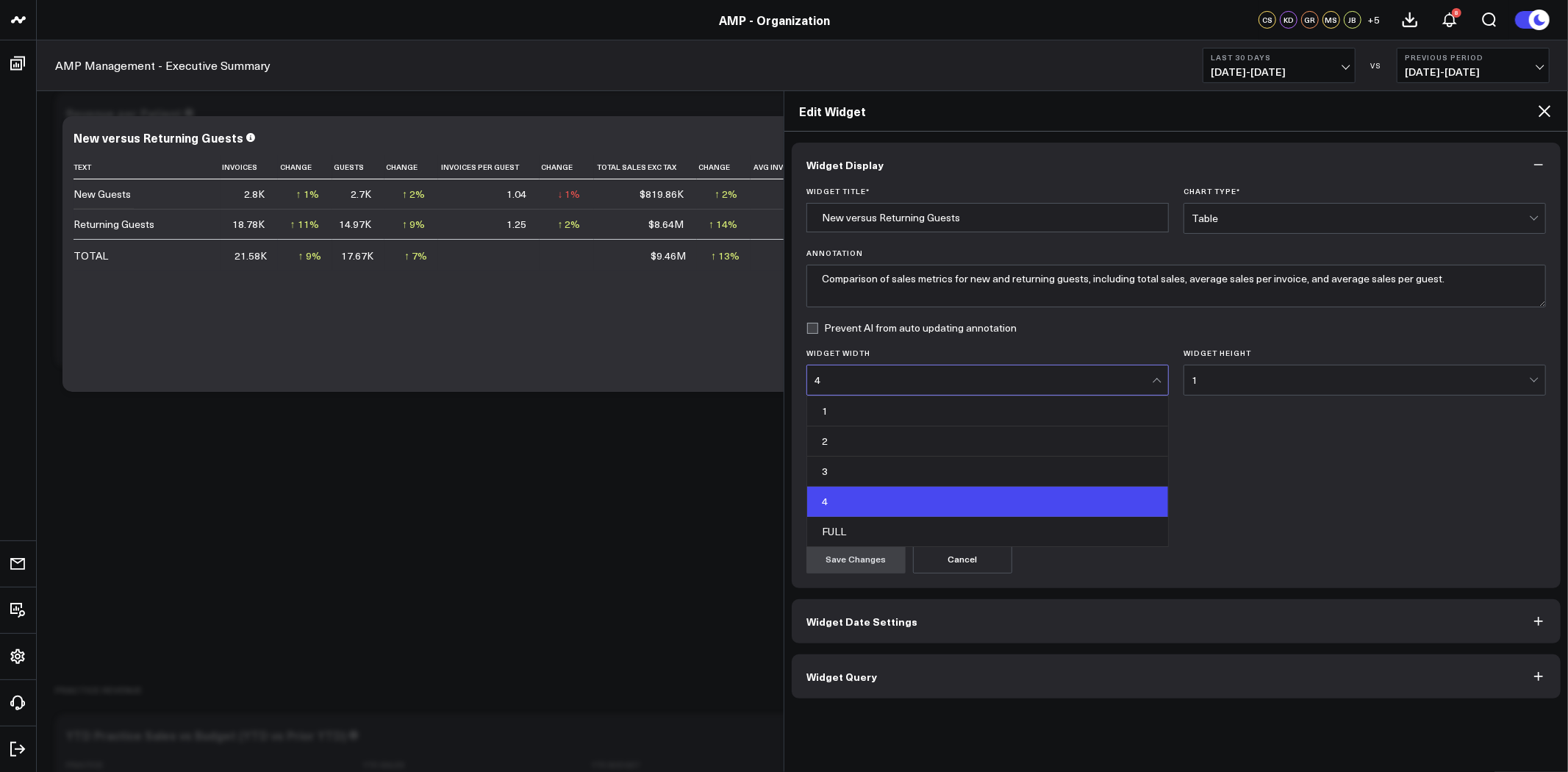
click at [861, 370] on div "4" at bounding box center [983, 380] width 337 height 29
click at [855, 517] on div "4" at bounding box center [987, 501] width 361 height 30
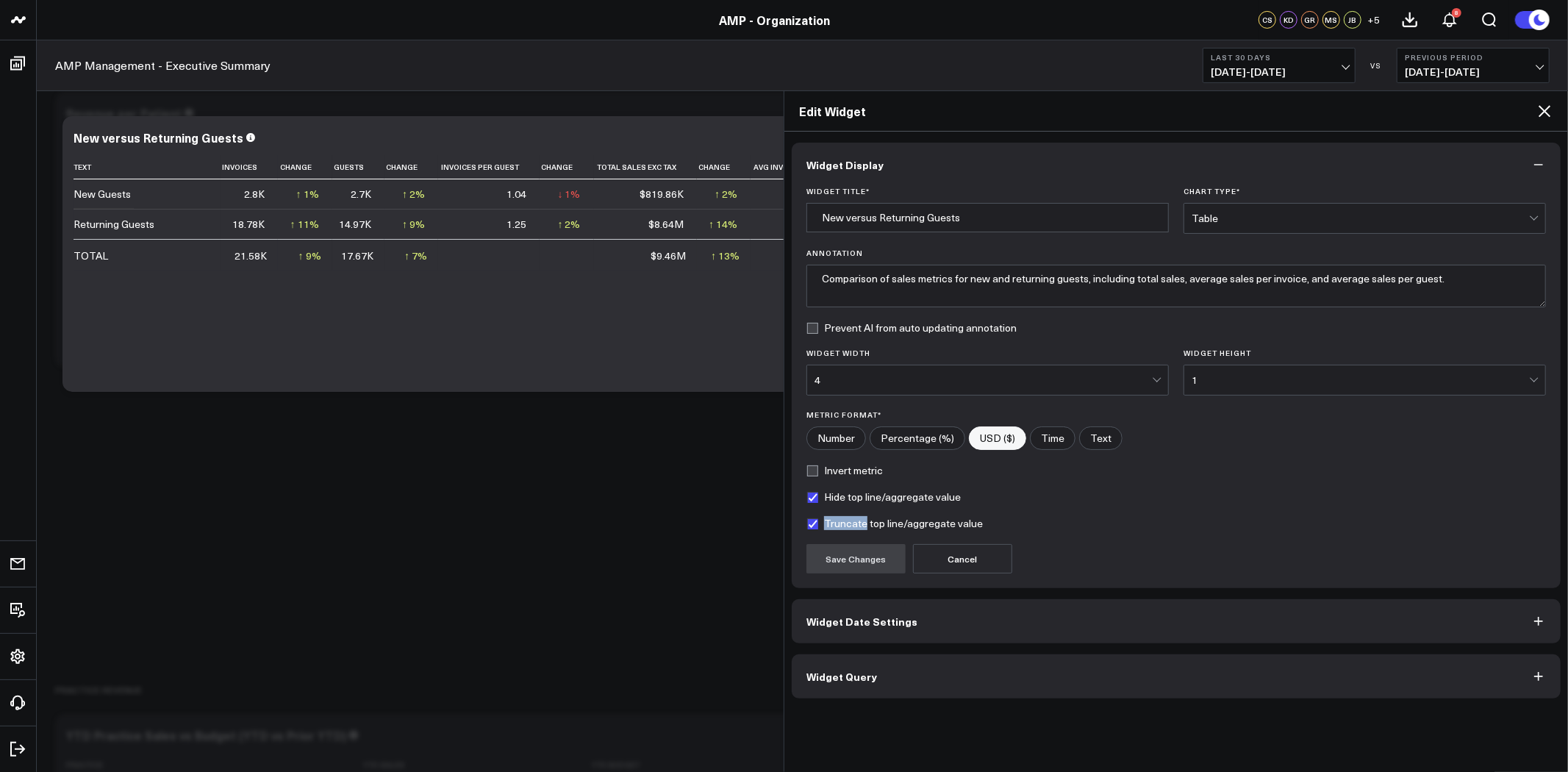
click at [856, 518] on label "Truncate top line/aggregate value" at bounding box center [894, 524] width 177 height 12
click at [819, 518] on input "Truncate top line/aggregate value" at bounding box center [812, 524] width 12 height 12
checkbox input "false"
click at [872, 388] on div "4" at bounding box center [983, 380] width 337 height 29
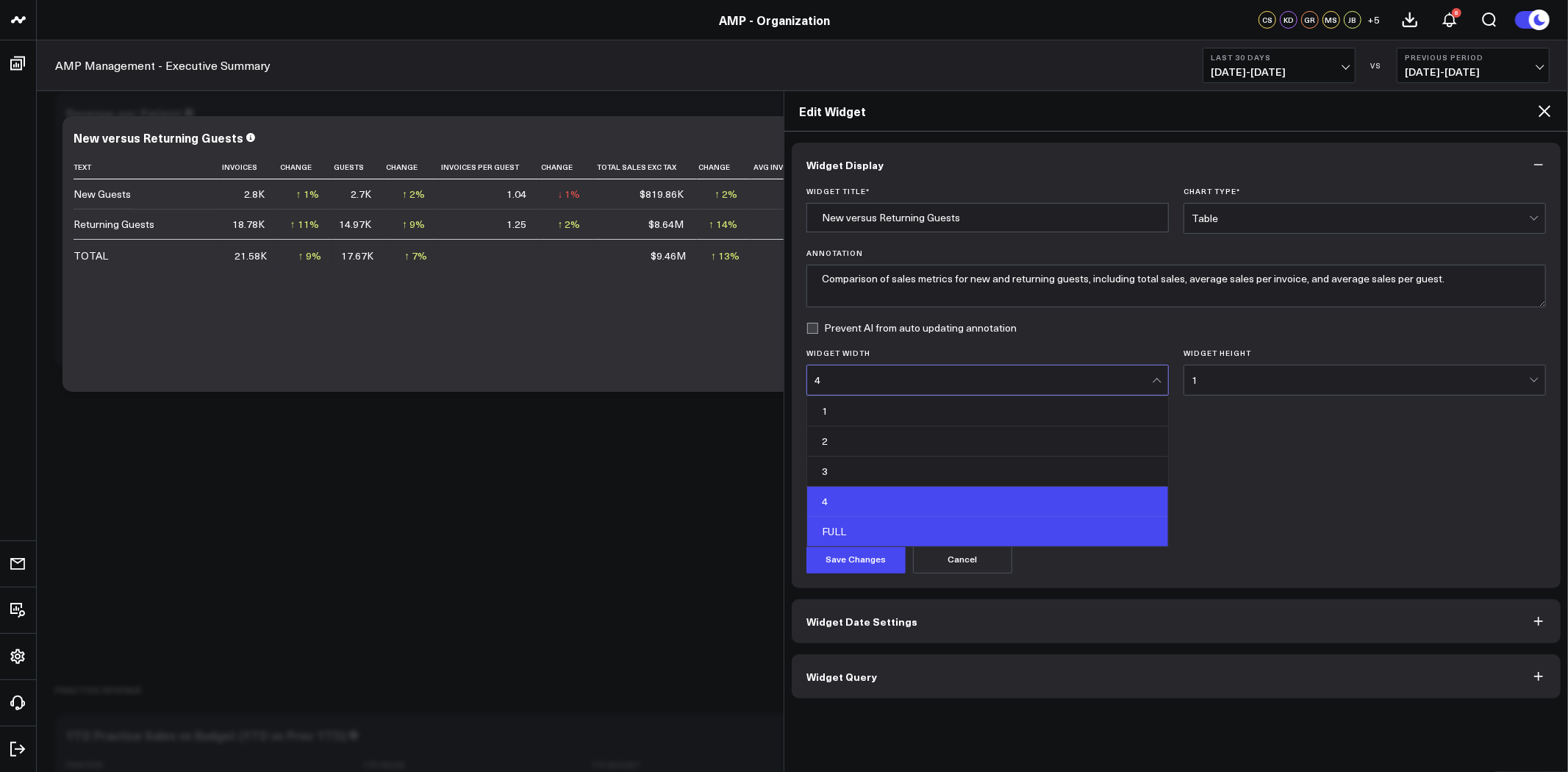
click at [872, 532] on div "FULL" at bounding box center [987, 531] width 361 height 29
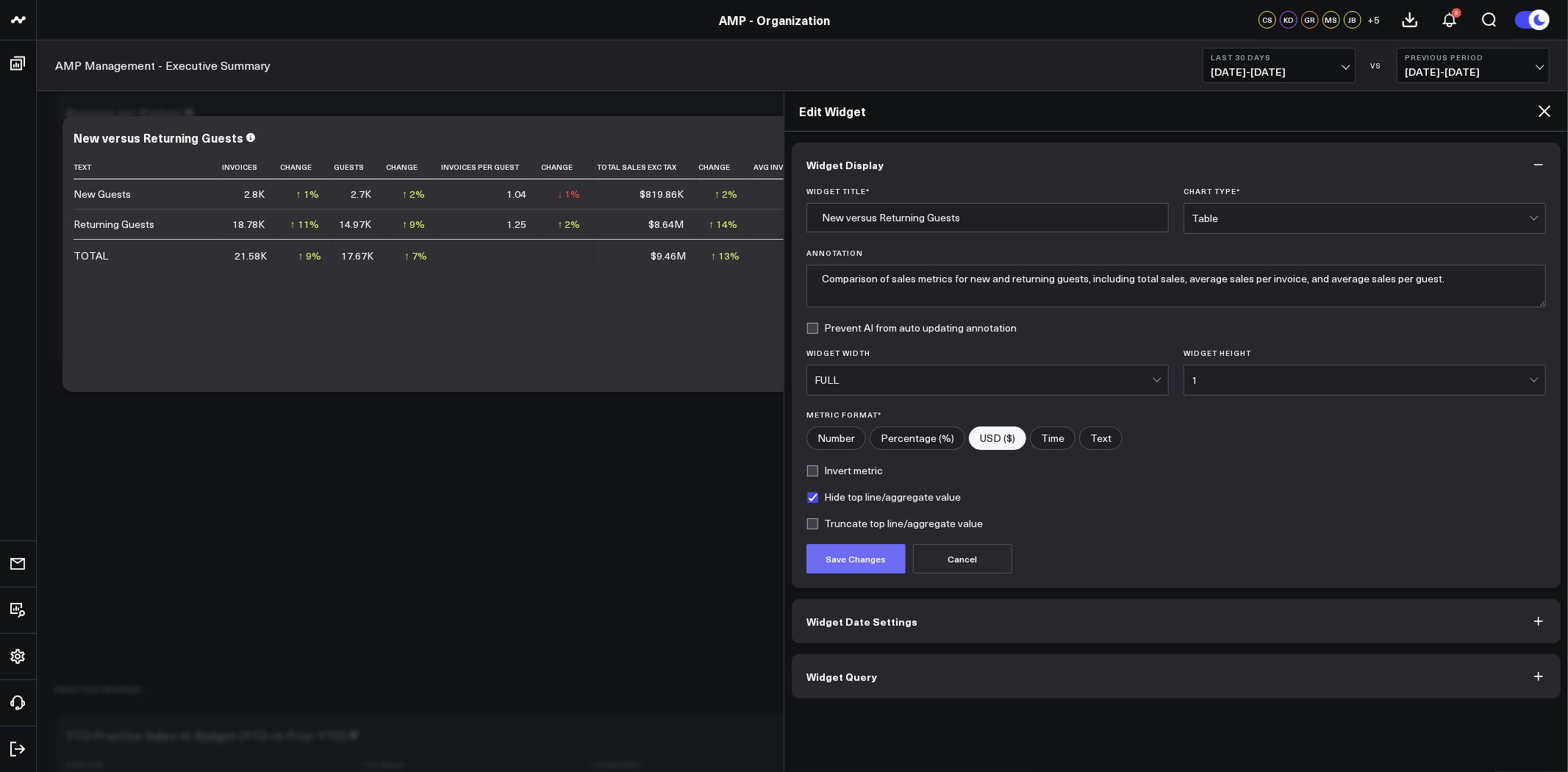
click at [865, 558] on button "Save Changes" at bounding box center [856, 558] width 100 height 29
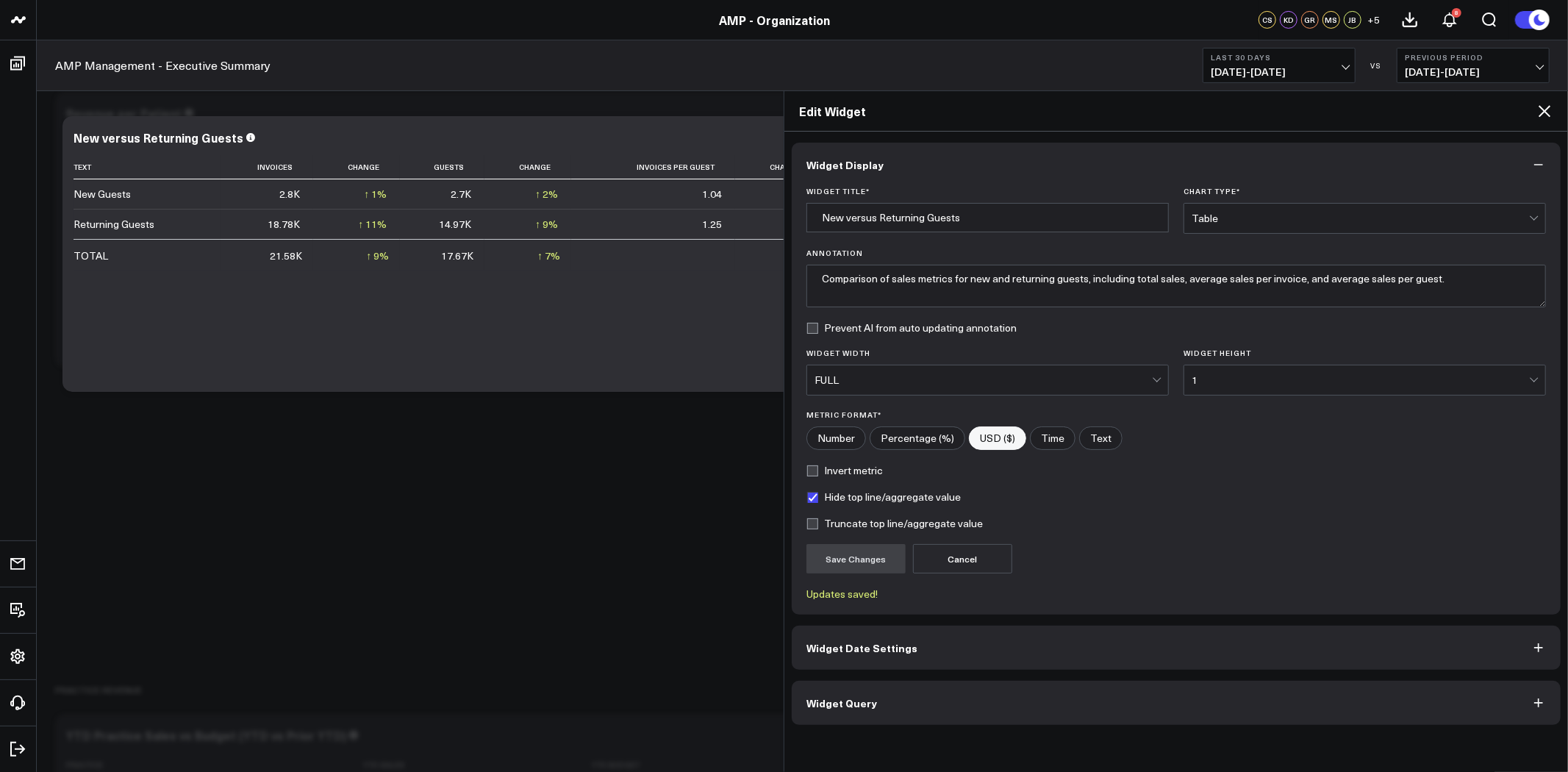
click at [1543, 104] on icon at bounding box center [1545, 111] width 17 height 17
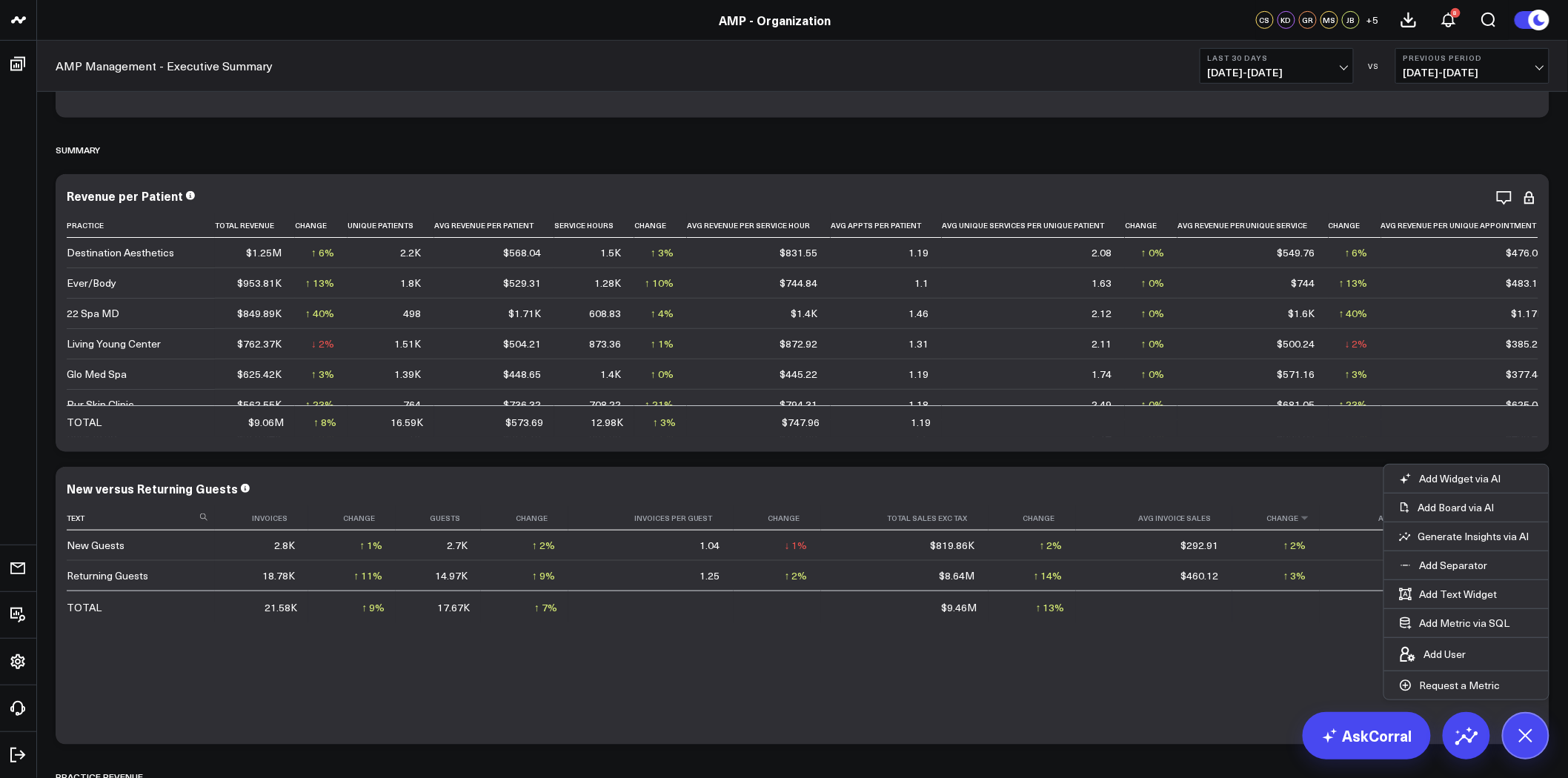
scroll to position [329, 0]
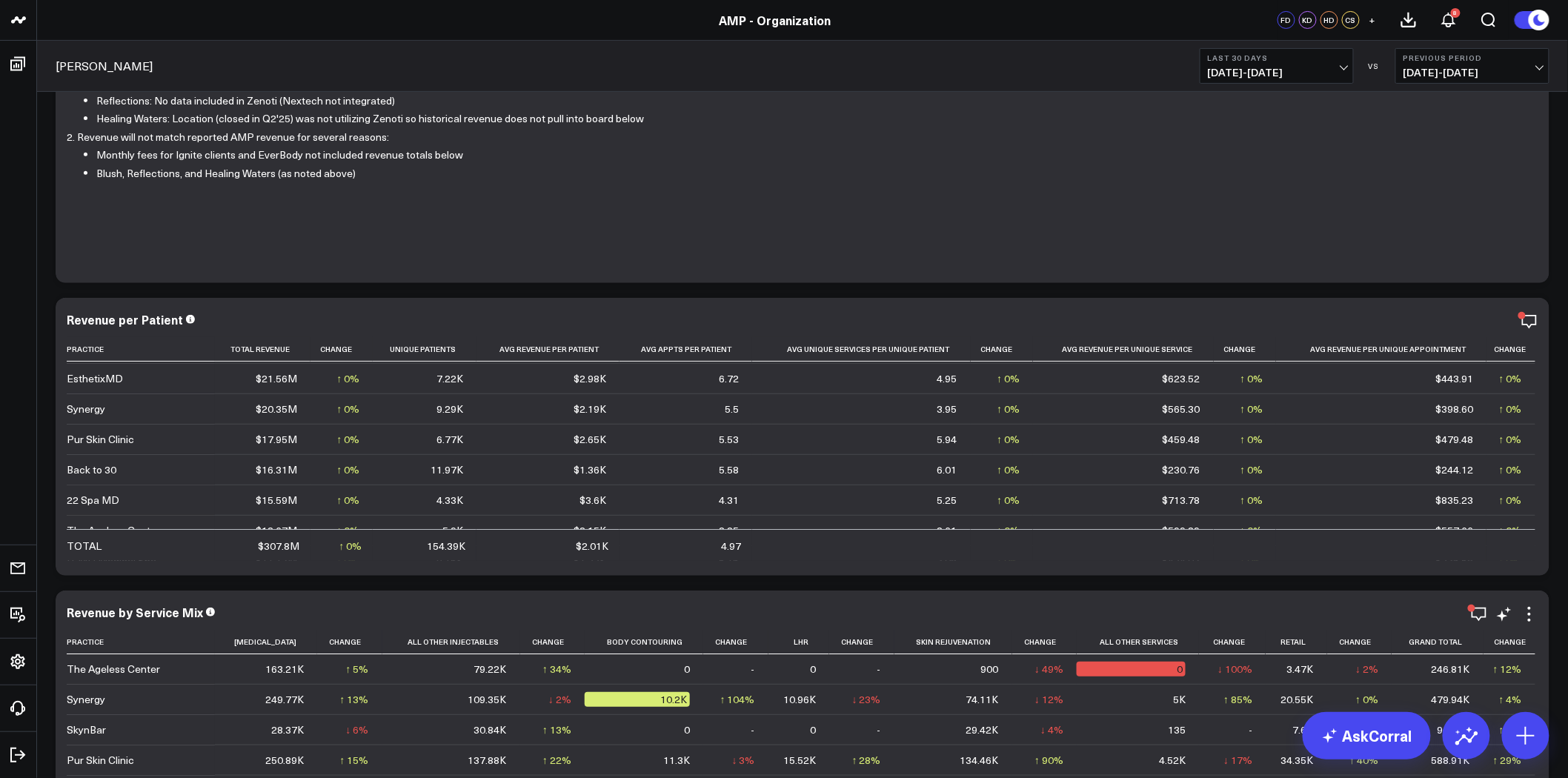
scroll to position [329, 0]
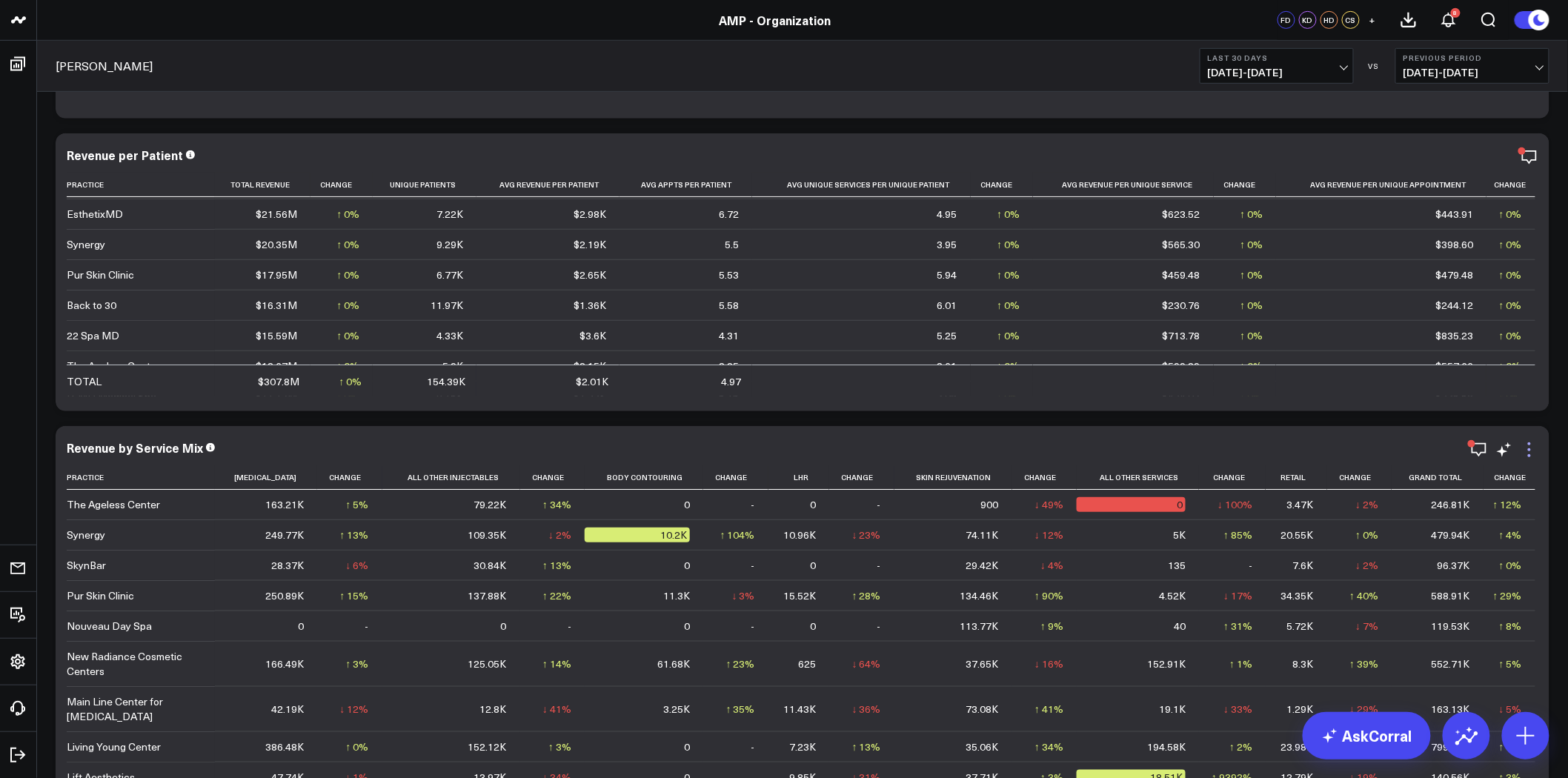
click at [1527, 447] on icon at bounding box center [1529, 450] width 18 height 18
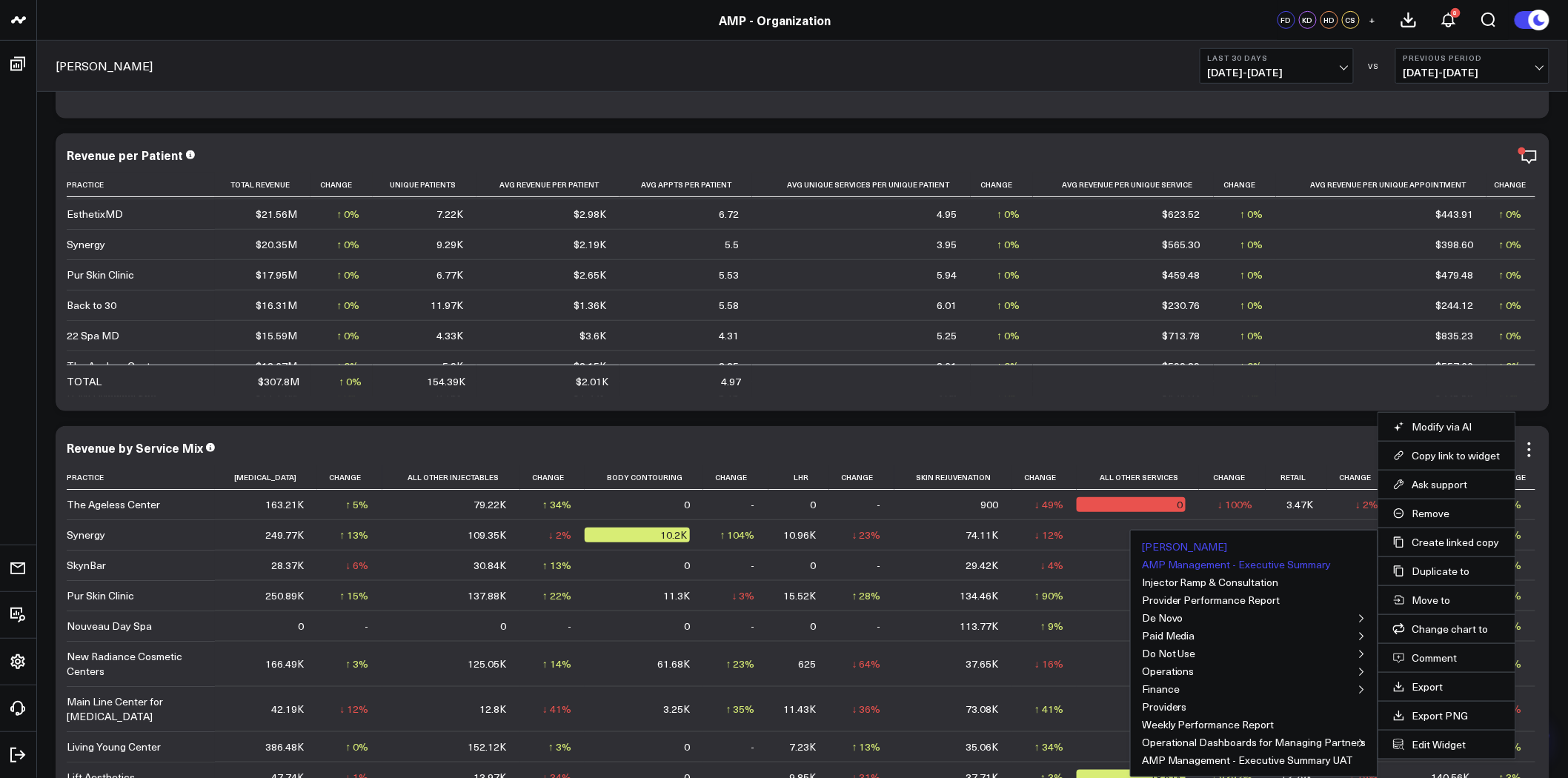
click at [1256, 567] on button "AMP Management - Executive Summary" at bounding box center [1236, 564] width 190 height 11
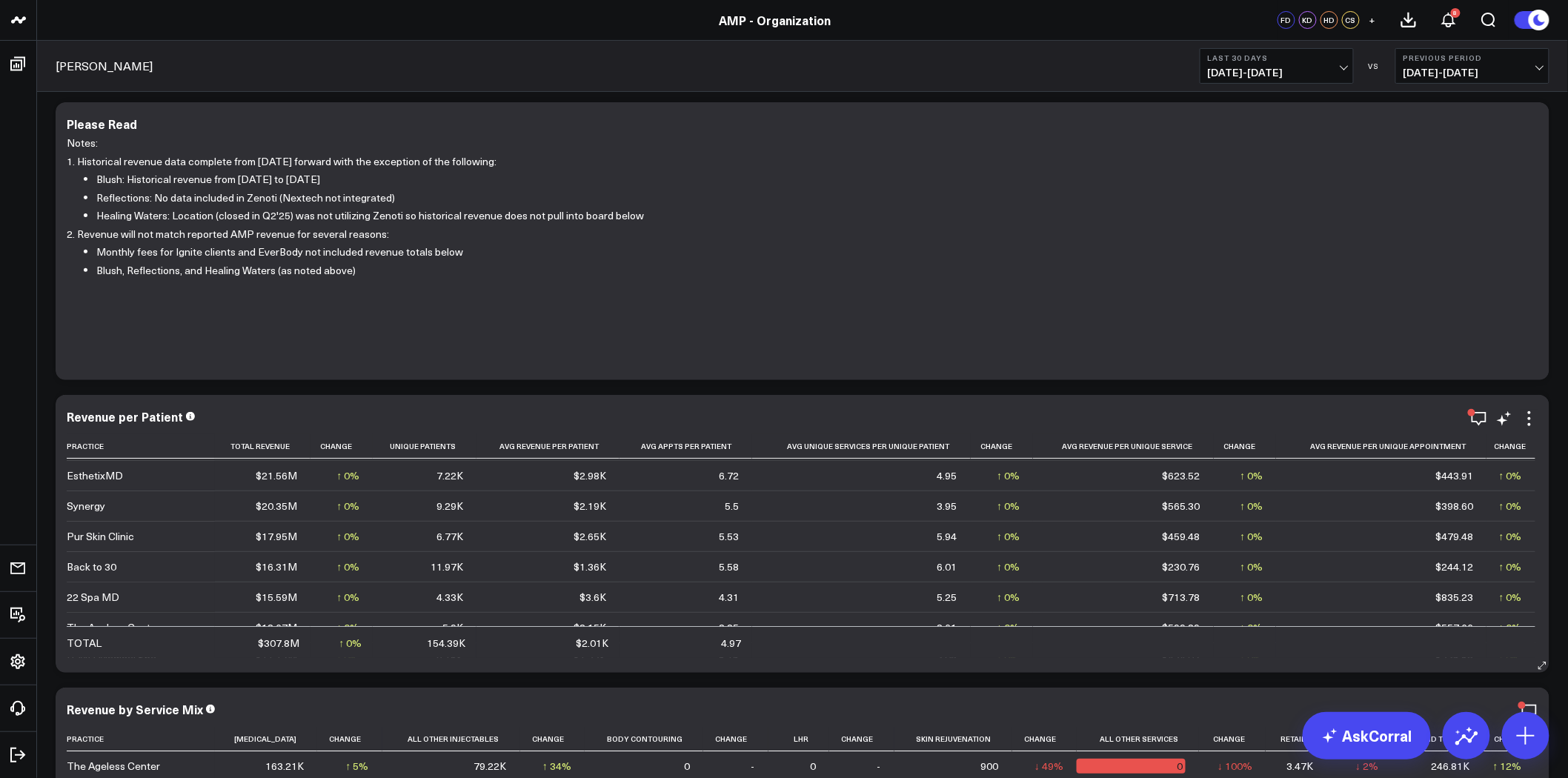
scroll to position [0, 0]
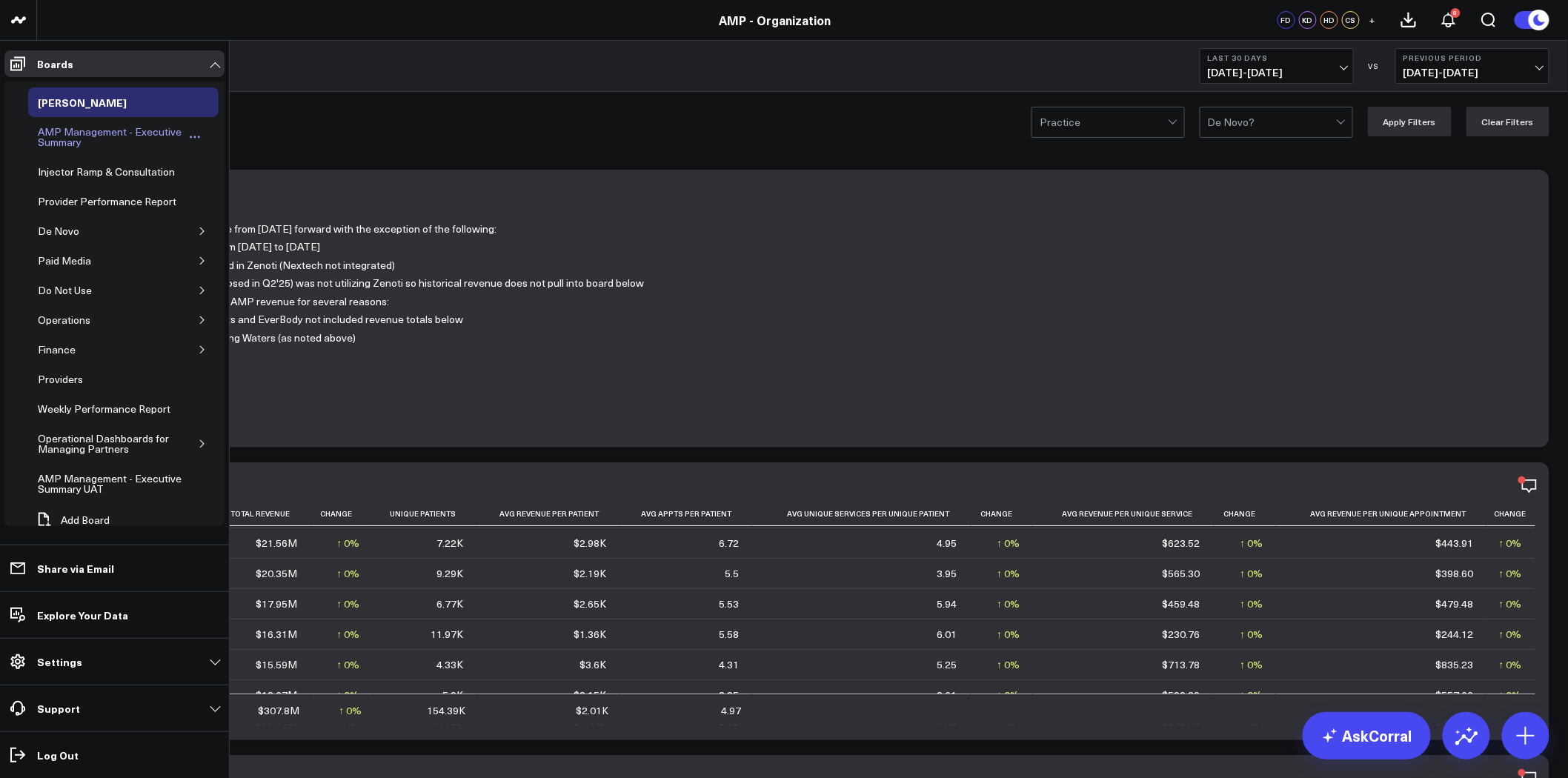
click at [69, 130] on div "AMP Management - Executive Summary" at bounding box center [110, 136] width 153 height 28
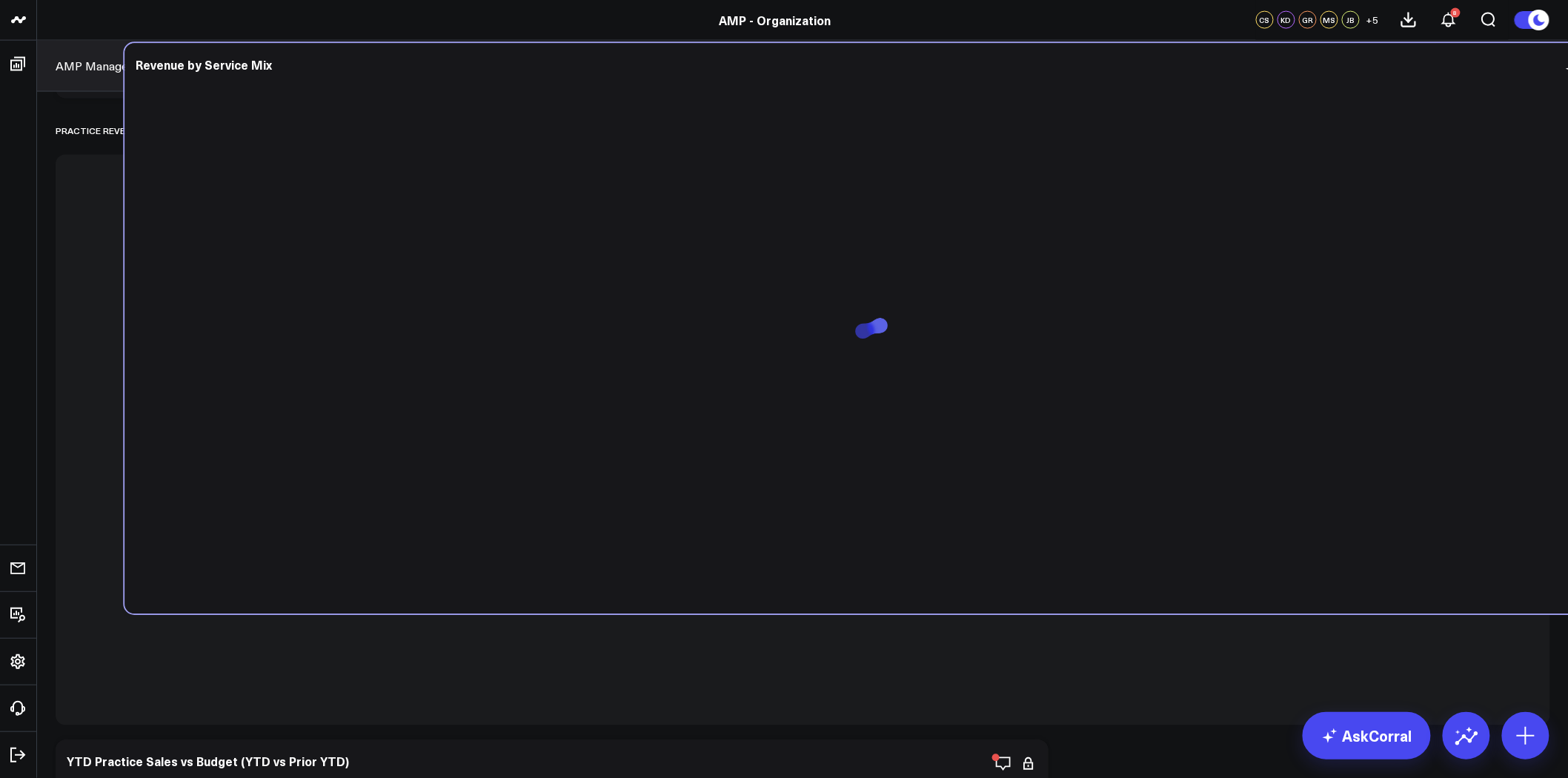
scroll to position [971, 0]
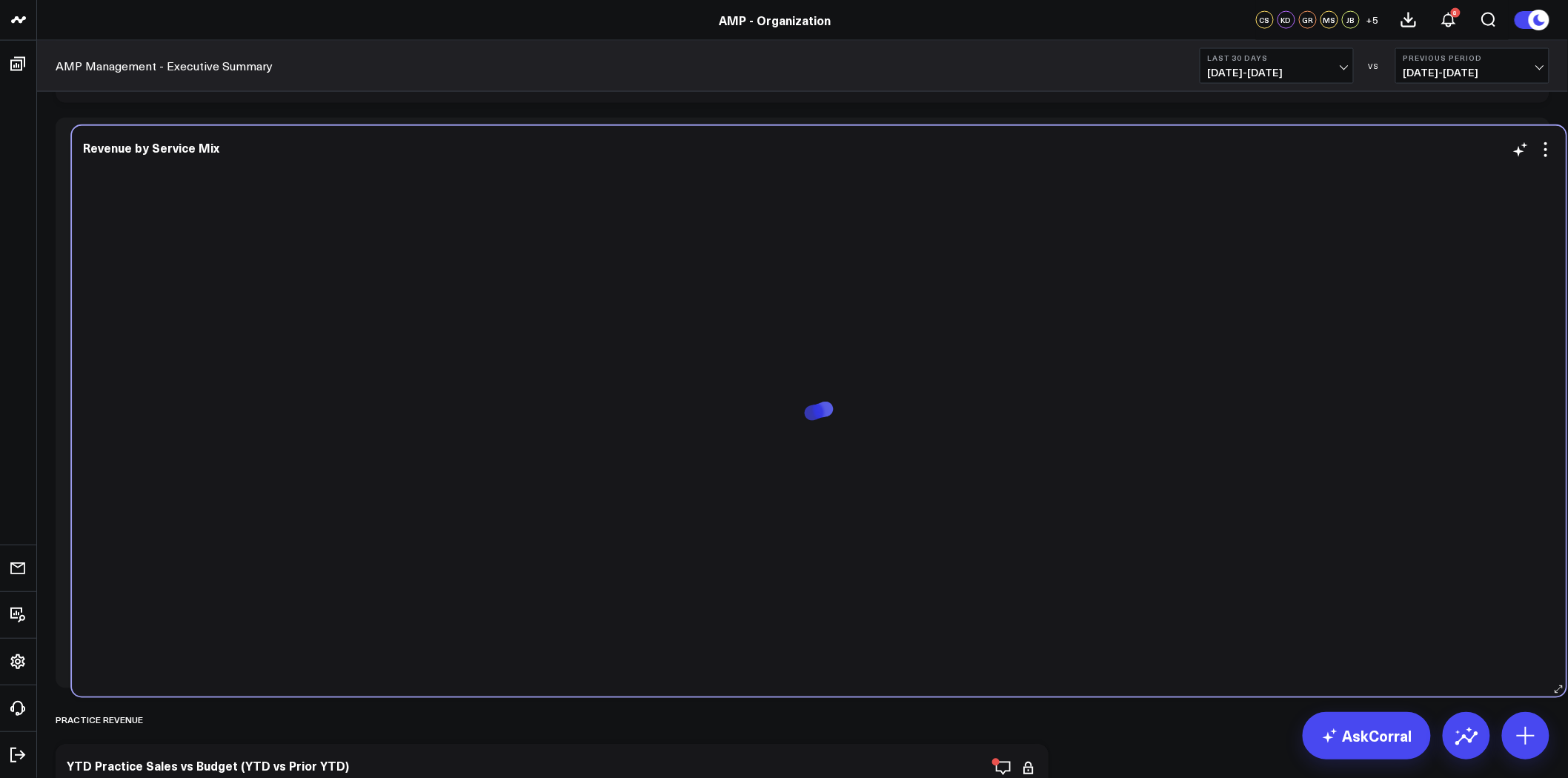
drag, startPoint x: 411, startPoint y: 200, endPoint x: 429, endPoint y: 145, distance: 57.9
click at [429, 145] on div "Revenue by Service Mix" at bounding box center [818, 149] width 1472 height 17
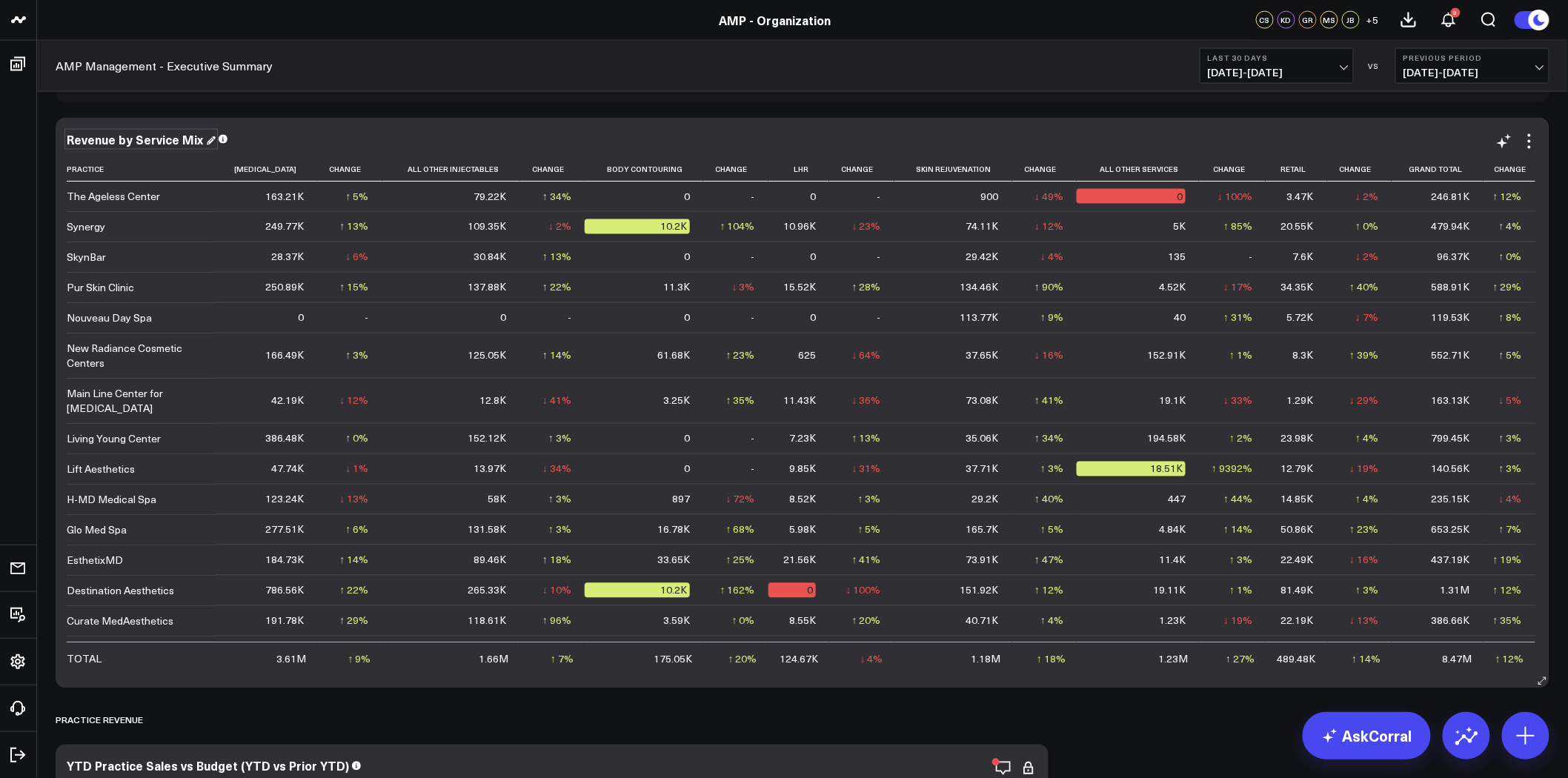
click at [136, 137] on div "Revenue by Service Mix" at bounding box center [140, 139] width 149 height 17
click at [136, 137] on div "Revenue by Service Mix" at bounding box center [135, 139] width 139 height 17
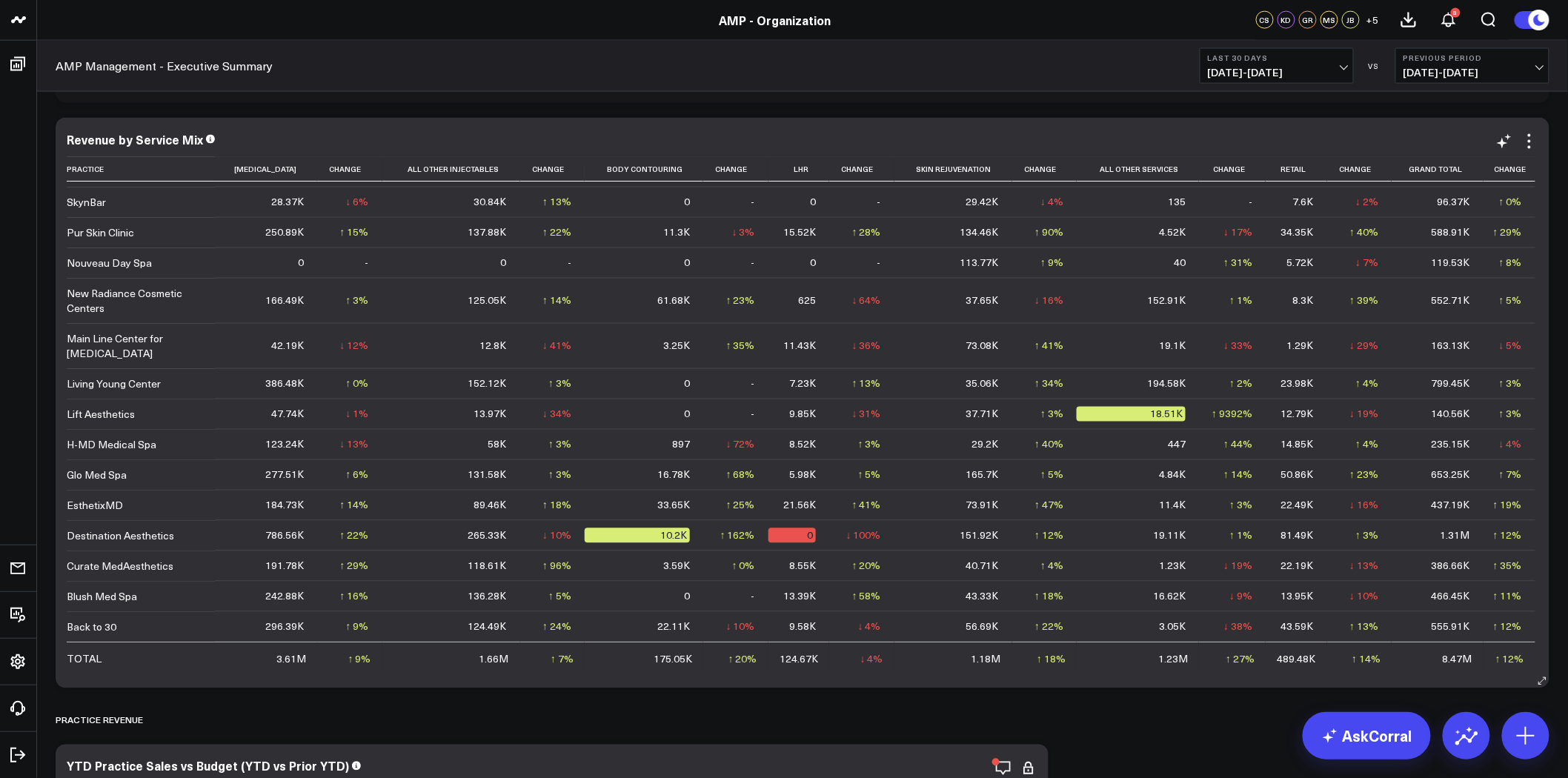
scroll to position [117, 0]
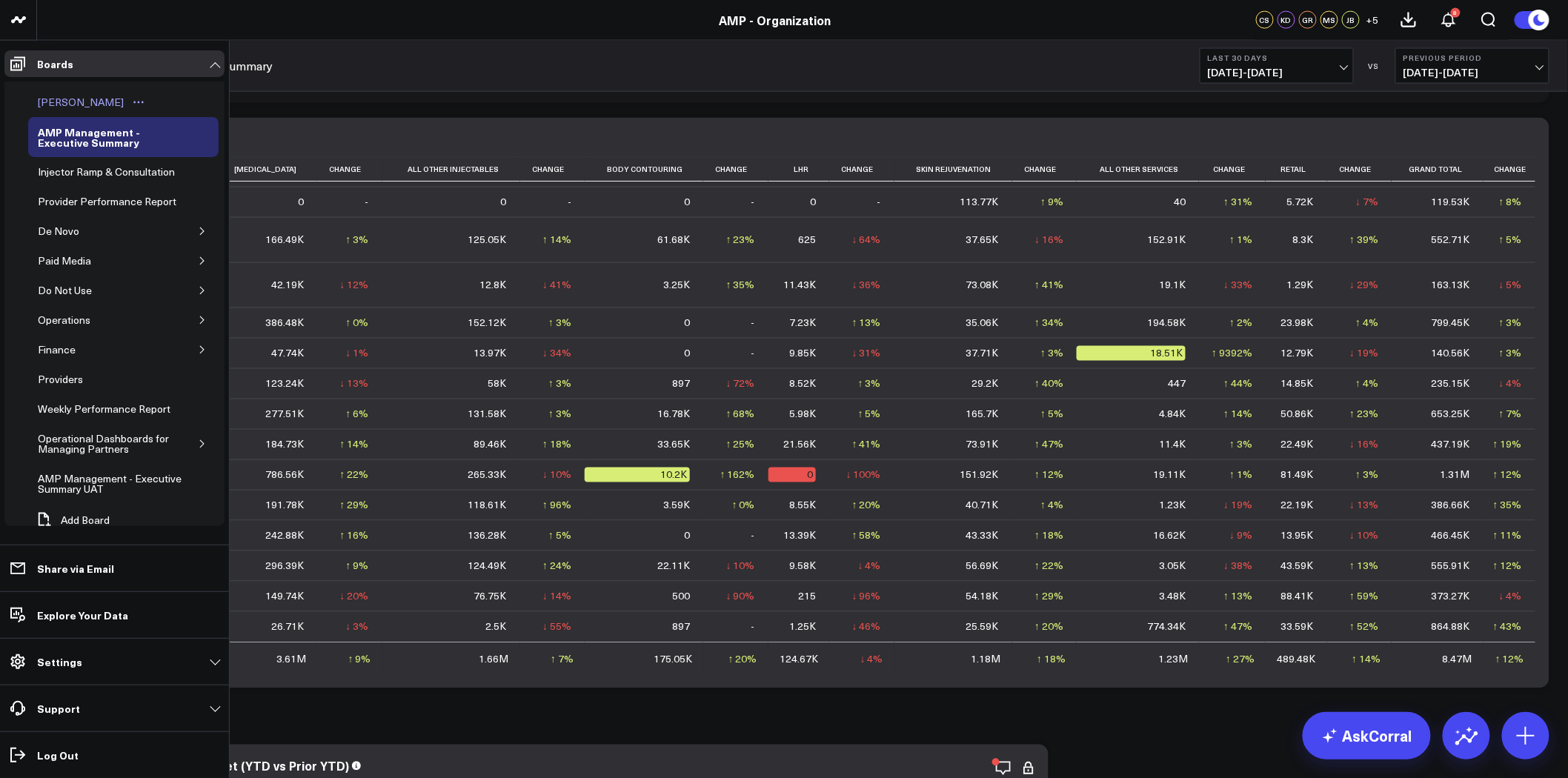
click at [84, 97] on div "[PERSON_NAME]" at bounding box center [81, 102] width 93 height 18
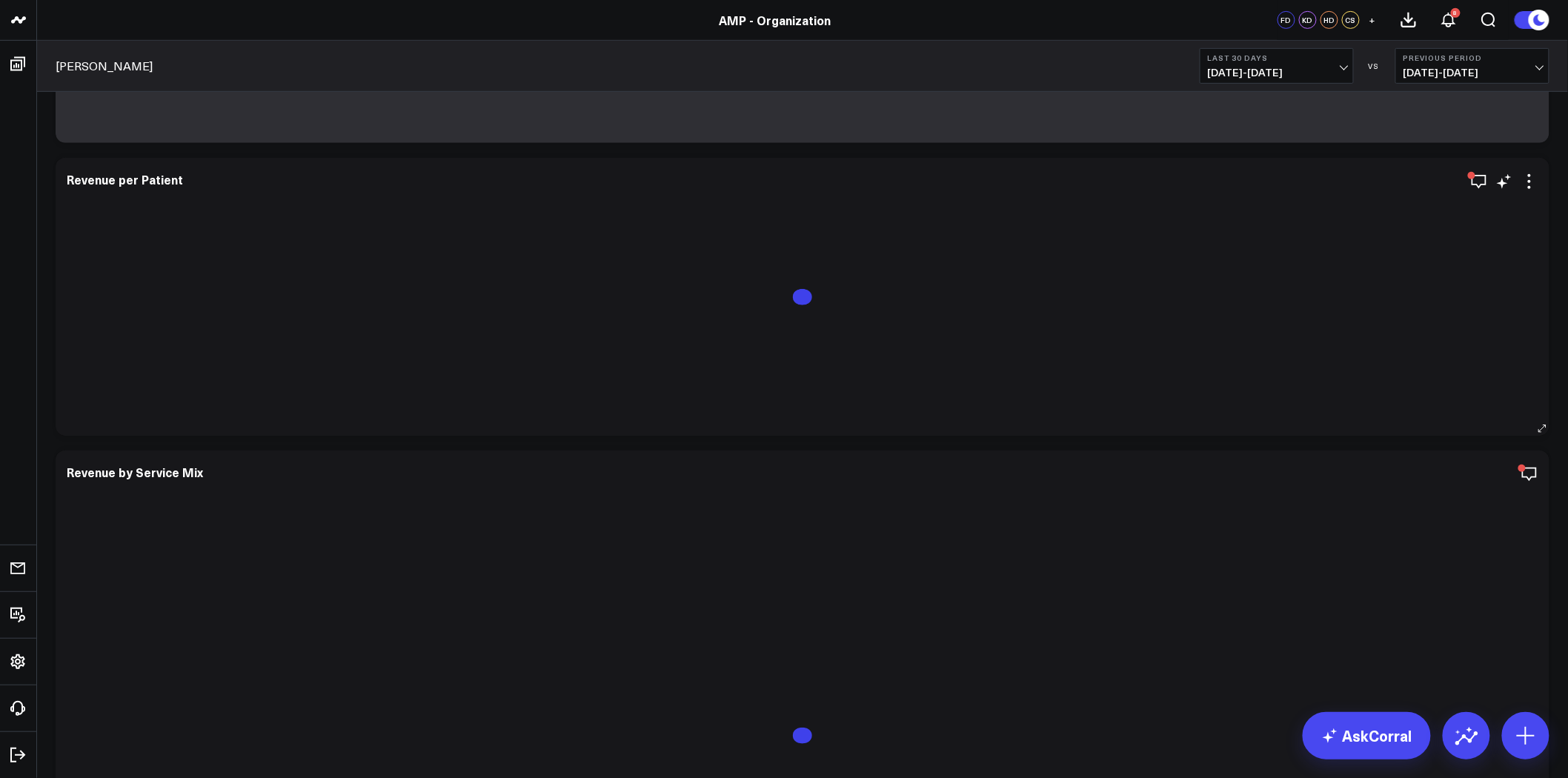
scroll to position [165, 0]
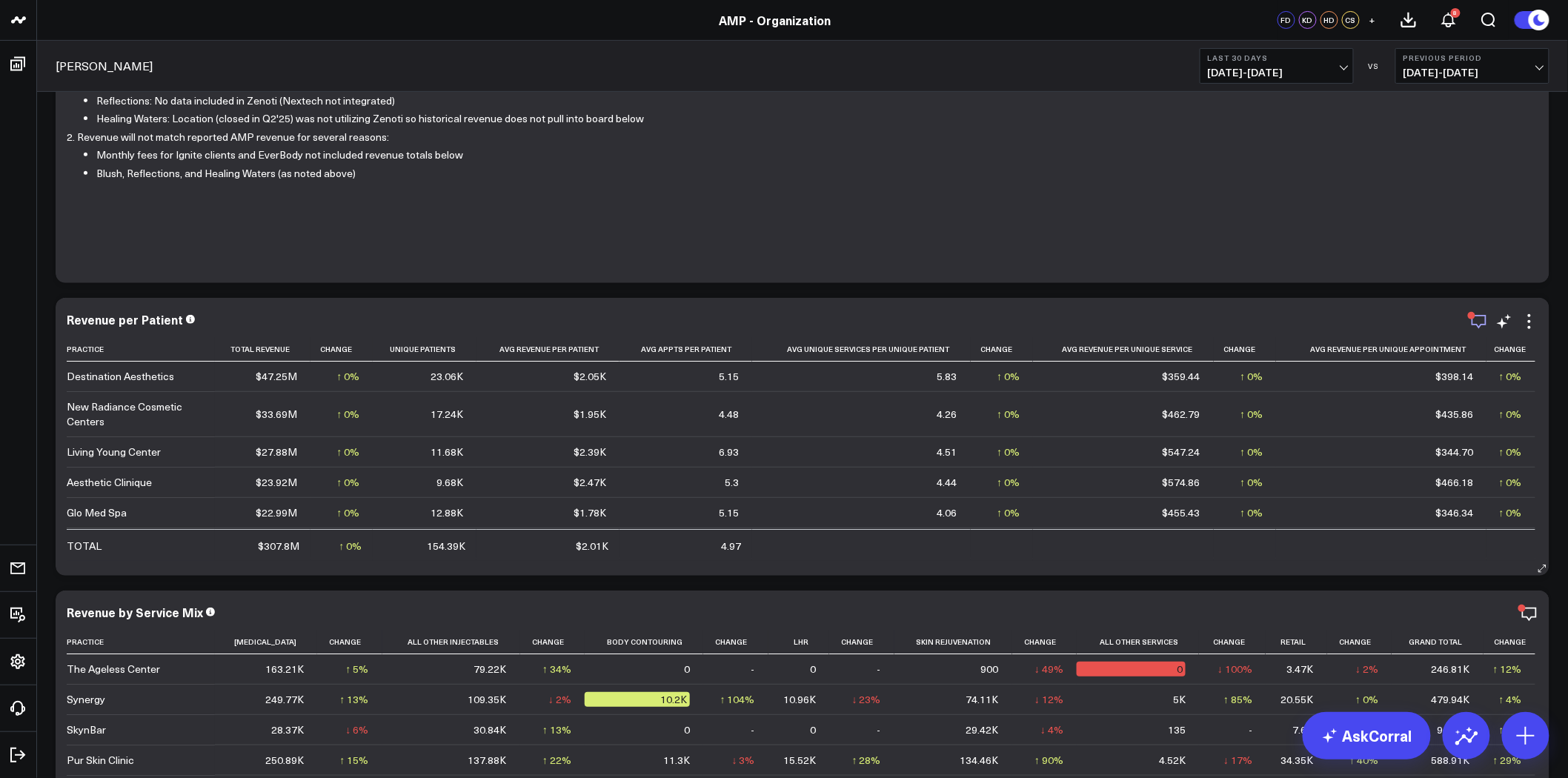
click at [1482, 317] on icon "button" at bounding box center [1478, 321] width 18 height 18
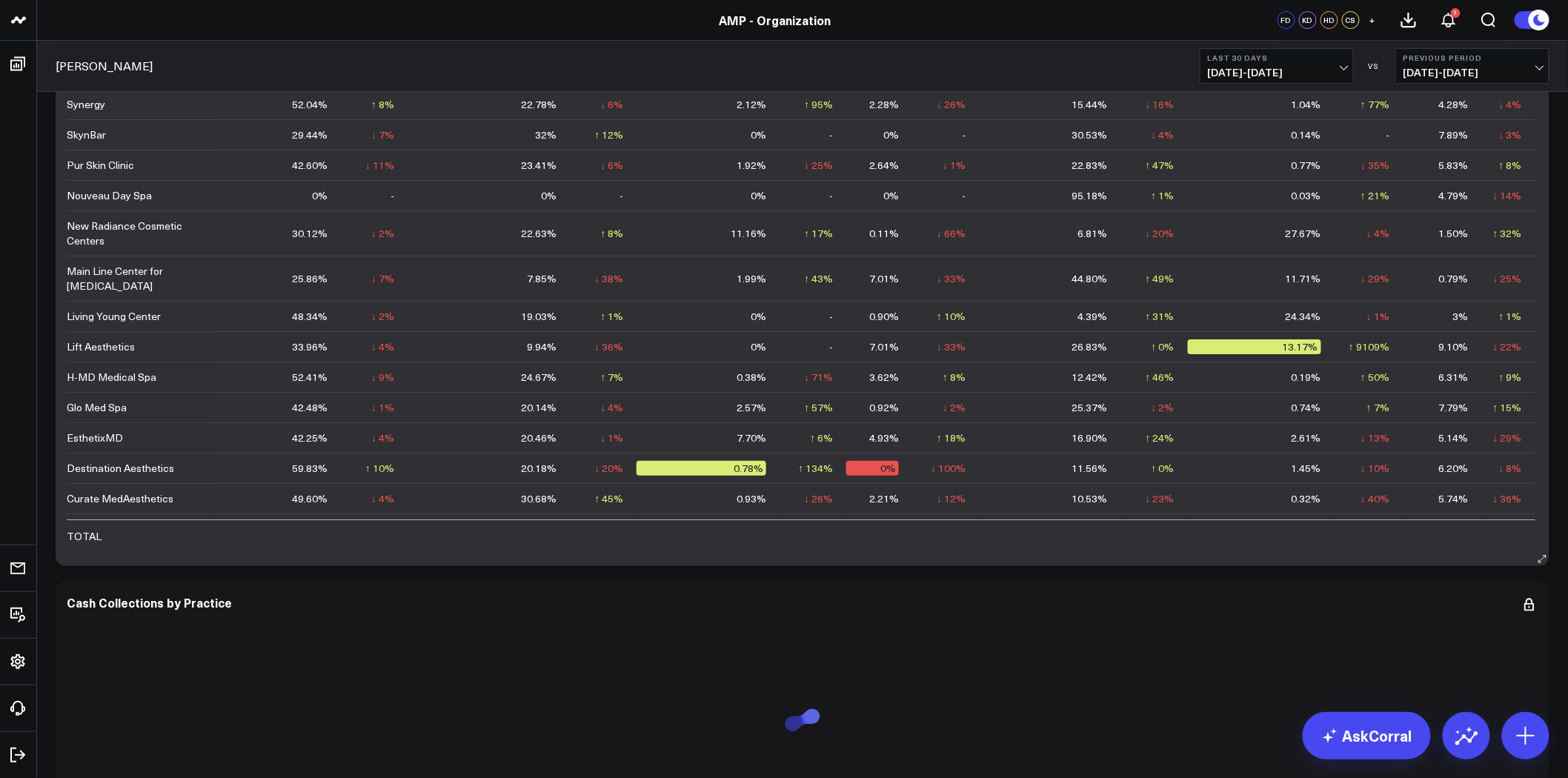
scroll to position [1975, 0]
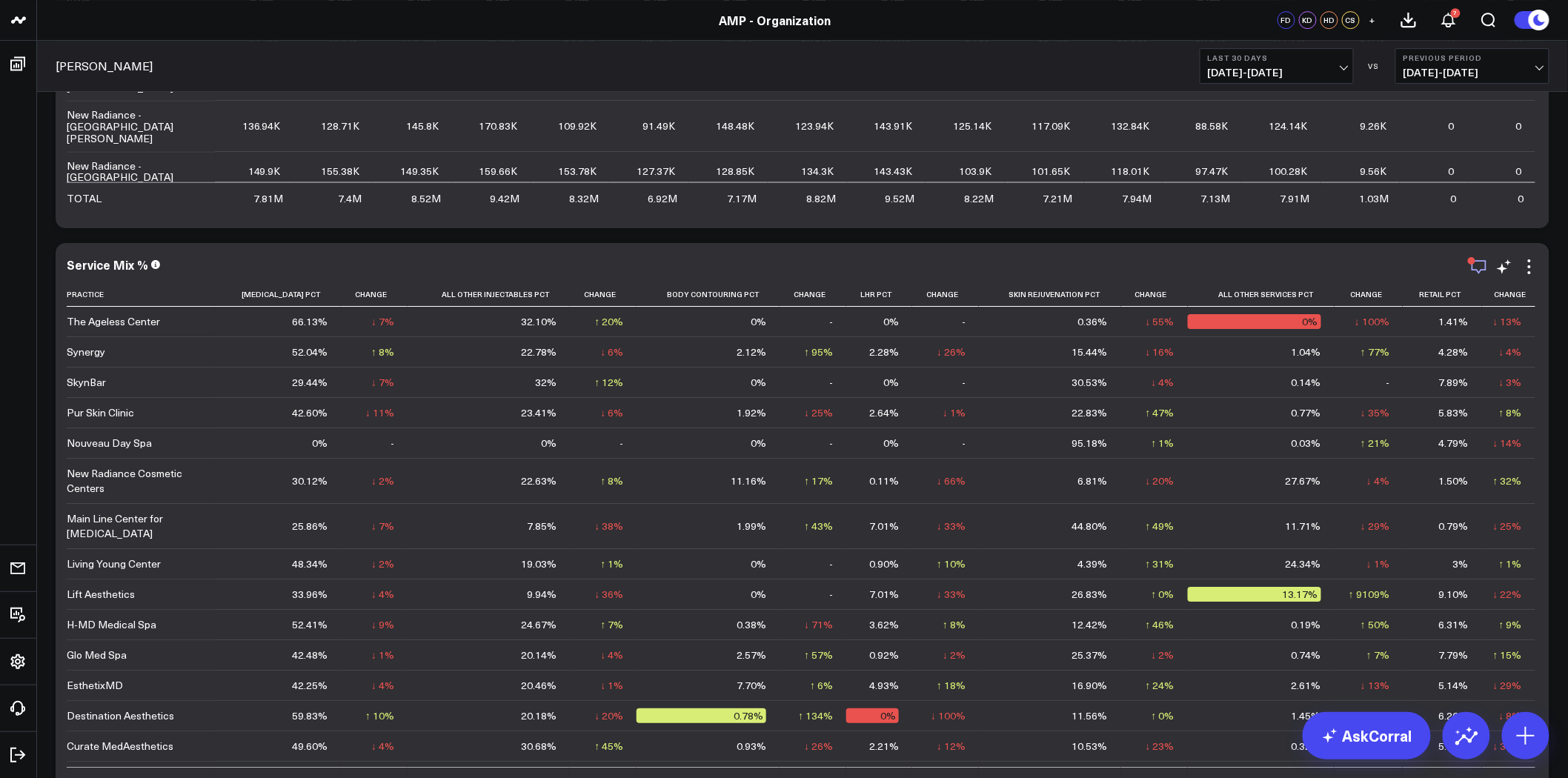
click at [1476, 265] on icon "button" at bounding box center [1478, 267] width 18 height 18
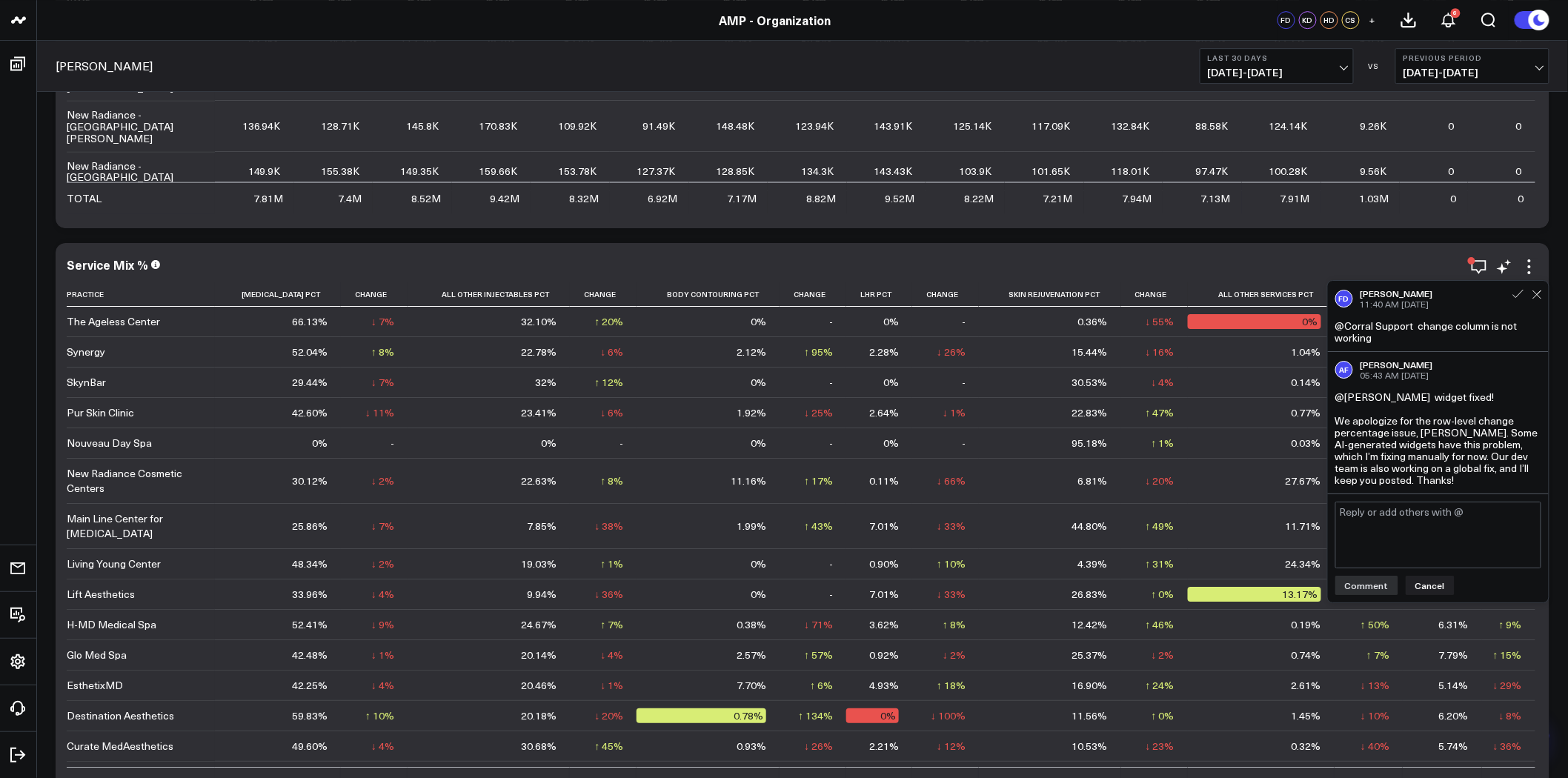
click at [1023, 248] on div "Service Mix % Practice Neurotoxin Pct Change All Other Injectables Pct Change B…" at bounding box center [802, 528] width 1493 height 571
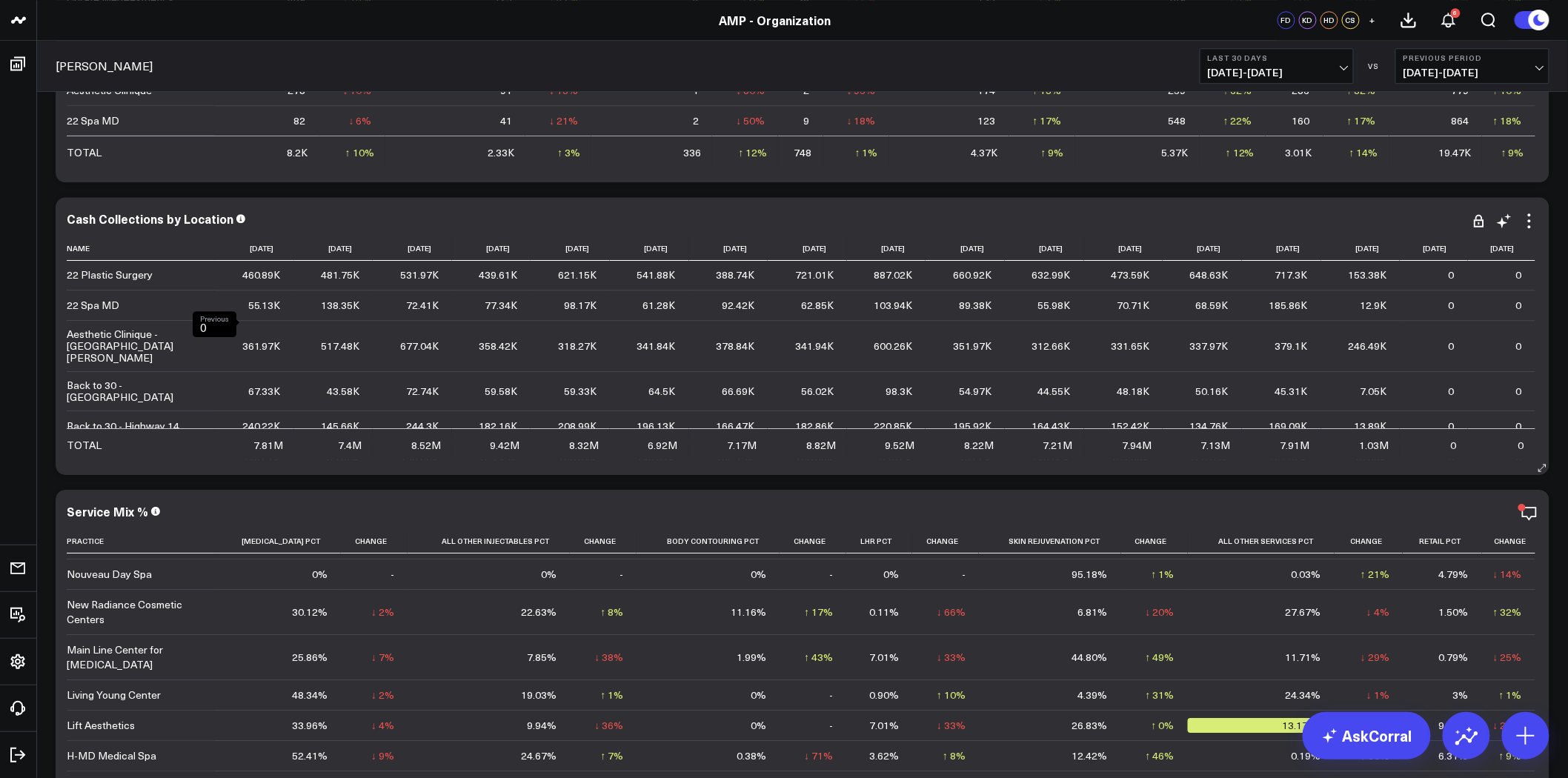
scroll to position [0, 0]
click at [92, 248] on icon at bounding box center [95, 247] width 12 height 9
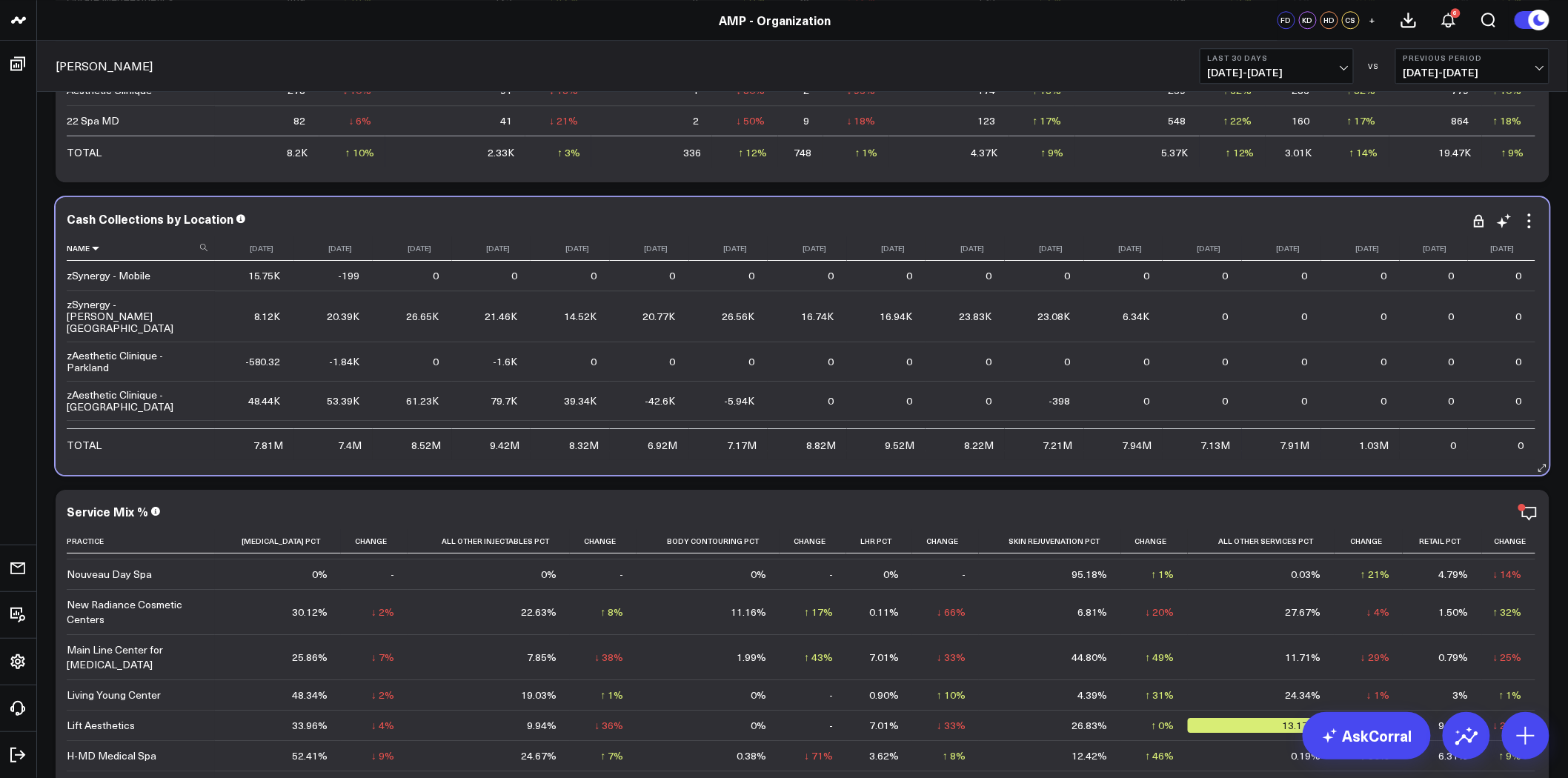
click at [92, 248] on icon at bounding box center [95, 247] width 12 height 9
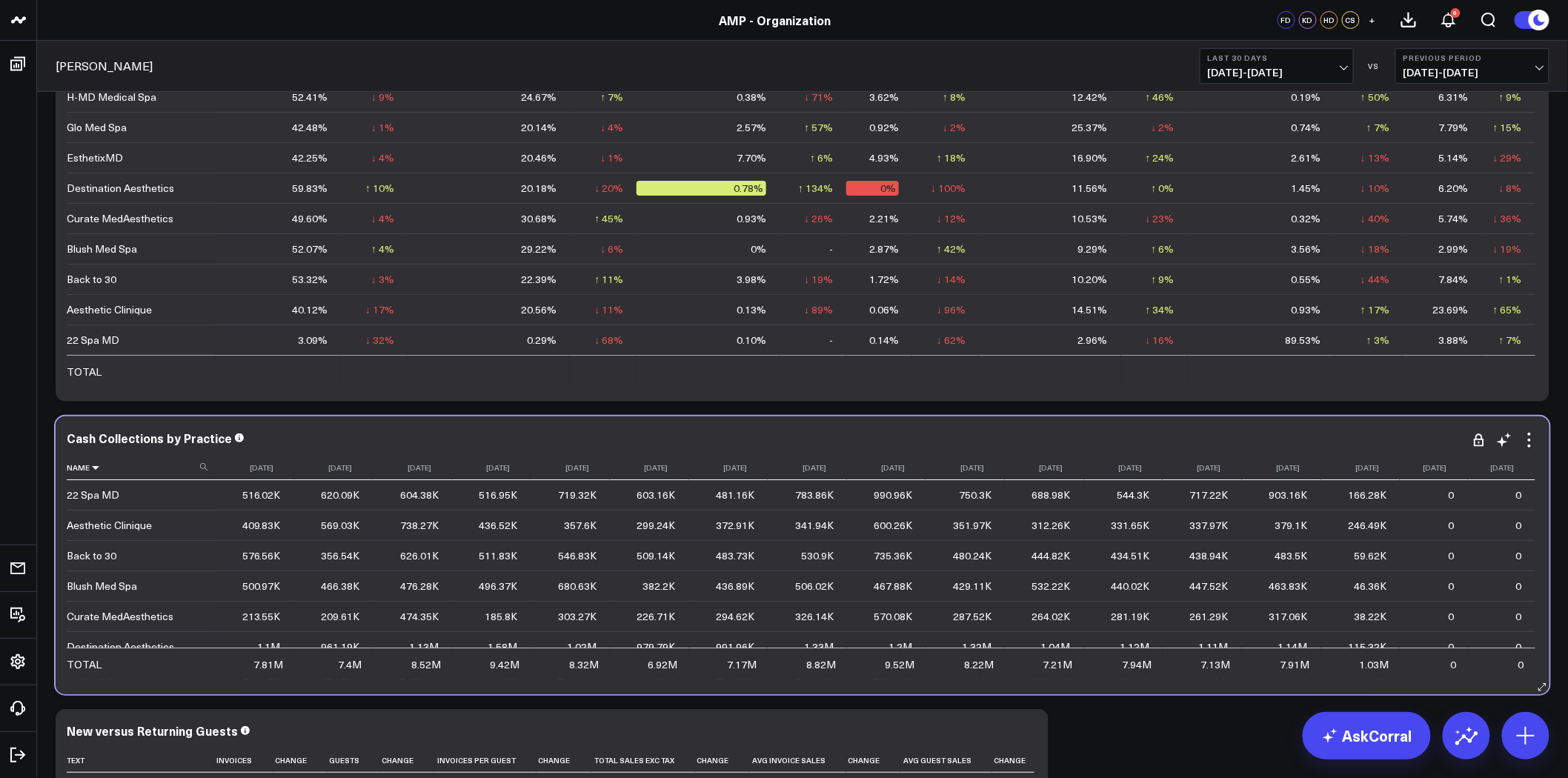
click at [94, 464] on icon at bounding box center [95, 466] width 12 height 9
click at [97, 465] on icon at bounding box center [95, 466] width 12 height 9
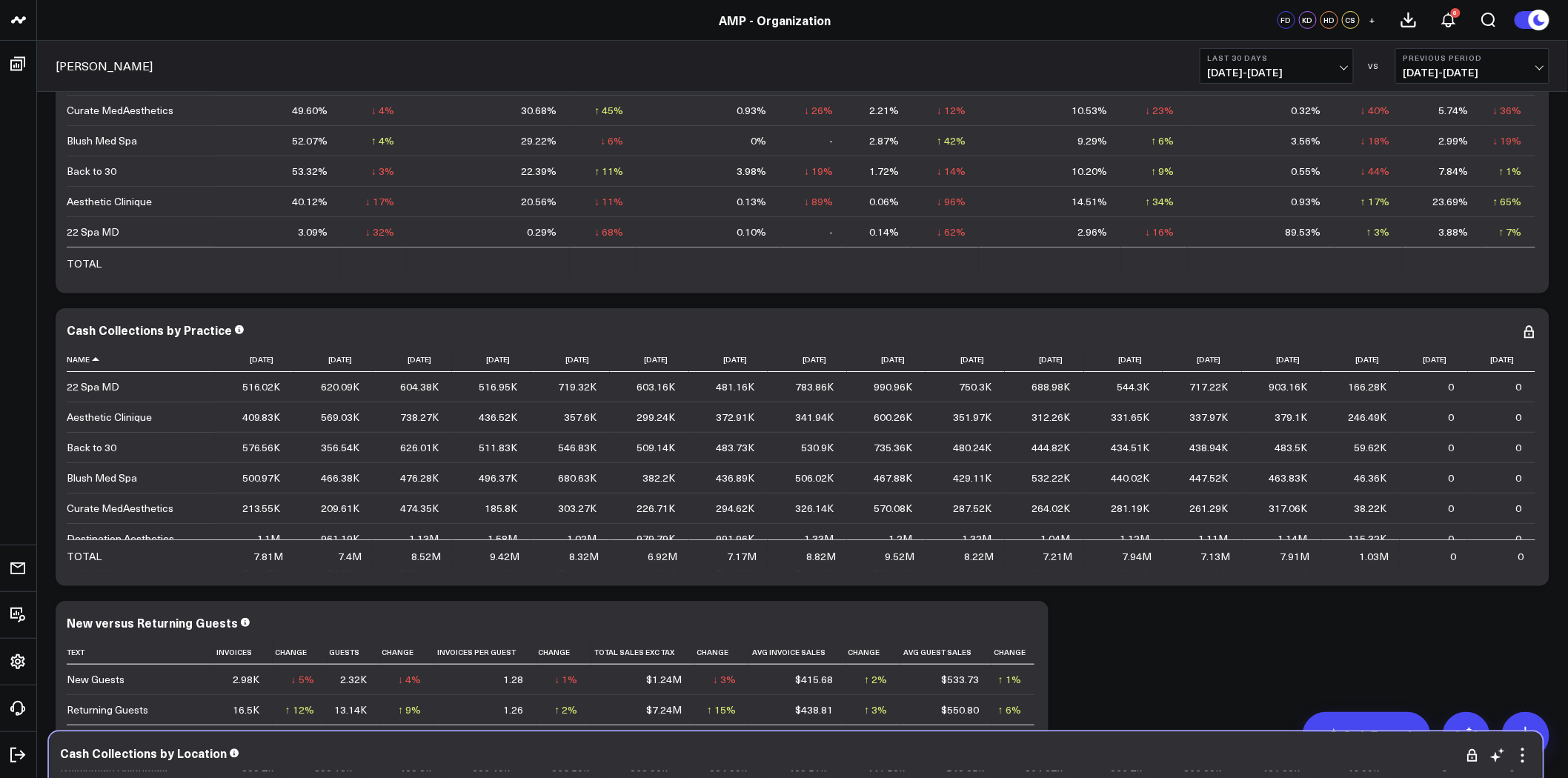
scroll to position [2608, 0]
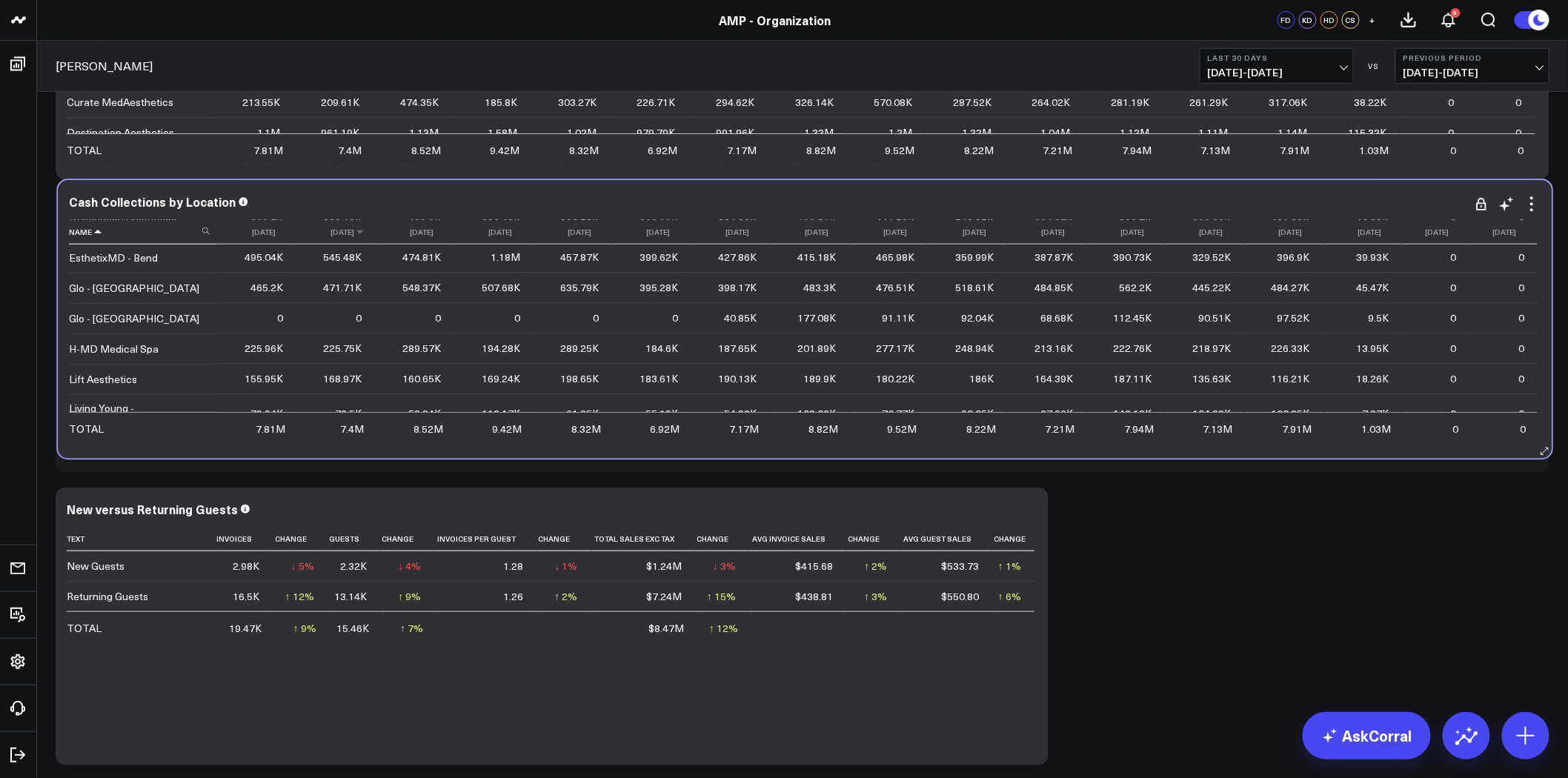
drag, startPoint x: 321, startPoint y: 299, endPoint x: 326, endPoint y: 238, distance: 61.2
click at [326, 238] on div "Cash Collections by Location Name 2024-08-01 2024-09-01 2024-10-01 2024-11-01 2…" at bounding box center [804, 319] width 1472 height 248
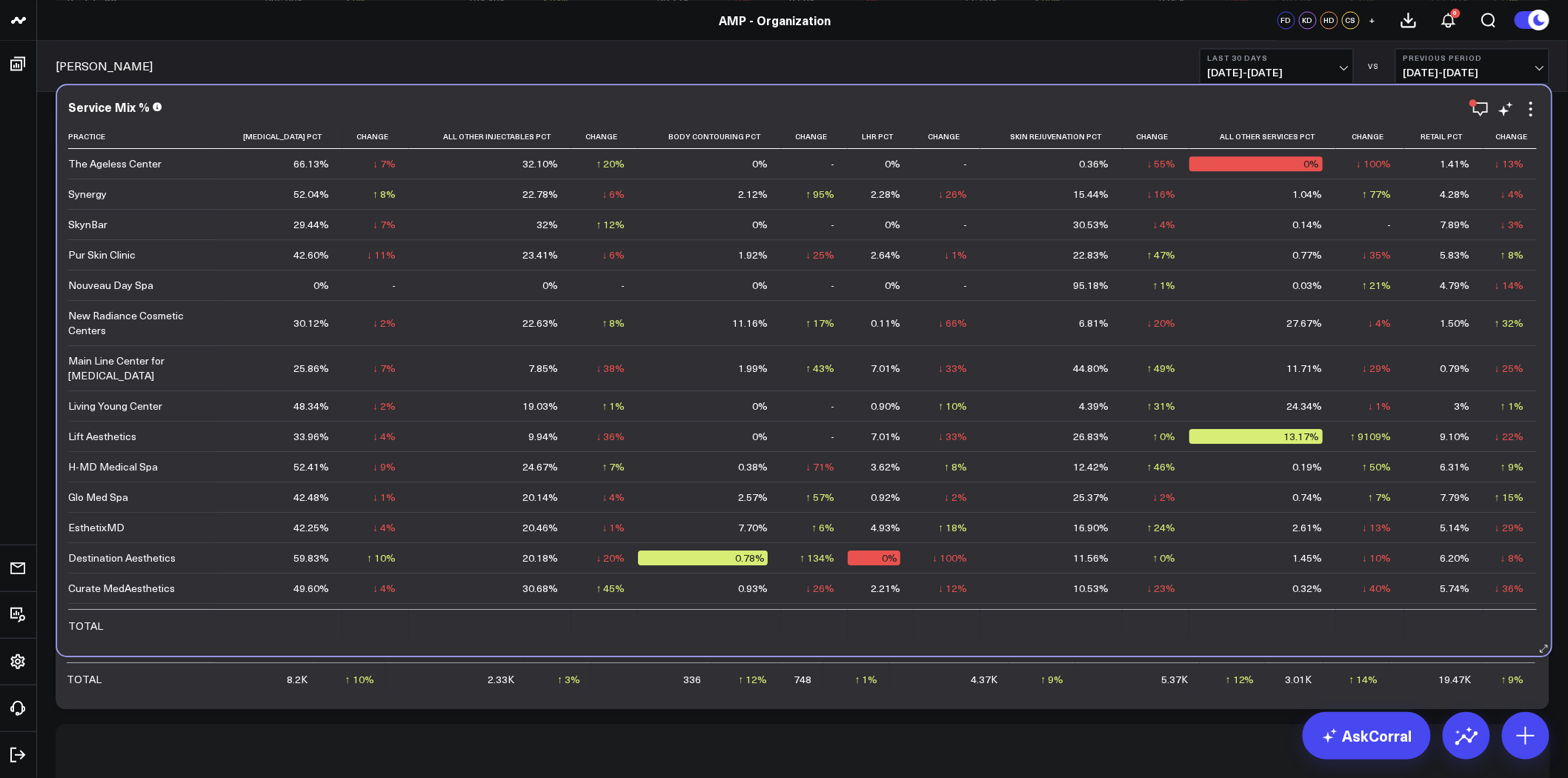
scroll to position [1119, 0]
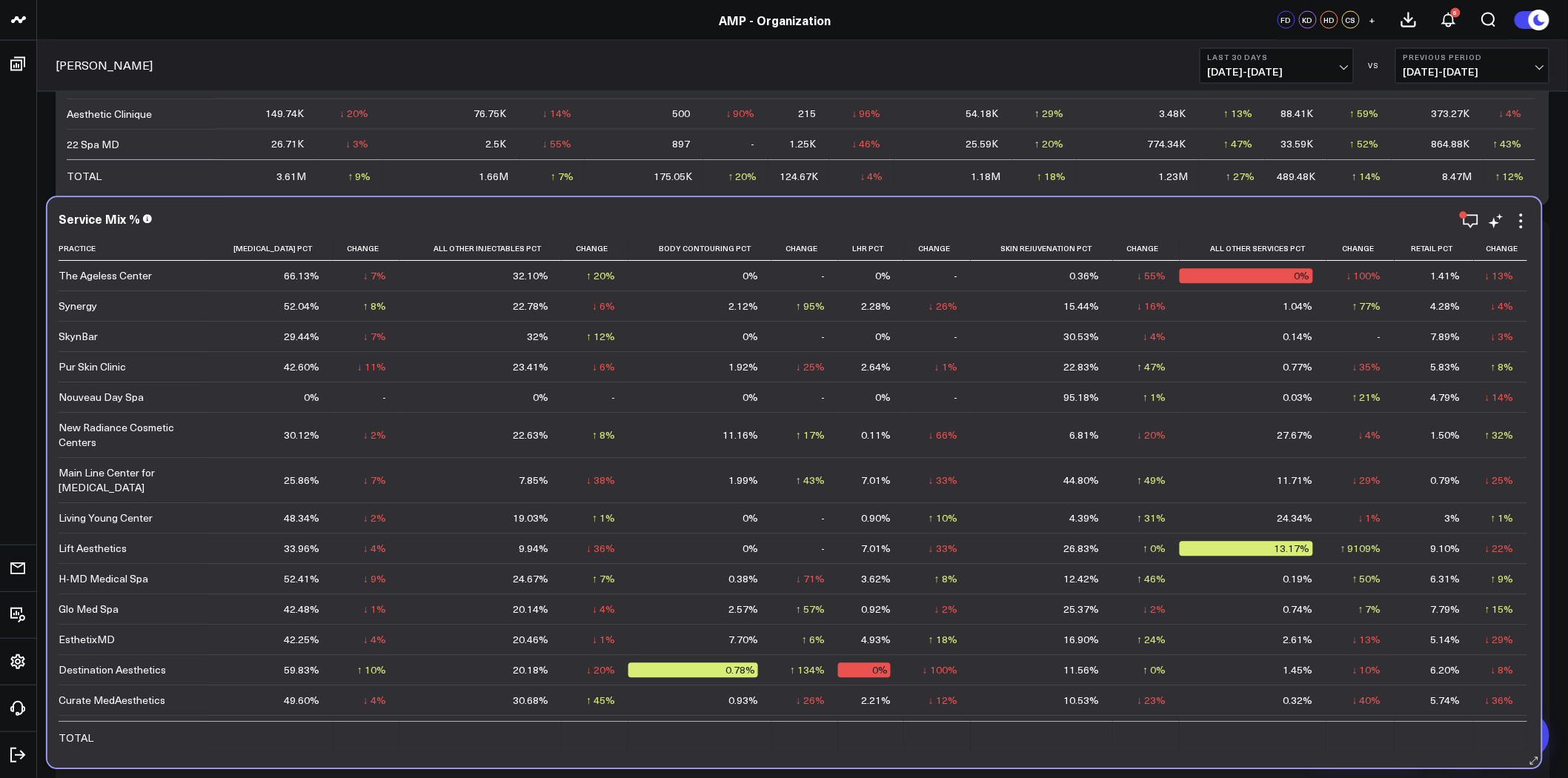
drag, startPoint x: 345, startPoint y: 650, endPoint x: 339, endPoint y: 210, distance: 440.0
click at [339, 210] on div "Service Mix % Practice Neurotoxin Pct Change All Other Injectables Pct Change B…" at bounding box center [794, 483] width 1493 height 571
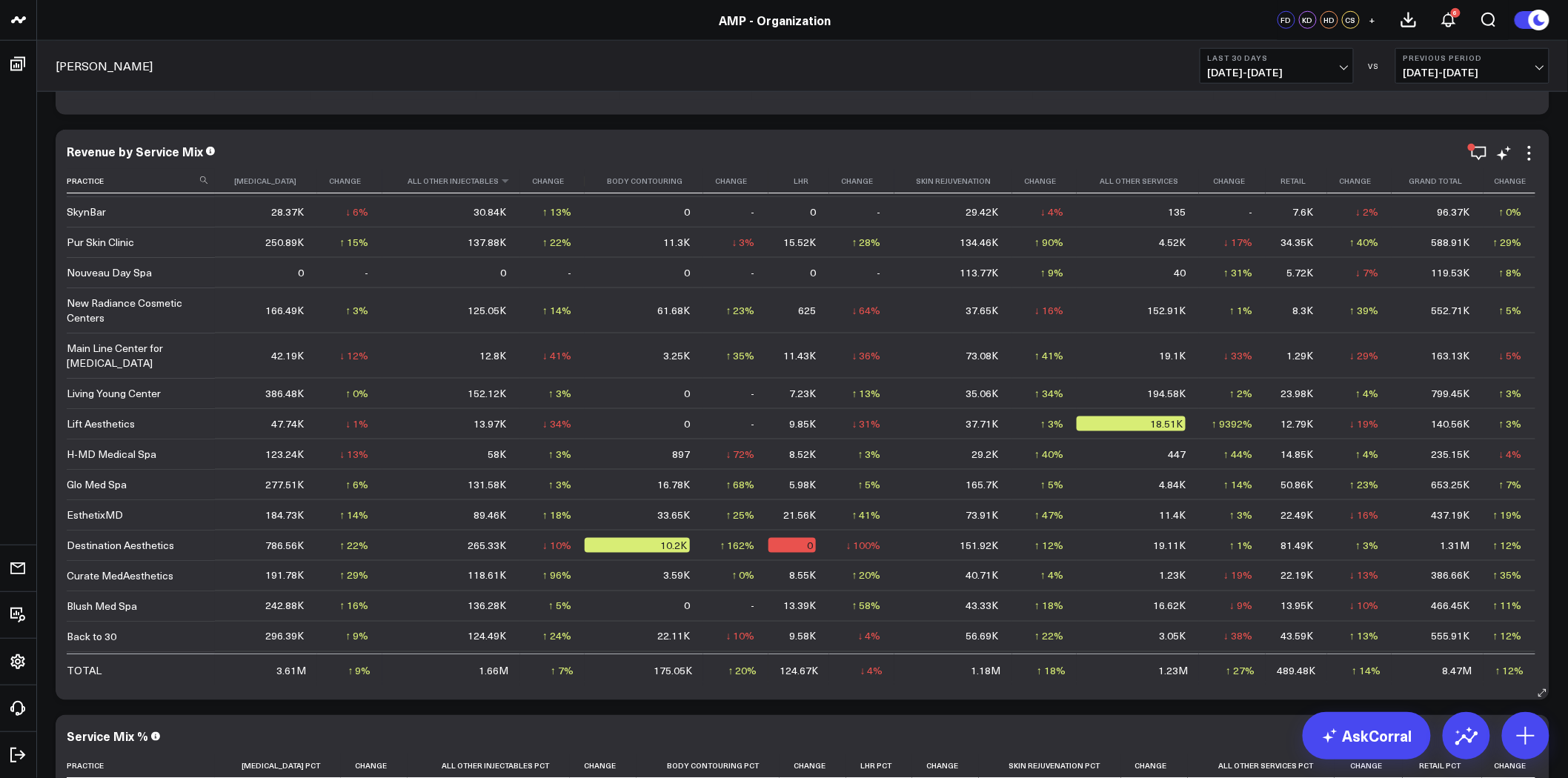
scroll to position [82, 0]
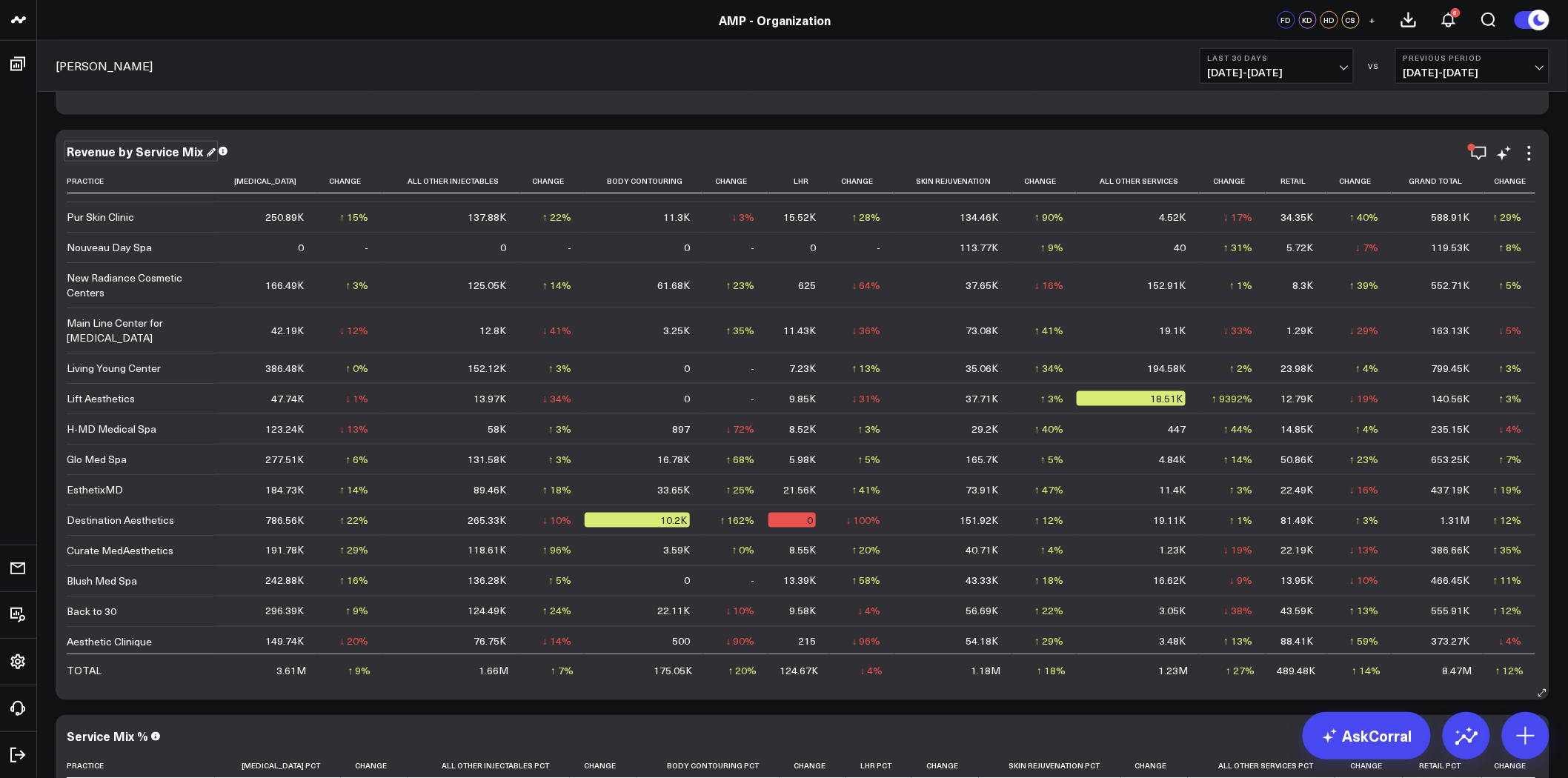
click at [130, 149] on div "Revenue by Service Mix" at bounding box center [140, 151] width 149 height 17
click at [130, 149] on div "Revenue by Service Mix" at bounding box center [135, 151] width 139 height 17
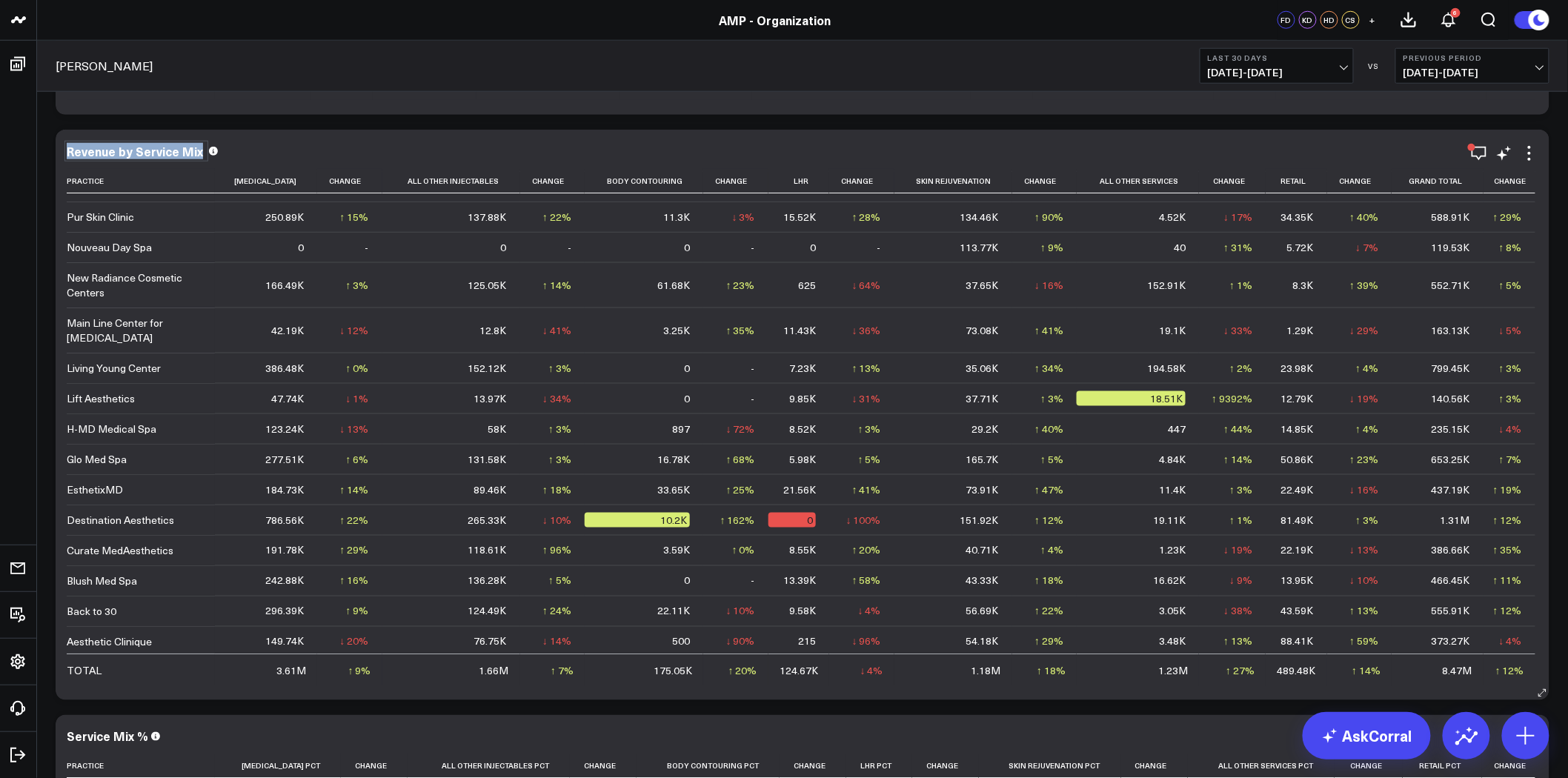
click at [129, 150] on div "Revenue by Service Mix" at bounding box center [135, 151] width 139 height 17
click at [112, 737] on div "Service Mix %" at bounding box center [113, 736] width 94 height 17
click at [112, 737] on div "Service Mix %" at bounding box center [108, 736] width 85 height 17
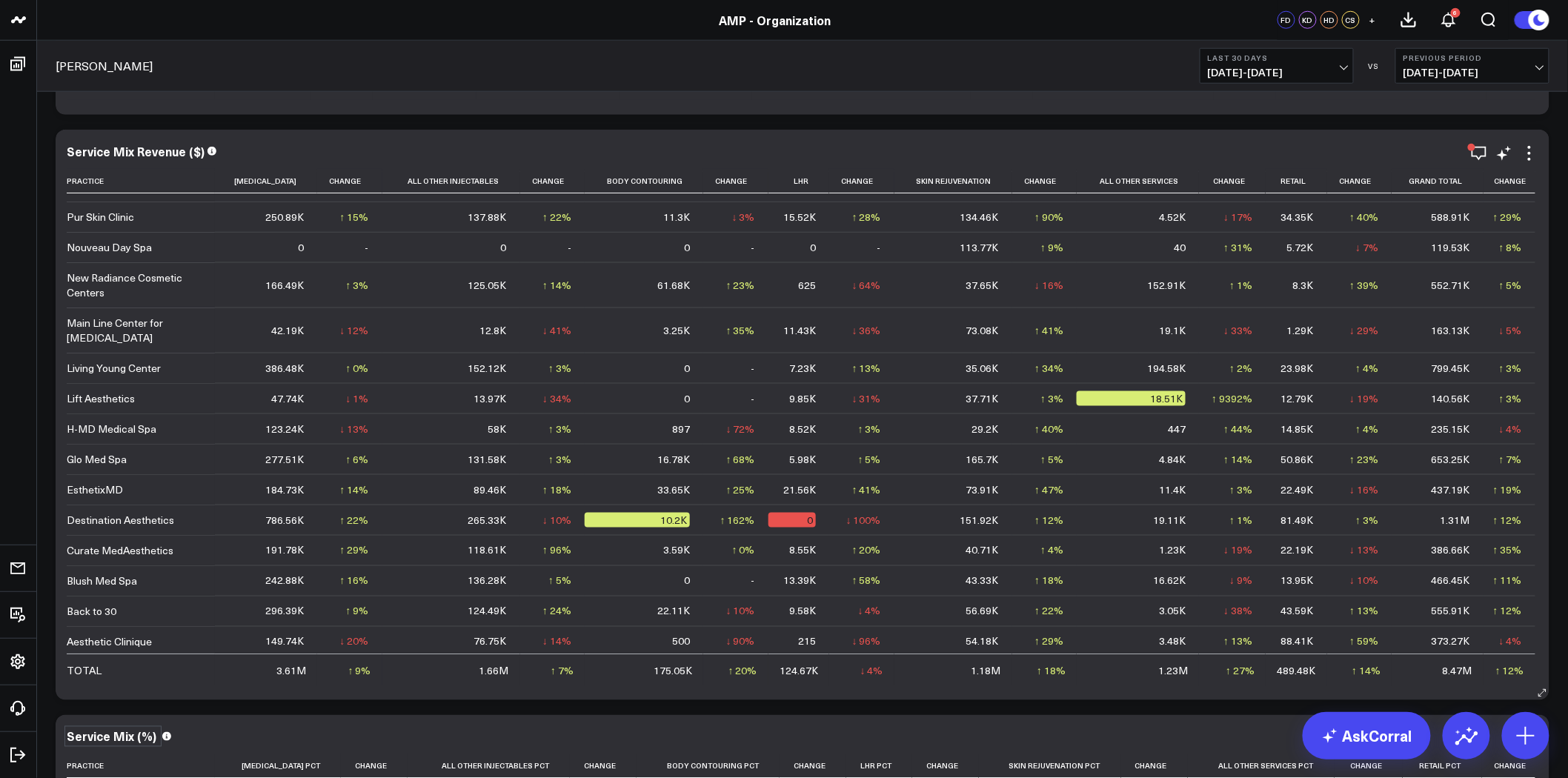
click at [168, 134] on div "Service Mix Revenue ($) Practice Neurotoxin Change All Other Injectables Change…" at bounding box center [802, 415] width 1493 height 571
click at [137, 151] on div "Service Mix Revenue ($)" at bounding box center [141, 151] width 150 height 17
click at [137, 151] on div "Service Mix Revenue ($)" at bounding box center [136, 151] width 141 height 17
click at [149, 130] on div "Revenue by Category Practice Neurotoxin Change All Other Injectables Change Bod…" at bounding box center [802, 415] width 1493 height 571
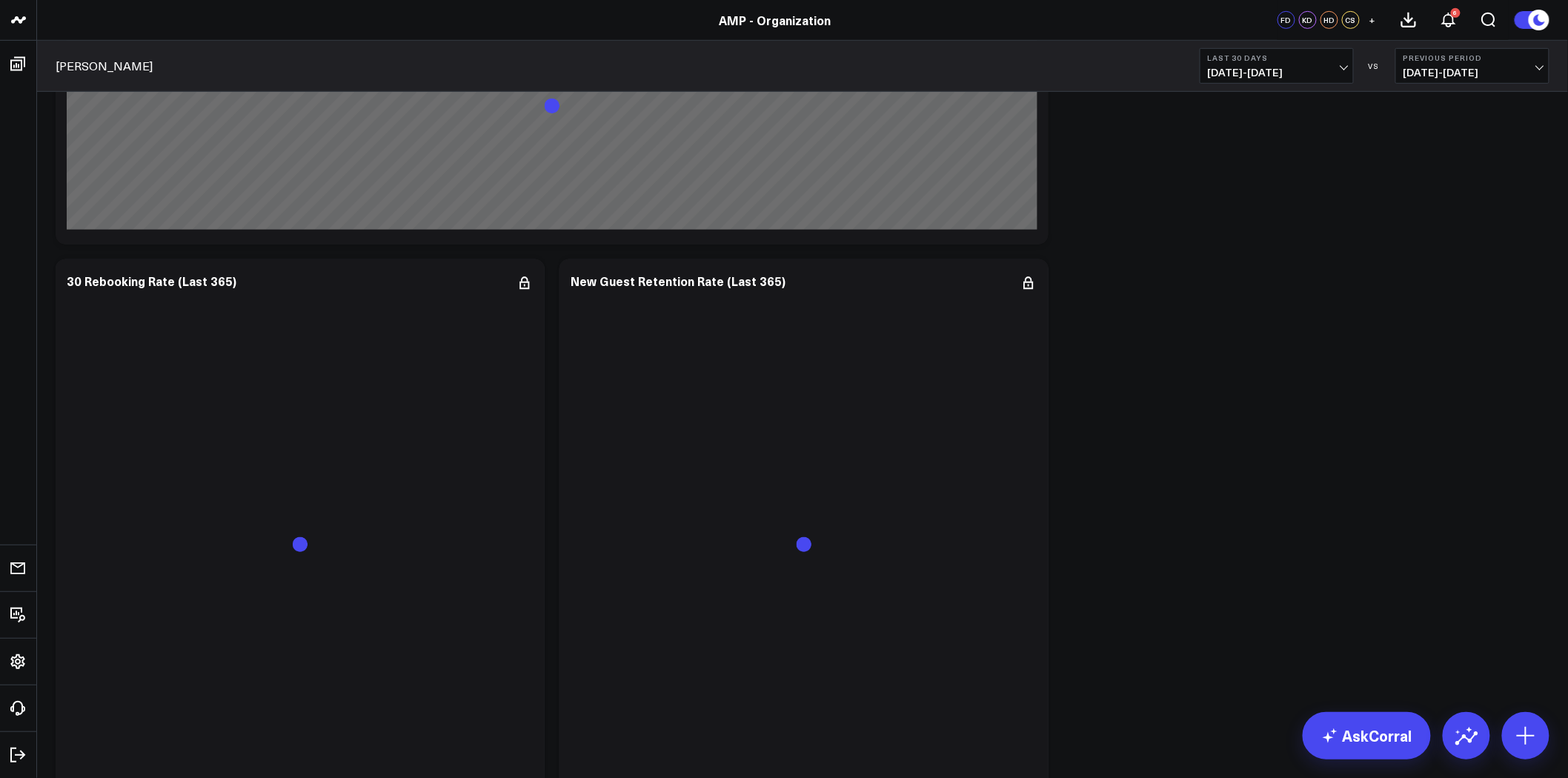
scroll to position [7392, 0]
click at [170, 277] on div "30 Rebooking Rate (Last 365)" at bounding box center [157, 278] width 182 height 17
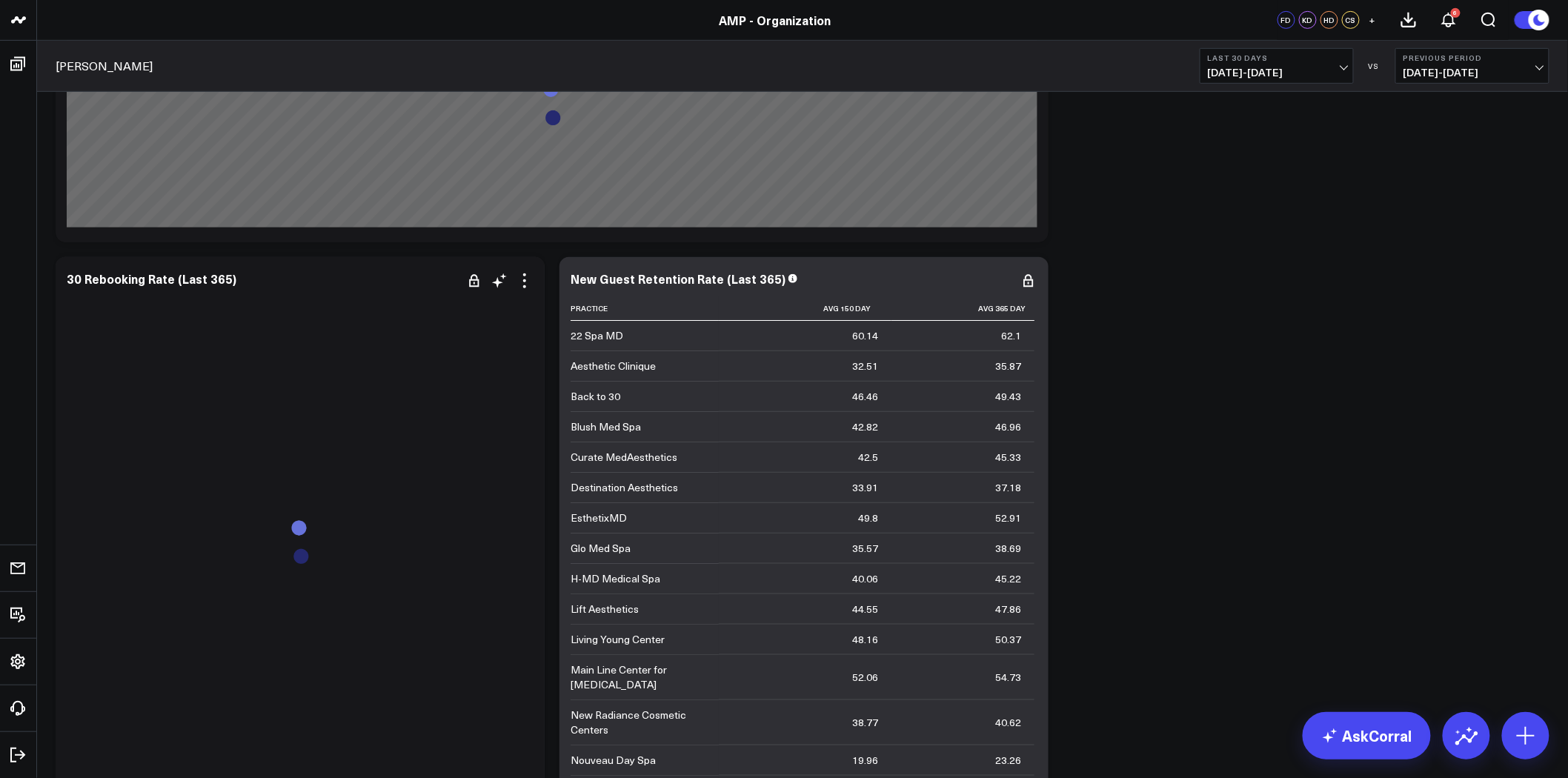
click at [231, 281] on div "30 Rebooking Rate (Last 365)" at bounding box center [299, 278] width 467 height 14
click at [231, 282] on div "30 Rebooking Rate (Last 365)" at bounding box center [299, 278] width 467 height 14
click at [195, 280] on div "30 Rebooking Rate (Last 365)" at bounding box center [157, 278] width 182 height 17
click at [195, 280] on div "30 Rebooking Rate (Last 365)" at bounding box center [152, 278] width 172 height 17
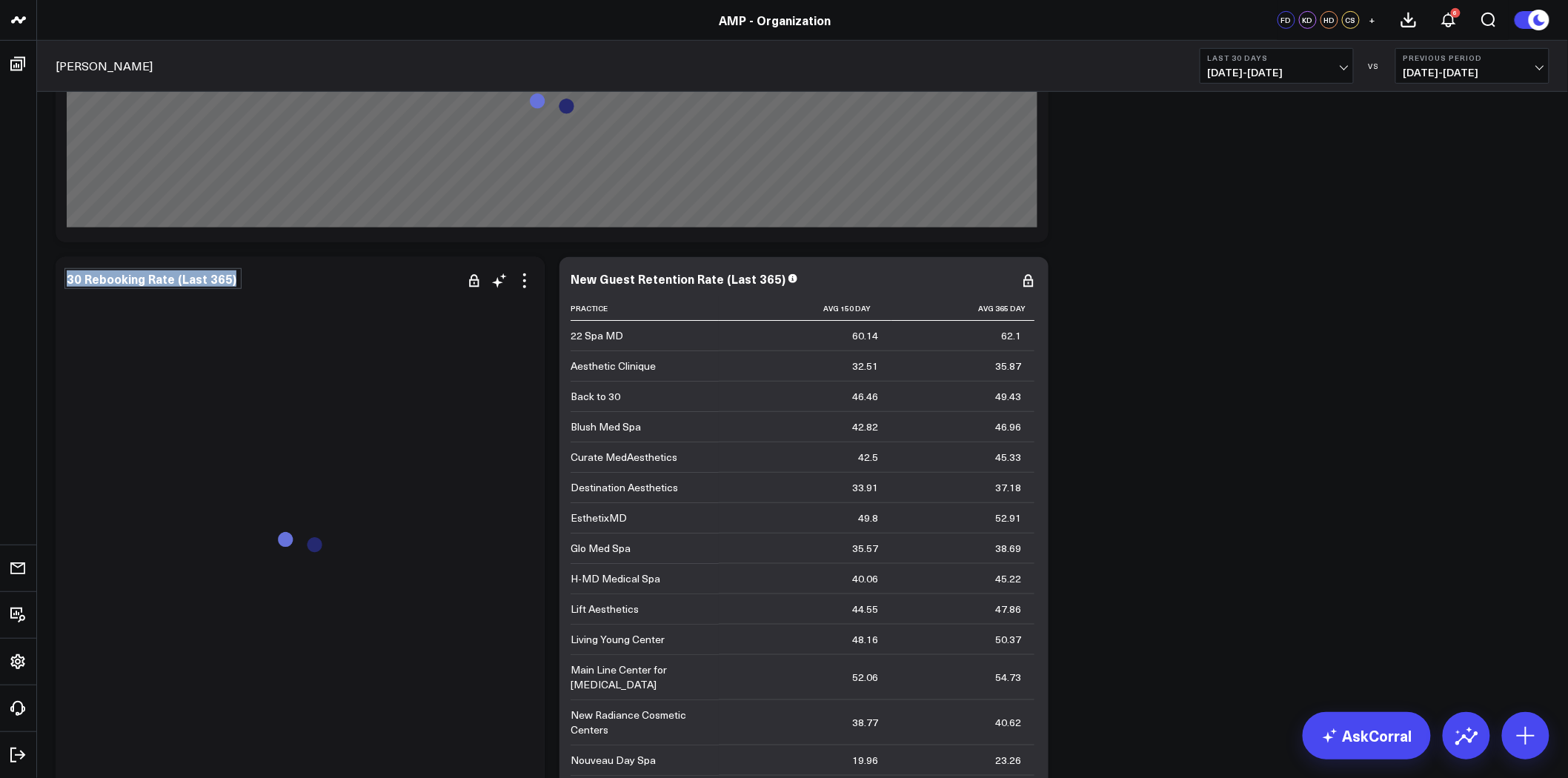
click at [195, 280] on div "30 Rebooking Rate (Last 365)" at bounding box center [152, 278] width 172 height 17
click at [687, 281] on div "New Guest Retention Rate (Last 365)" at bounding box center [685, 278] width 228 height 17
click at [687, 280] on div "New Guest Retention Rate (Last 365)" at bounding box center [680, 278] width 218 height 17
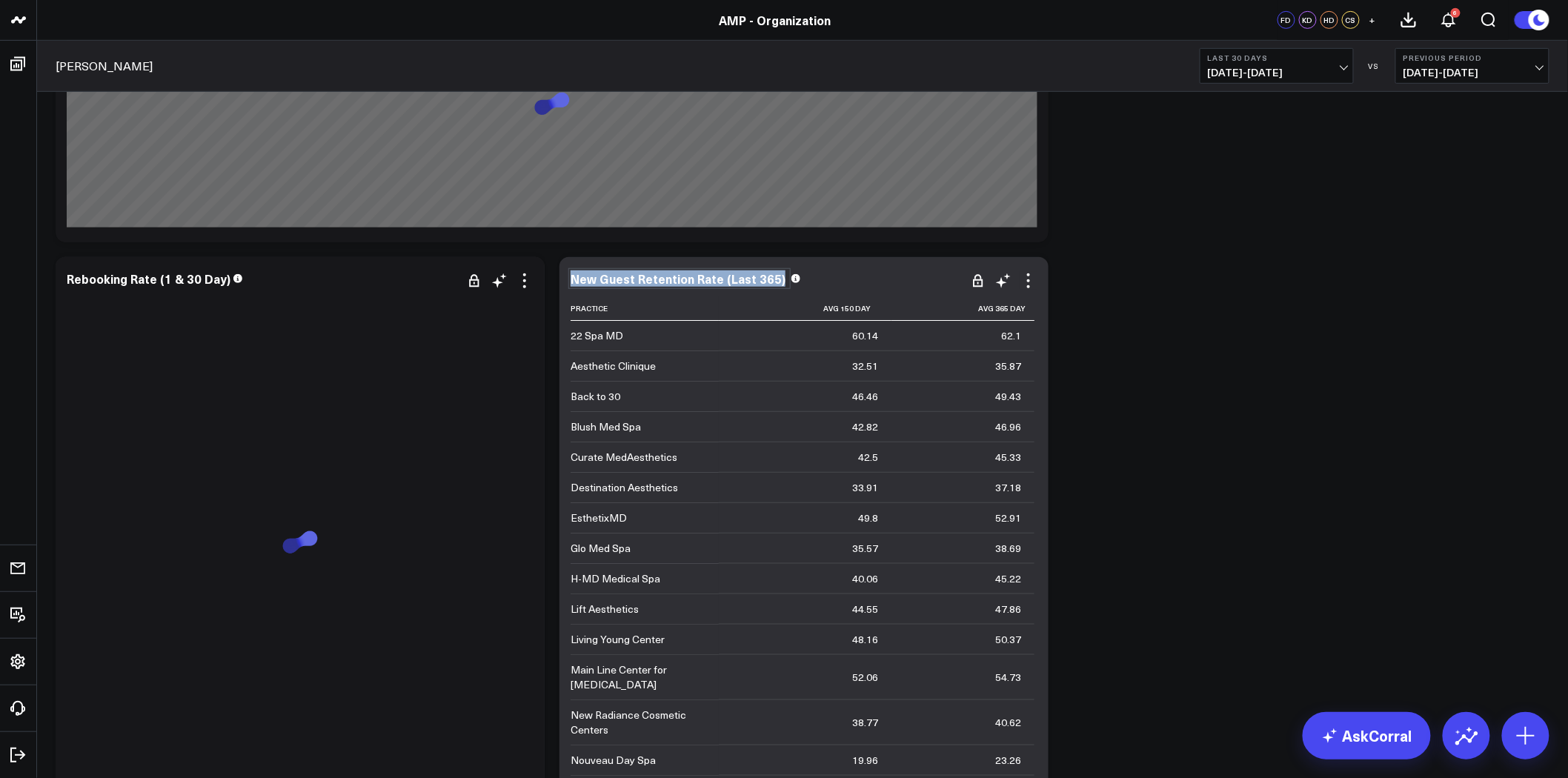
click at [687, 280] on div "New Guest Retention Rate (Last 365)" at bounding box center [680, 278] width 218 height 17
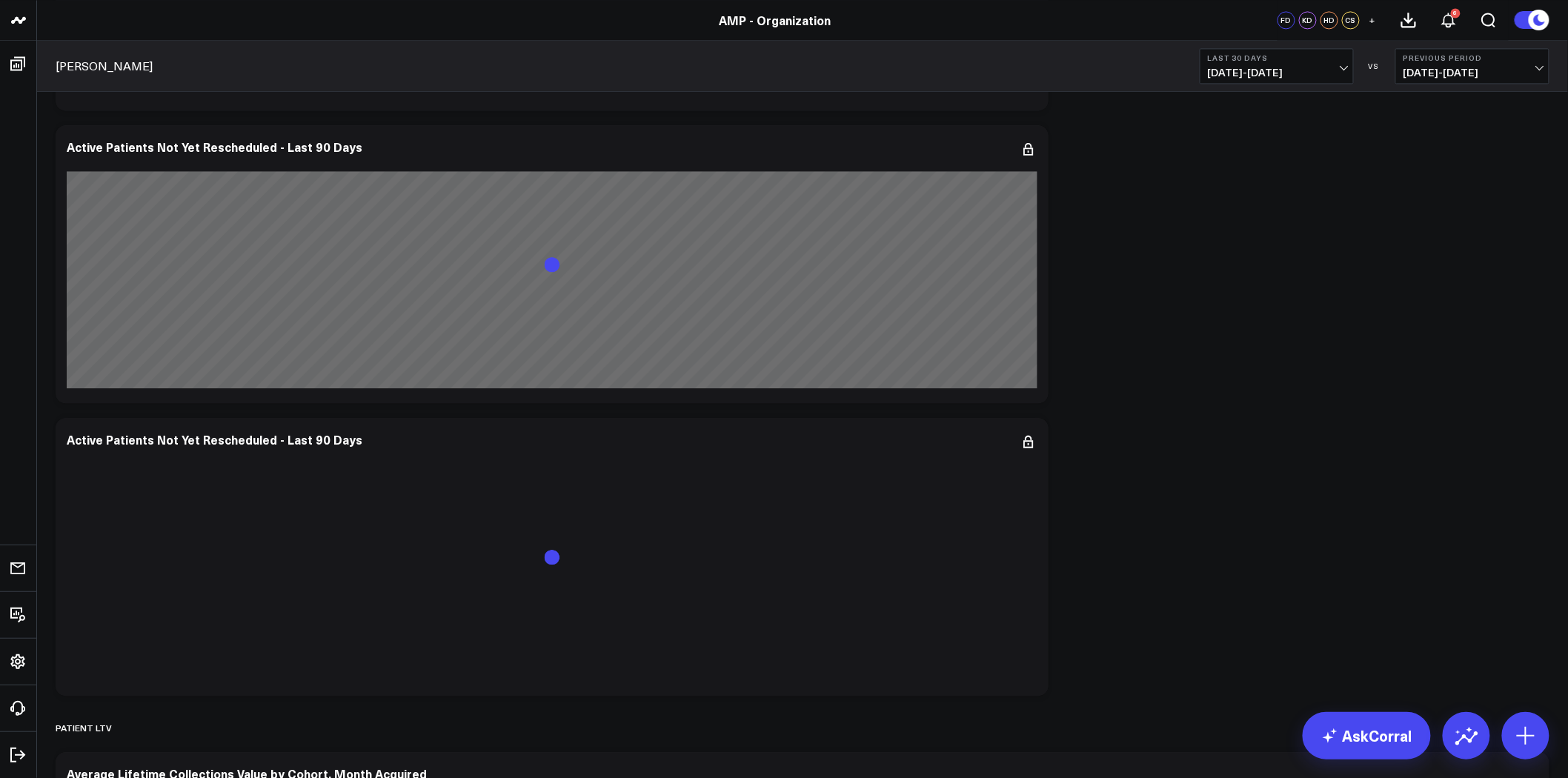
scroll to position [8298, 0]
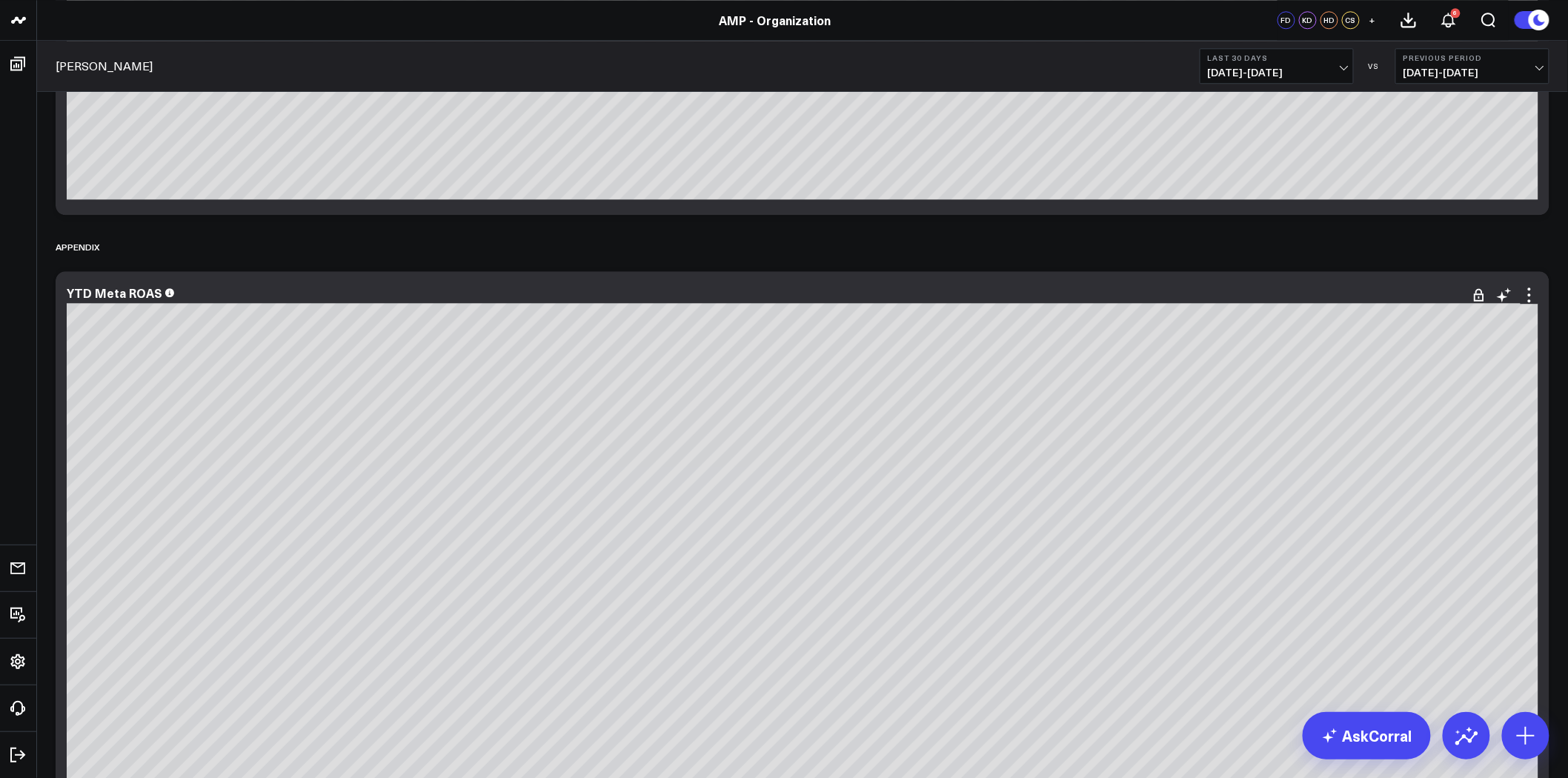
scroll to position [10685, 0]
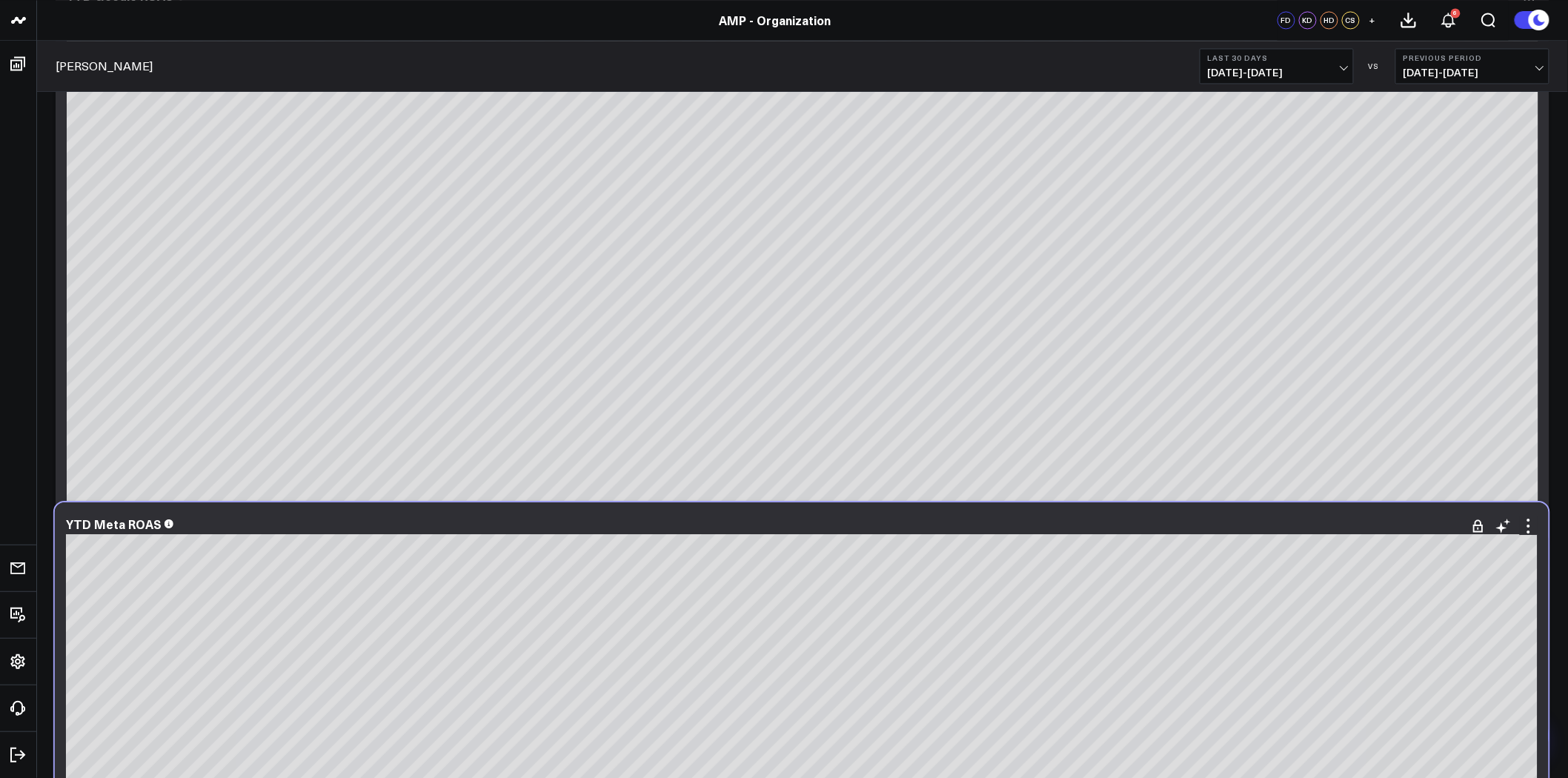
drag, startPoint x: 286, startPoint y: 612, endPoint x: 289, endPoint y: 514, distance: 98.0
click at [289, 514] on div "YTD Meta ROAS" at bounding box center [801, 788] width 1493 height 571
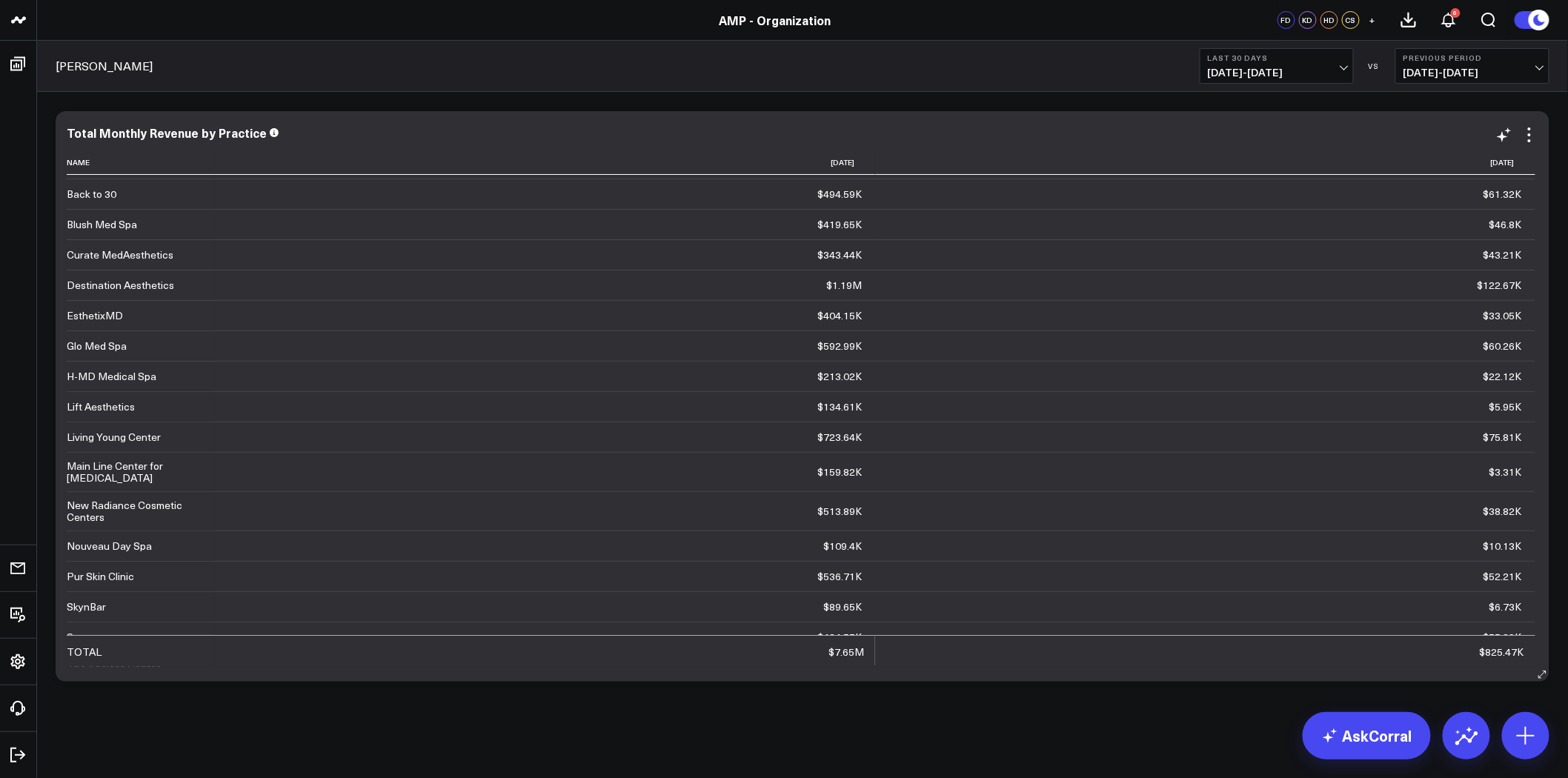
scroll to position [105, 0]
